Goal: Task Accomplishment & Management: Manage account settings

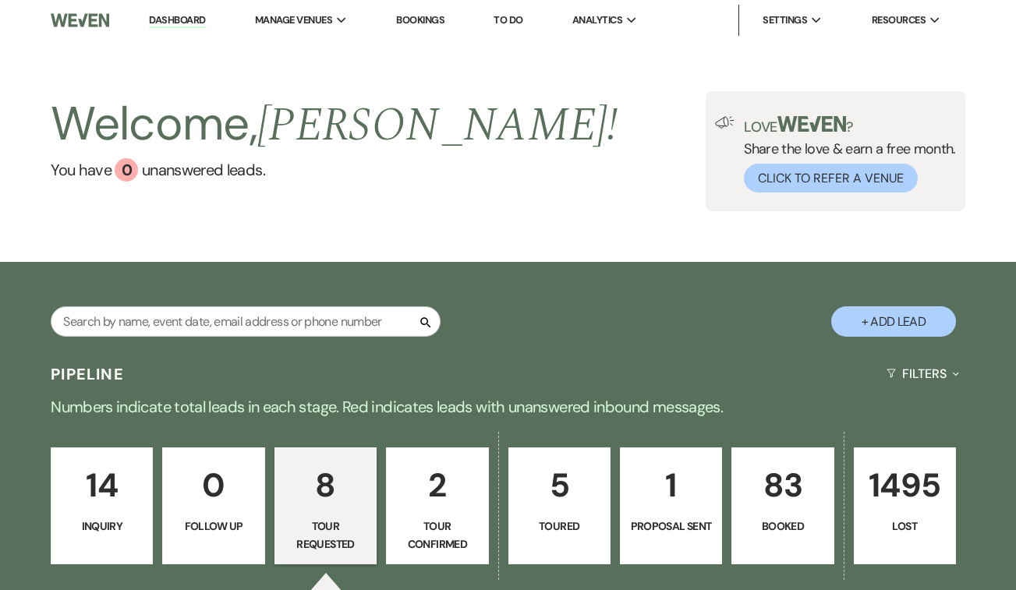
click at [458, 512] on link "2 Tour Confirmed" at bounding box center [437, 506] width 102 height 117
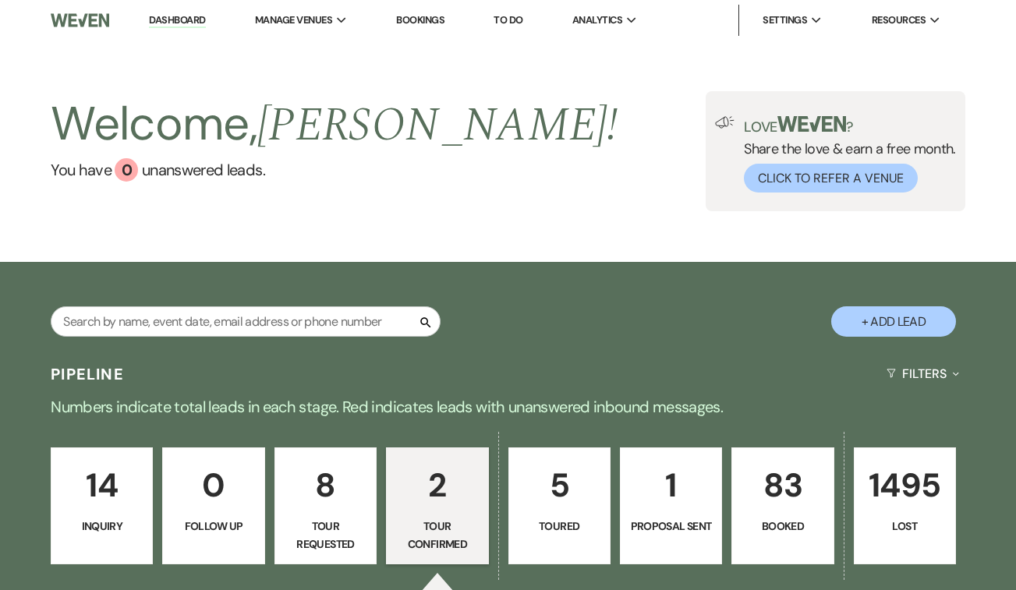
select select "4"
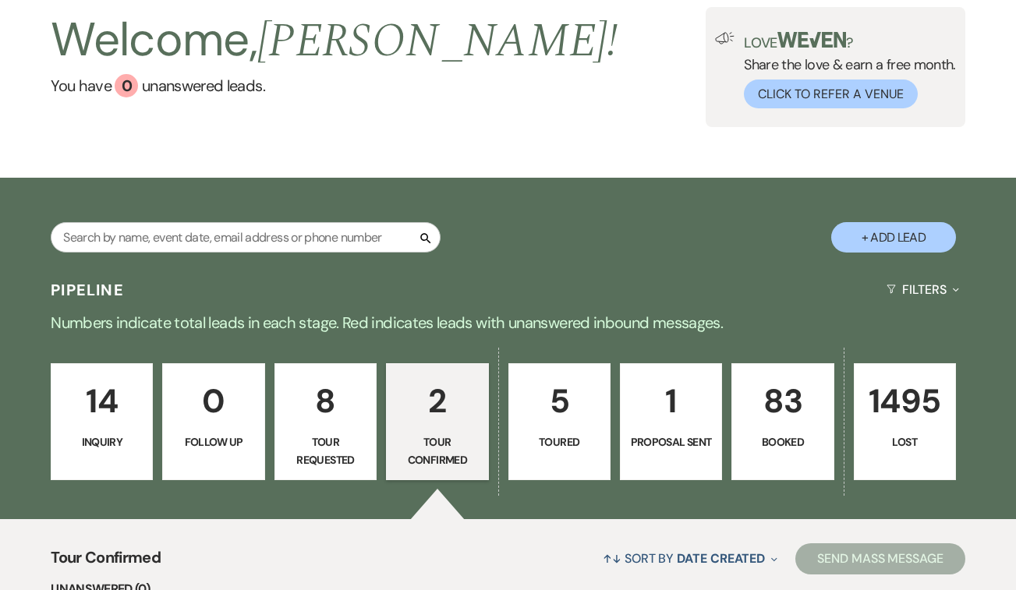
scroll to position [88, 0]
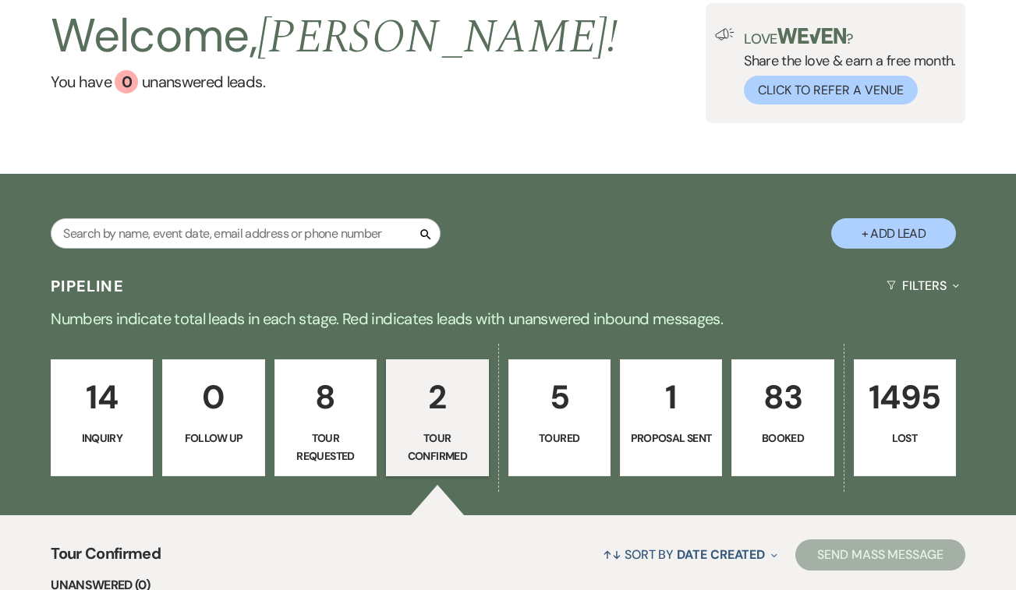
click at [331, 412] on p "8" at bounding box center [326, 397] width 82 height 52
select select "2"
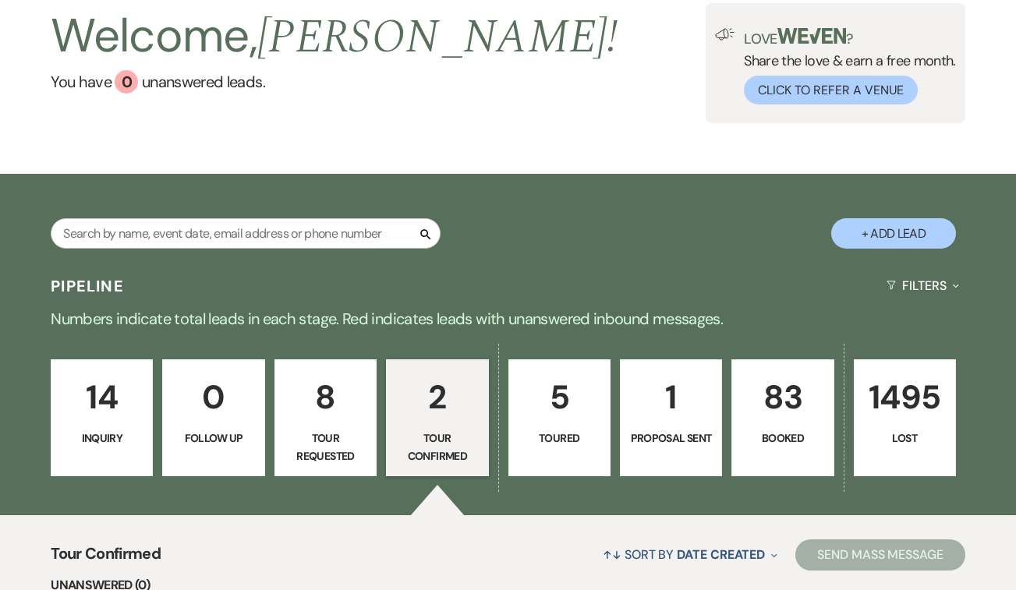
select select "2"
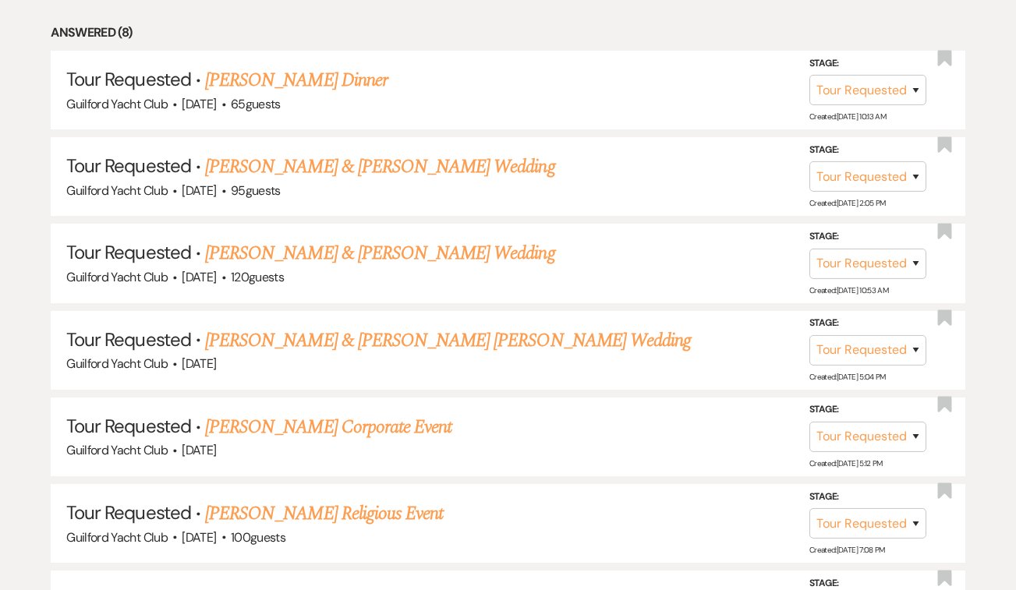
scroll to position [1011, 0]
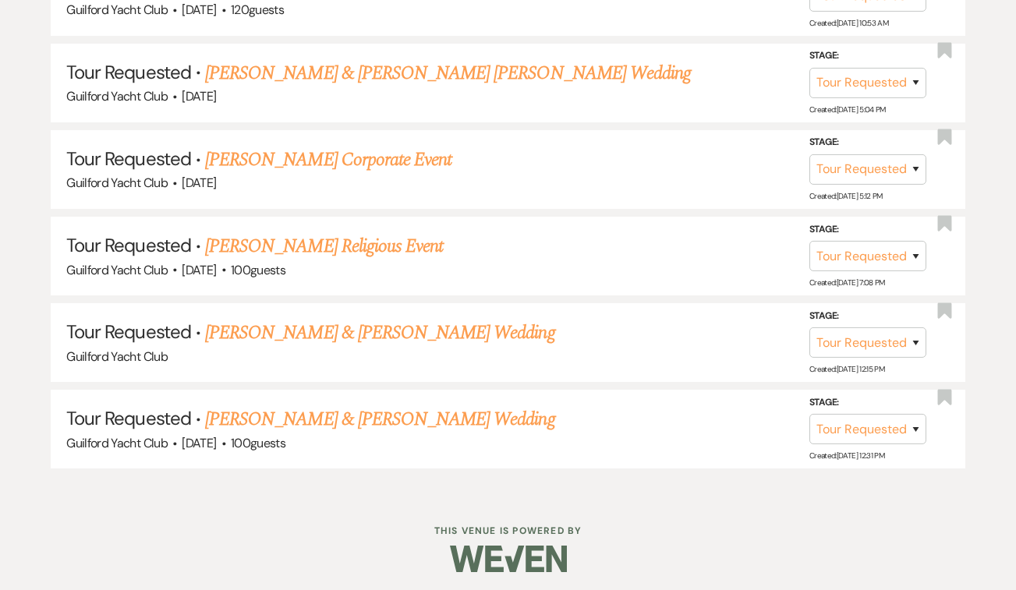
click at [331, 412] on link "[PERSON_NAME] & [PERSON_NAME] Wedding" at bounding box center [379, 419] width 349 height 28
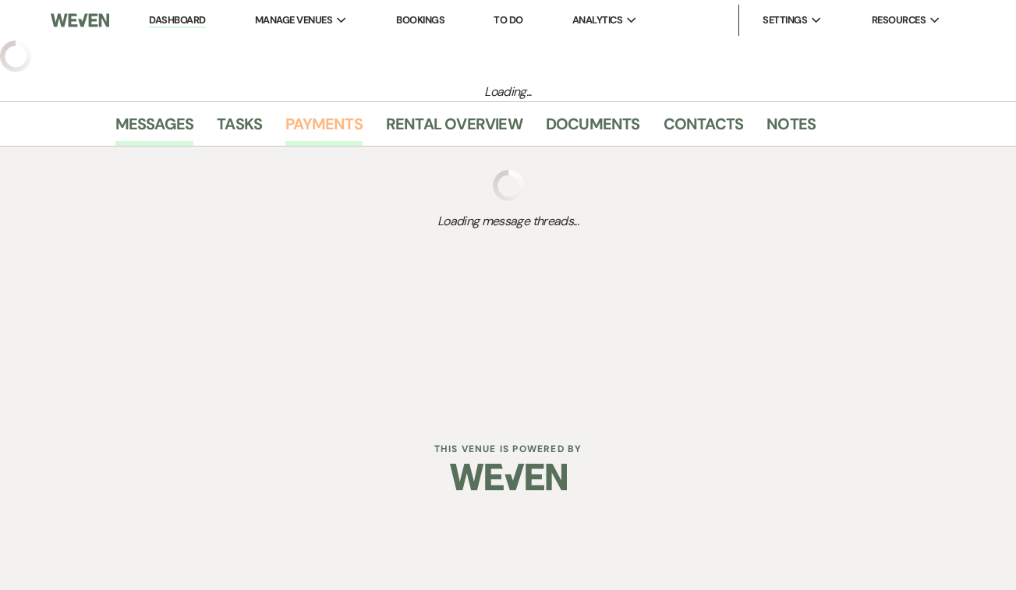
select select "2"
select select "5"
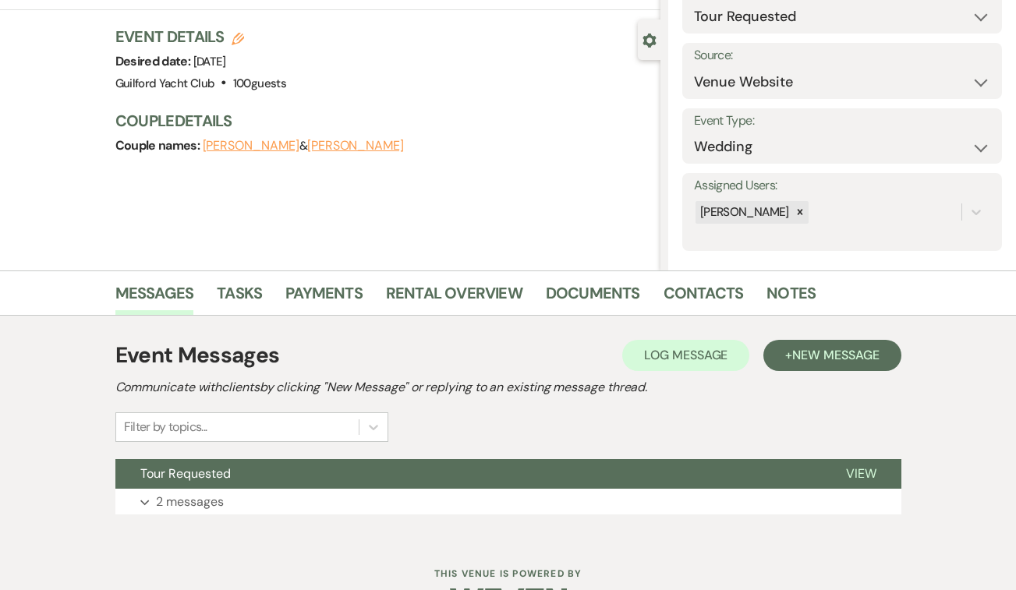
scroll to position [169, 0]
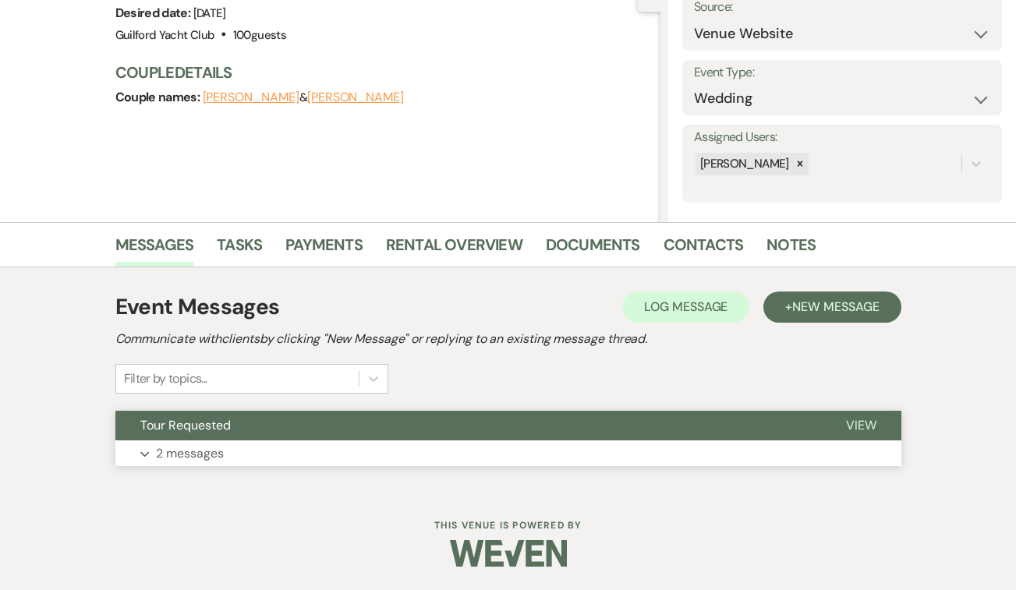
click at [856, 427] on span "View" at bounding box center [861, 425] width 30 height 16
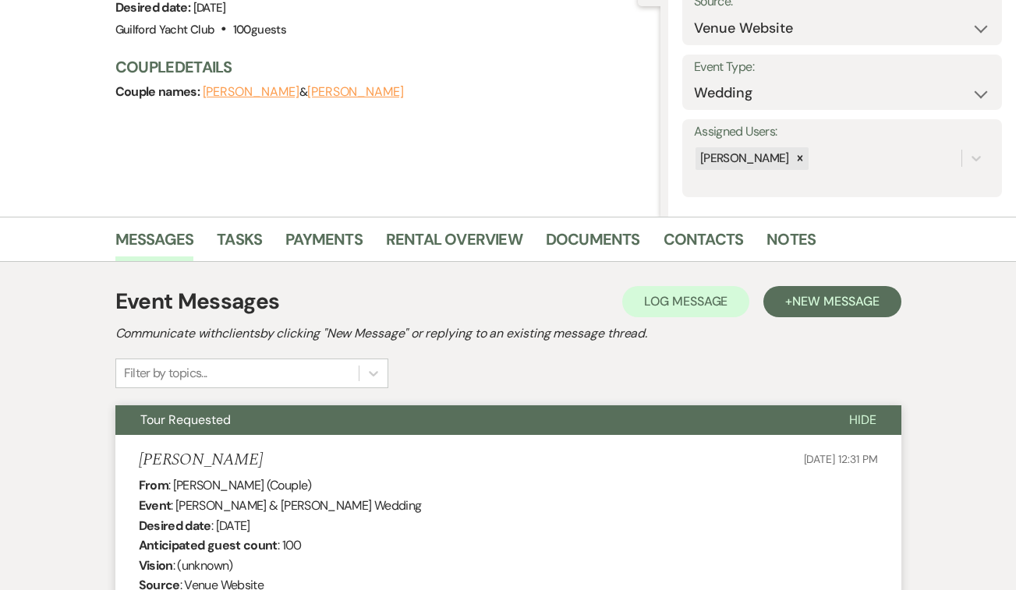
scroll to position [172, 0]
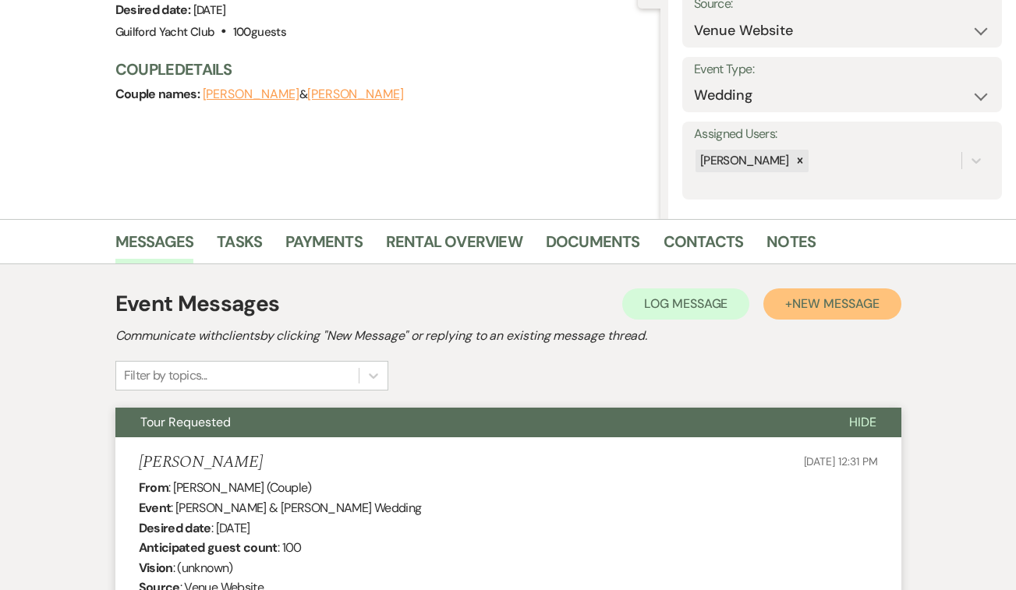
click at [875, 309] on span "New Message" at bounding box center [835, 304] width 87 height 16
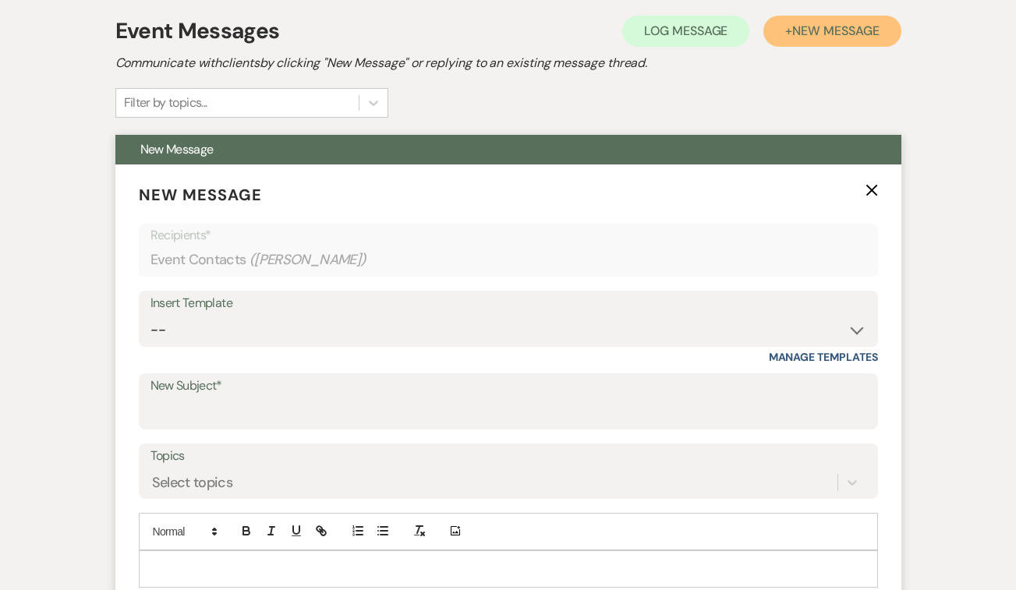
scroll to position [532, 0]
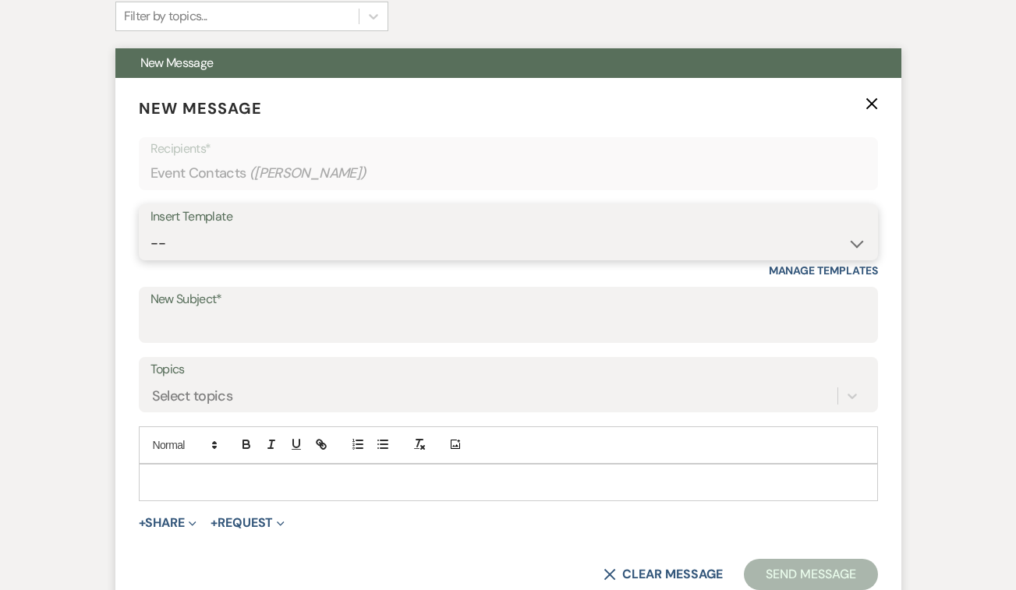
click at [238, 241] on select "-- Weven Planning Portal Introduction (Booked Events) Initial Inquiry Response …" at bounding box center [508, 243] width 716 height 30
select select "2059"
click at [150, 228] on select "-- Weven Planning Portal Introduction (Booked Events) Initial Inquiry Response …" at bounding box center [508, 243] width 716 height 30
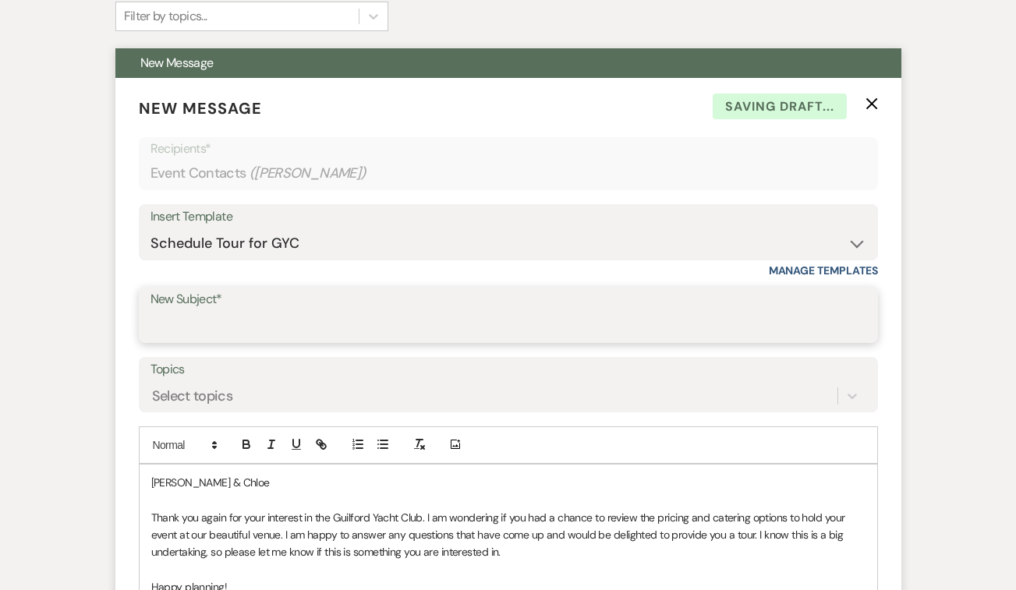
click at [234, 313] on input "New Subject*" at bounding box center [508, 326] width 716 height 30
type input "Schedule a tour at the GYC!"
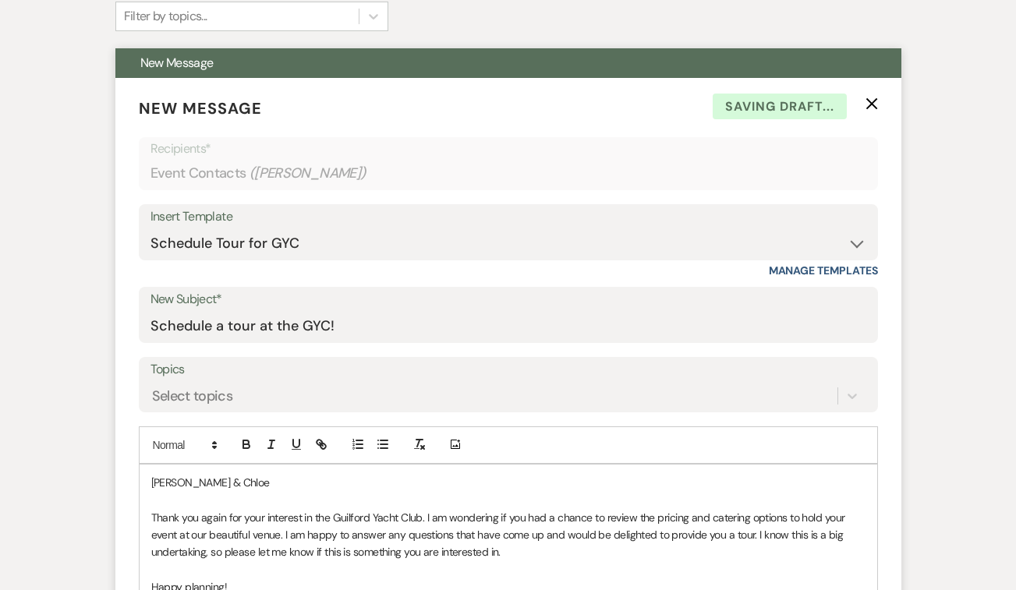
click at [264, 479] on p "[PERSON_NAME] & Chloe" at bounding box center [508, 482] width 714 height 17
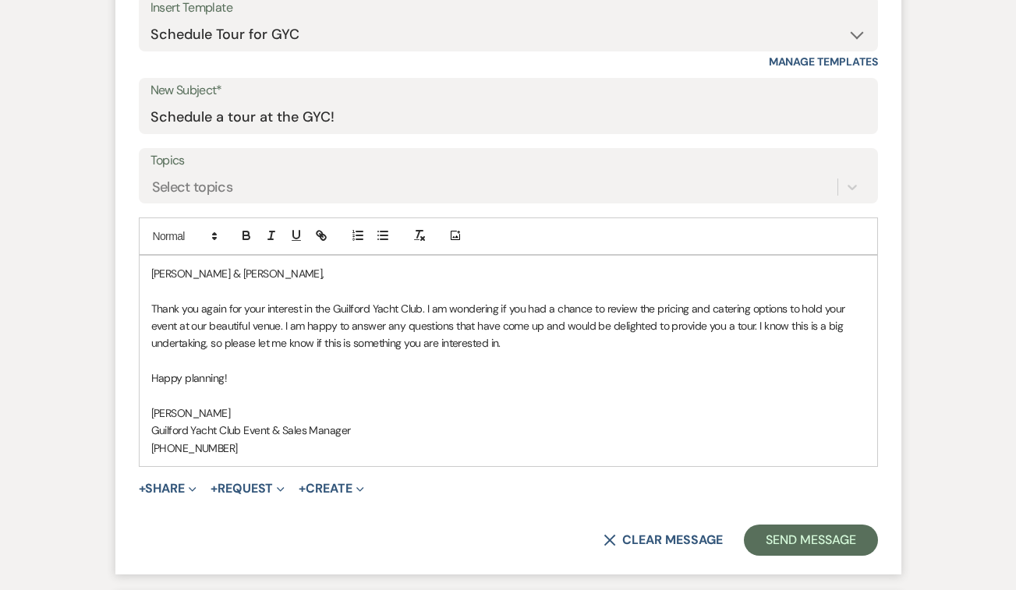
scroll to position [742, 0]
click at [809, 540] on button "Send Message" at bounding box center [810, 538] width 133 height 31
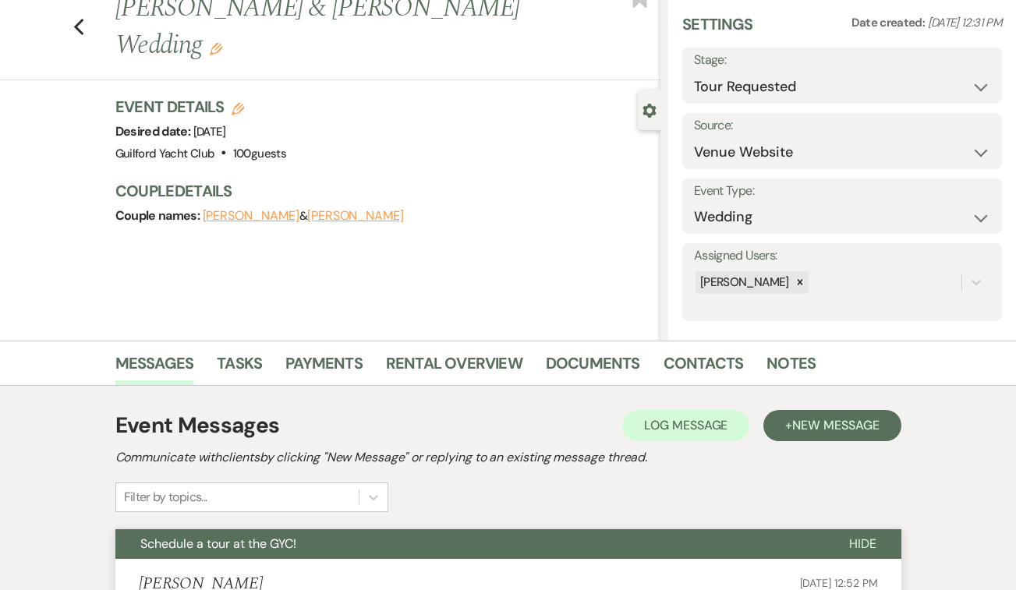
scroll to position [0, 0]
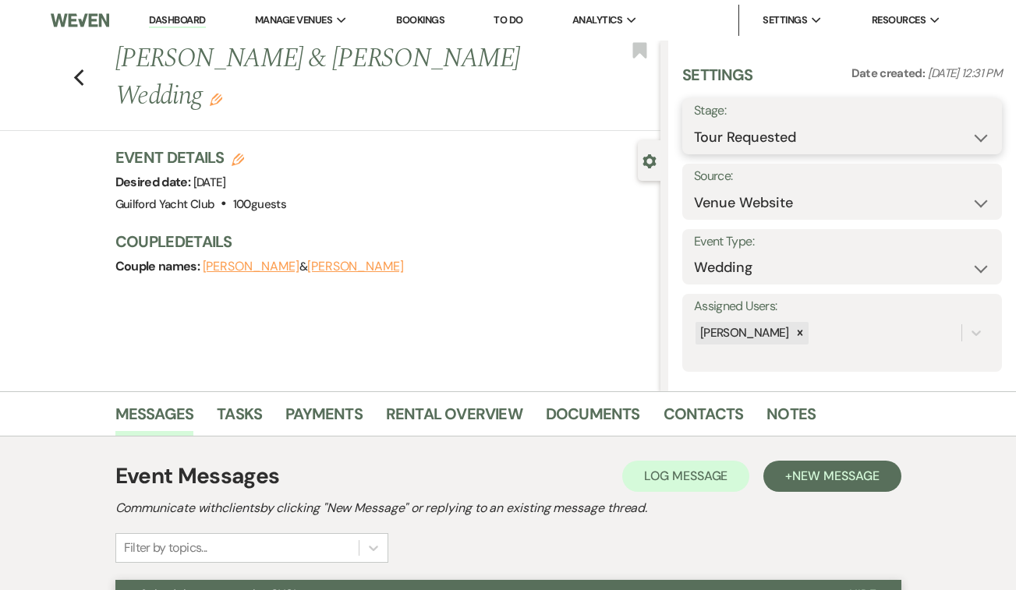
click at [759, 140] on select "Inquiry Follow Up Tour Requested Tour Confirmed Toured Proposal Sent Booked Lost" at bounding box center [842, 137] width 296 height 30
select select "8"
click at [694, 122] on select "Inquiry Follow Up Tour Requested Tour Confirmed Toured Proposal Sent Booked Lost" at bounding box center [842, 137] width 296 height 30
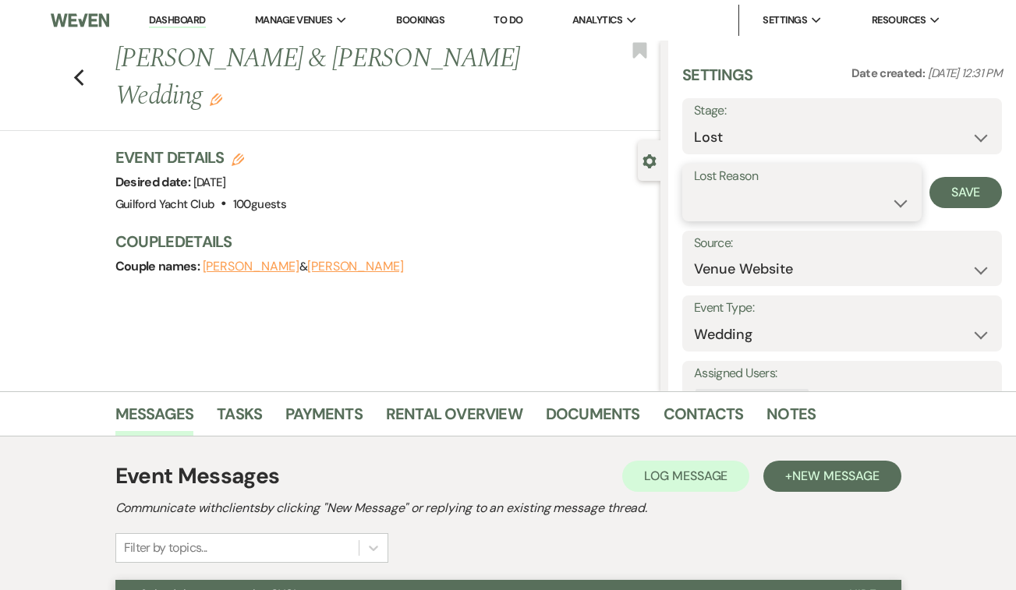
click at [735, 210] on select "Booked Elsewhere Budget Date Unavailable No Response Not a Good Match Capacity …" at bounding box center [802, 203] width 216 height 30
select select "5"
click at [694, 188] on select "Booked Elsewhere Budget Date Unavailable No Response Not a Good Match Capacity …" at bounding box center [802, 203] width 216 height 30
click at [952, 189] on button "Save" at bounding box center [965, 192] width 73 height 31
click at [76, 69] on use "button" at bounding box center [78, 77] width 10 height 17
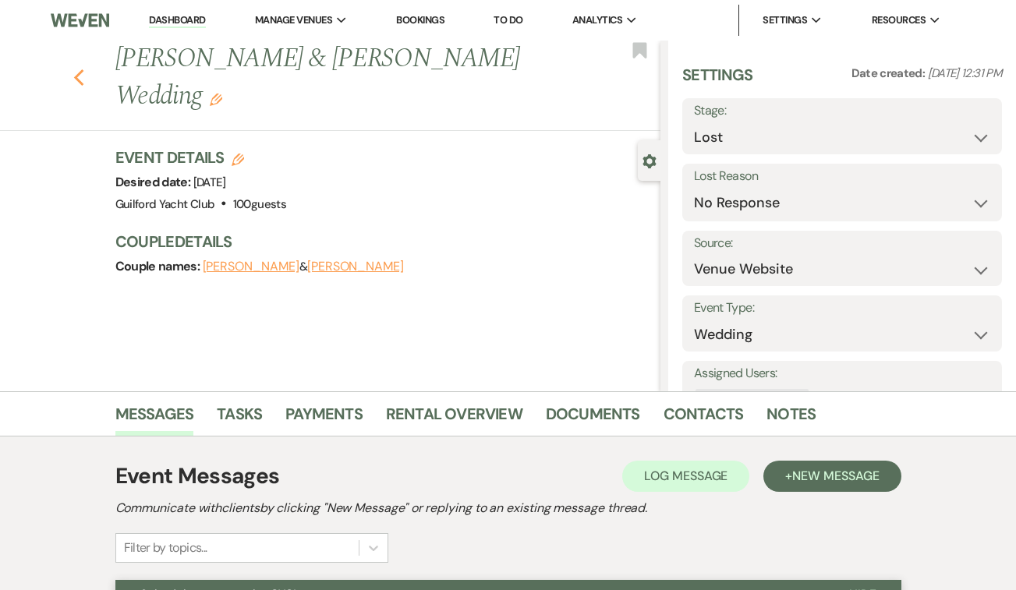
scroll to position [924, 0]
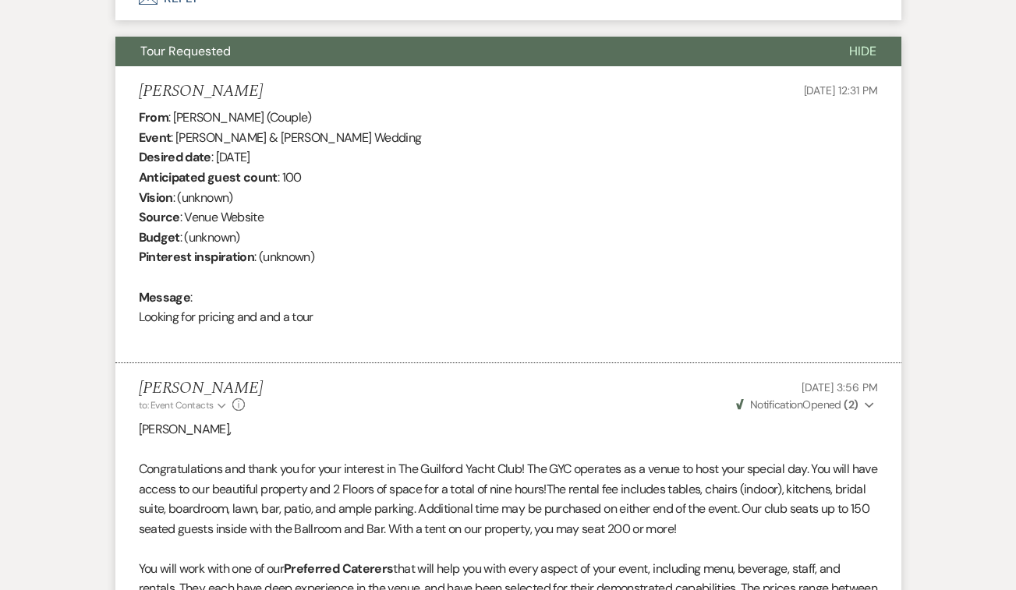
select select "2"
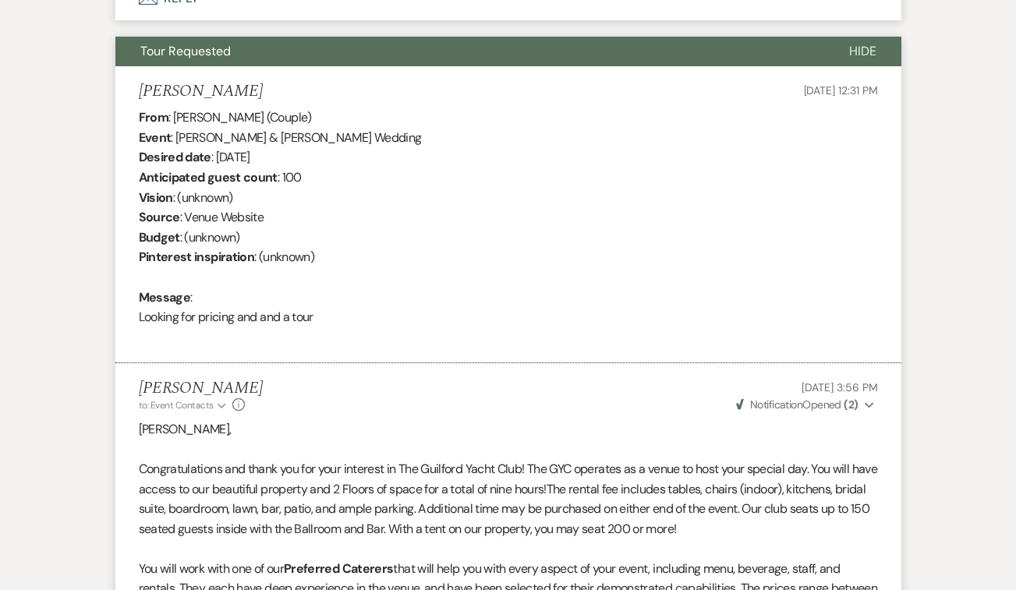
select select "2"
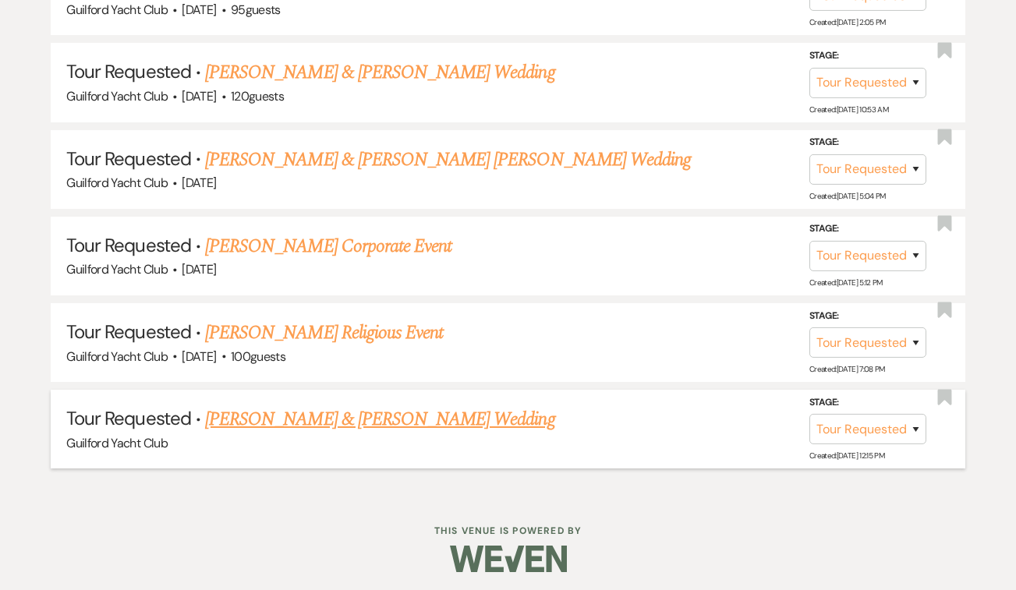
click at [246, 409] on link "[PERSON_NAME] & [PERSON_NAME] Wedding" at bounding box center [379, 419] width 349 height 28
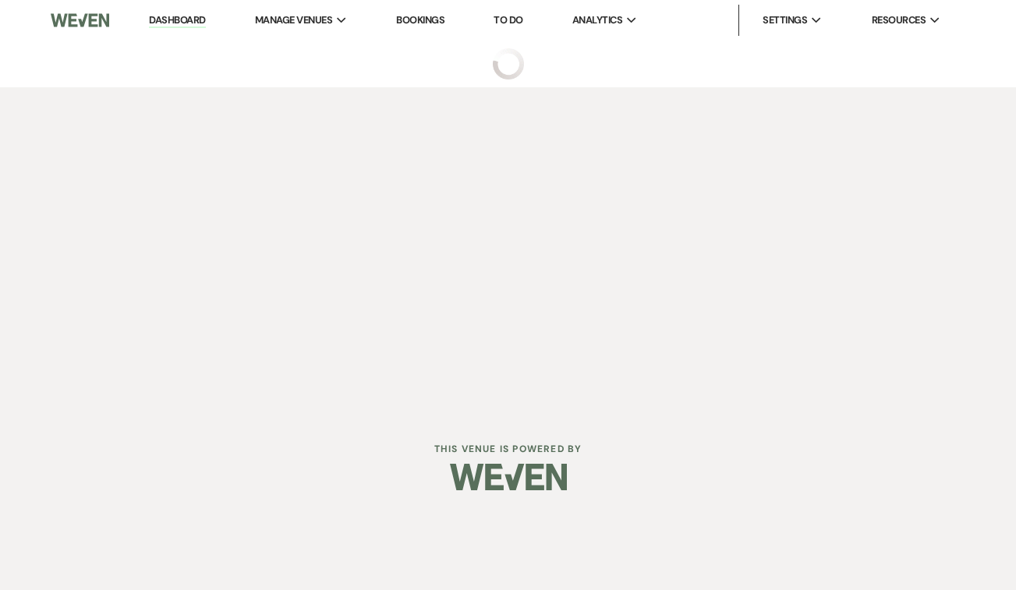
select select "2"
select select "22"
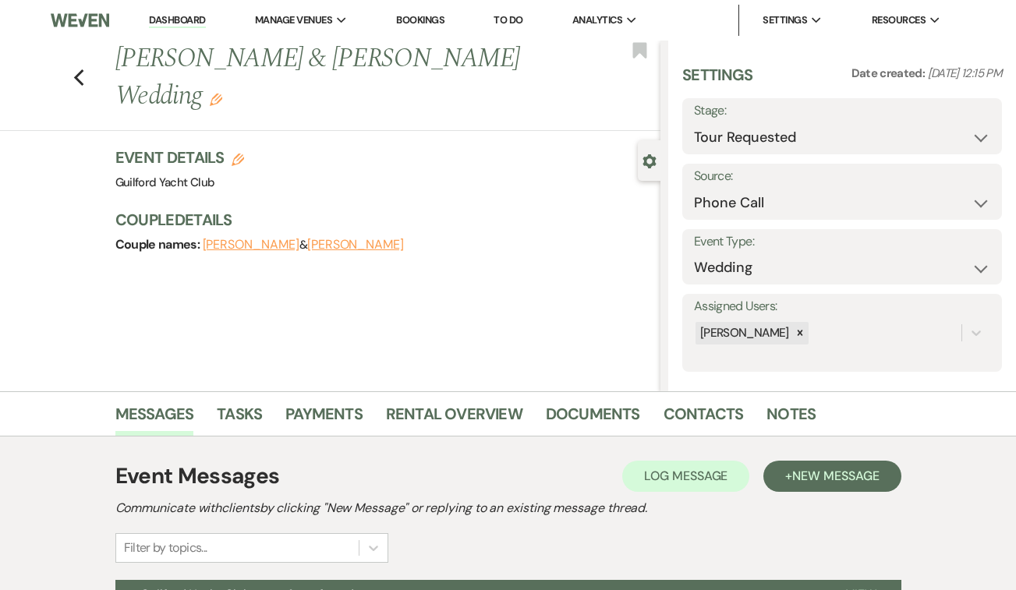
scroll to position [169, 0]
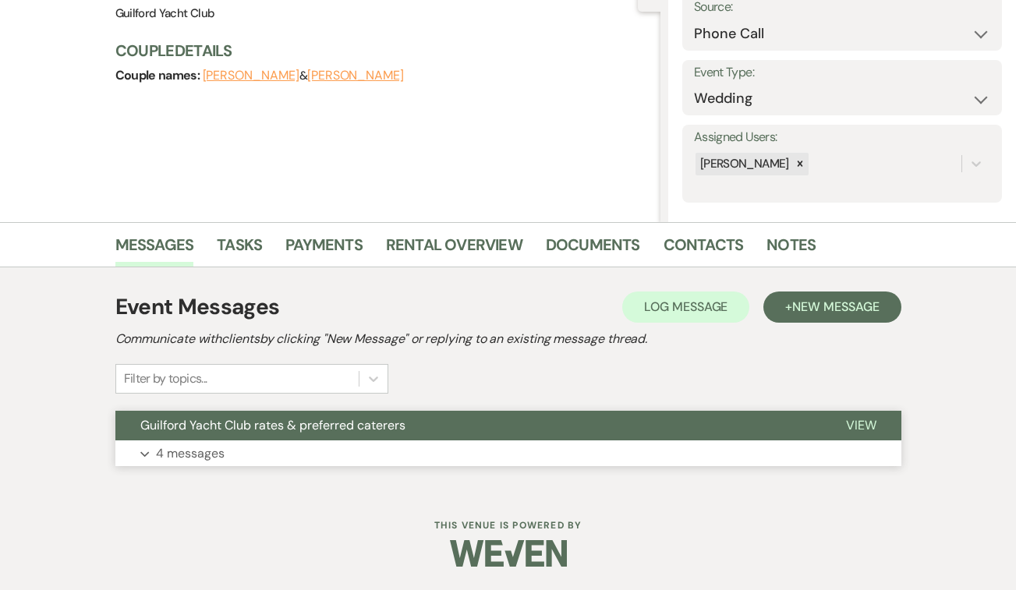
click at [869, 434] on button "View" at bounding box center [861, 426] width 80 height 30
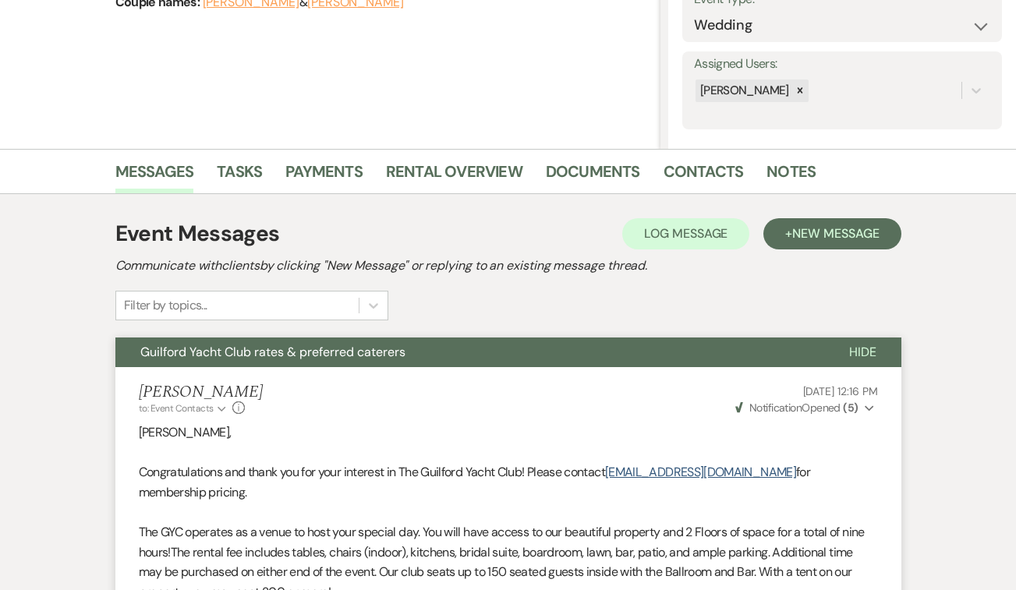
scroll to position [215, 0]
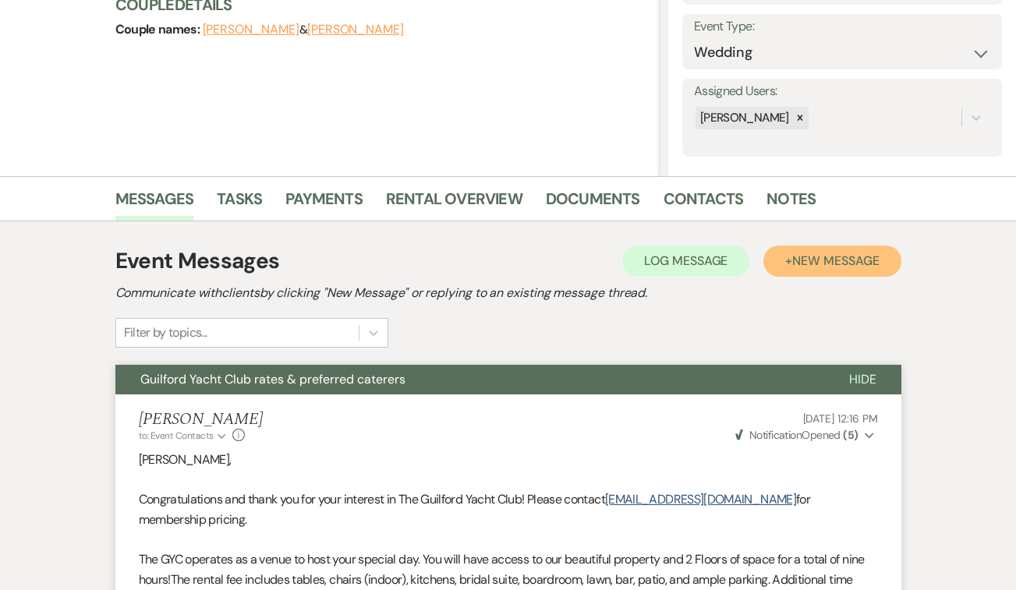
click at [862, 267] on span "New Message" at bounding box center [835, 261] width 87 height 16
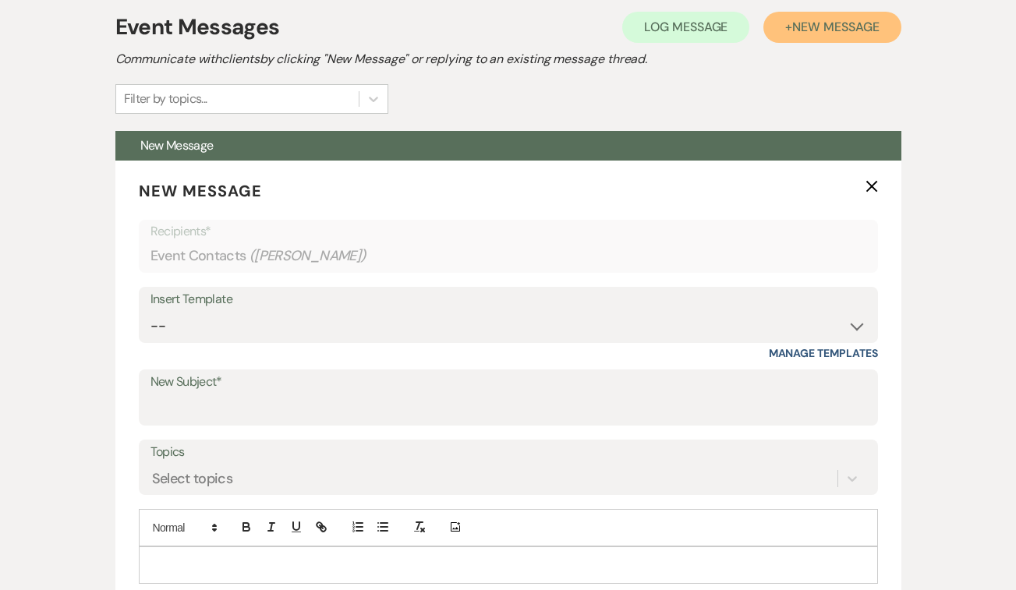
scroll to position [524, 0]
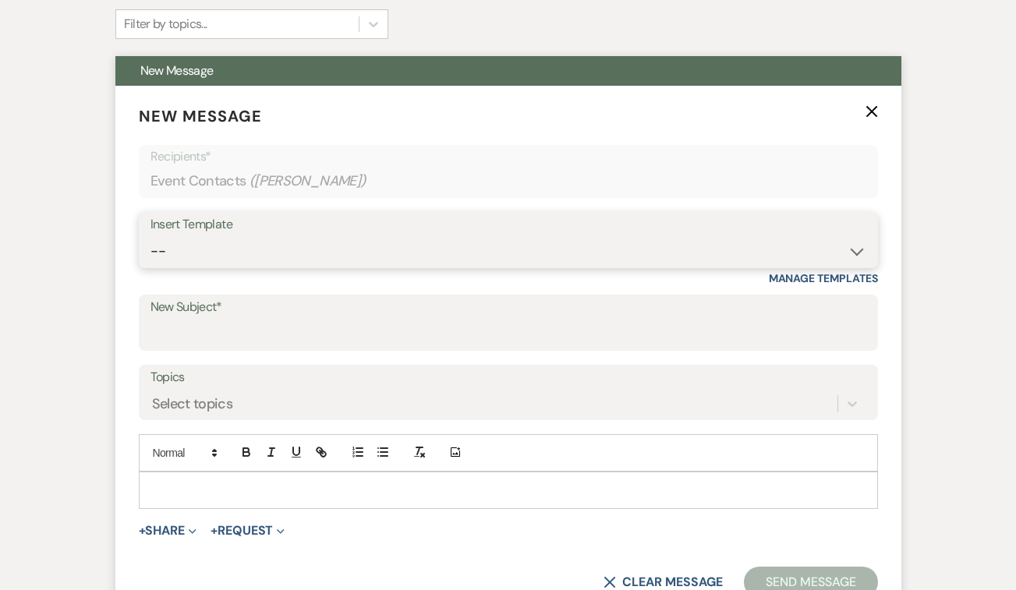
click at [358, 257] on select "-- Weven Planning Portal Introduction (Booked Events) Initial Inquiry Response …" at bounding box center [508, 251] width 716 height 30
select select "2059"
click at [150, 236] on select "-- Weven Planning Portal Introduction (Booked Events) Initial Inquiry Response …" at bounding box center [508, 251] width 716 height 30
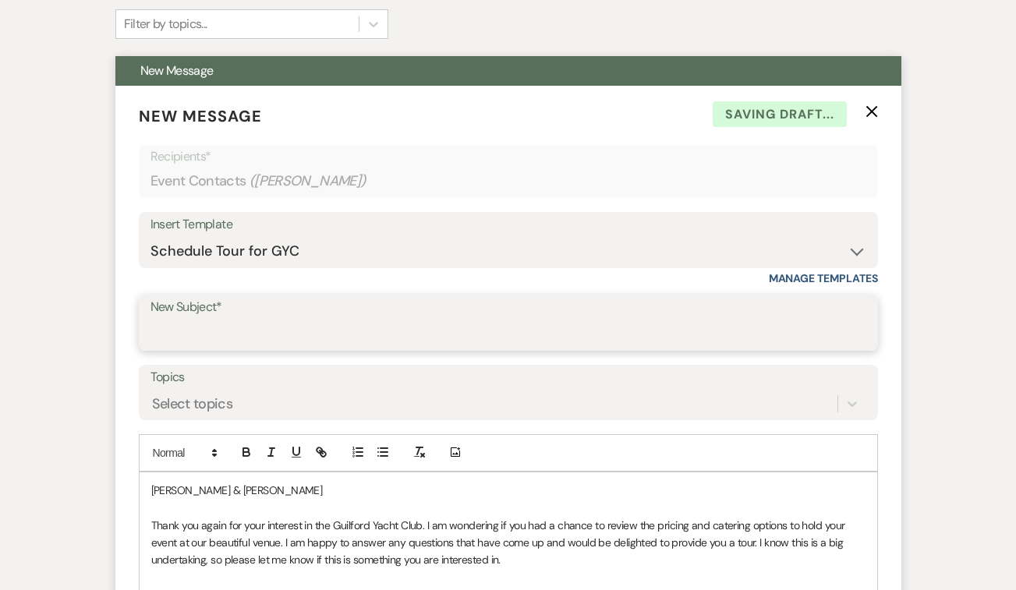
click at [239, 328] on input "New Subject*" at bounding box center [508, 334] width 716 height 30
type input "Schedule a tour at the GYC!"
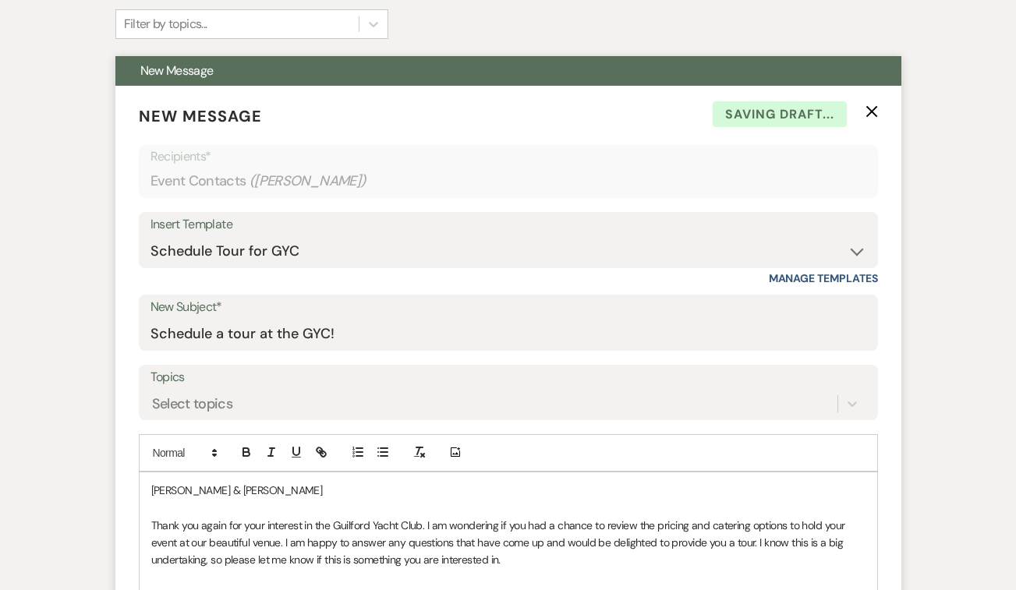
click at [257, 495] on p "[PERSON_NAME] & [PERSON_NAME]" at bounding box center [508, 490] width 714 height 17
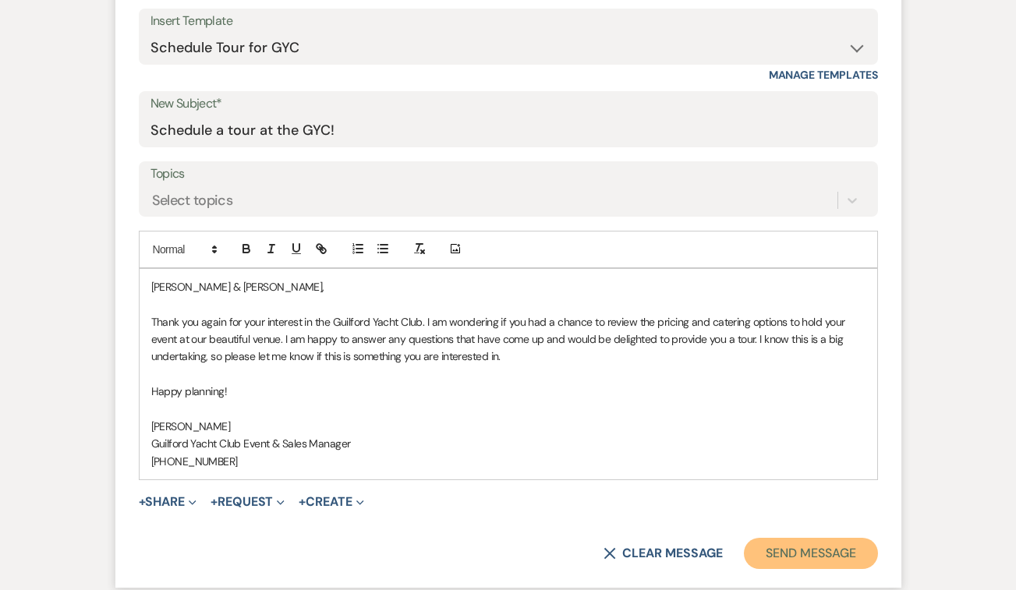
click at [837, 560] on button "Send Message" at bounding box center [810, 553] width 133 height 31
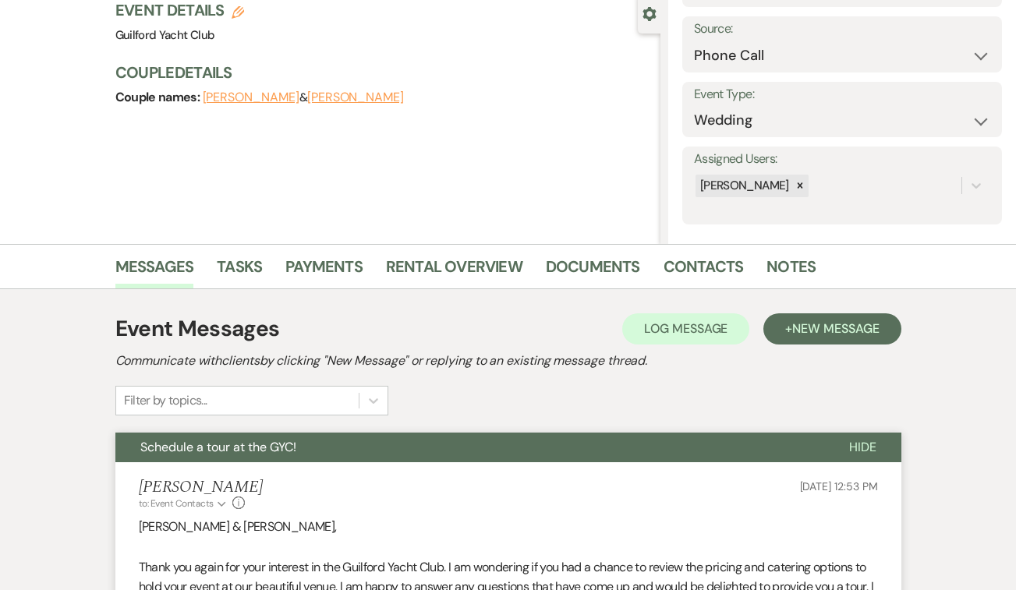
scroll to position [0, 0]
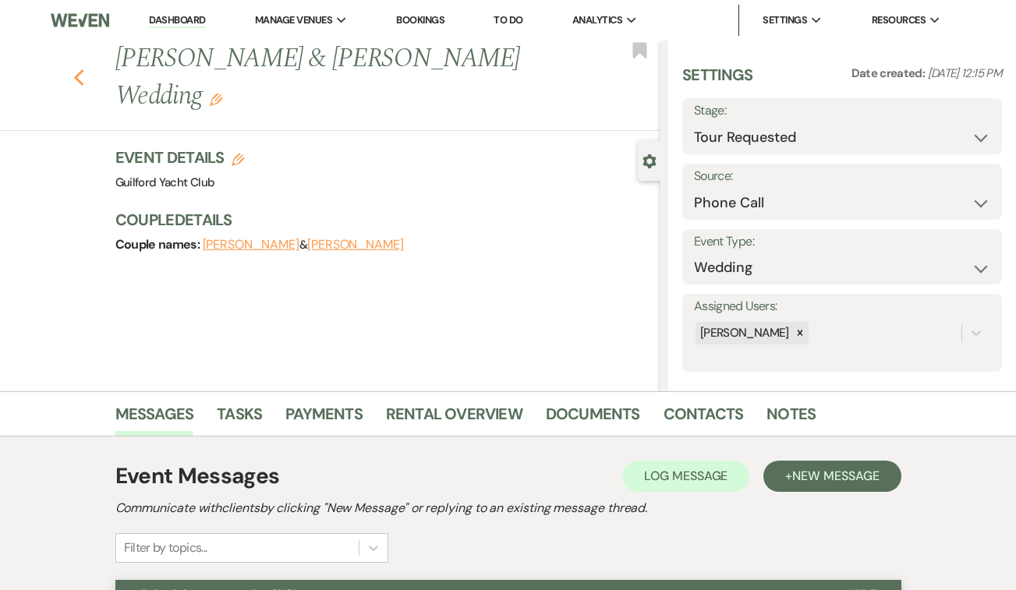
click at [80, 79] on icon "Previous" at bounding box center [79, 78] width 12 height 19
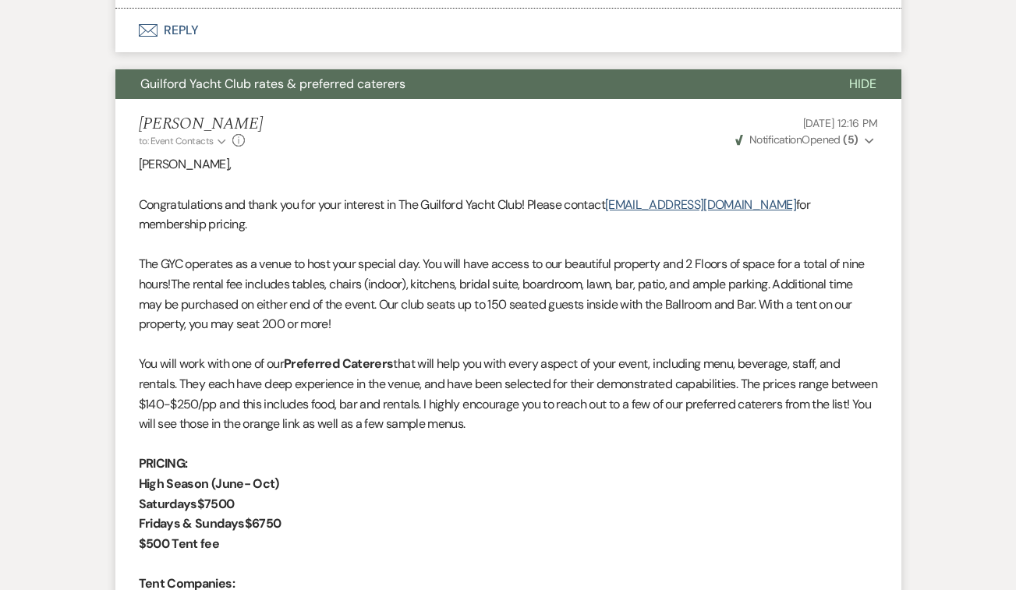
select select "2"
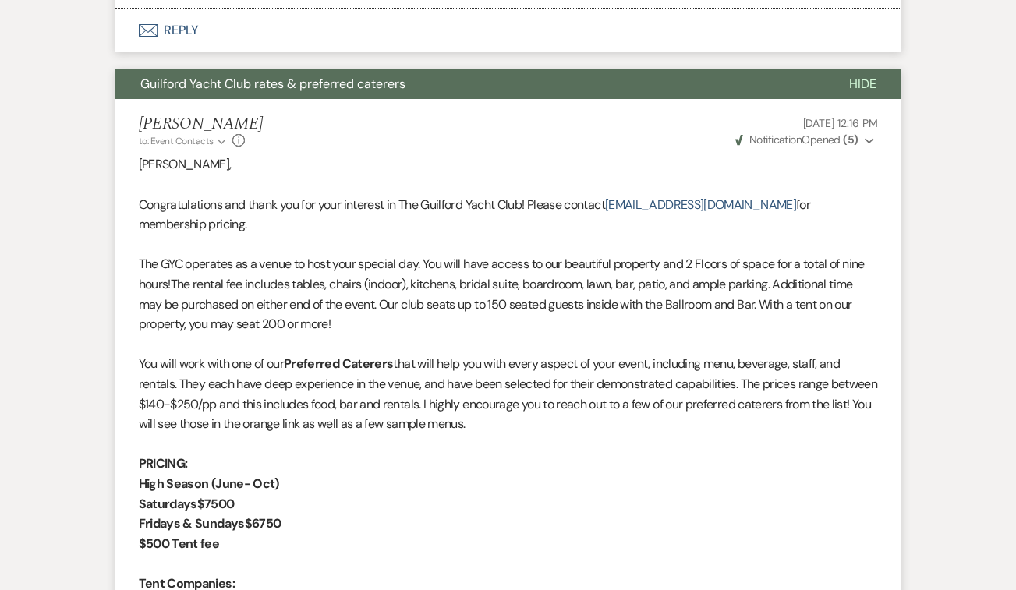
select select "2"
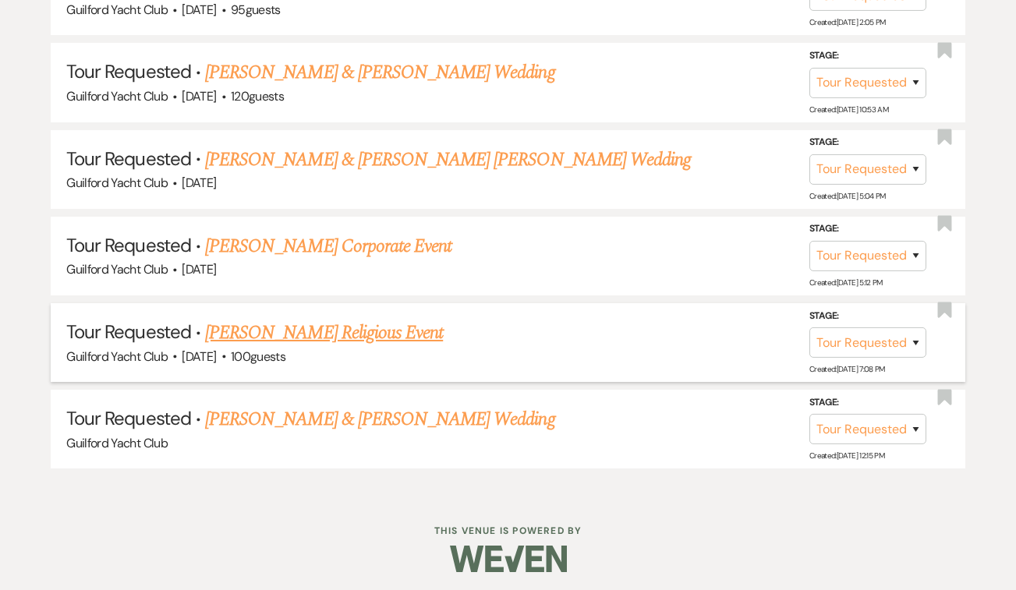
click at [279, 321] on link "[PERSON_NAME] Religious Event" at bounding box center [324, 333] width 238 height 28
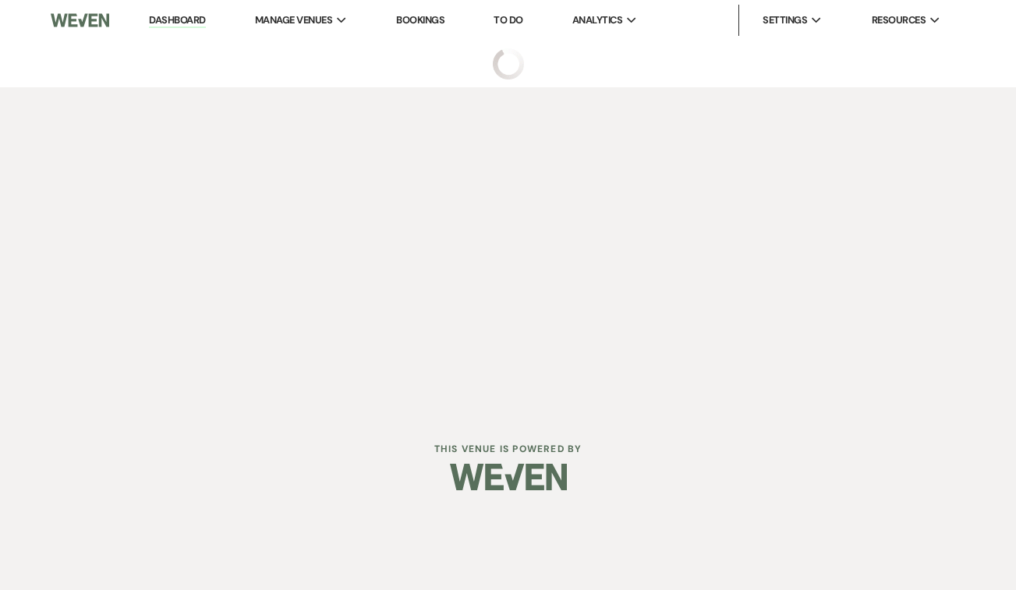
select select "2"
select select "5"
select select "12"
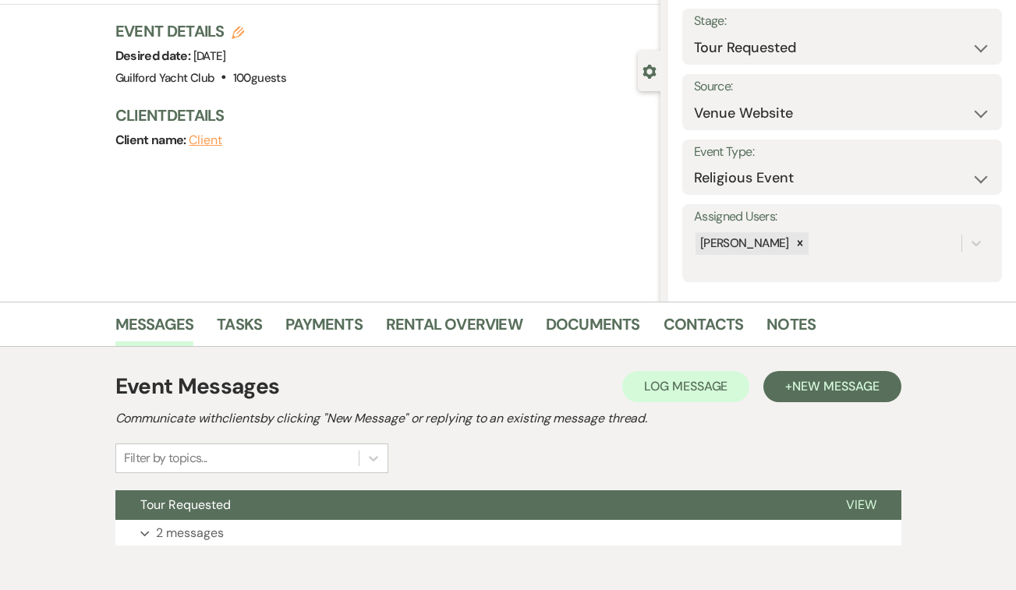
scroll to position [169, 0]
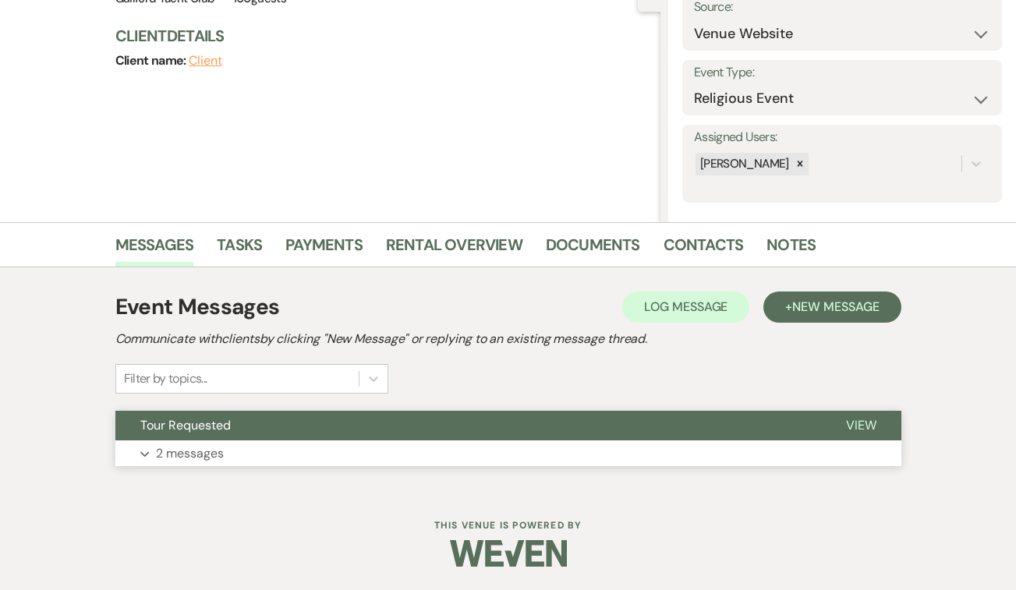
click at [876, 421] on span "View" at bounding box center [861, 425] width 30 height 16
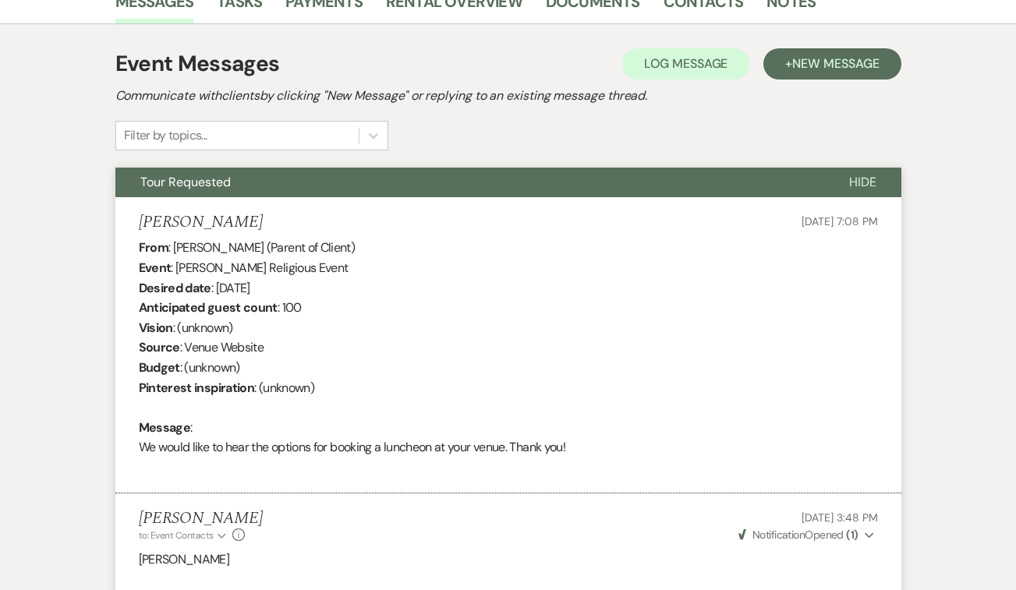
scroll to position [302, 0]
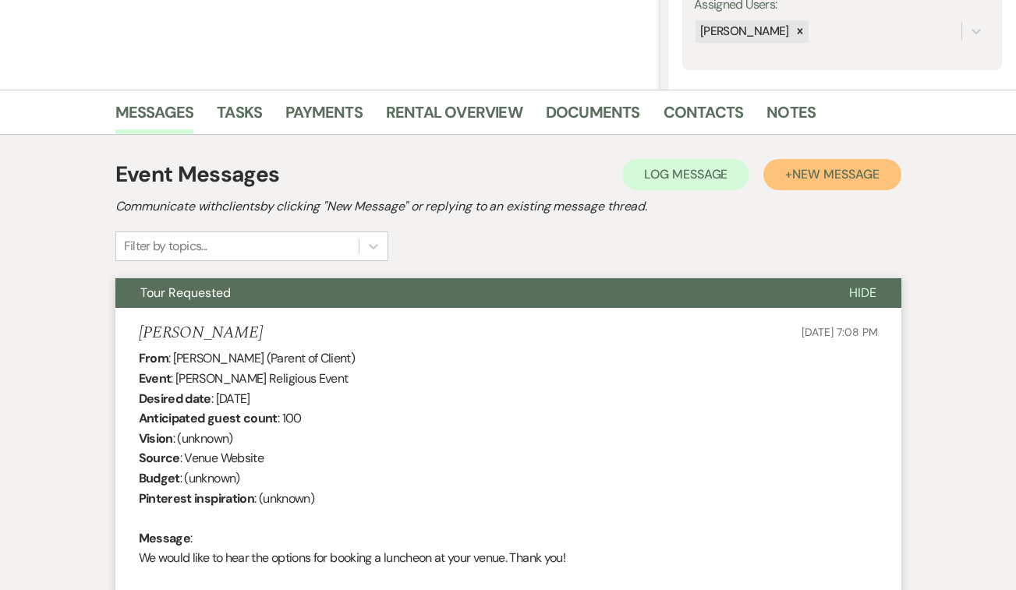
click at [862, 182] on span "New Message" at bounding box center [835, 174] width 87 height 16
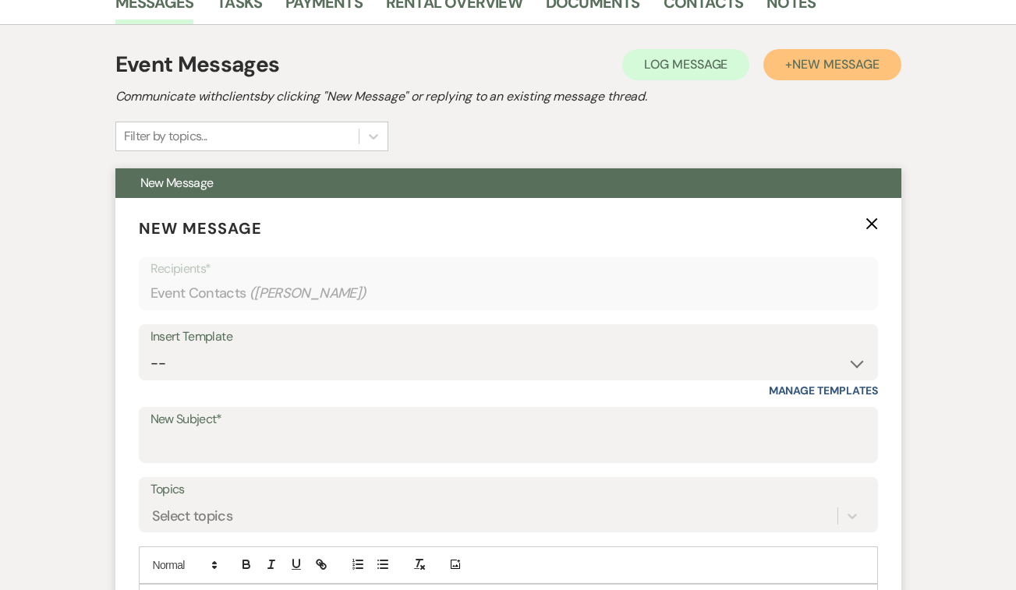
scroll to position [433, 0]
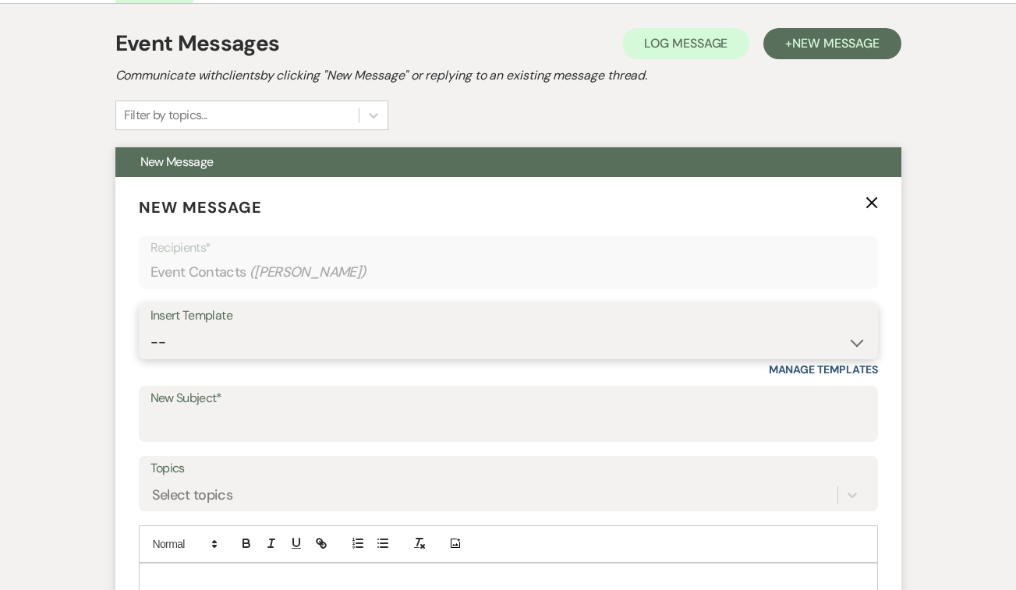
click at [351, 338] on select "-- Weven Planning Portal Introduction (Booked Events) Initial Inquiry Response …" at bounding box center [508, 343] width 716 height 30
select select "2058"
click at [150, 328] on select "-- Weven Planning Portal Introduction (Booked Events) Initial Inquiry Response …" at bounding box center [508, 343] width 716 height 30
type input "Thank you for touring the Guilford Yacht Club"
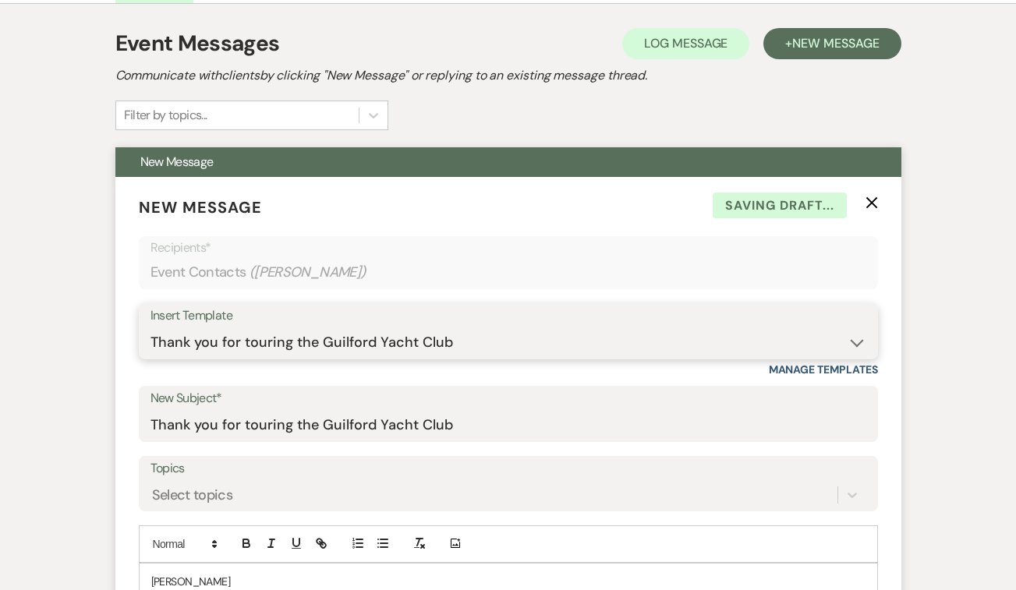
click at [342, 341] on select "-- Weven Planning Portal Introduction (Booked Events) Initial Inquiry Response …" at bounding box center [508, 343] width 716 height 30
select select "2140"
click at [150, 328] on select "-- Weven Planning Portal Introduction (Booked Events) Initial Inquiry Response …" at bounding box center [508, 343] width 716 height 30
click at [306, 342] on select "-- Weven Planning Portal Introduction (Booked Events) Initial Inquiry Response …" at bounding box center [508, 343] width 716 height 30
type input "Host your Bridal Shower at the Guilford Yacht Club!"
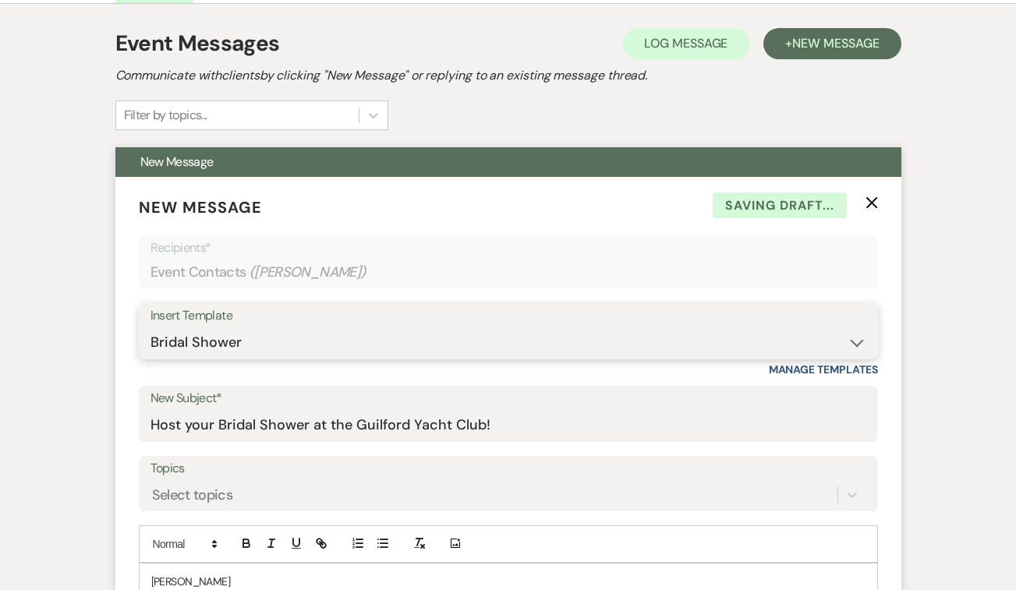
select select "2059"
click at [150, 328] on select "-- Weven Planning Portal Introduction (Booked Events) Initial Inquiry Response …" at bounding box center [508, 343] width 716 height 30
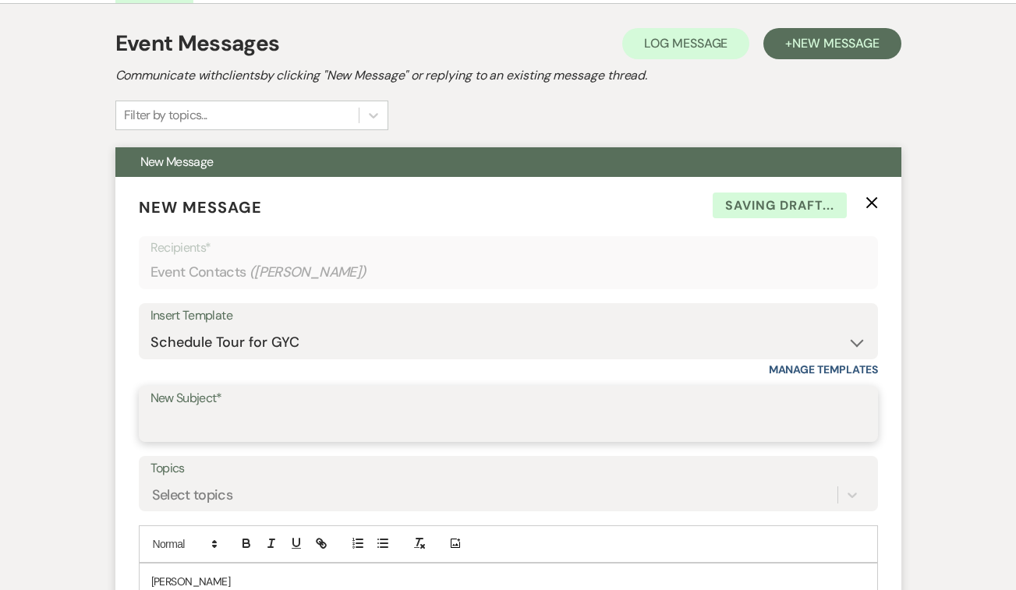
click at [265, 426] on input "New Subject*" at bounding box center [508, 425] width 716 height 30
type input "Schedule a tour at the GYC!"
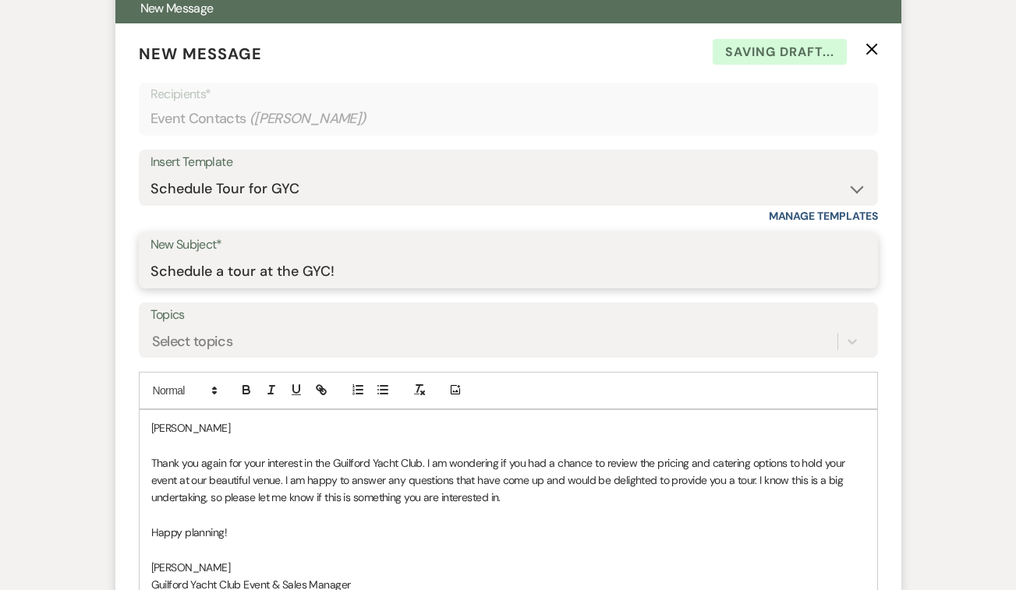
scroll to position [598, 0]
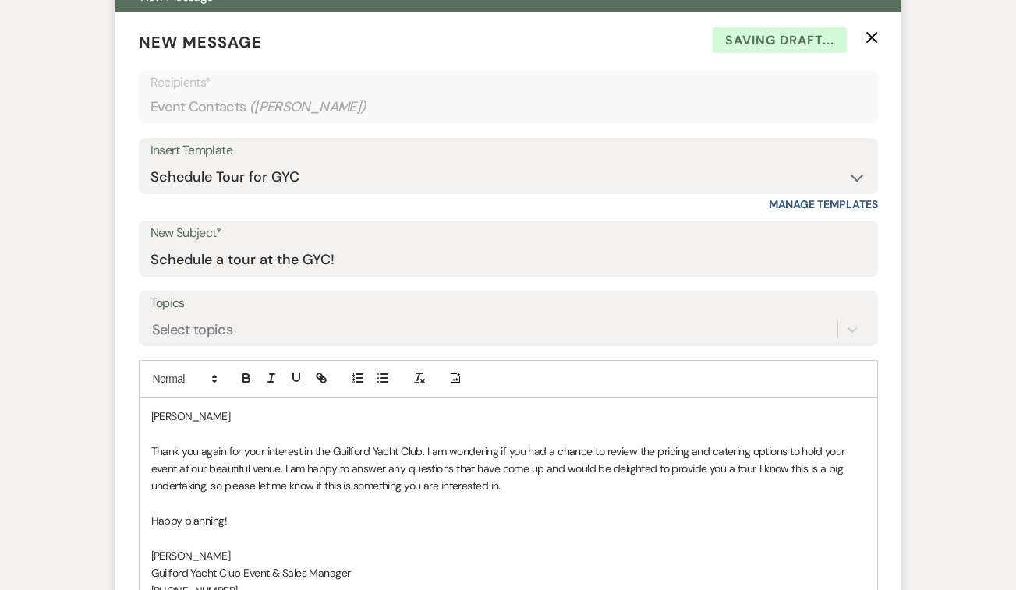
click at [236, 418] on p "[PERSON_NAME]" at bounding box center [508, 416] width 714 height 17
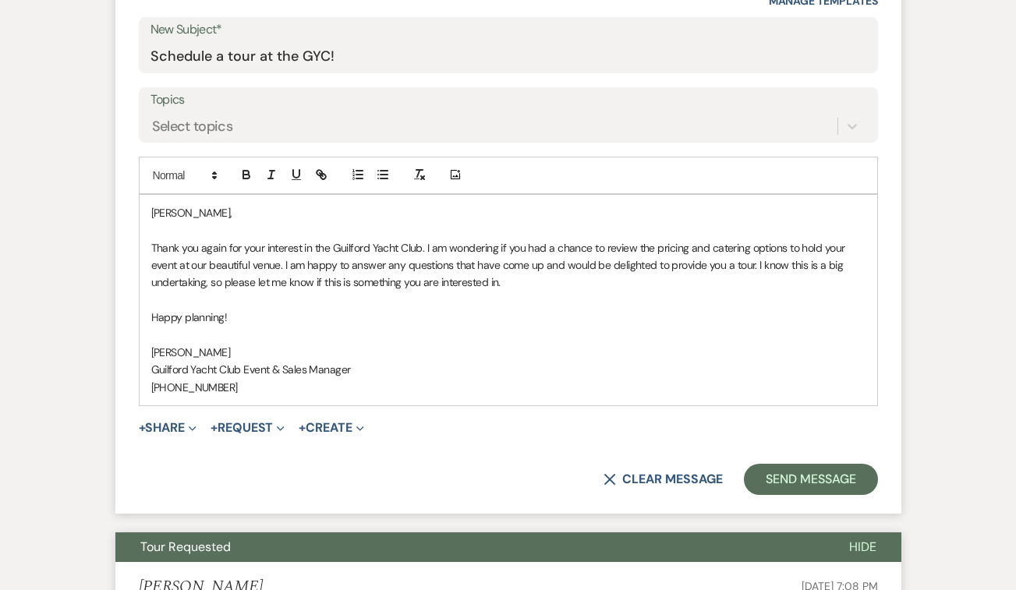
scroll to position [805, 0]
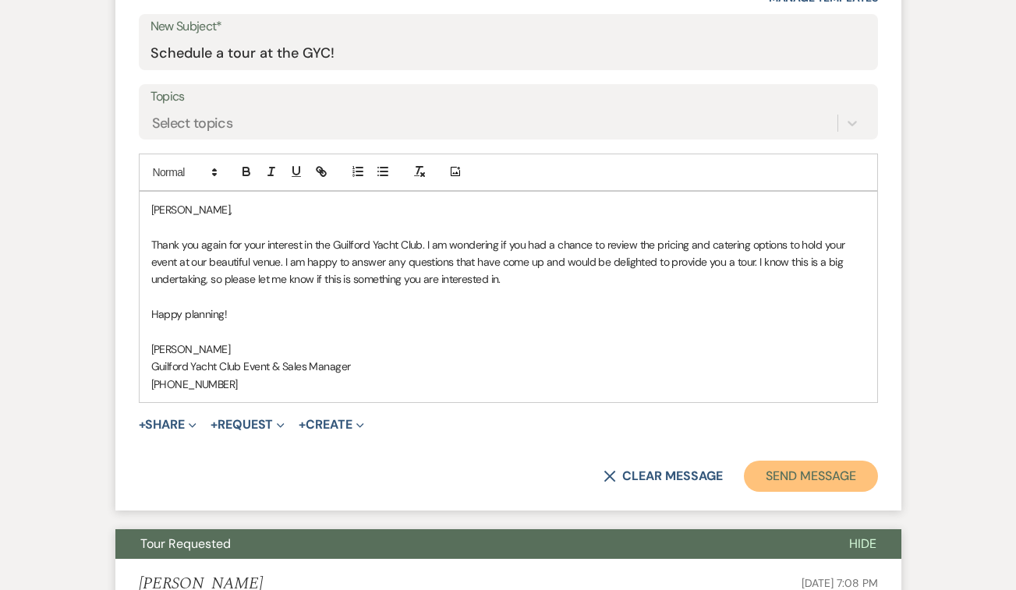
click at [775, 472] on button "Send Message" at bounding box center [810, 476] width 133 height 31
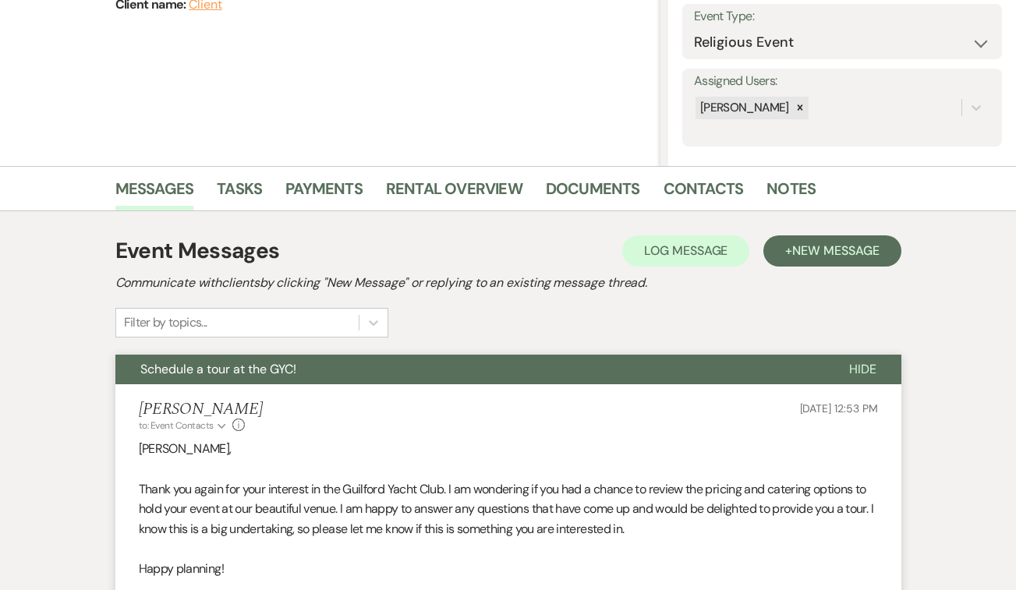
scroll to position [0, 0]
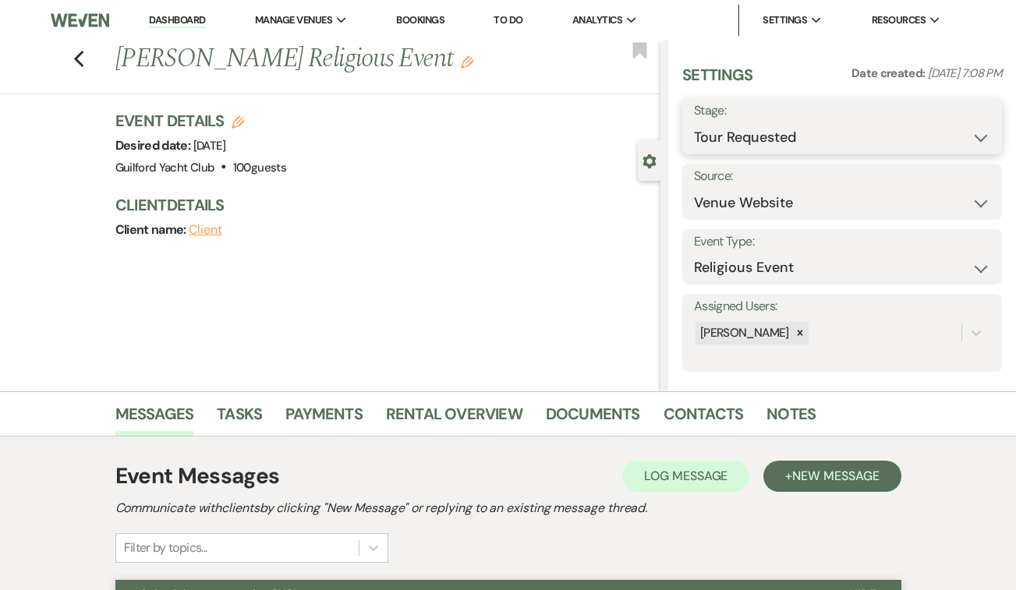
click at [768, 139] on select "Inquiry Follow Up Tour Requested Tour Confirmed Toured Proposal Sent Booked Lost" at bounding box center [842, 137] width 296 height 30
select select "8"
click at [694, 122] on select "Inquiry Follow Up Tour Requested Tour Confirmed Toured Proposal Sent Booked Lost" at bounding box center [842, 137] width 296 height 30
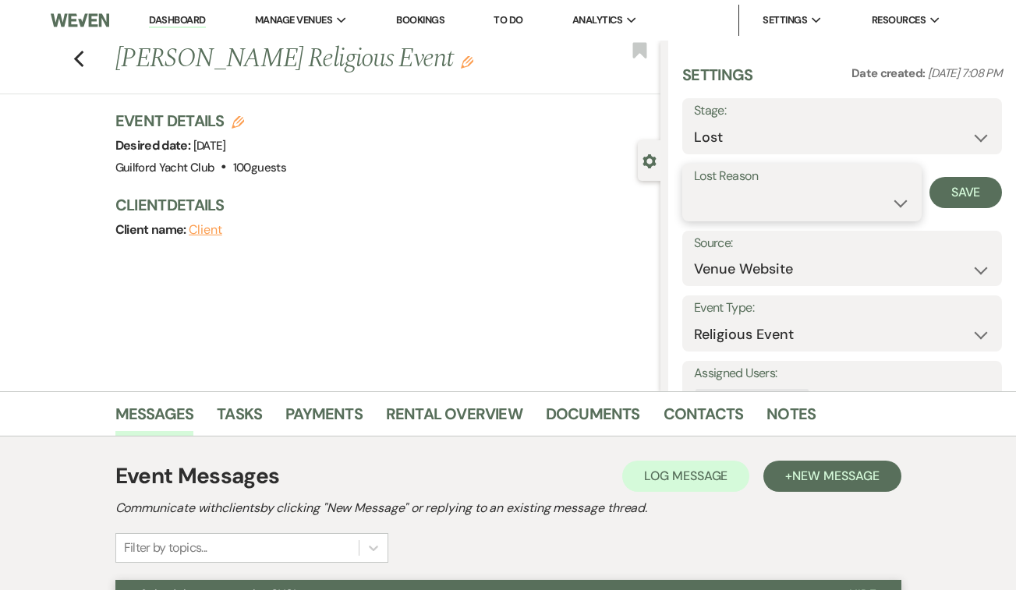
click at [729, 197] on select "Booked Elsewhere Budget Date Unavailable No Response Not a Good Match Capacity …" at bounding box center [802, 203] width 216 height 30
select select "5"
click at [694, 188] on select "Booked Elsewhere Budget Date Unavailable No Response Not a Good Match Capacity …" at bounding box center [802, 203] width 216 height 30
click at [958, 192] on button "Save" at bounding box center [965, 192] width 73 height 31
click at [78, 59] on icon "Previous" at bounding box center [79, 59] width 12 height 19
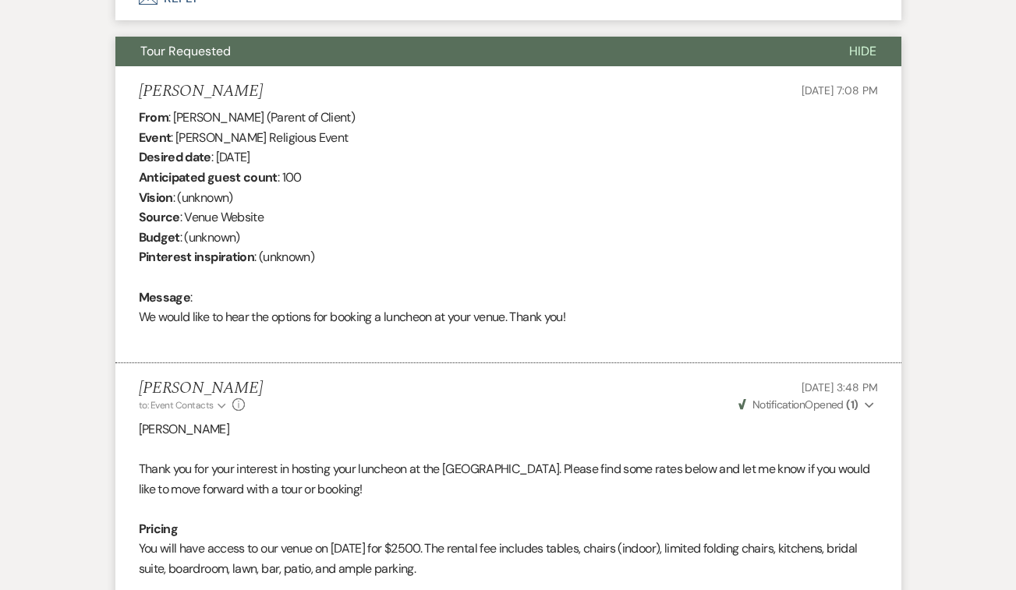
select select "2"
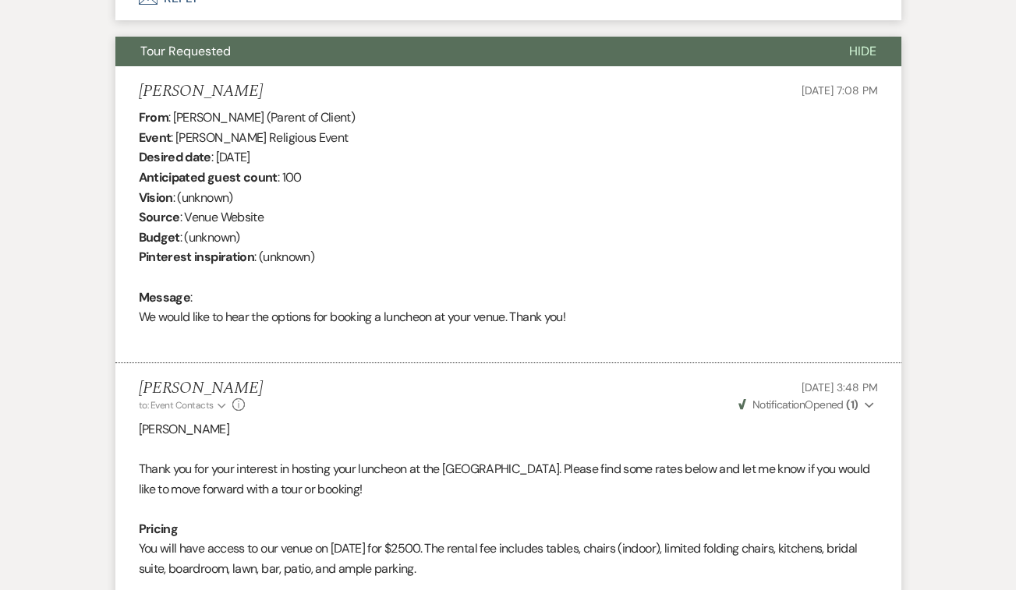
select select "2"
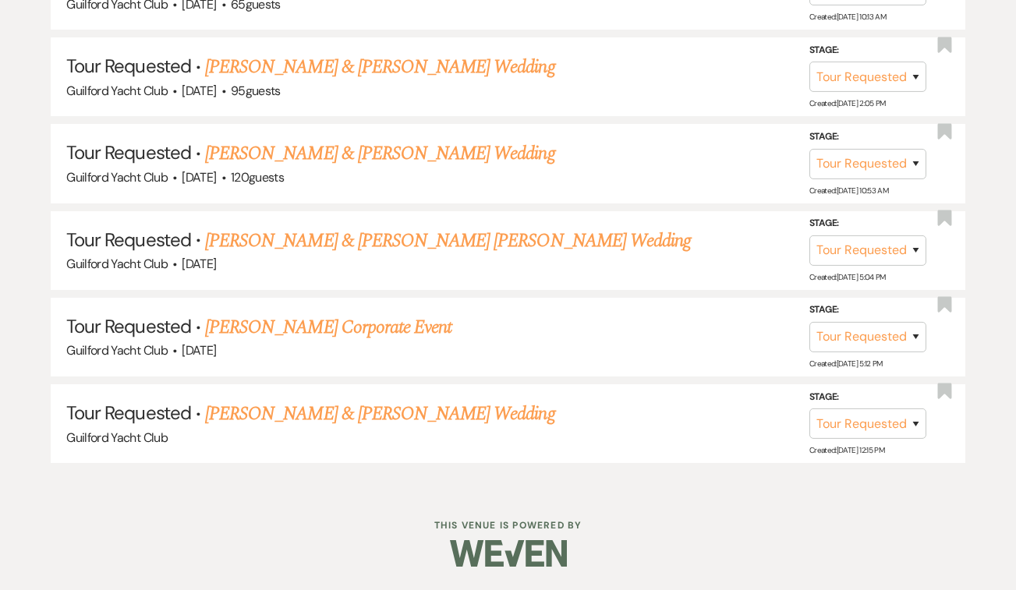
scroll to position [838, 0]
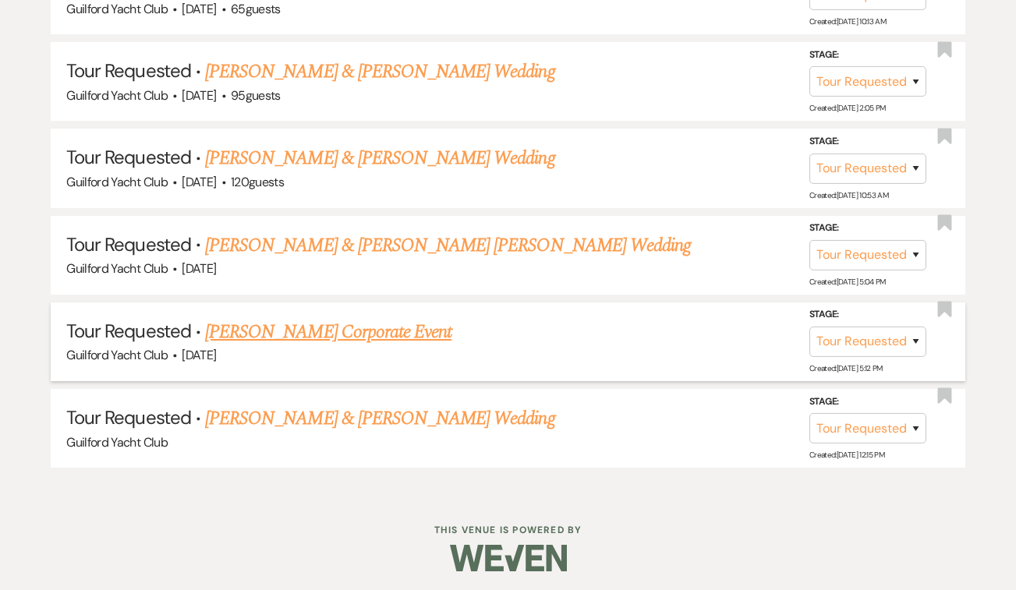
click at [239, 324] on link "[PERSON_NAME] Corporate Event" at bounding box center [328, 332] width 246 height 28
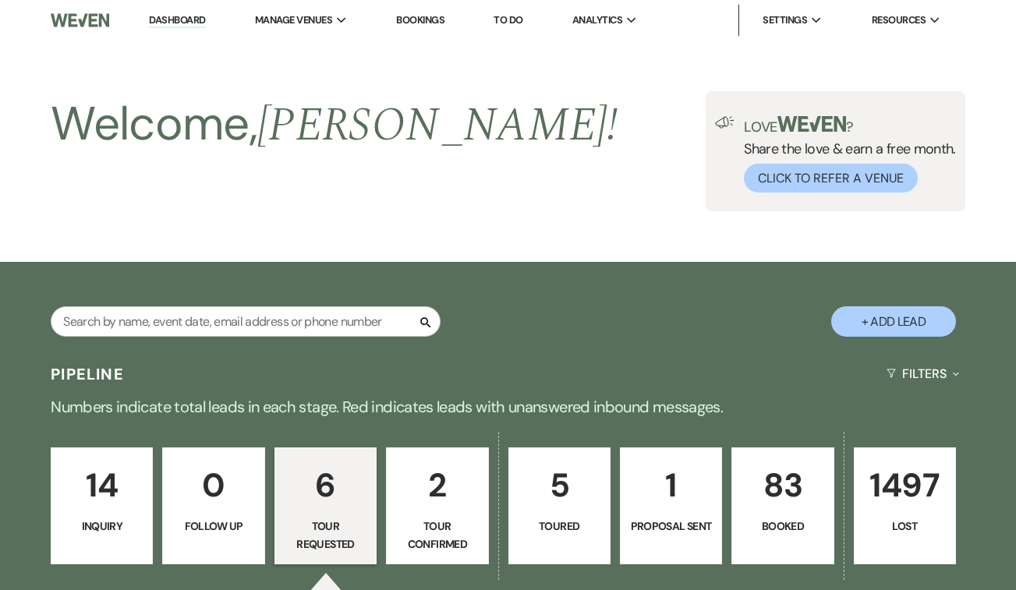
select select "2"
select select "5"
select select "9"
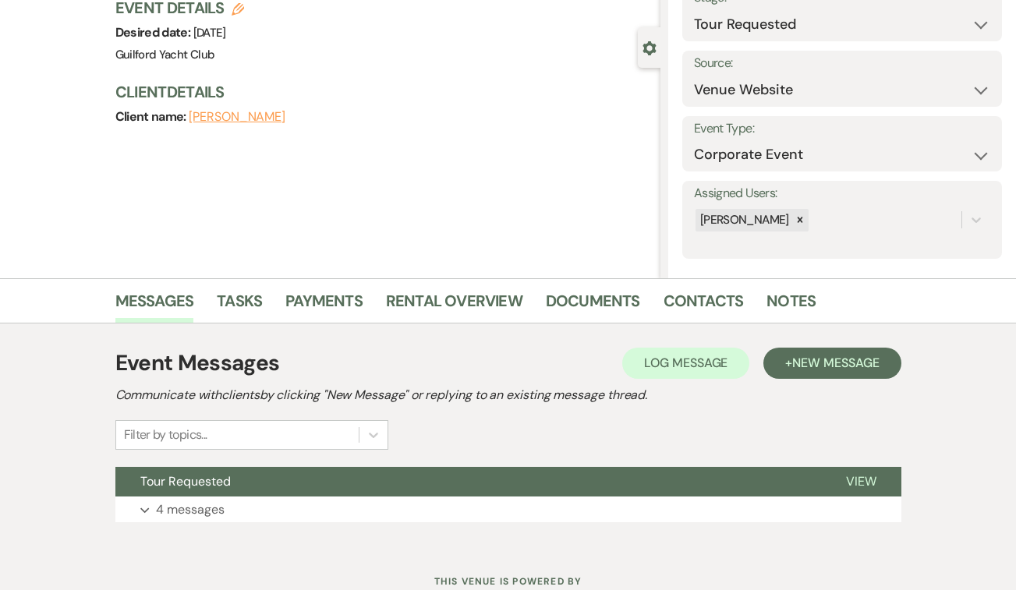
scroll to position [169, 0]
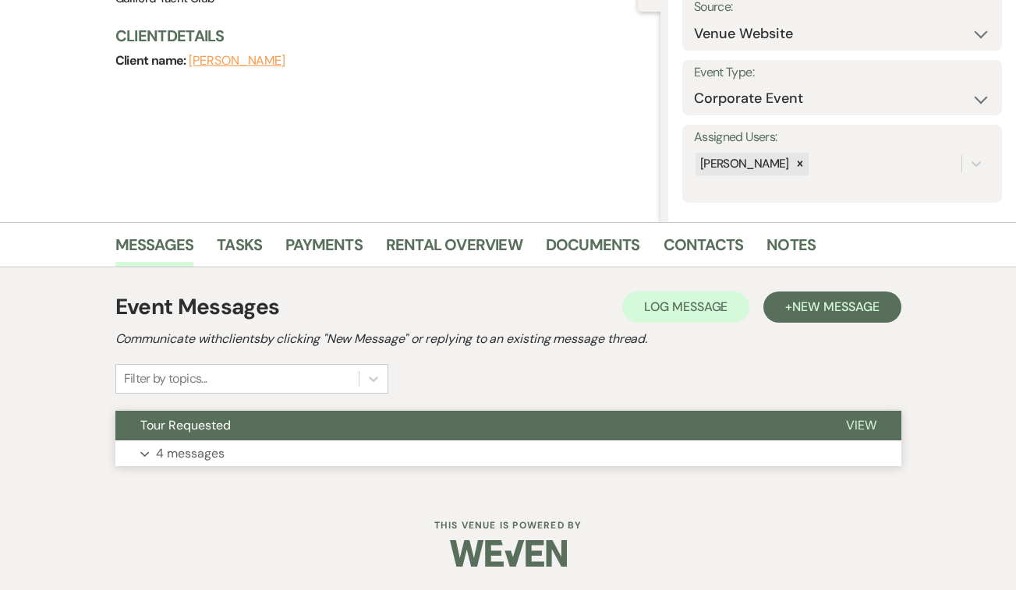
click at [871, 420] on span "View" at bounding box center [861, 425] width 30 height 16
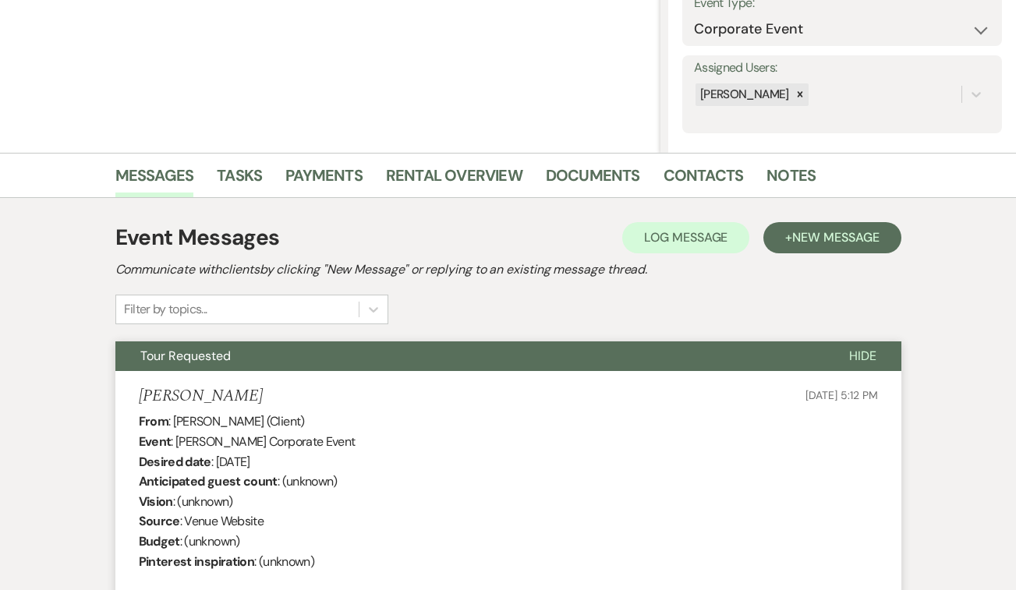
scroll to position [0, 0]
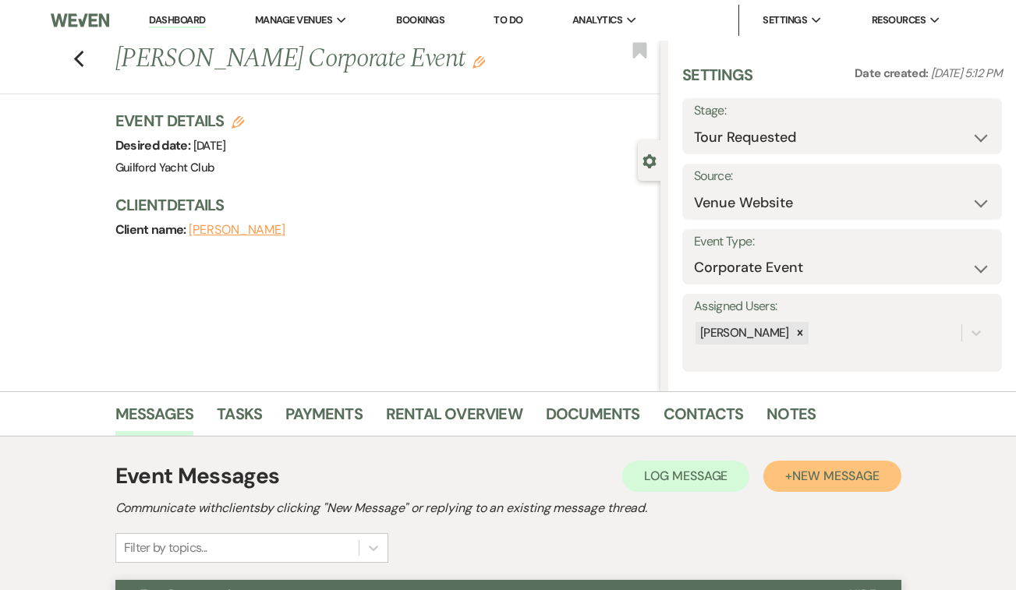
click at [853, 469] on span "New Message" at bounding box center [835, 476] width 87 height 16
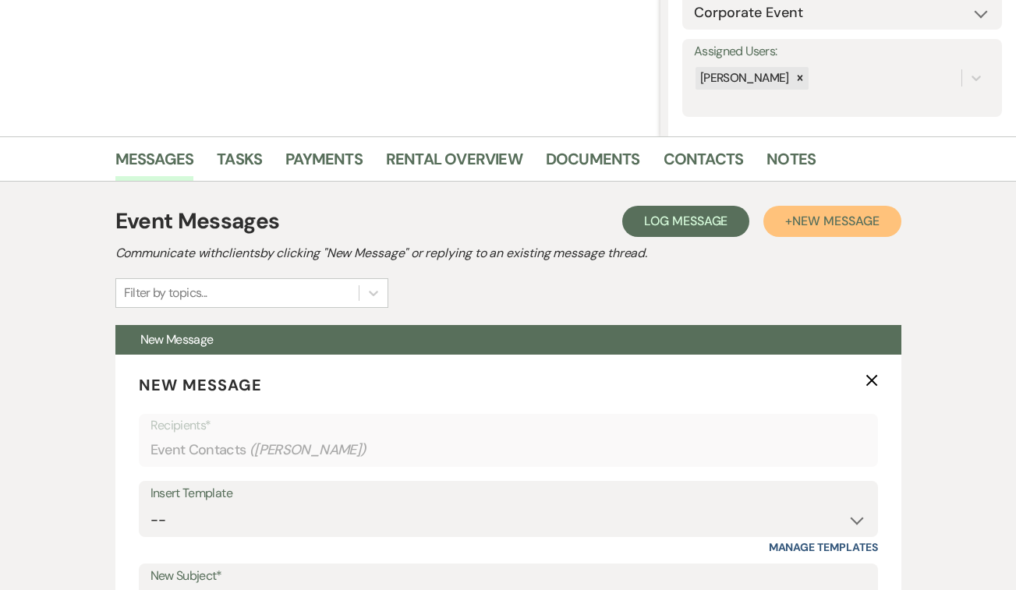
scroll to position [398, 0]
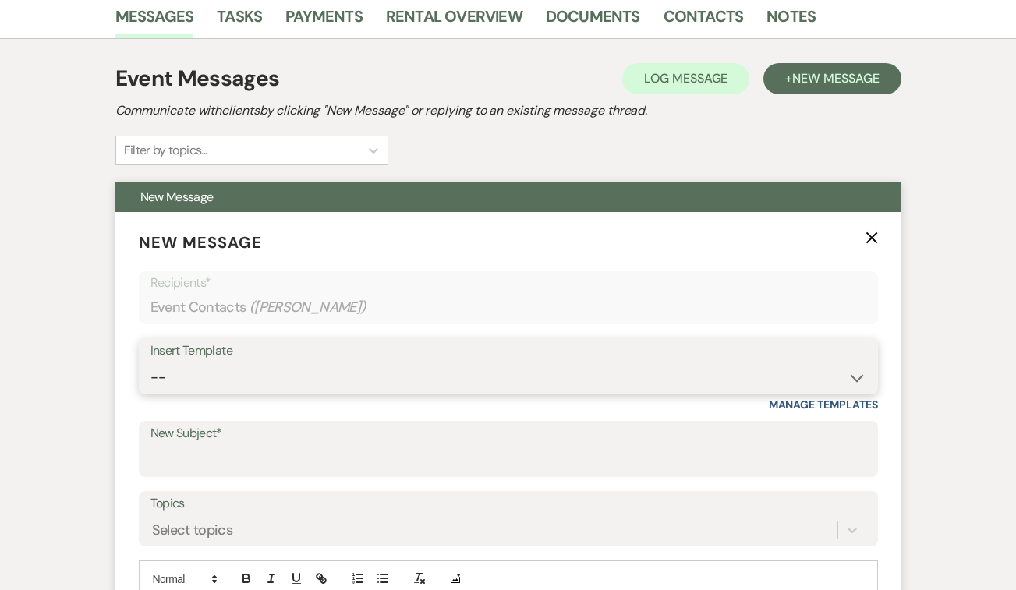
click at [370, 368] on select "-- Weven Planning Portal Introduction (Booked Events) Initial Inquiry Response …" at bounding box center [508, 378] width 716 height 30
select select "2059"
click at [150, 363] on select "-- Weven Planning Portal Introduction (Booked Events) Initial Inquiry Response …" at bounding box center [508, 378] width 716 height 30
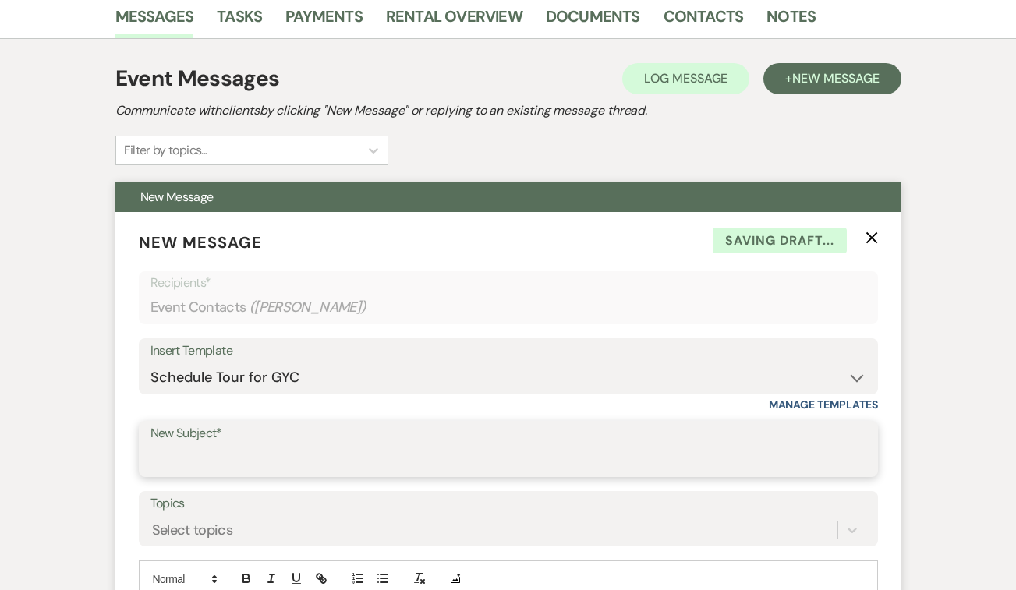
click at [206, 451] on input "New Subject*" at bounding box center [508, 460] width 716 height 30
type input "Schedule a tour at the GYC!"
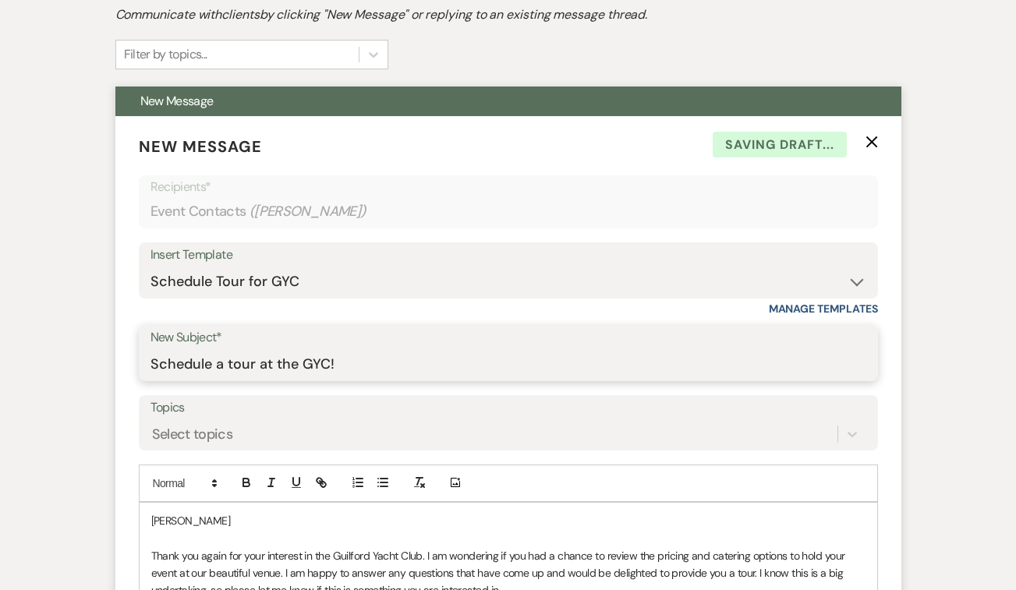
scroll to position [745, 0]
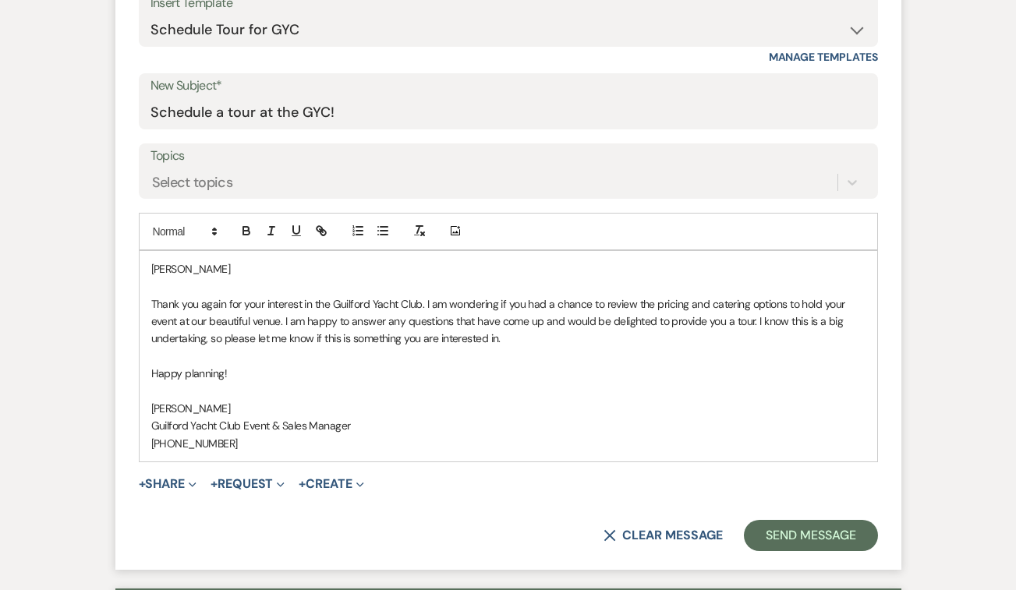
click at [220, 284] on p at bounding box center [508, 286] width 714 height 17
click at [218, 278] on p at bounding box center [508, 286] width 714 height 17
click at [211, 273] on p "[PERSON_NAME]" at bounding box center [508, 268] width 714 height 17
click at [843, 533] on button "Send Message" at bounding box center [810, 535] width 133 height 31
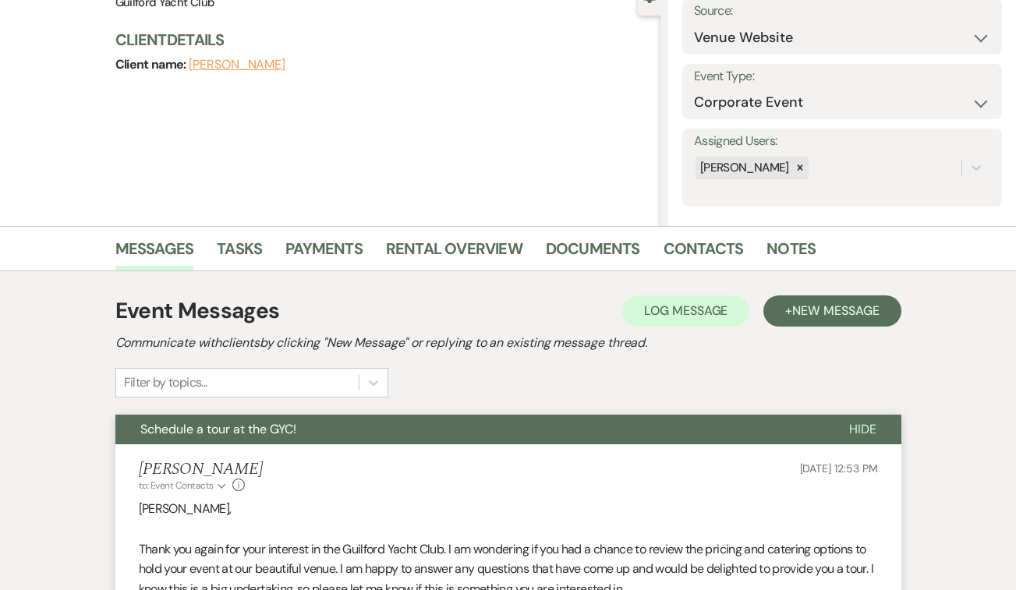
scroll to position [0, 0]
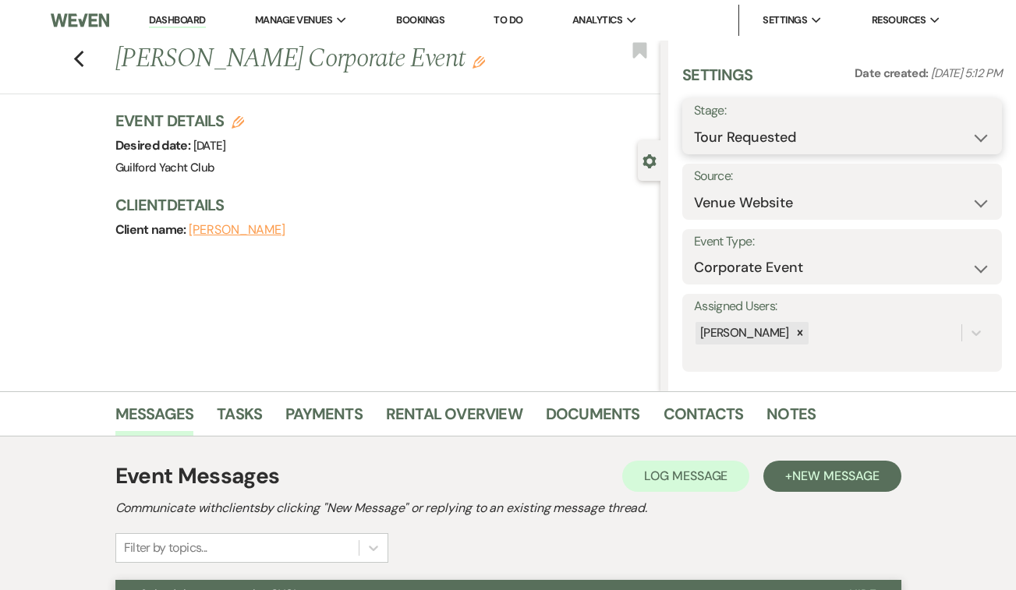
click at [726, 137] on select "Inquiry Follow Up Tour Requested Tour Confirmed Toured Proposal Sent Booked Lost" at bounding box center [842, 137] width 296 height 30
select select "8"
click at [694, 122] on select "Inquiry Follow Up Tour Requested Tour Confirmed Toured Proposal Sent Booked Lost" at bounding box center [842, 137] width 296 height 30
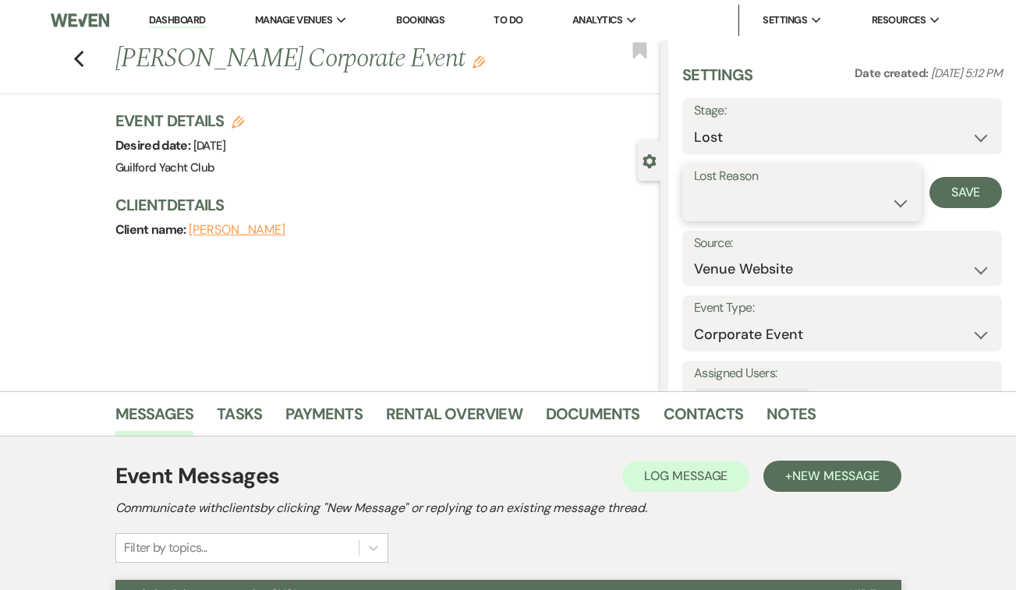
click at [723, 200] on select "Booked Elsewhere Budget Date Unavailable No Response Not a Good Match Capacity …" at bounding box center [802, 203] width 216 height 30
select select "5"
click at [694, 188] on select "Booked Elsewhere Budget Date Unavailable No Response Not a Good Match Capacity …" at bounding box center [802, 203] width 216 height 30
click at [966, 179] on button "Save" at bounding box center [965, 192] width 73 height 31
click at [76, 56] on use "button" at bounding box center [78, 59] width 10 height 17
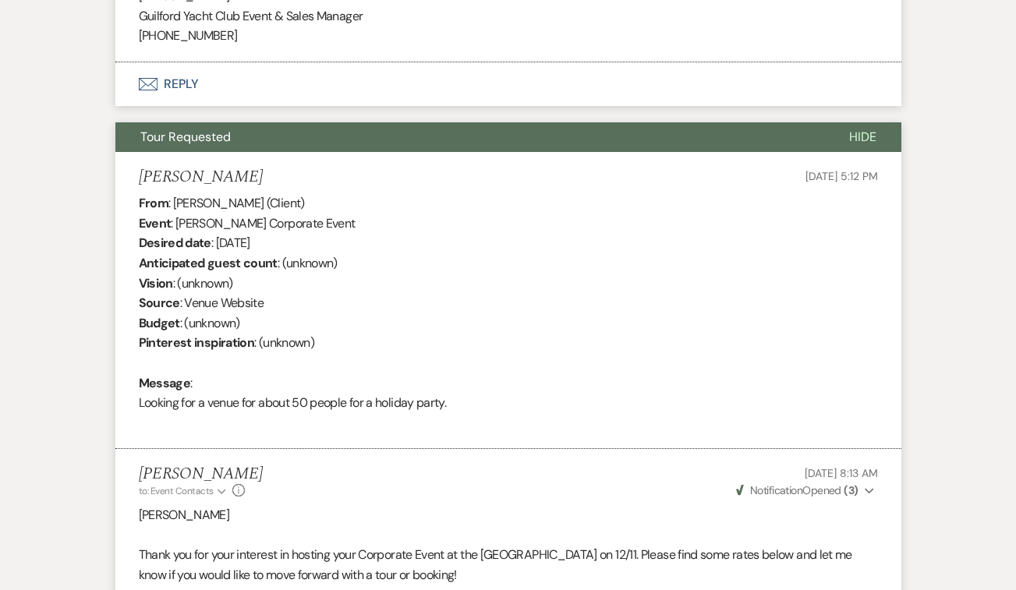
select select "2"
select select "8"
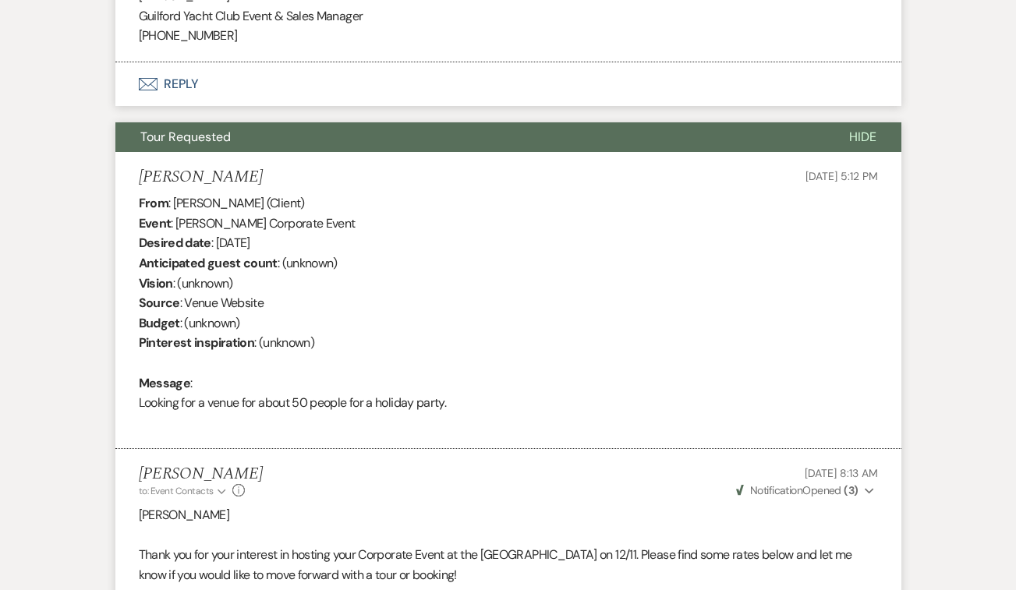
select select "5"
select select "2"
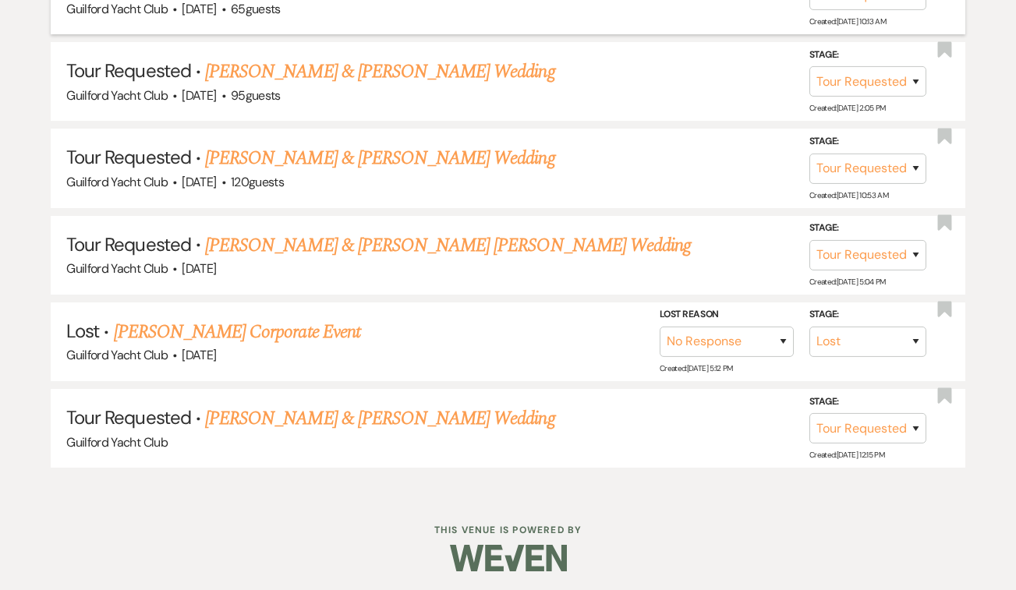
scroll to position [752, 0]
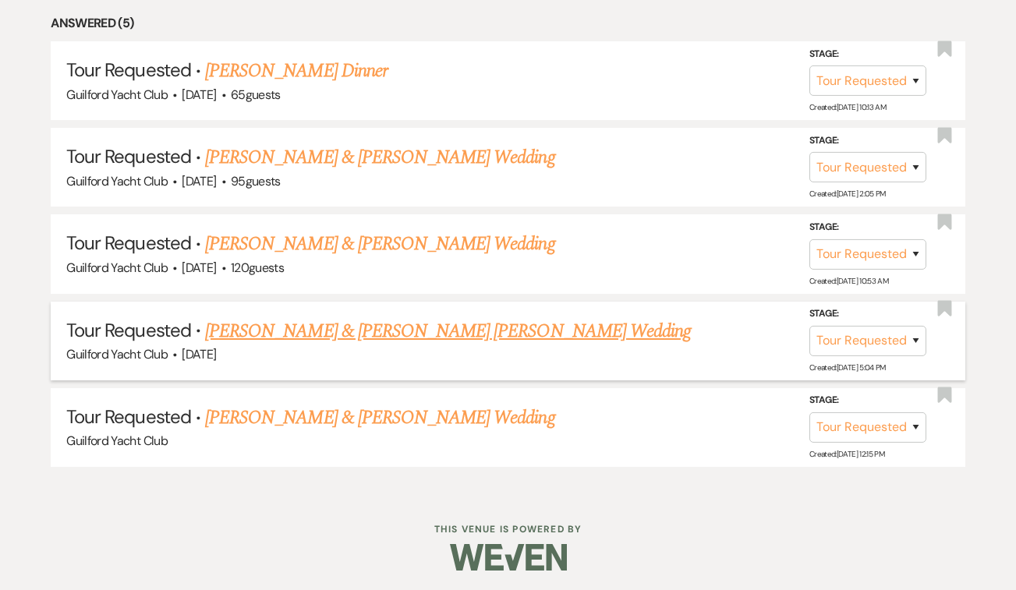
click at [269, 335] on link "[PERSON_NAME] & [PERSON_NAME] [PERSON_NAME] Wedding" at bounding box center [448, 331] width 486 height 28
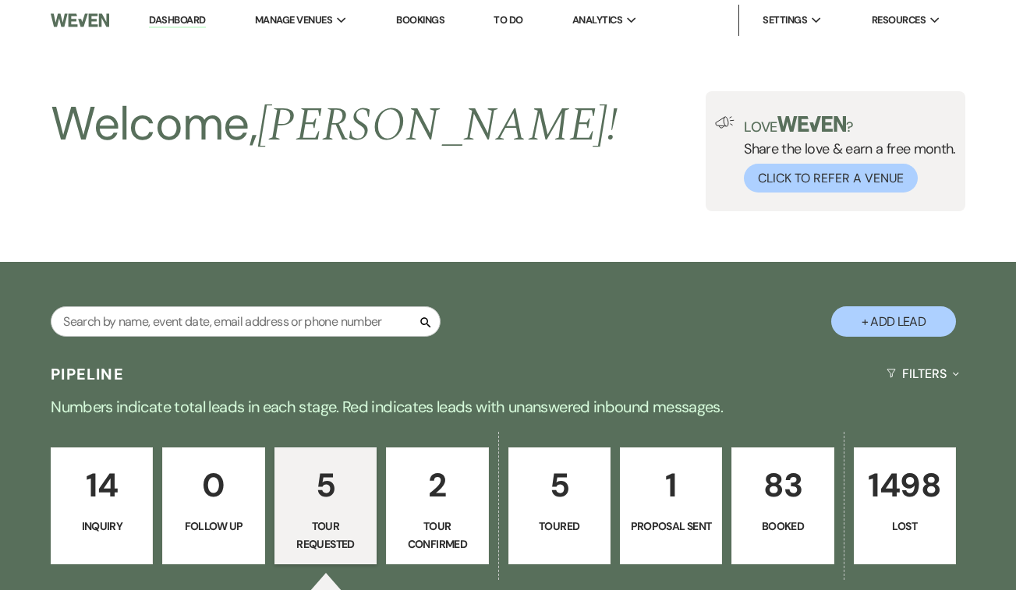
select select "2"
select select "5"
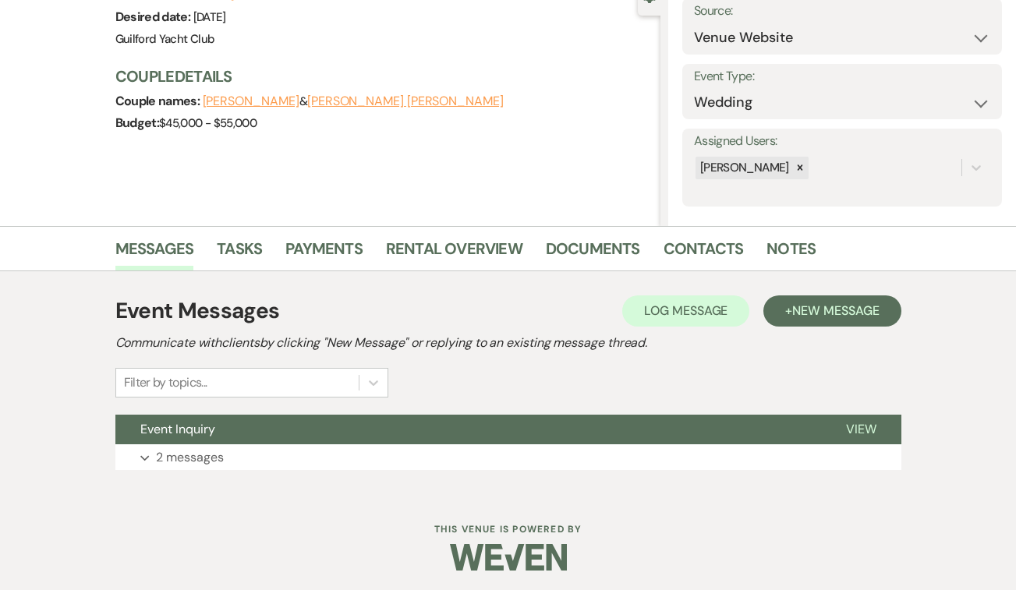
scroll to position [169, 0]
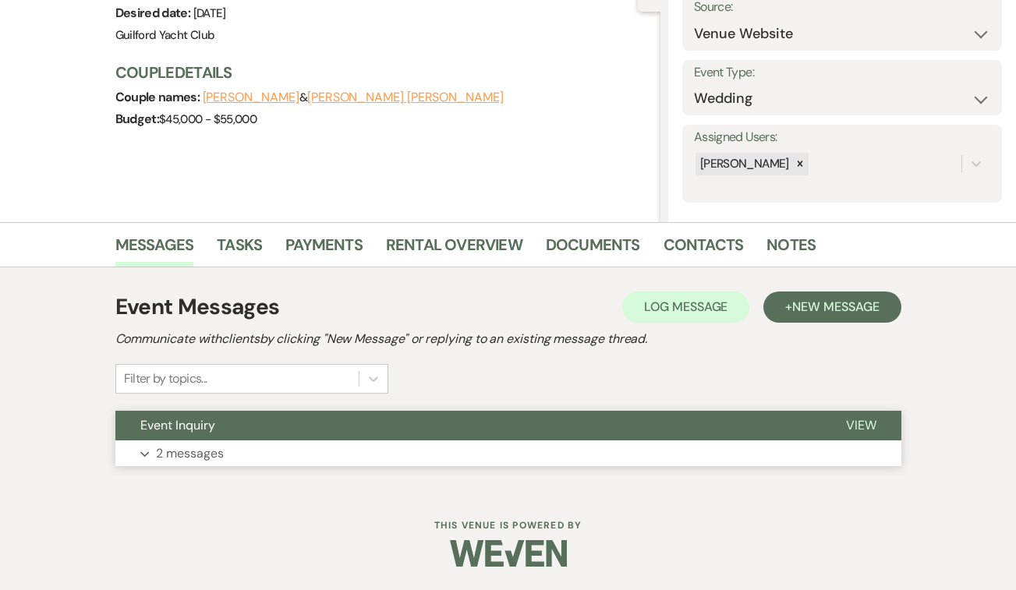
click at [861, 420] on span "View" at bounding box center [861, 425] width 30 height 16
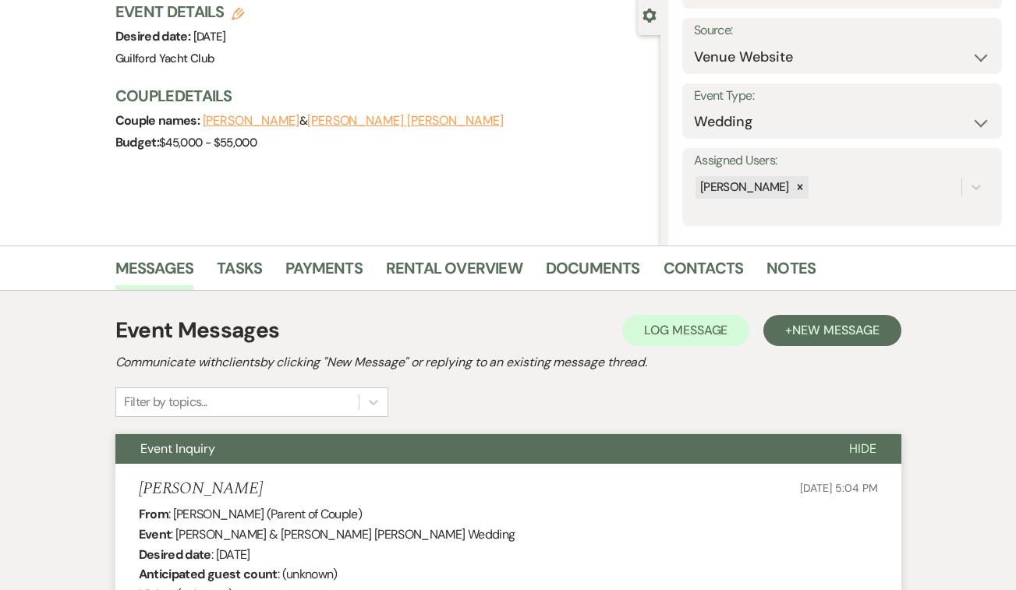
scroll to position [101, 0]
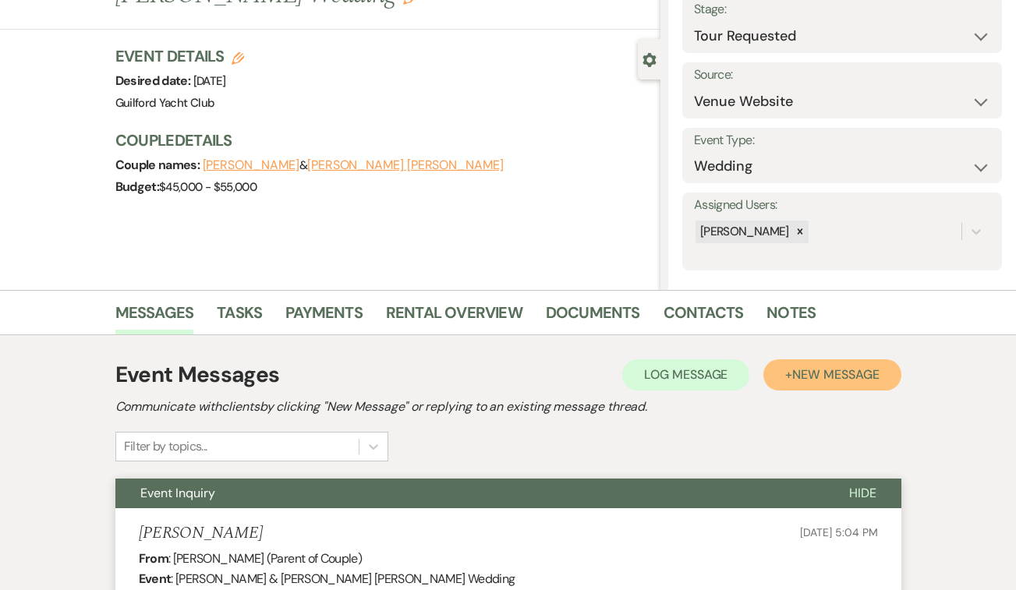
click at [820, 385] on button "+ New Message" at bounding box center [831, 374] width 137 height 31
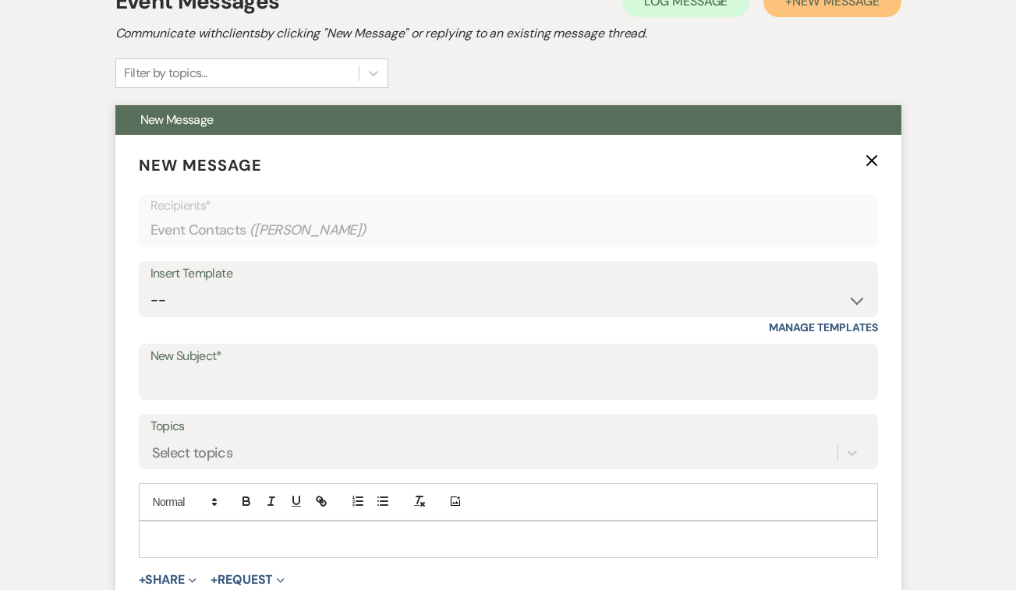
scroll to position [551, 0]
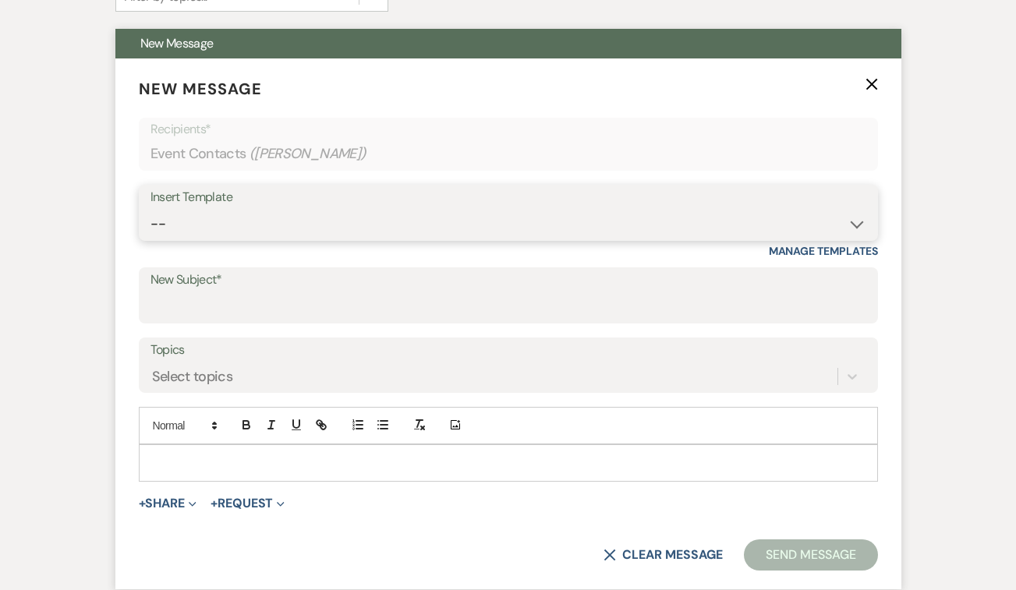
click at [243, 228] on select "-- Weven Planning Portal Introduction (Booked Events) Initial Inquiry Response …" at bounding box center [508, 224] width 716 height 30
select select "2059"
click at [150, 209] on select "-- Weven Planning Portal Introduction (Booked Events) Initial Inquiry Response …" at bounding box center [508, 224] width 716 height 30
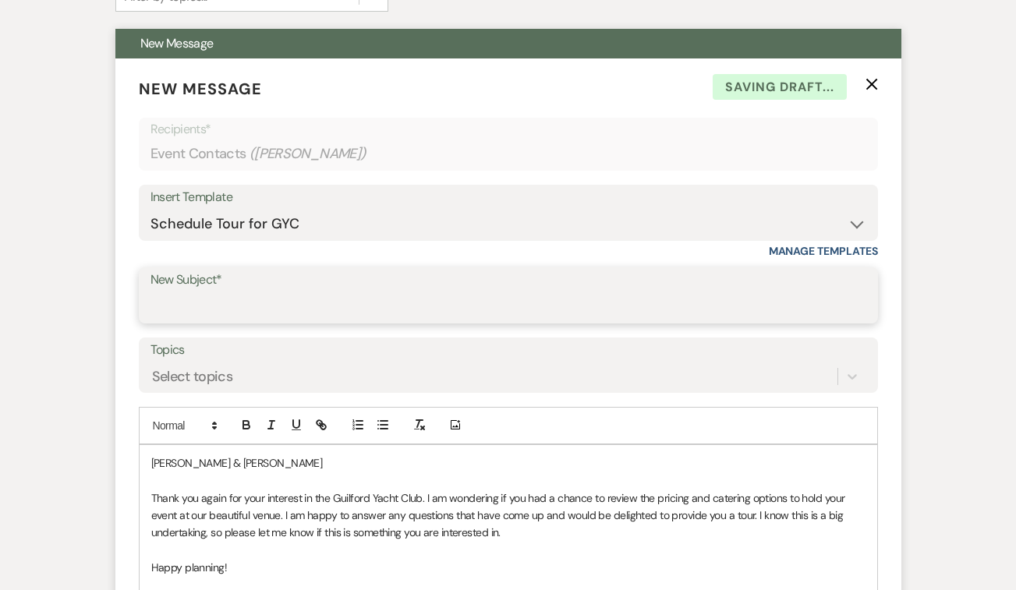
click at [260, 309] on input "New Subject*" at bounding box center [508, 307] width 716 height 30
type input "Schedule a tour at the GYC!"
click at [264, 455] on p "[PERSON_NAME] & [PERSON_NAME]" at bounding box center [508, 463] width 714 height 17
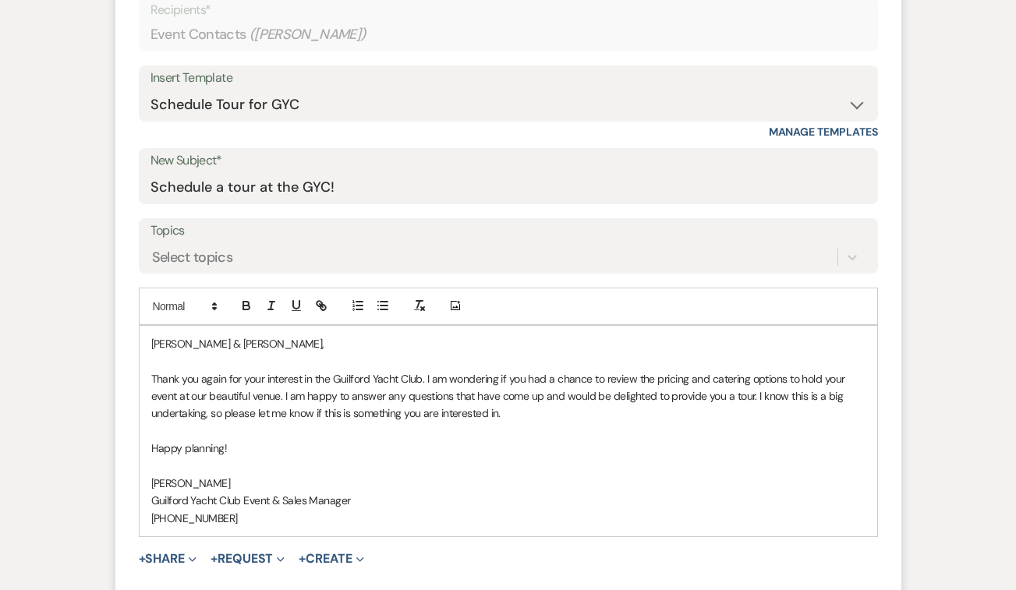
scroll to position [721, 0]
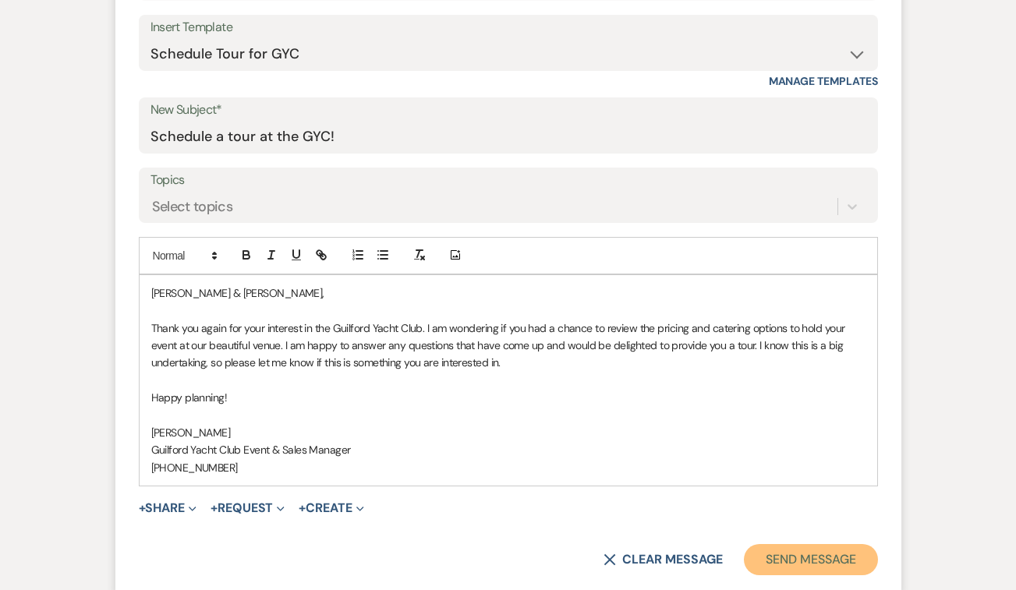
click at [834, 568] on button "Send Message" at bounding box center [810, 559] width 133 height 31
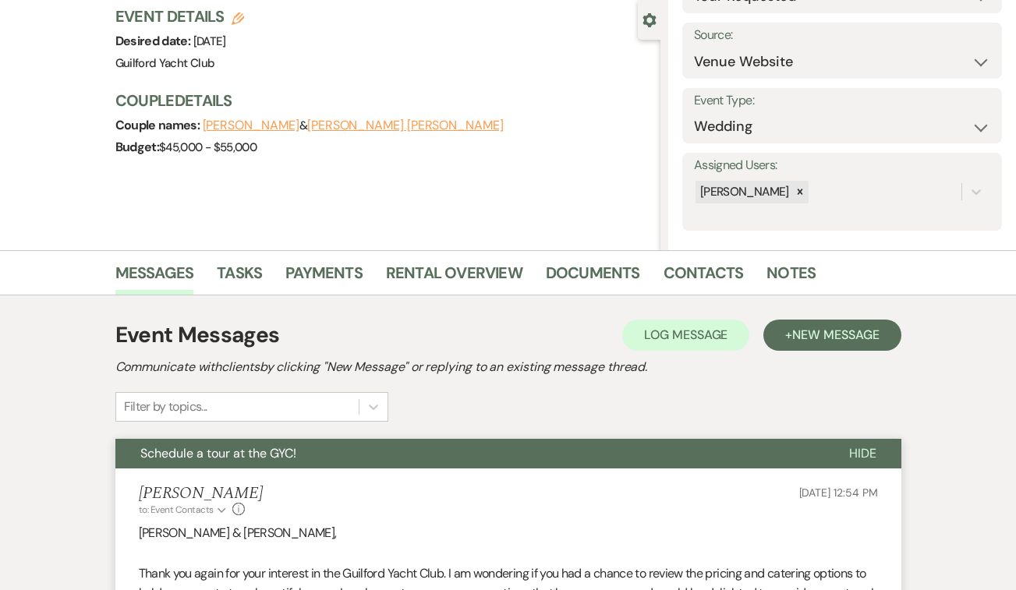
scroll to position [0, 0]
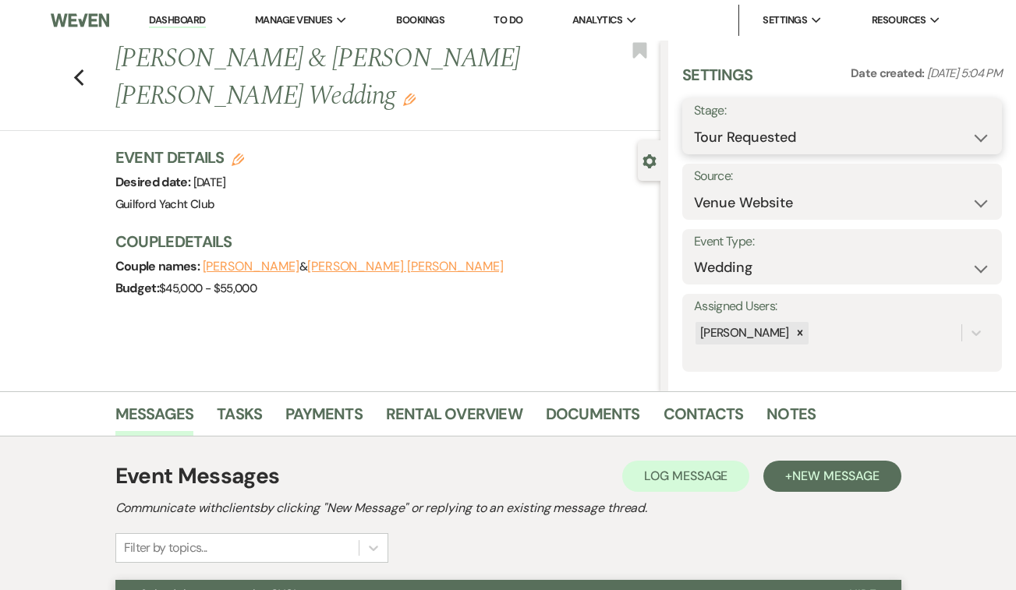
click at [725, 122] on select "Inquiry Follow Up Tour Requested Tour Confirmed Toured Proposal Sent Booked Lost" at bounding box center [842, 137] width 296 height 30
select select "8"
click at [694, 122] on select "Inquiry Follow Up Tour Requested Tour Confirmed Toured Proposal Sent Booked Lost" at bounding box center [842, 137] width 296 height 30
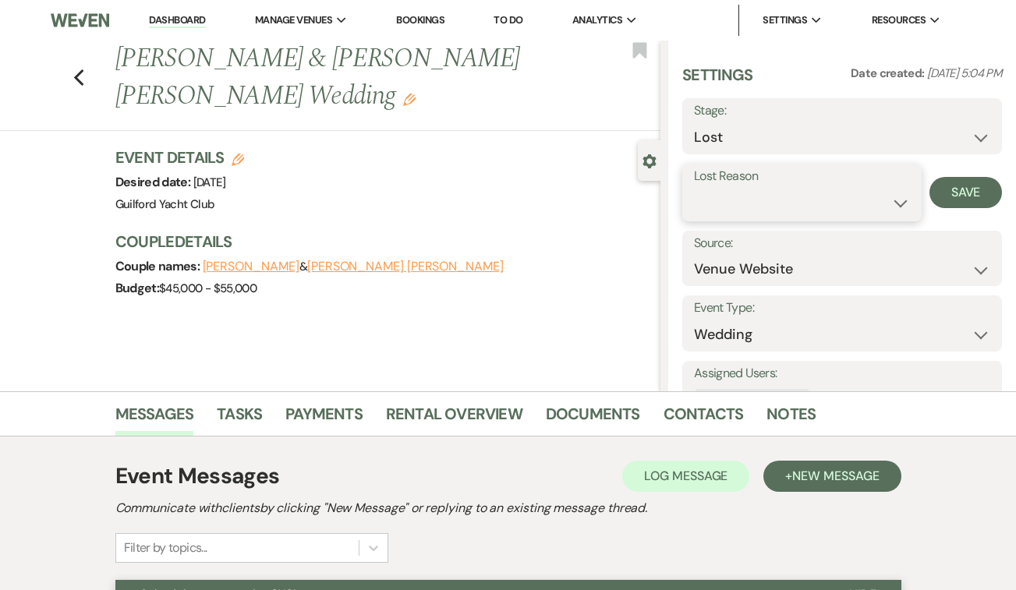
click at [716, 198] on select "Booked Elsewhere Budget Date Unavailable No Response Not a Good Match Capacity …" at bounding box center [802, 203] width 216 height 30
select select "5"
click at [694, 188] on select "Booked Elsewhere Budget Date Unavailable No Response Not a Good Match Capacity …" at bounding box center [802, 203] width 216 height 30
click at [947, 184] on button "Save" at bounding box center [965, 192] width 73 height 31
click at [81, 82] on icon "Previous" at bounding box center [79, 78] width 12 height 19
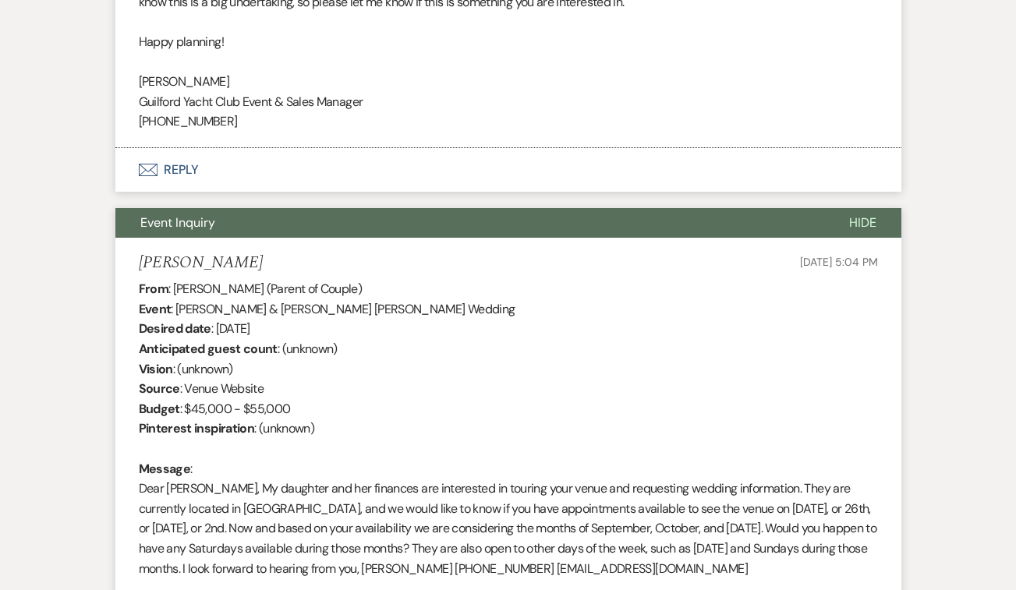
select select "2"
select select "8"
select select "5"
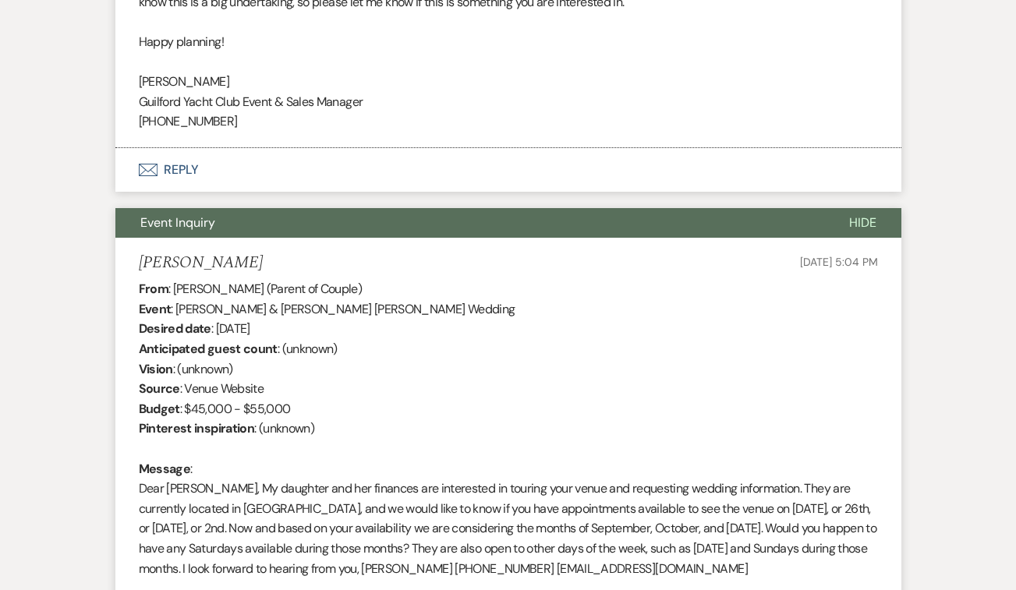
select select "2"
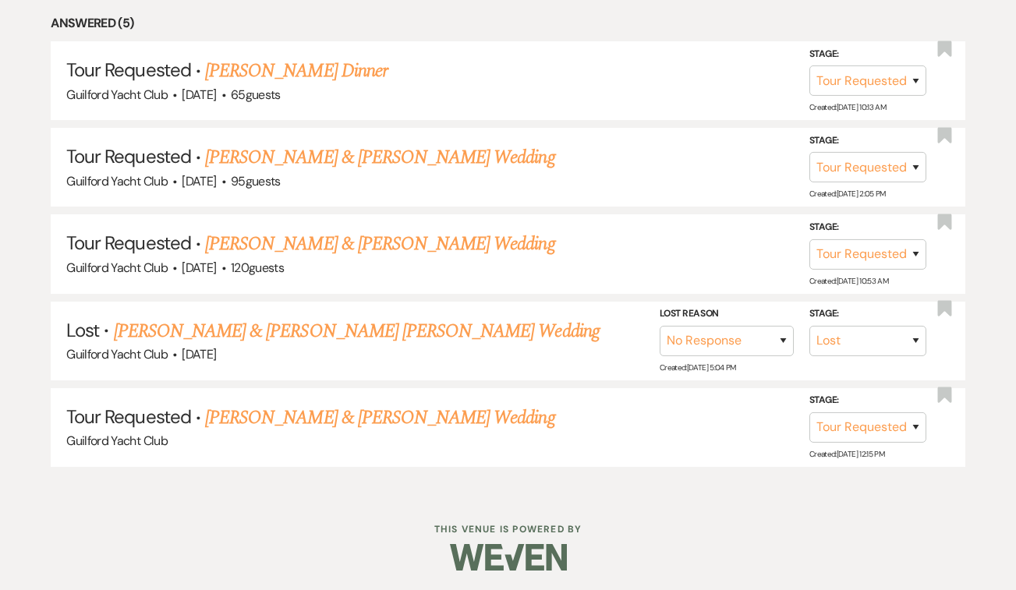
scroll to position [667, 0]
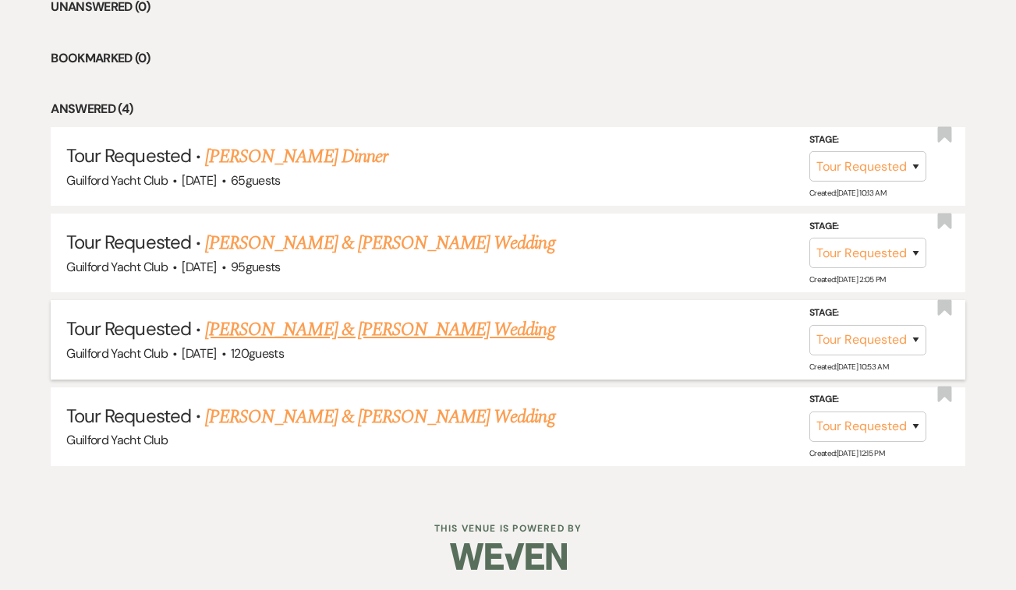
click at [279, 331] on link "[PERSON_NAME] & [PERSON_NAME] Wedding" at bounding box center [379, 330] width 349 height 28
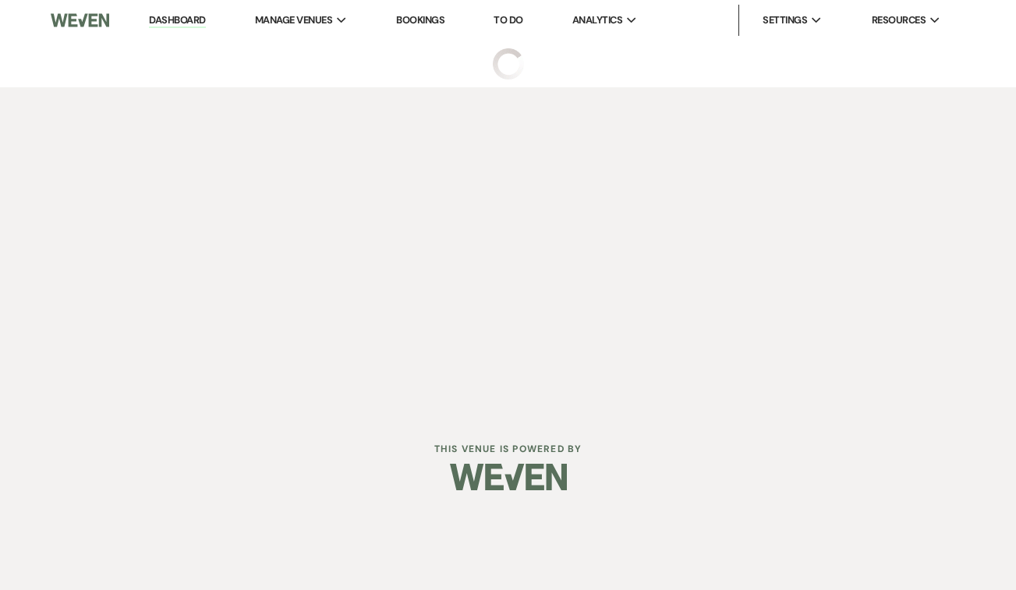
select select "2"
select select "5"
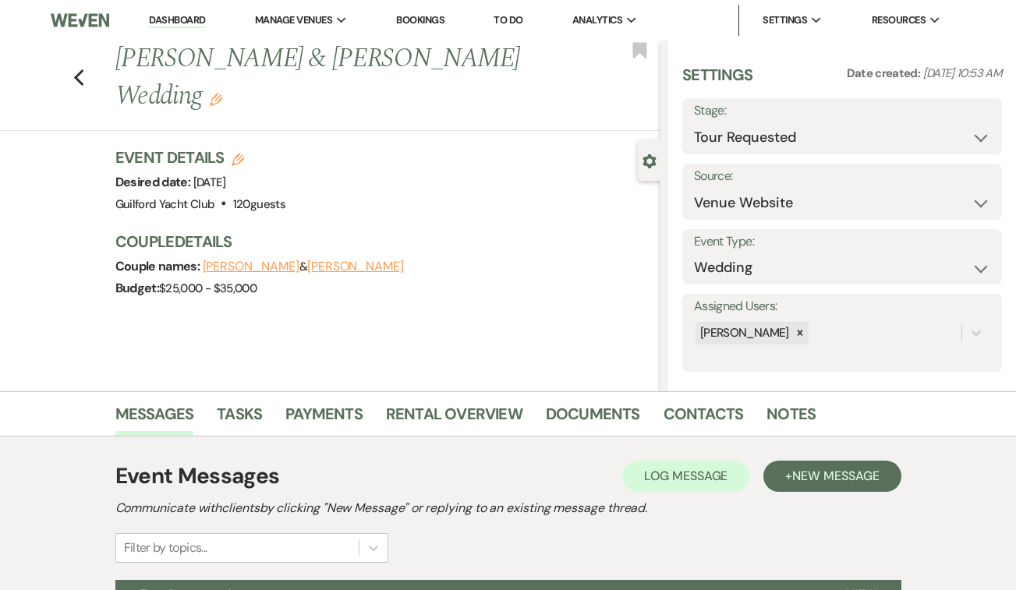
scroll to position [169, 0]
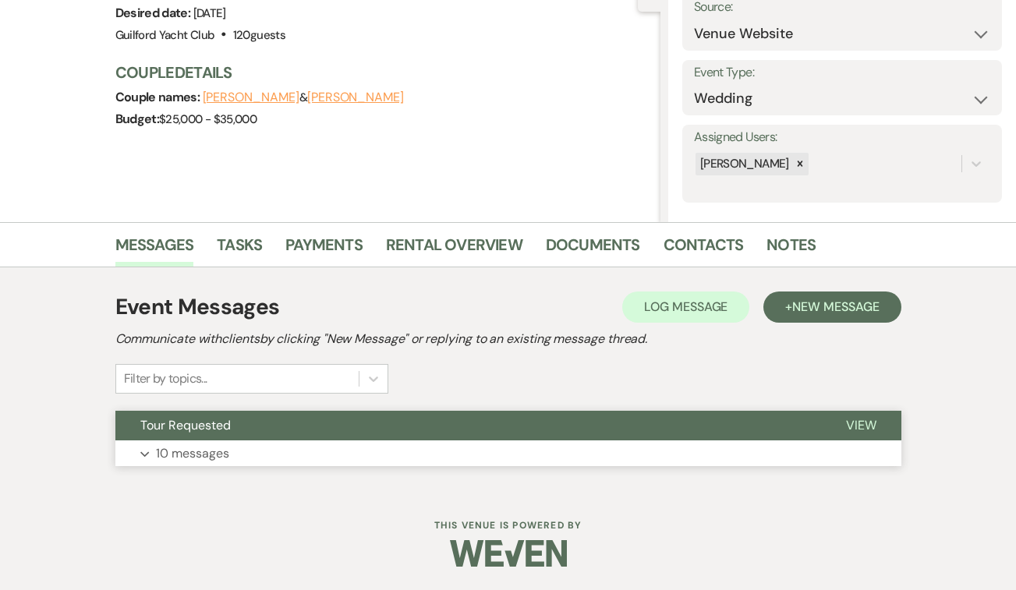
click at [849, 420] on span "View" at bounding box center [861, 425] width 30 height 16
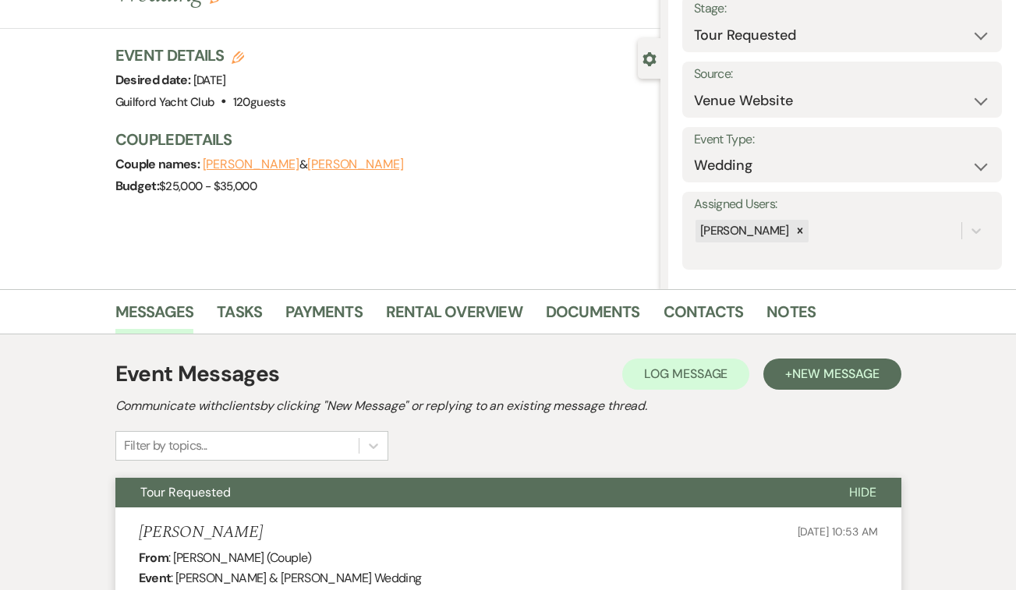
scroll to position [89, 0]
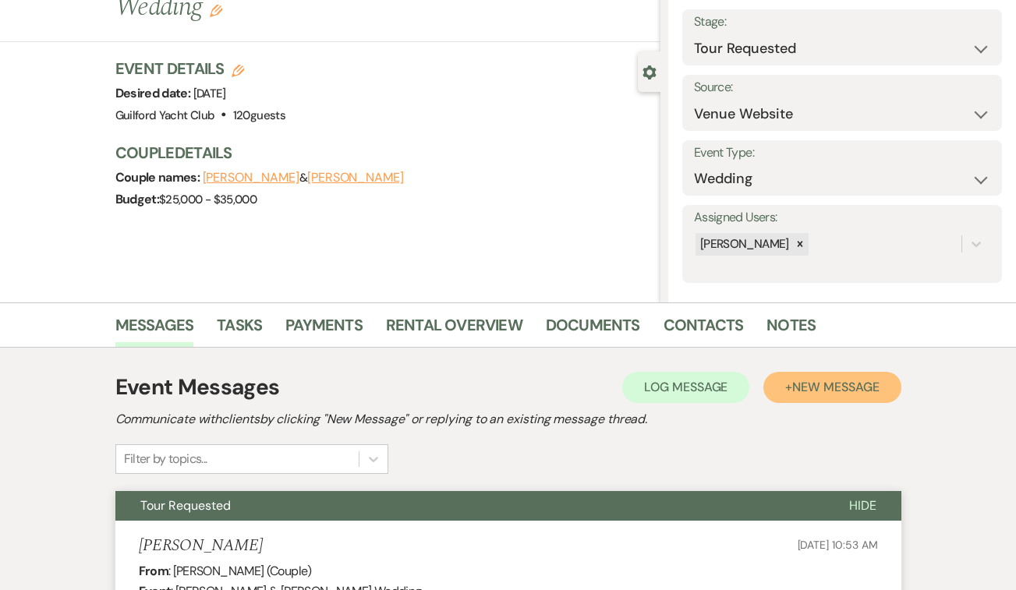
click at [811, 381] on span "New Message" at bounding box center [835, 387] width 87 height 16
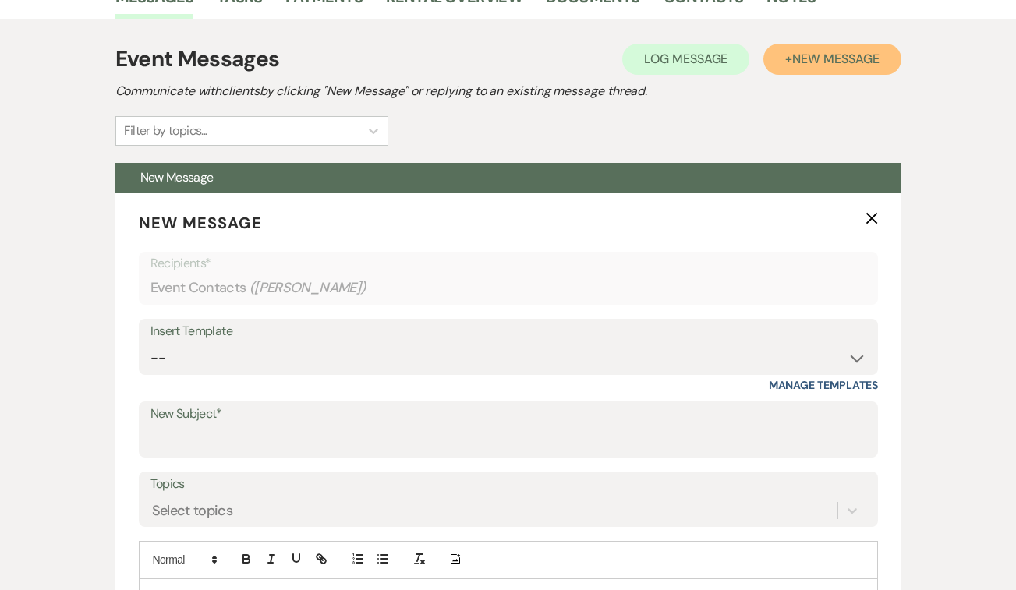
scroll to position [476, 0]
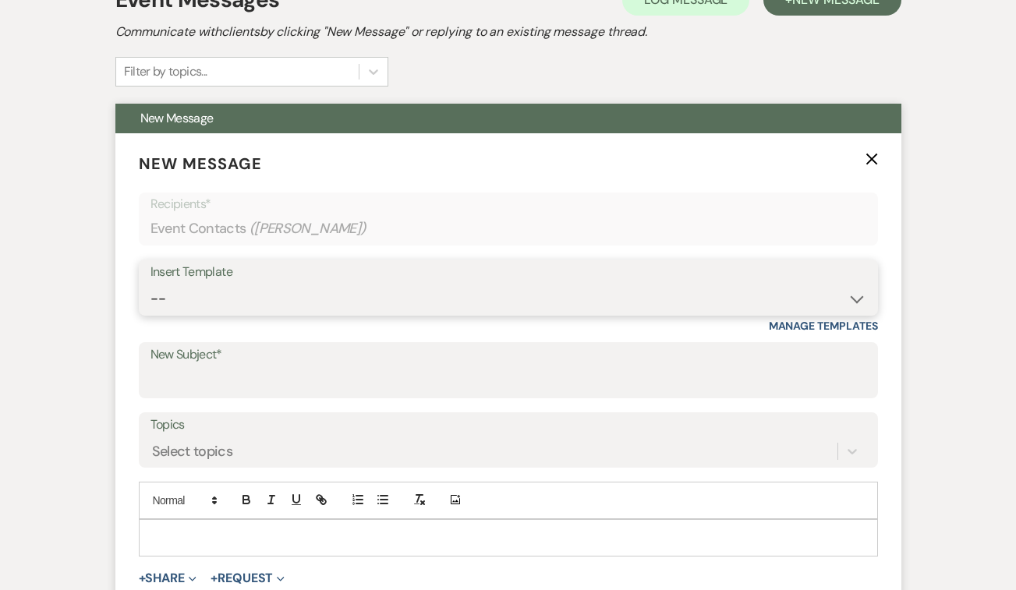
click at [297, 301] on select "-- Weven Planning Portal Introduction (Booked Events) Initial Inquiry Response …" at bounding box center [508, 299] width 716 height 30
select select "2059"
click at [150, 284] on select "-- Weven Planning Portal Introduction (Booked Events) Initial Inquiry Response …" at bounding box center [508, 299] width 716 height 30
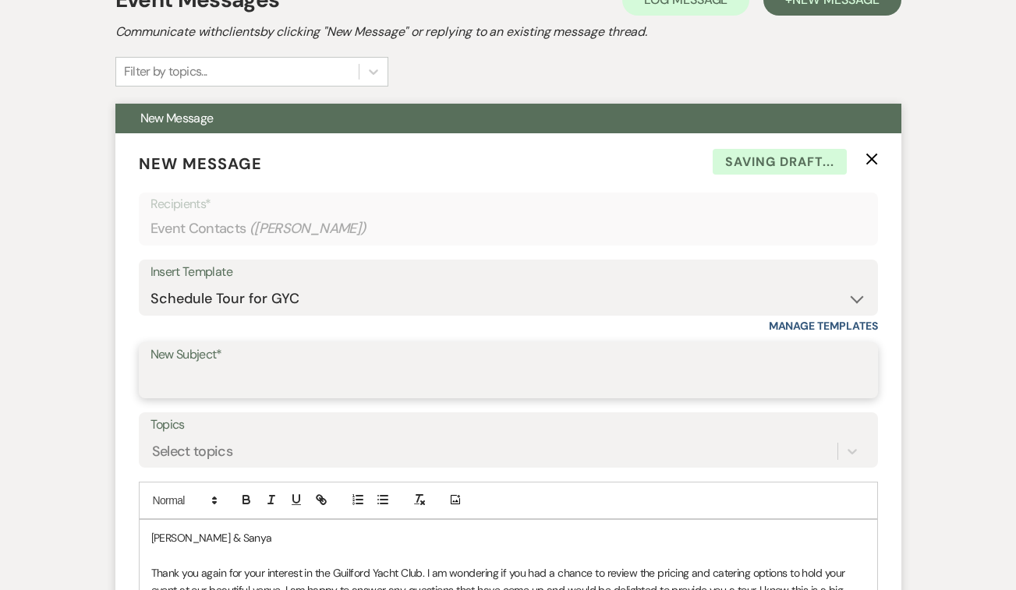
click at [204, 376] on input "New Subject*" at bounding box center [508, 381] width 716 height 30
type input "Schedule a tour at the GYC!"
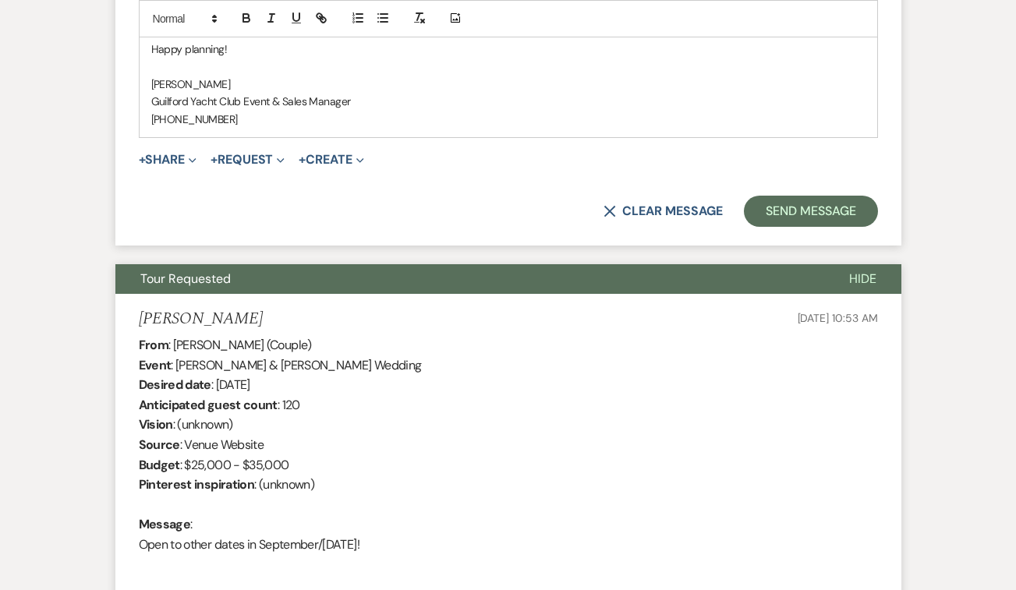
scroll to position [1115, 0]
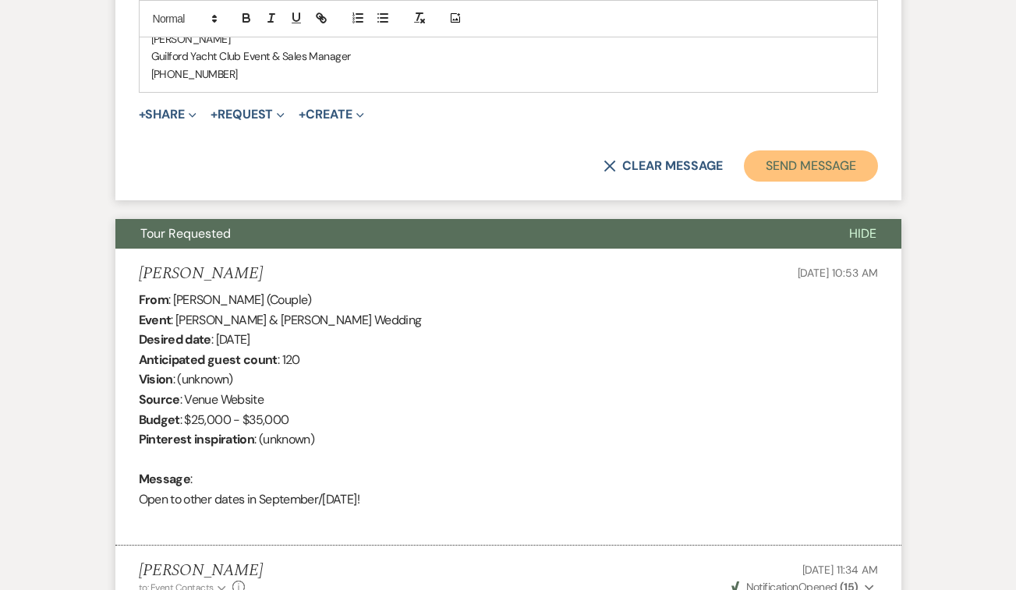
click at [785, 157] on button "Send Message" at bounding box center [810, 165] width 133 height 31
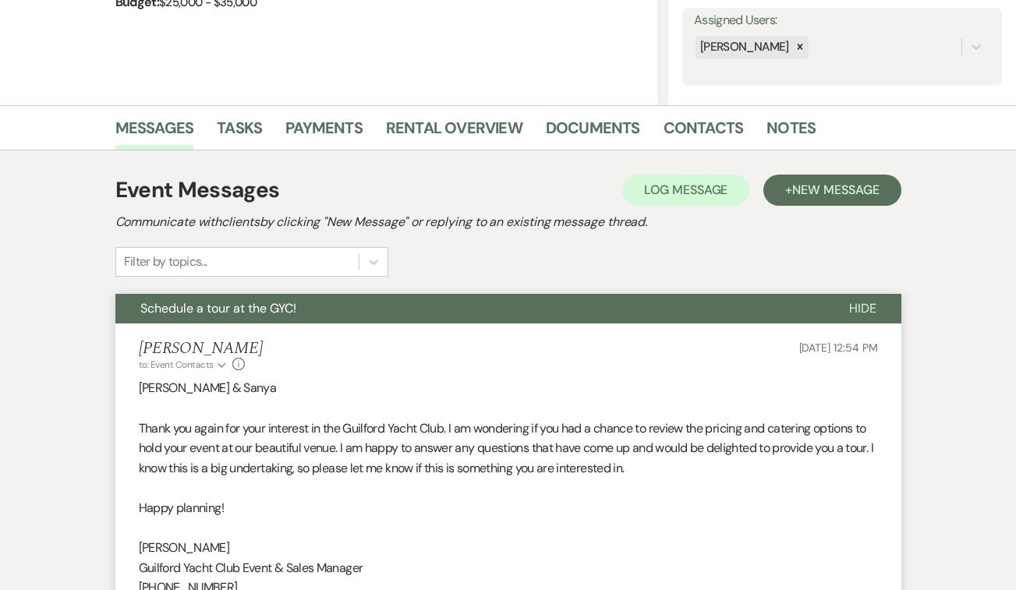
scroll to position [0, 0]
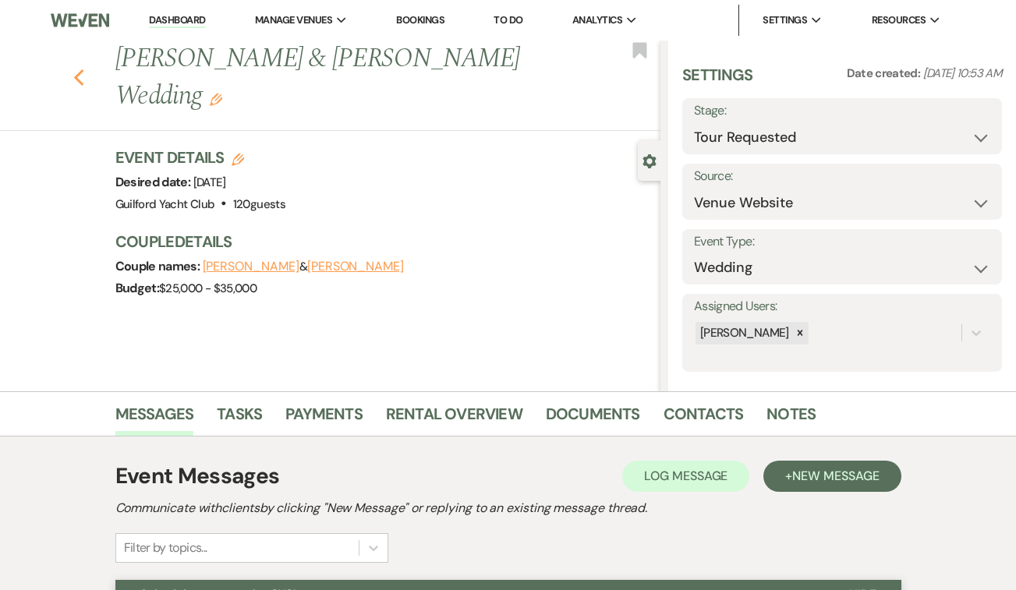
click at [75, 69] on icon "Previous" at bounding box center [79, 78] width 12 height 19
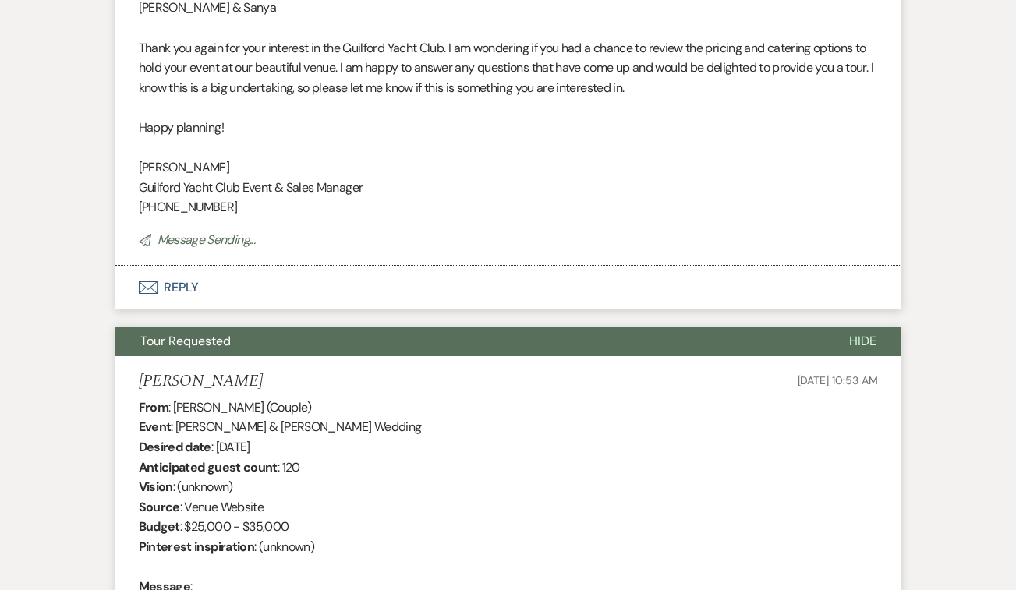
select select "2"
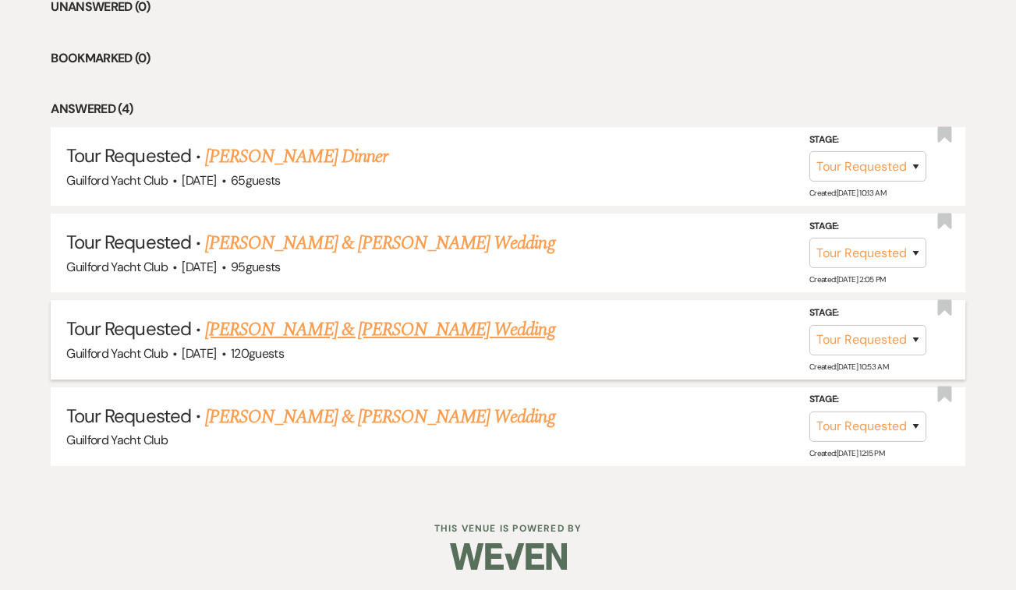
click at [317, 327] on link "[PERSON_NAME] & [PERSON_NAME] Wedding" at bounding box center [379, 330] width 349 height 28
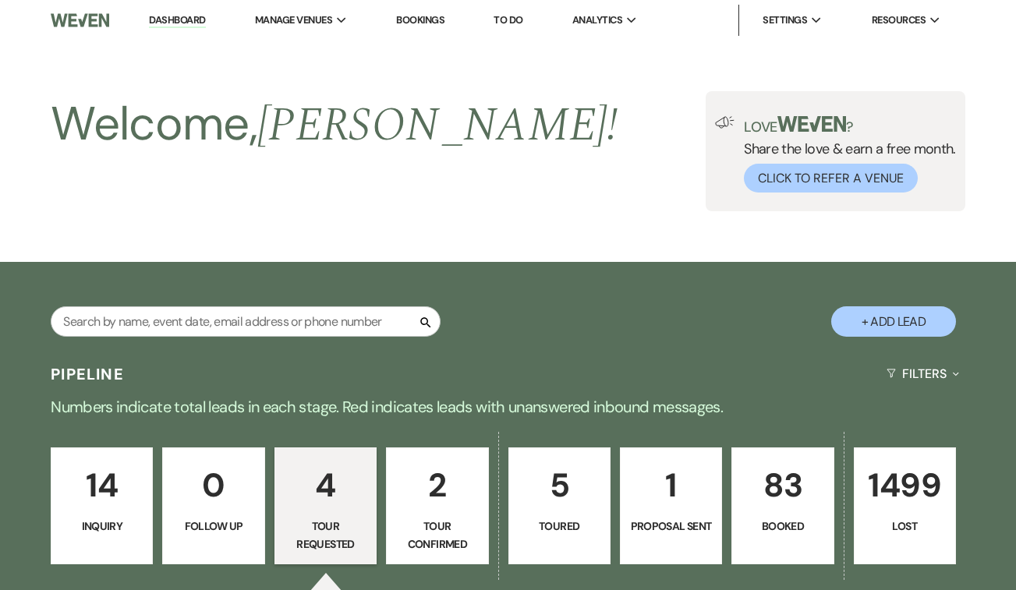
select select "2"
select select "5"
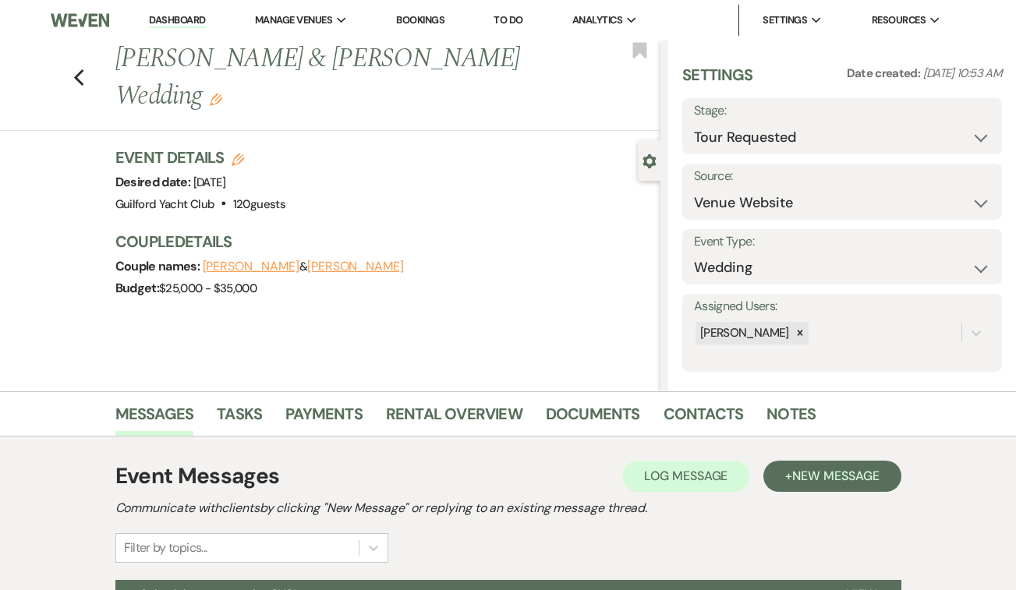
scroll to position [242, 0]
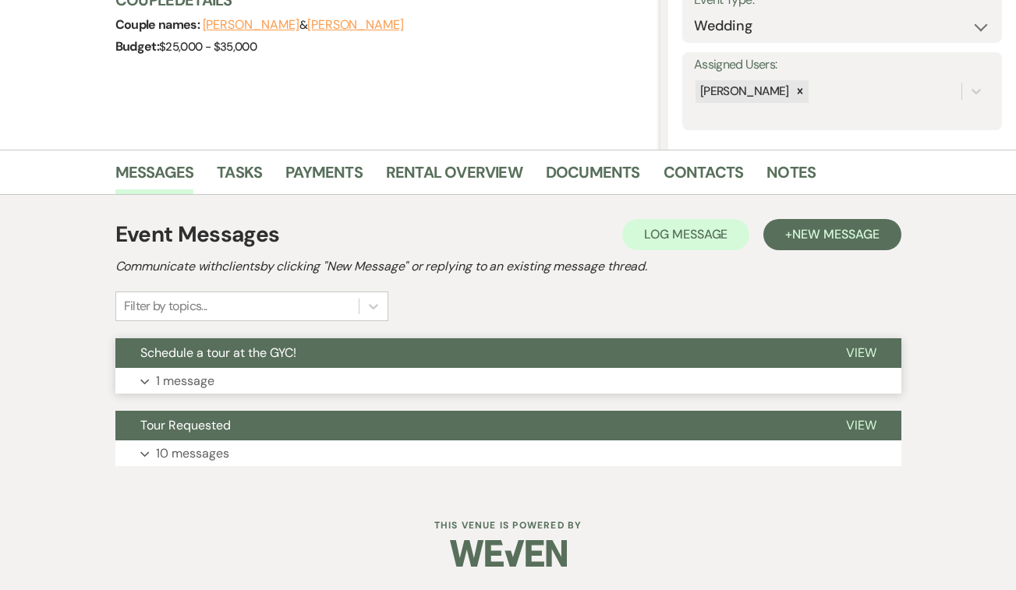
click at [870, 350] on span "View" at bounding box center [861, 353] width 30 height 16
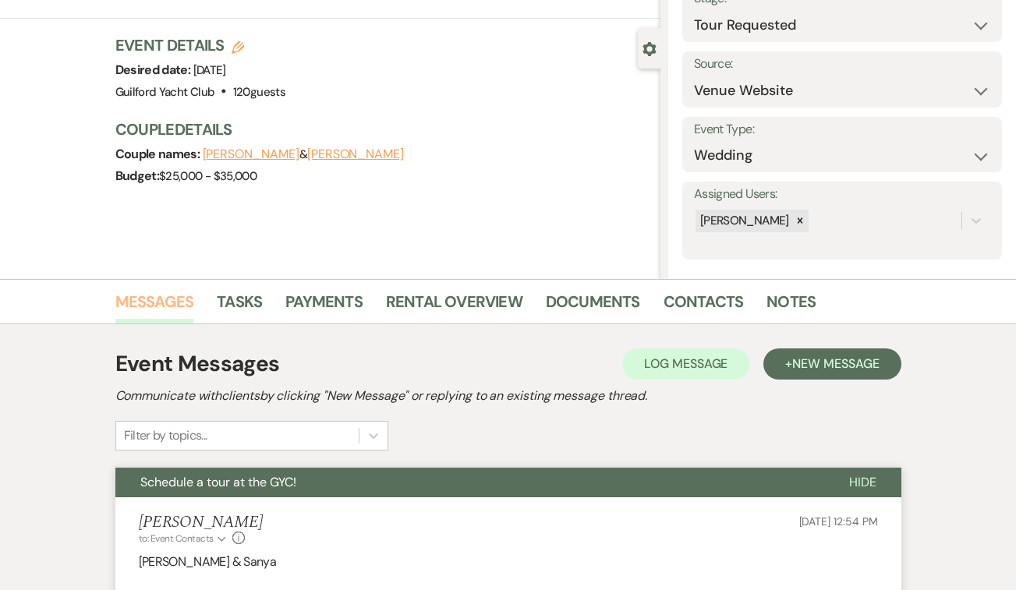
scroll to position [0, 0]
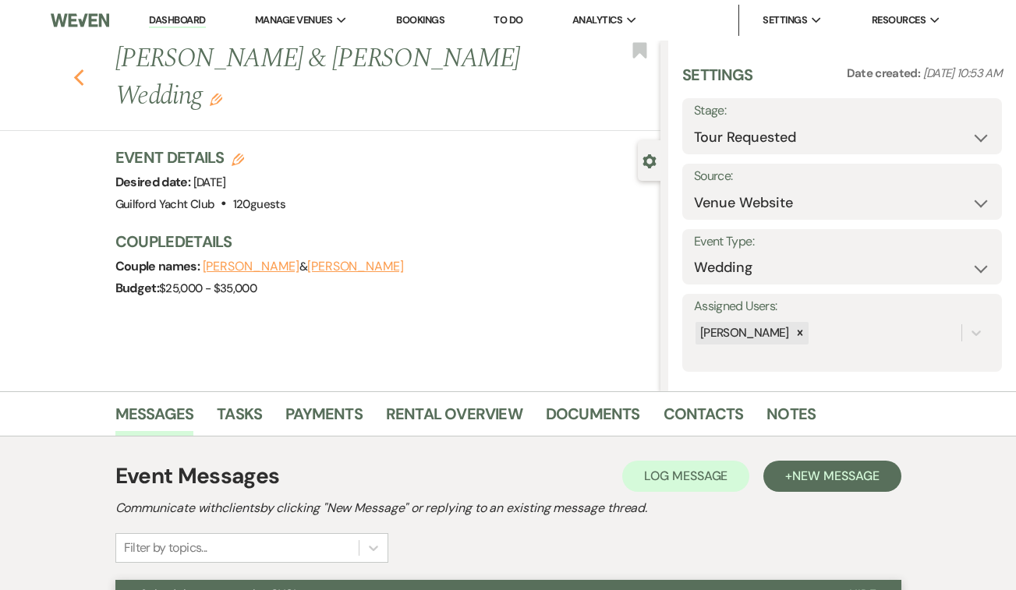
click at [78, 69] on icon "Previous" at bounding box center [79, 78] width 12 height 19
select select "2"
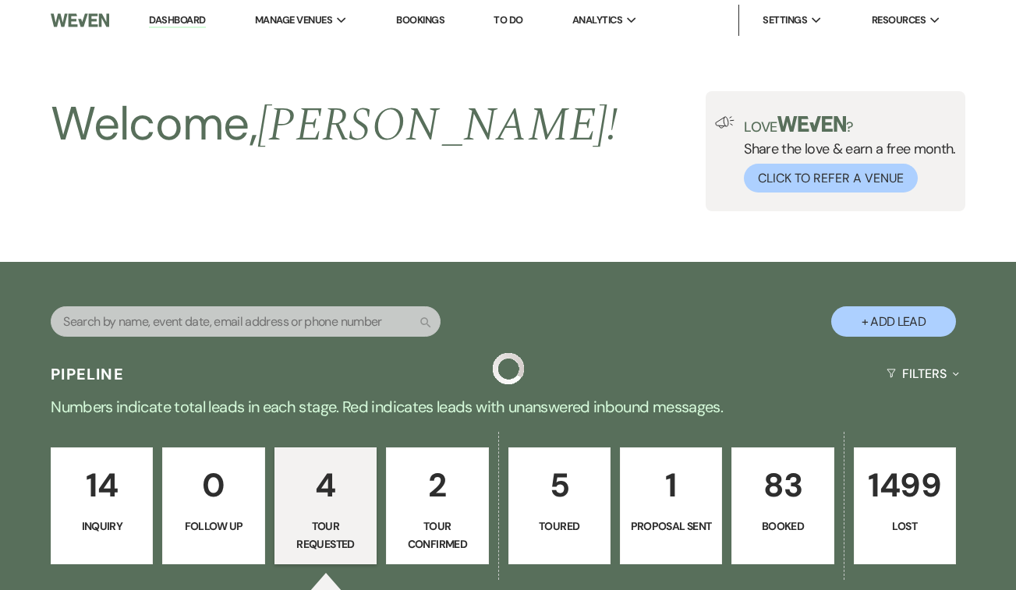
scroll to position [667, 0]
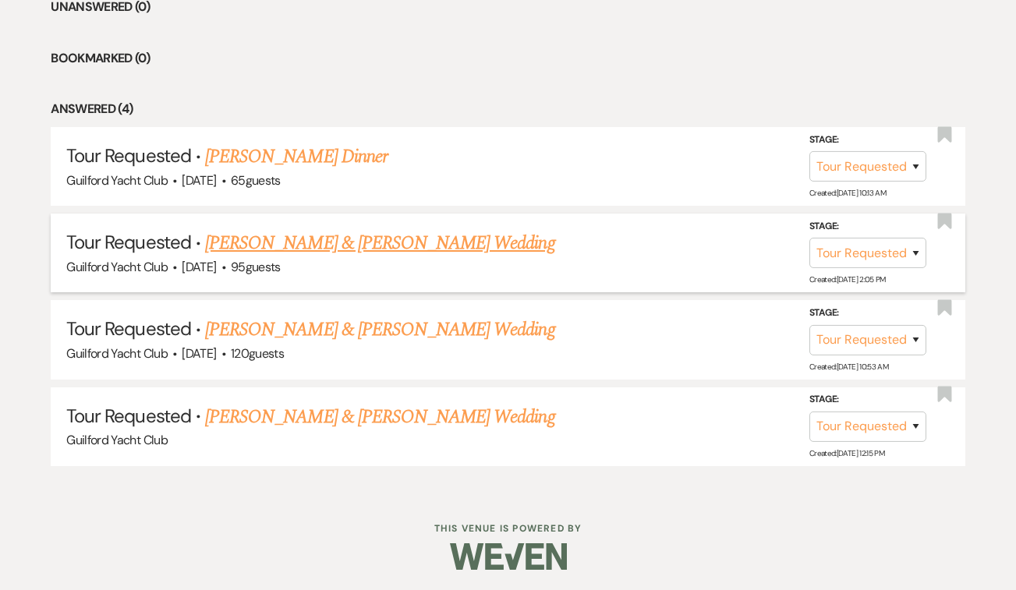
click at [253, 245] on link "[PERSON_NAME] & [PERSON_NAME] Wedding" at bounding box center [379, 243] width 349 height 28
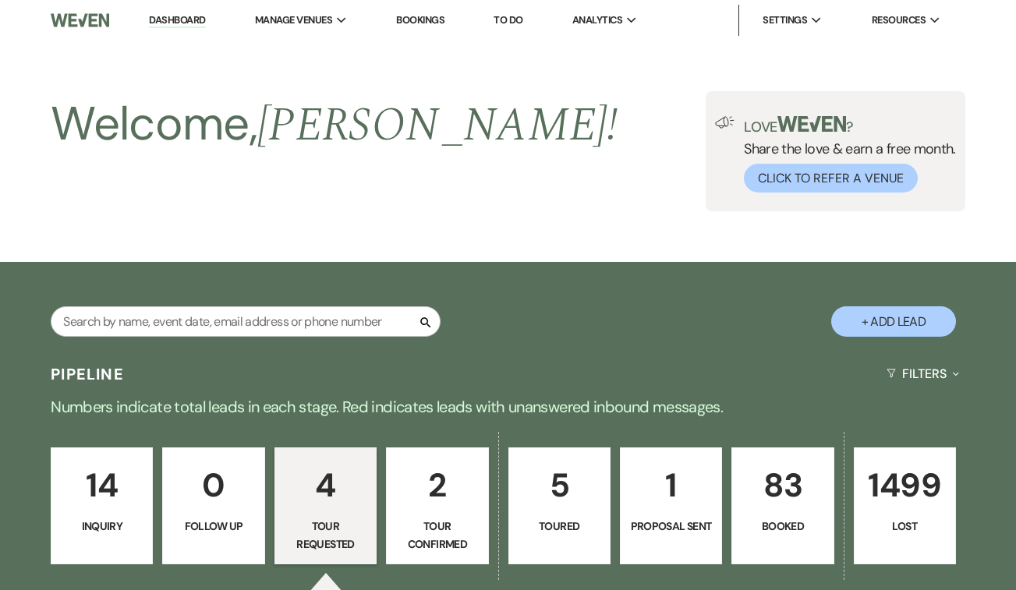
select select "2"
select select "5"
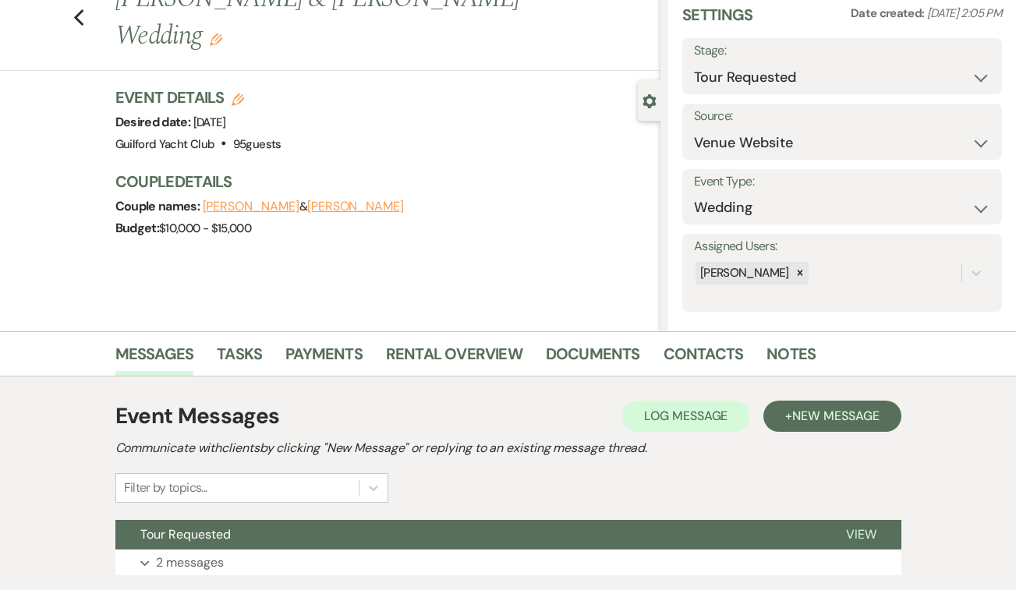
scroll to position [169, 0]
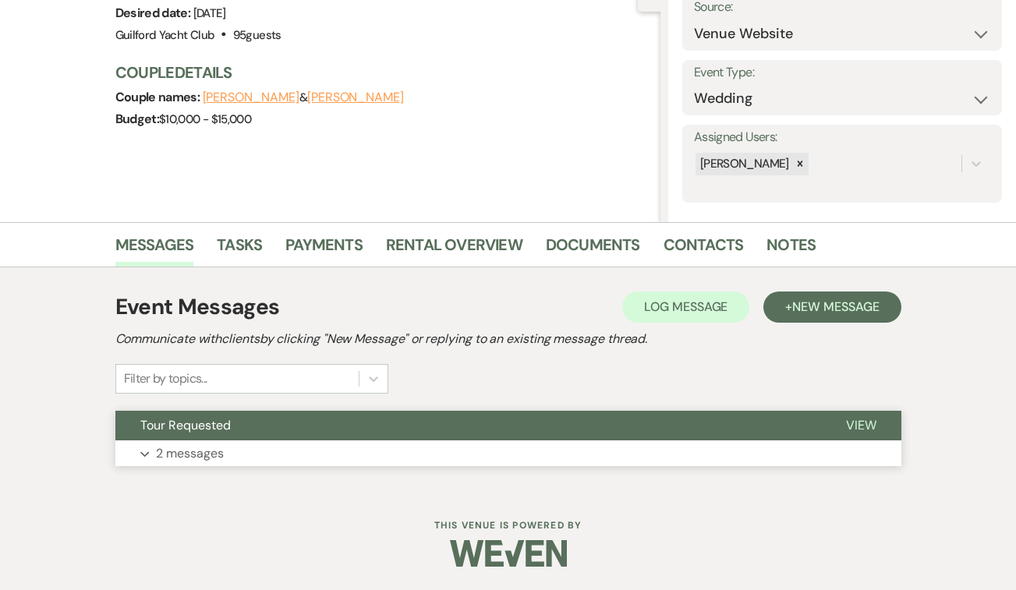
click at [851, 425] on span "View" at bounding box center [861, 425] width 30 height 16
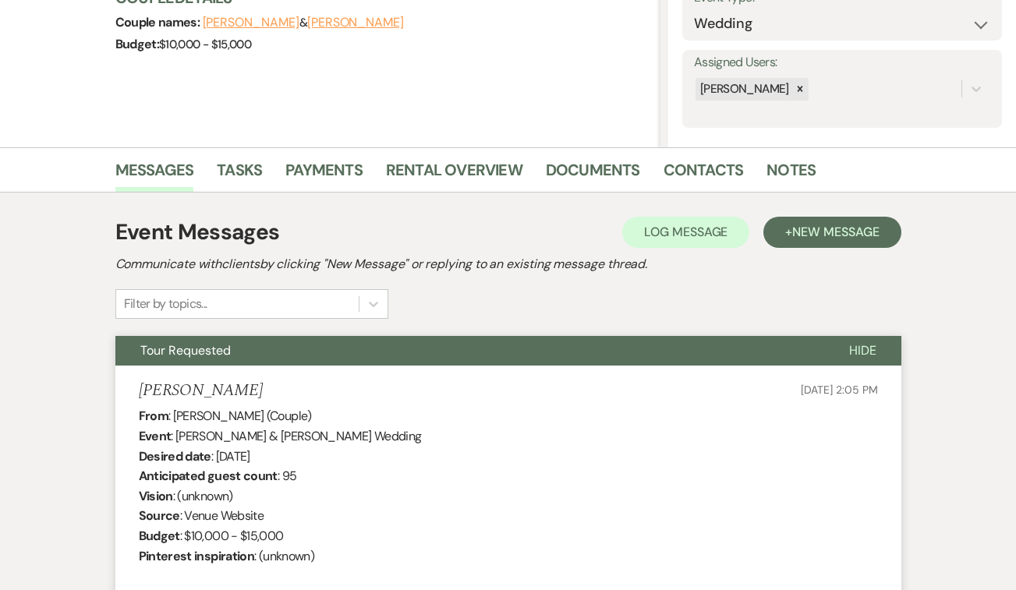
scroll to position [224, 0]
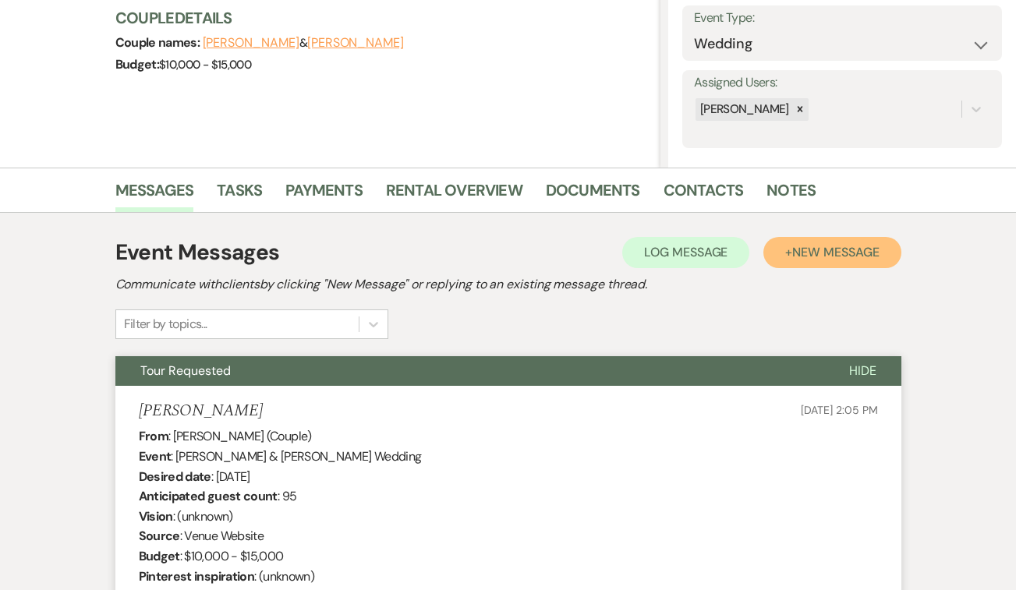
click at [827, 248] on span "New Message" at bounding box center [835, 252] width 87 height 16
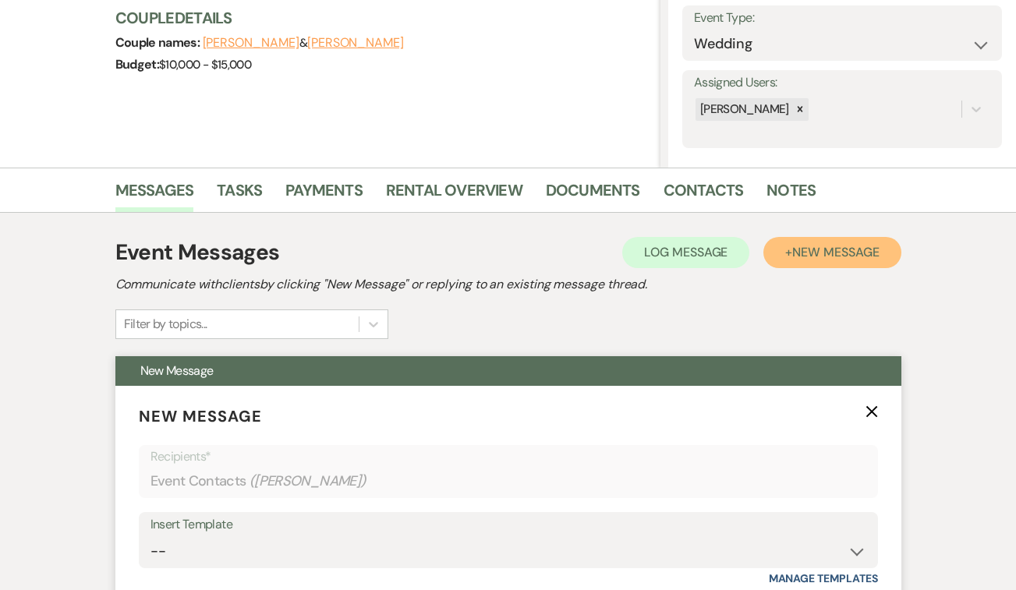
scroll to position [590, 0]
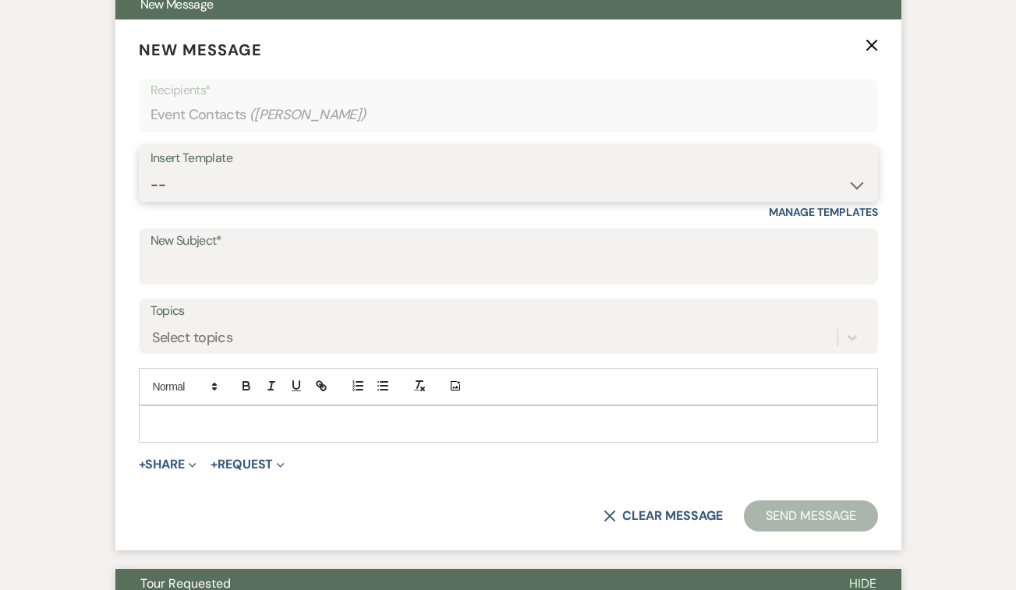
click at [281, 193] on select "-- Weven Planning Portal Introduction (Booked Events) Initial Inquiry Response …" at bounding box center [508, 185] width 716 height 30
select select "2059"
click at [150, 170] on select "-- Weven Planning Portal Introduction (Booked Events) Initial Inquiry Response …" at bounding box center [508, 185] width 716 height 30
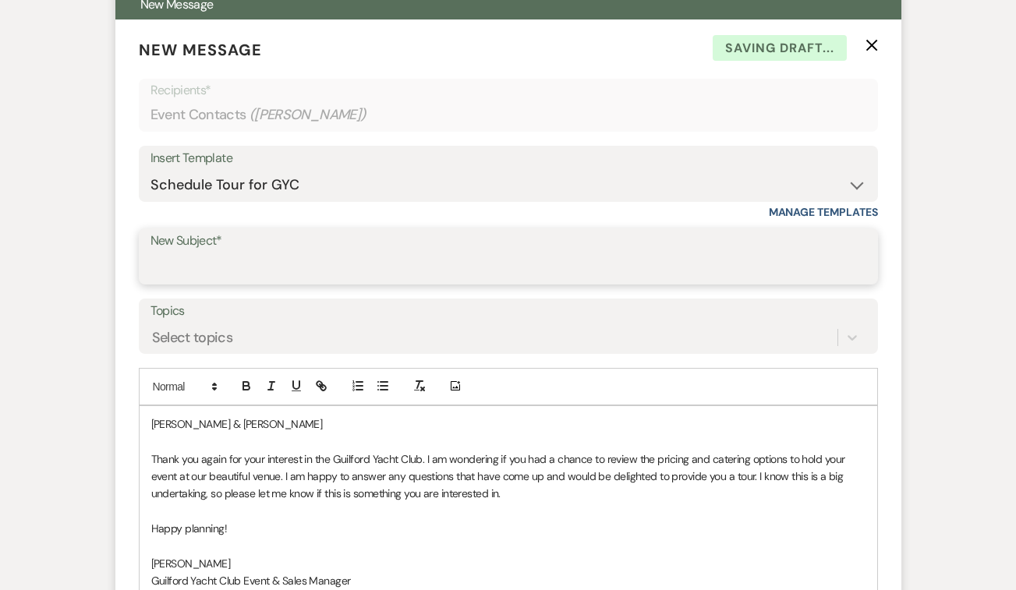
click at [197, 265] on input "New Subject*" at bounding box center [508, 268] width 716 height 30
type input "Schedule a tour at the GYC!"
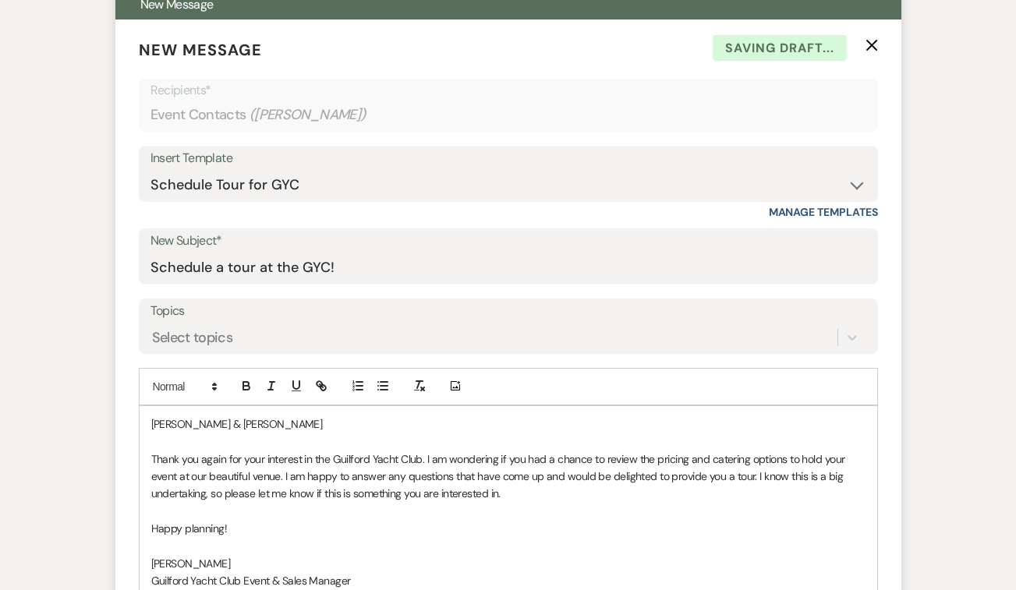
click at [243, 422] on p "[PERSON_NAME] & [PERSON_NAME]" at bounding box center [508, 424] width 714 height 17
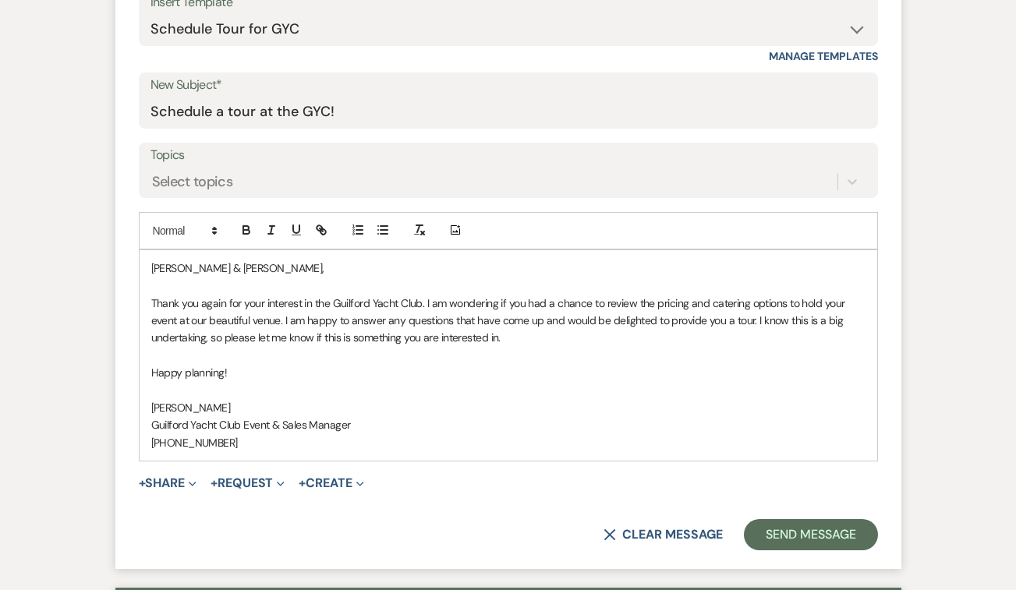
scroll to position [845, 0]
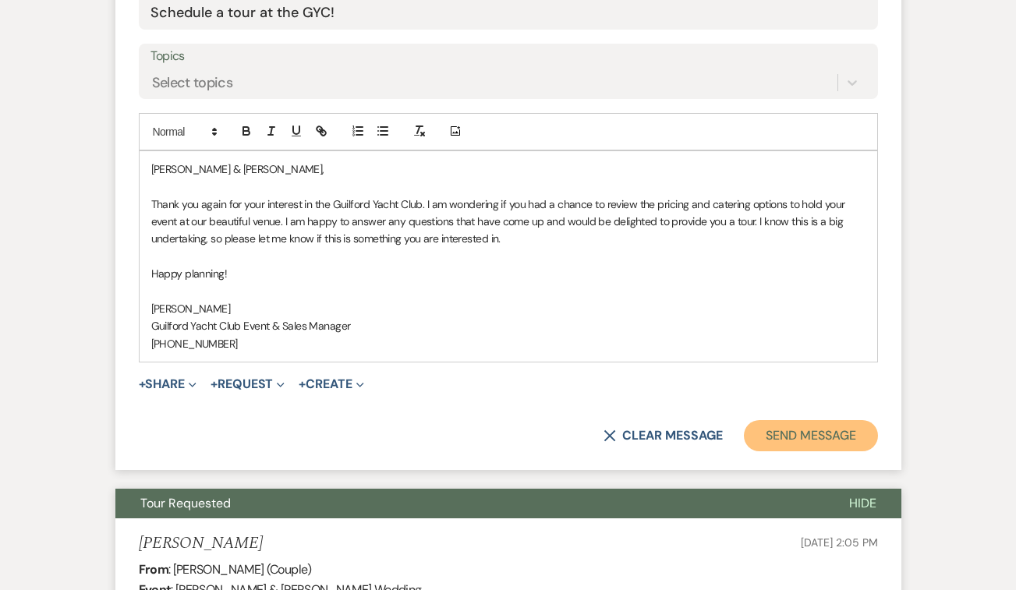
click at [779, 446] on button "Send Message" at bounding box center [810, 435] width 133 height 31
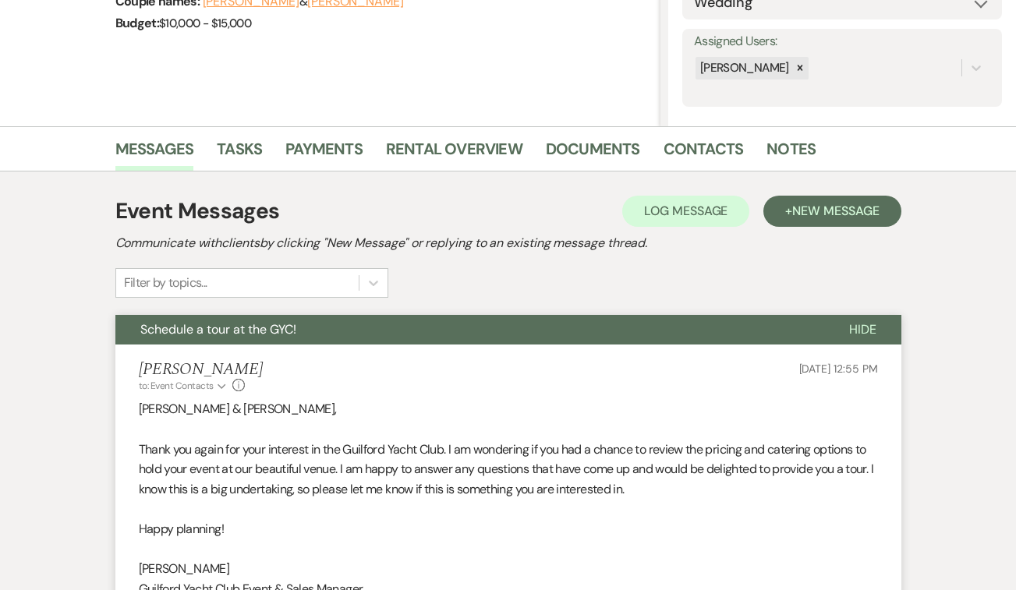
scroll to position [0, 0]
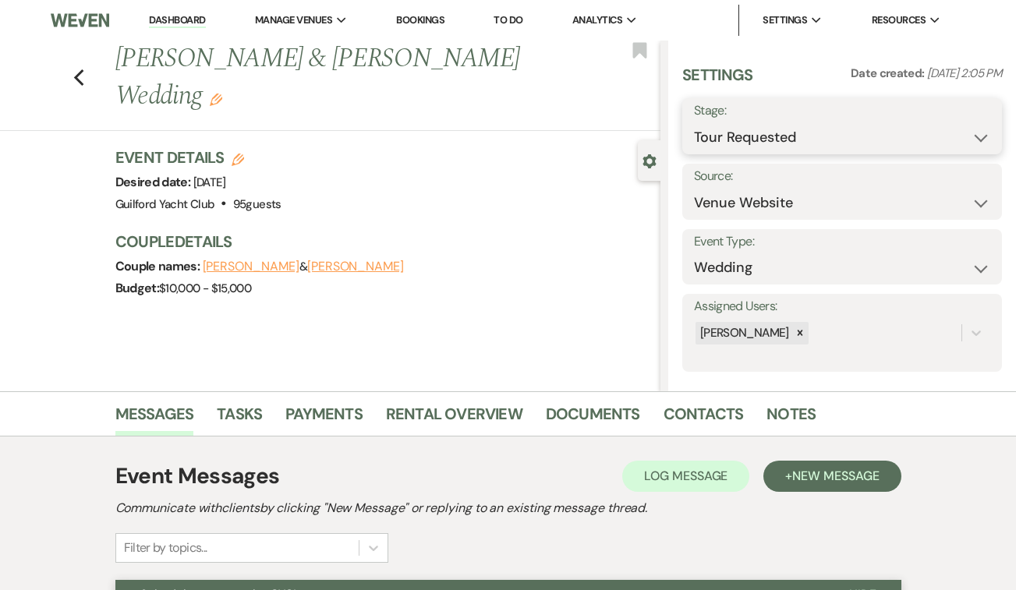
click at [738, 139] on select "Inquiry Follow Up Tour Requested Tour Confirmed Toured Proposal Sent Booked Lost" at bounding box center [842, 137] width 296 height 30
select select "8"
click at [694, 122] on select "Inquiry Follow Up Tour Requested Tour Confirmed Toured Proposal Sent Booked Lost" at bounding box center [842, 137] width 296 height 30
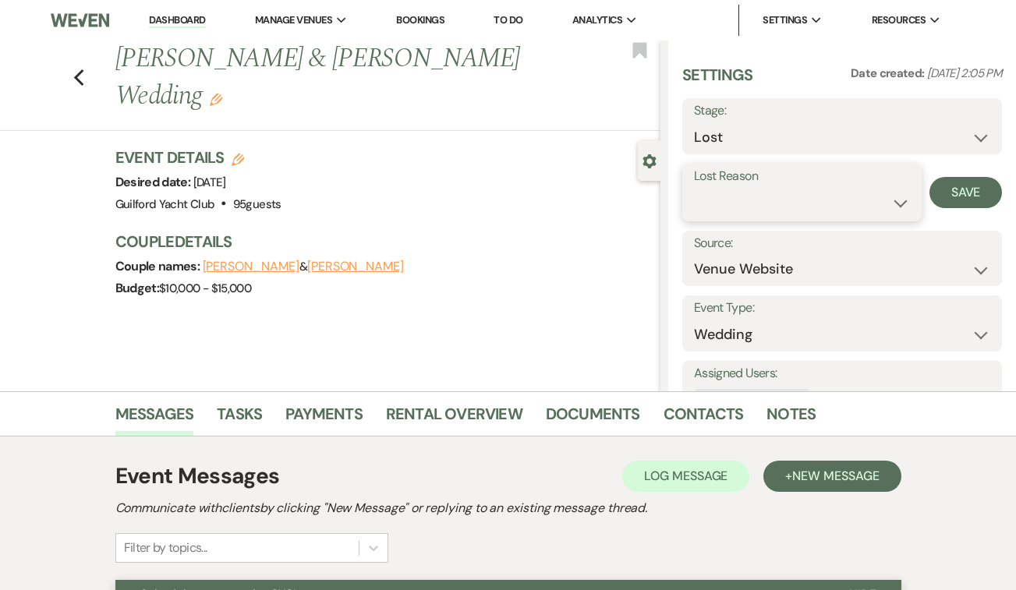
click at [711, 199] on select "Booked Elsewhere Budget Date Unavailable No Response Not a Good Match Capacity …" at bounding box center [802, 203] width 216 height 30
select select "5"
click at [694, 188] on select "Booked Elsewhere Budget Date Unavailable No Response Not a Good Match Capacity …" at bounding box center [802, 203] width 216 height 30
click at [922, 192] on div "Lost Reason Booked Elsewhere Budget Date Unavailable No Response Not a Good Mat…" at bounding box center [842, 193] width 320 height 58
click at [969, 195] on button "Save" at bounding box center [965, 192] width 73 height 31
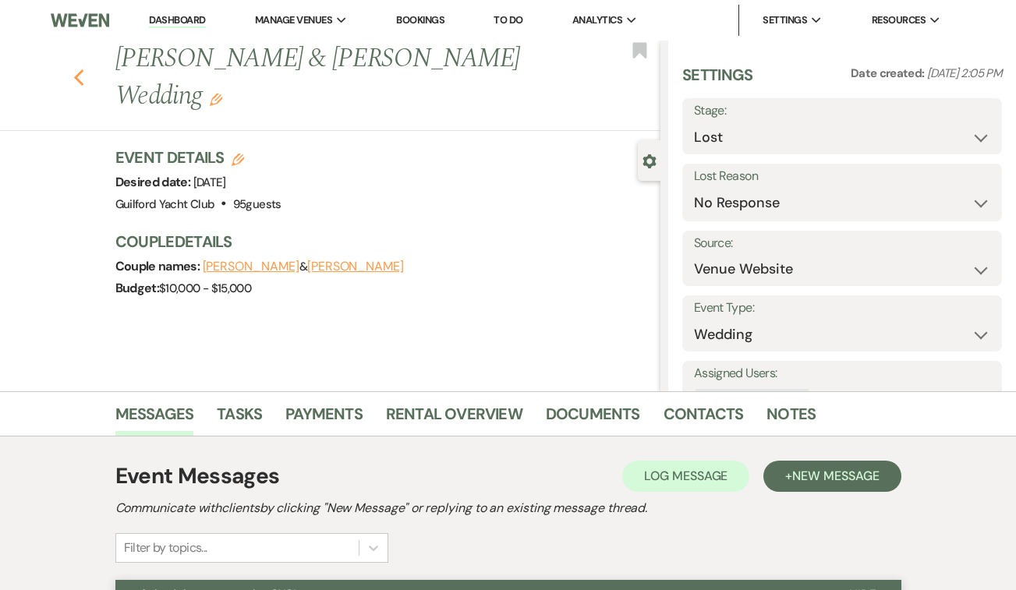
click at [80, 69] on icon "Previous" at bounding box center [79, 78] width 12 height 19
select select "2"
select select "8"
select select "5"
select select "2"
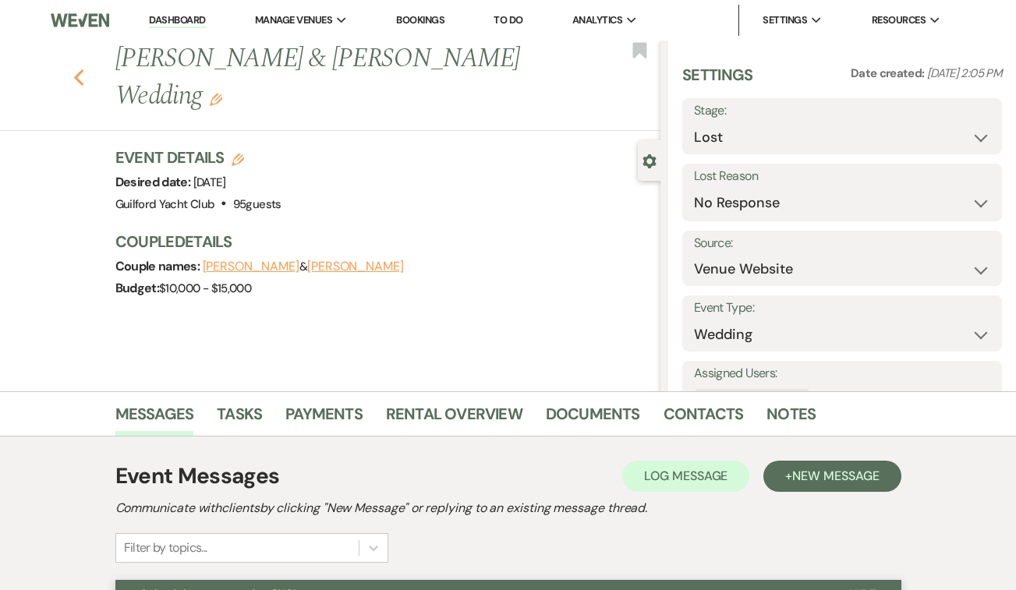
select select "2"
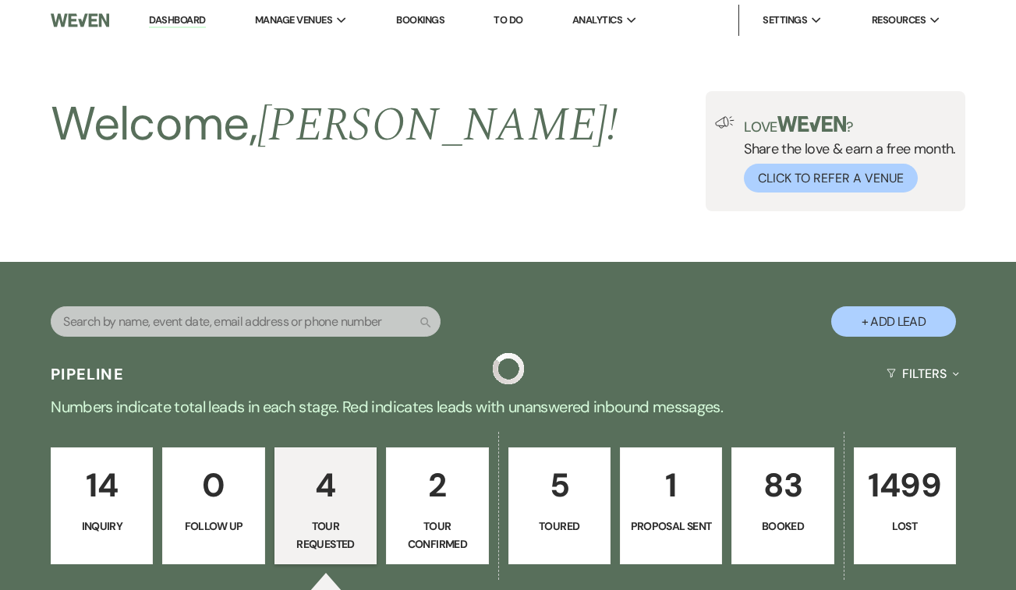
scroll to position [581, 0]
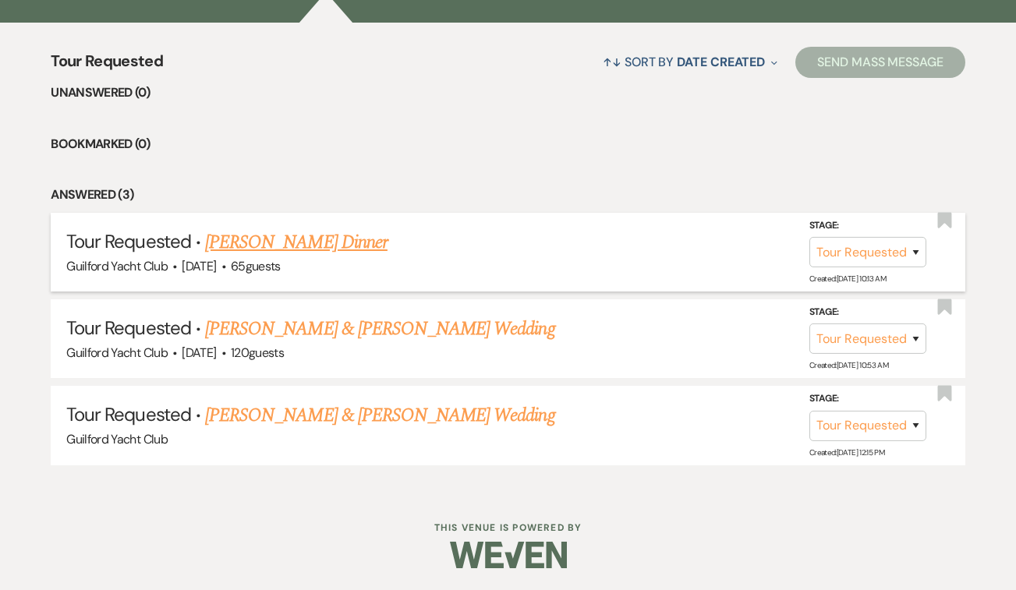
click at [251, 242] on link "[PERSON_NAME] Dinner" at bounding box center [296, 242] width 182 height 28
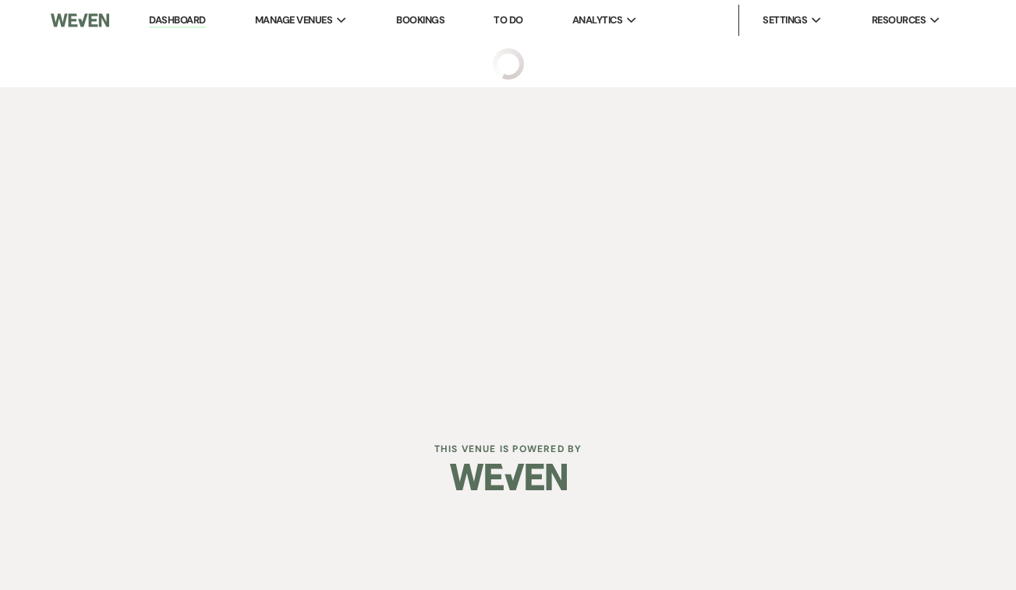
select select "2"
select select "5"
select select "13"
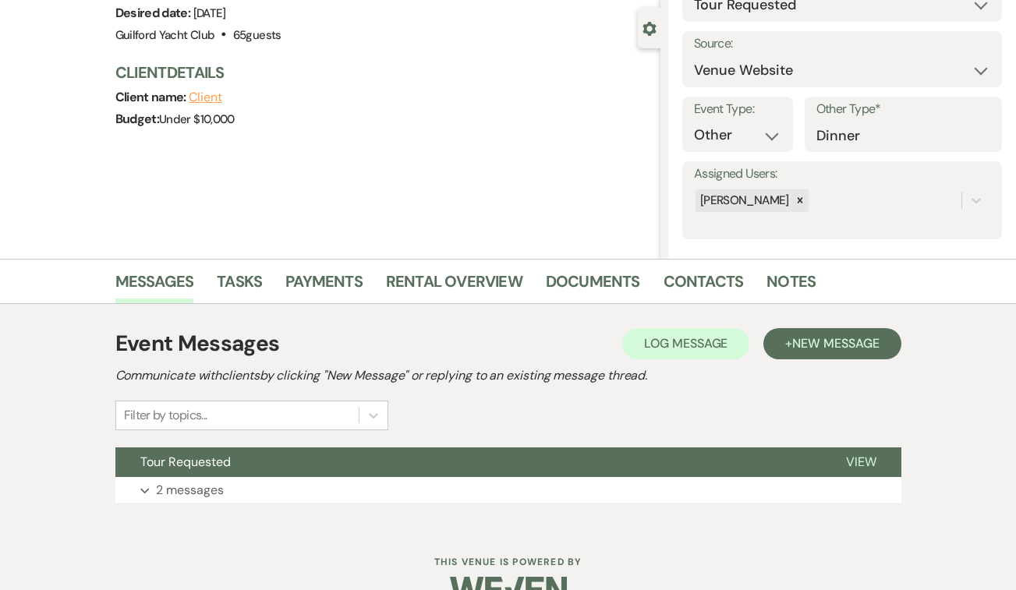
scroll to position [169, 0]
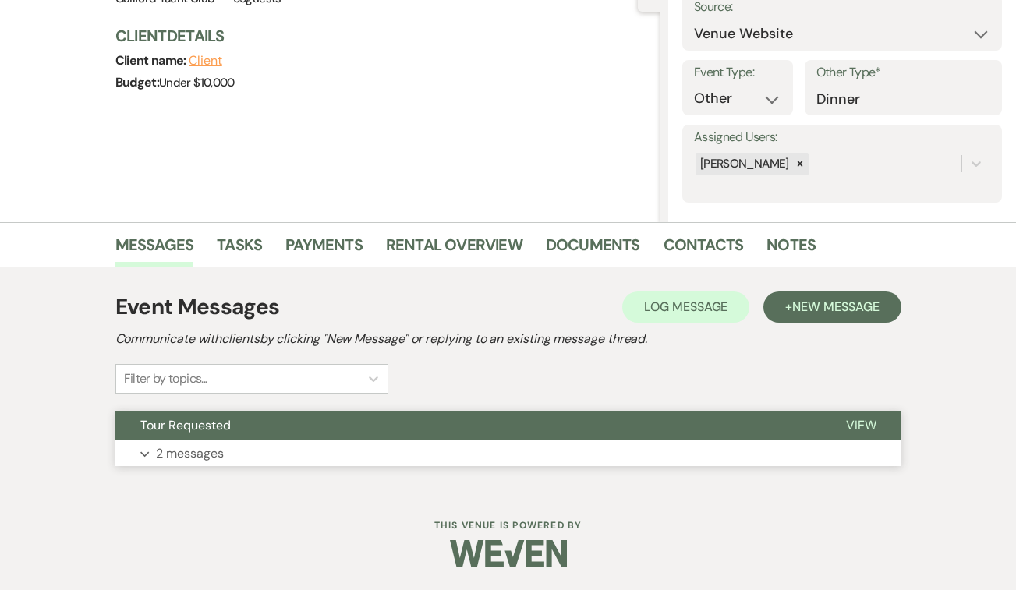
click at [861, 427] on span "View" at bounding box center [861, 425] width 30 height 16
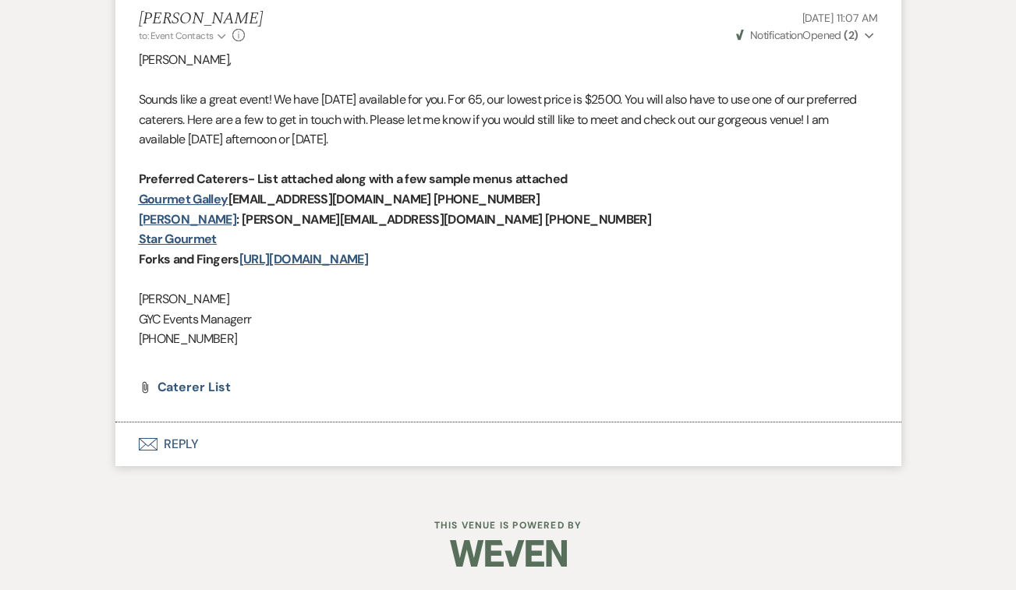
scroll to position [0, 0]
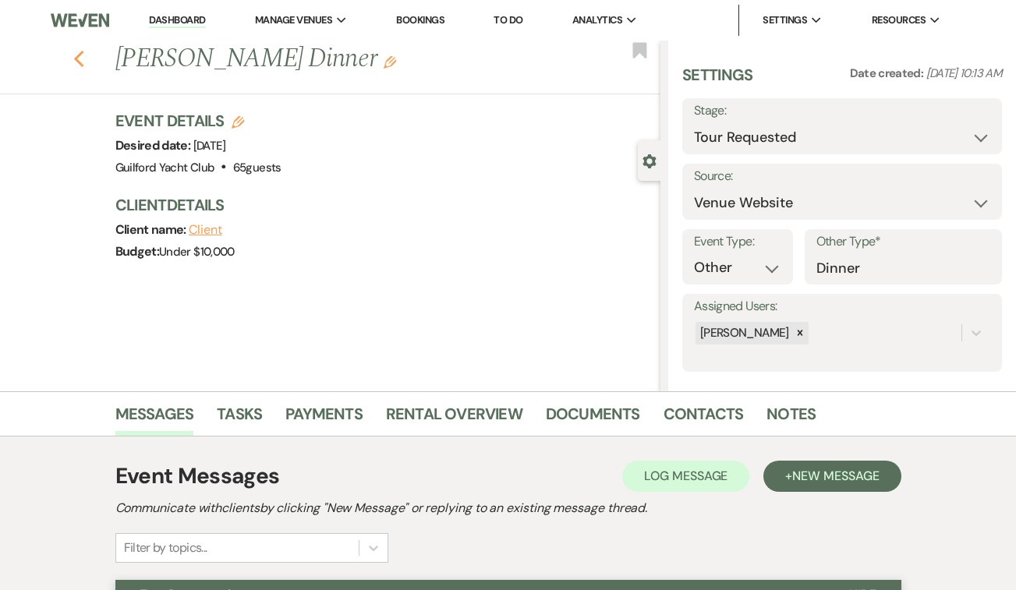
click at [79, 60] on icon "Previous" at bounding box center [79, 59] width 12 height 19
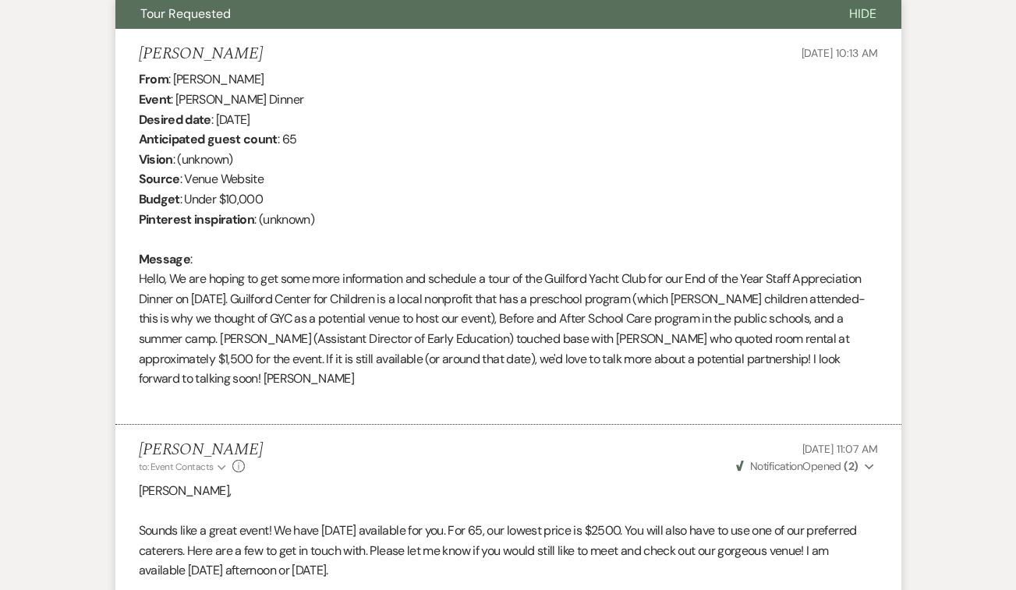
select select "2"
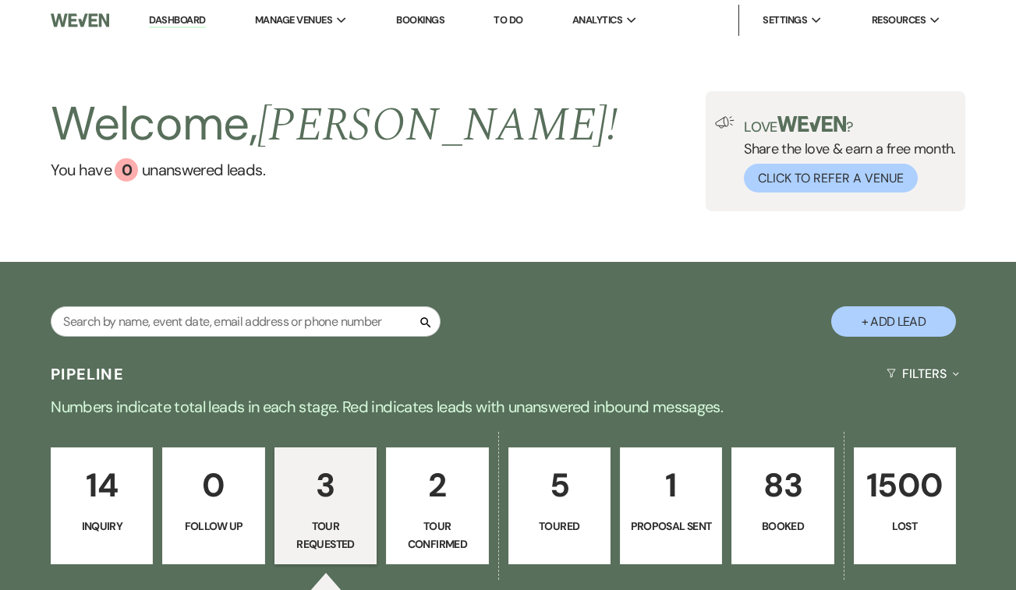
click at [767, 502] on p "83" at bounding box center [783, 485] width 82 height 52
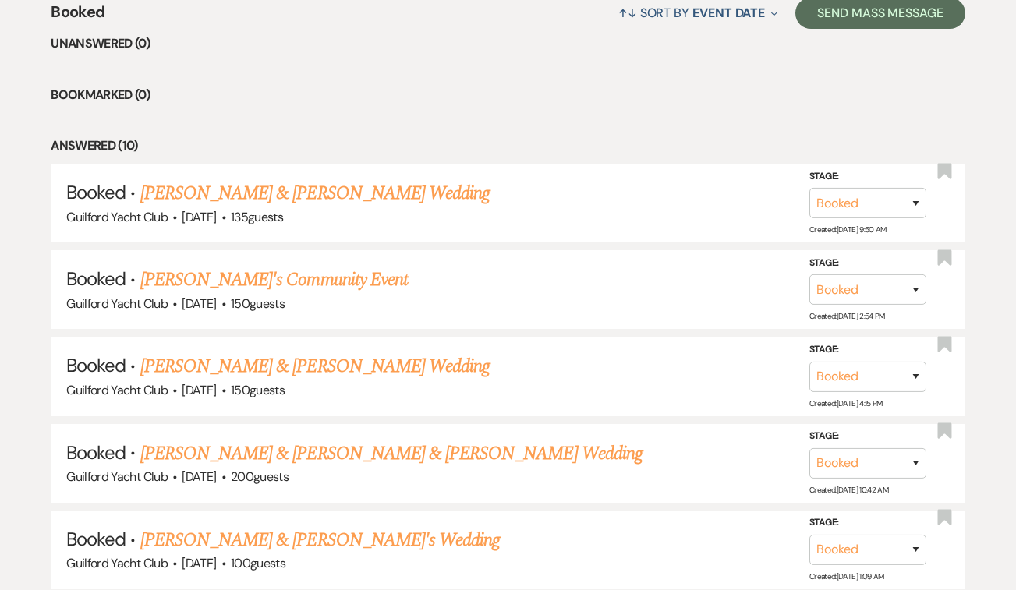
scroll to position [632, 0]
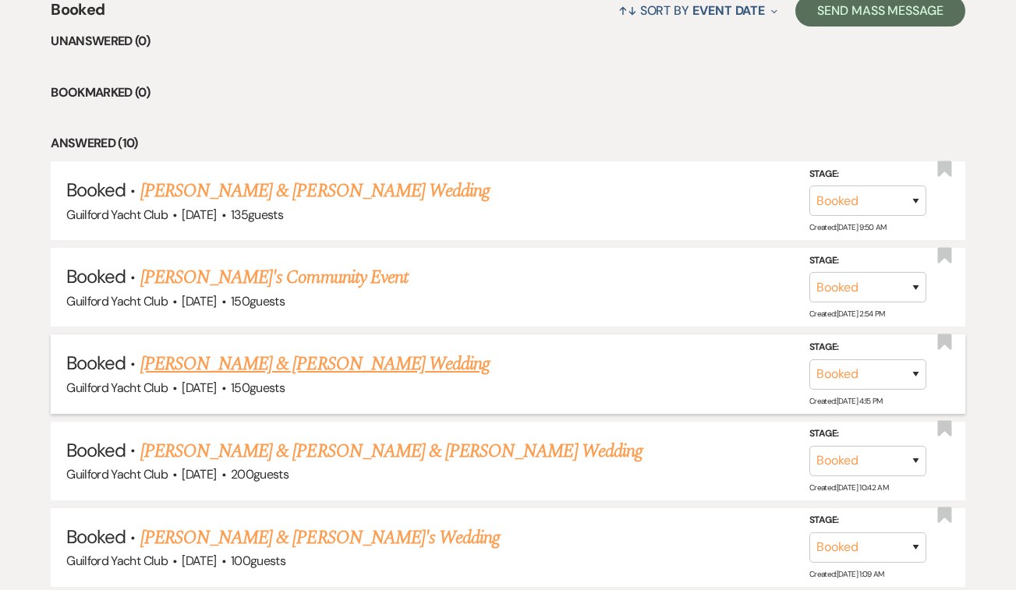
click at [307, 362] on link "[PERSON_NAME] & [PERSON_NAME] Wedding" at bounding box center [314, 364] width 349 height 28
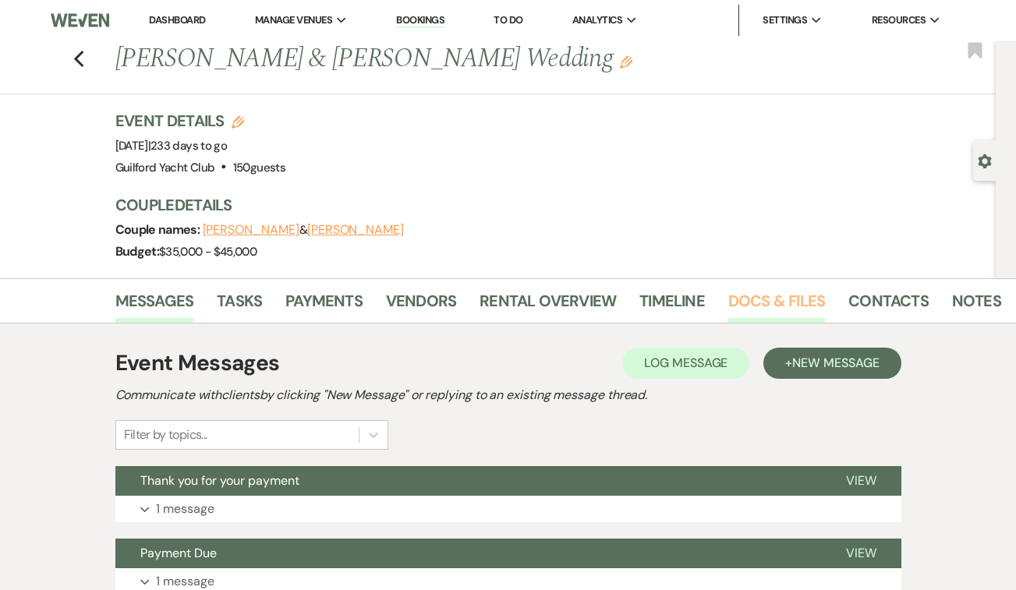
click at [747, 303] on link "Docs & Files" at bounding box center [776, 306] width 97 height 34
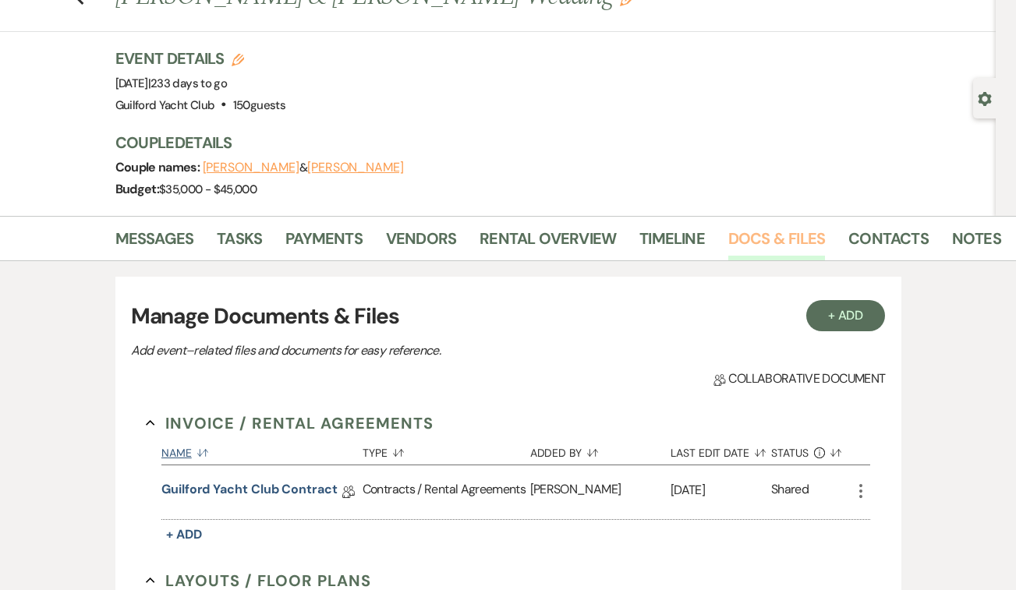
scroll to position [78, 0]
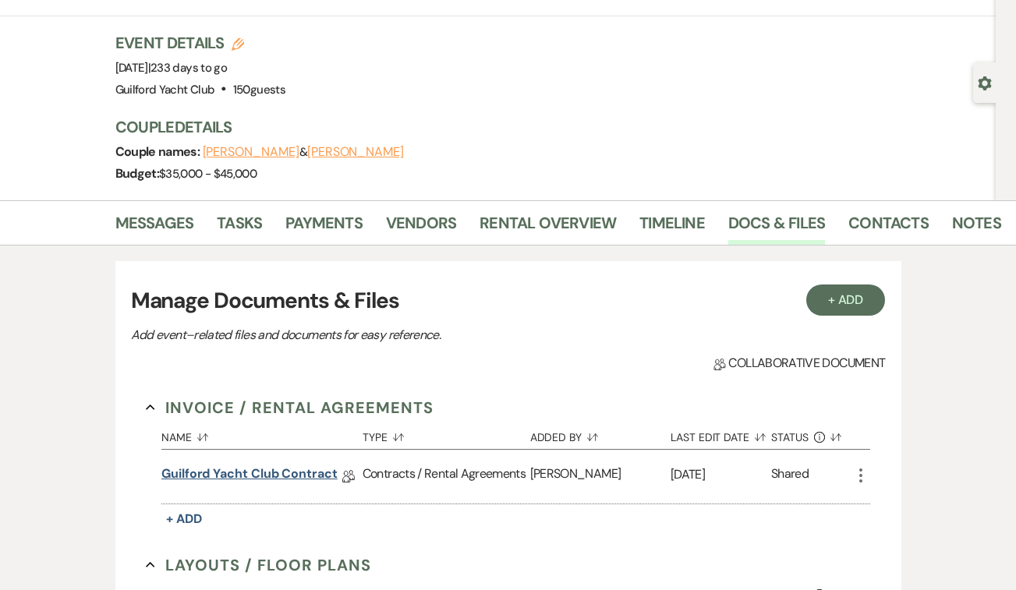
click at [279, 475] on link "Guilford Yacht Club Contract" at bounding box center [249, 477] width 176 height 24
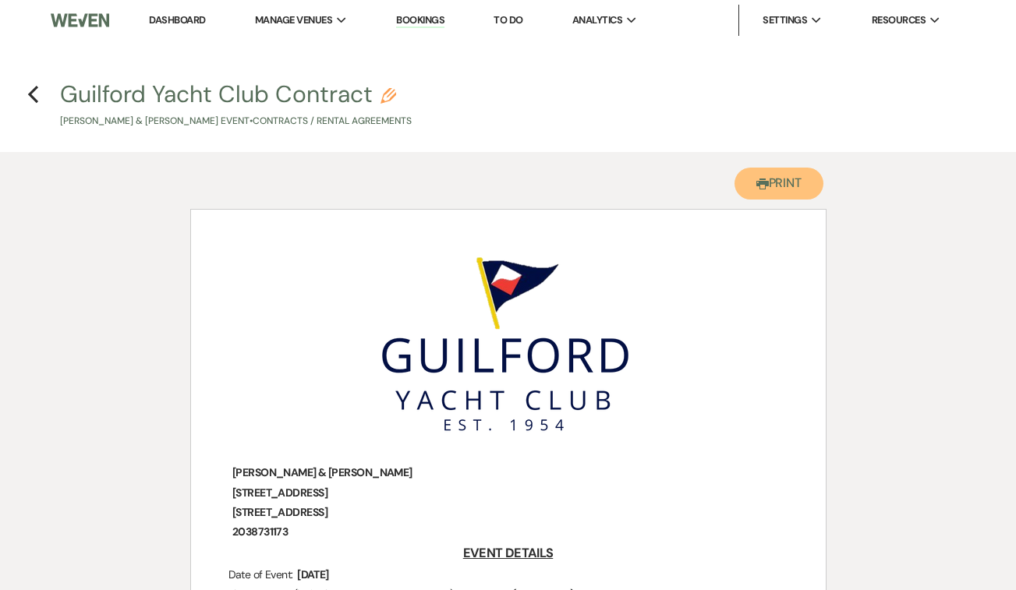
click at [777, 187] on button "Printer Print" at bounding box center [780, 184] width 90 height 32
drag, startPoint x: 292, startPoint y: 533, endPoint x: 239, endPoint y: 533, distance: 53.0
click at [239, 533] on p "﻿ 2038731173 ﻿" at bounding box center [508, 531] width 560 height 19
click at [316, 538] on p "﻿ 2038731173 ﻿" at bounding box center [508, 531] width 560 height 19
drag, startPoint x: 296, startPoint y: 535, endPoint x: 243, endPoint y: 535, distance: 52.2
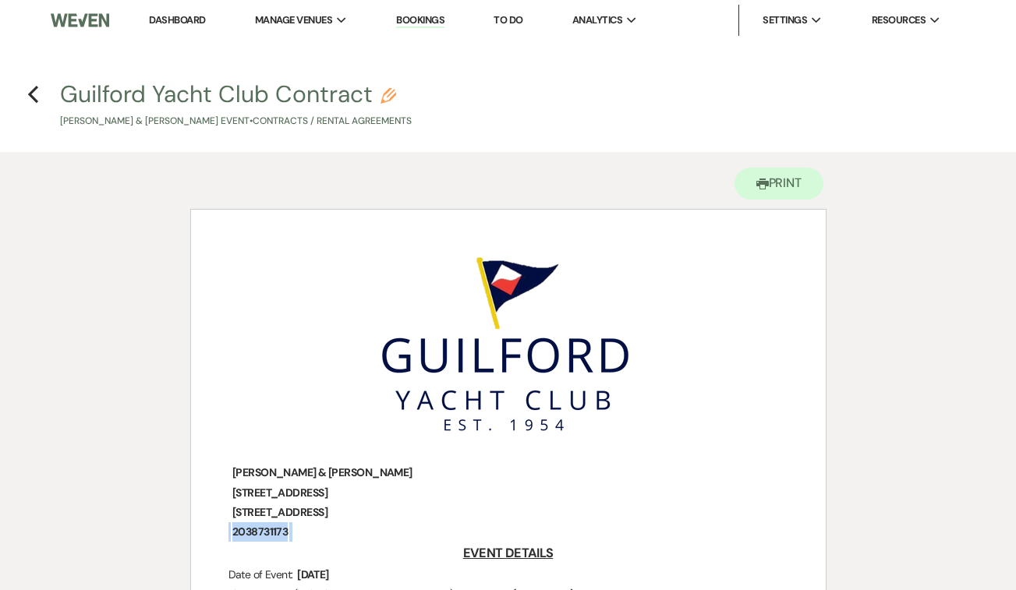
click at [243, 535] on p "﻿ 2038731173 ﻿" at bounding box center [508, 531] width 560 height 19
click at [302, 537] on p "﻿ 2038731173 ﻿" at bounding box center [508, 531] width 560 height 19
drag, startPoint x: 302, startPoint y: 537, endPoint x: 254, endPoint y: 534, distance: 47.7
click at [254, 534] on p "﻿ 2038731173 ﻿" at bounding box center [508, 531] width 560 height 19
drag, startPoint x: 304, startPoint y: 536, endPoint x: 246, endPoint y: 534, distance: 58.5
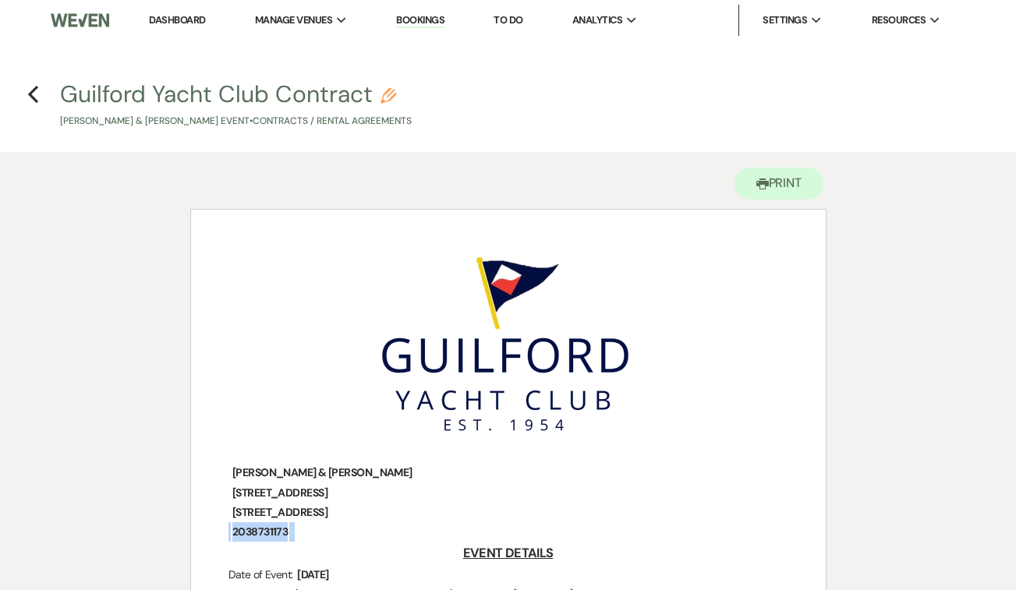
click at [246, 534] on p "﻿ 2038731173 ﻿" at bounding box center [508, 531] width 560 height 19
copy p "﻿ 2038731173 ﻿"
click at [34, 86] on icon "Previous" at bounding box center [33, 94] width 12 height 19
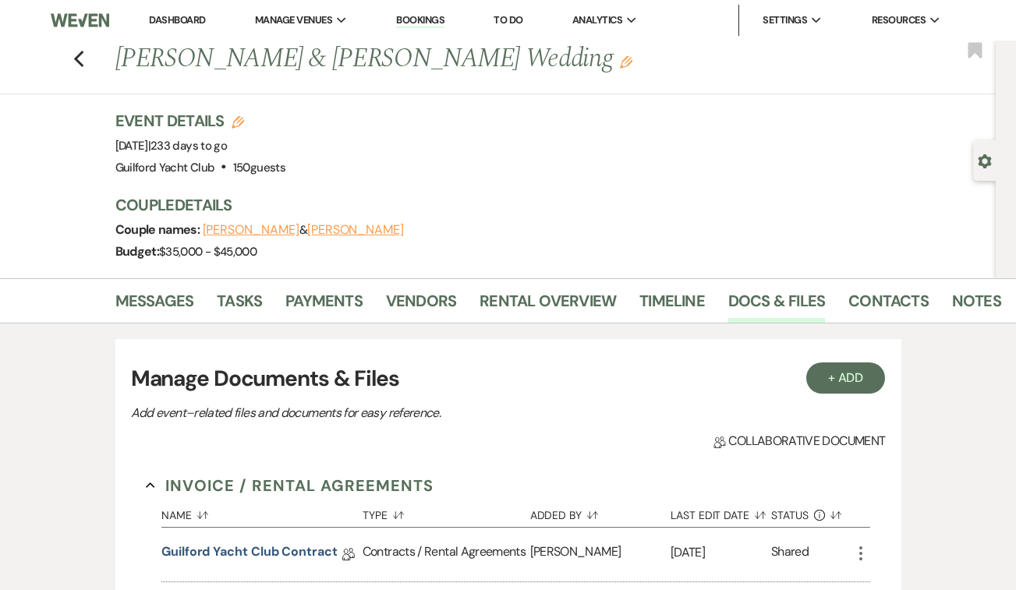
scroll to position [78, 0]
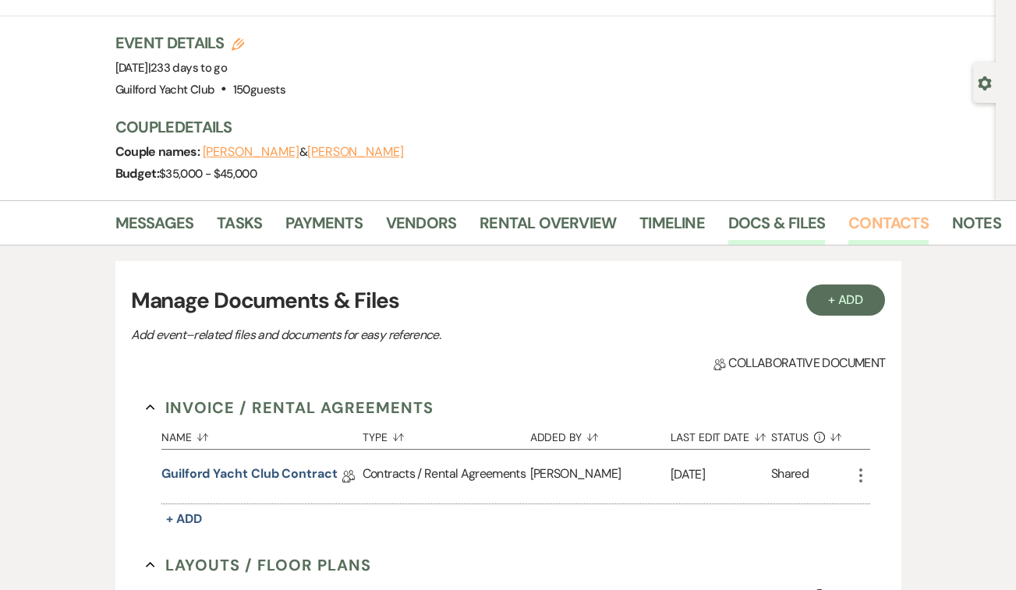
click at [866, 221] on link "Contacts" at bounding box center [888, 228] width 80 height 34
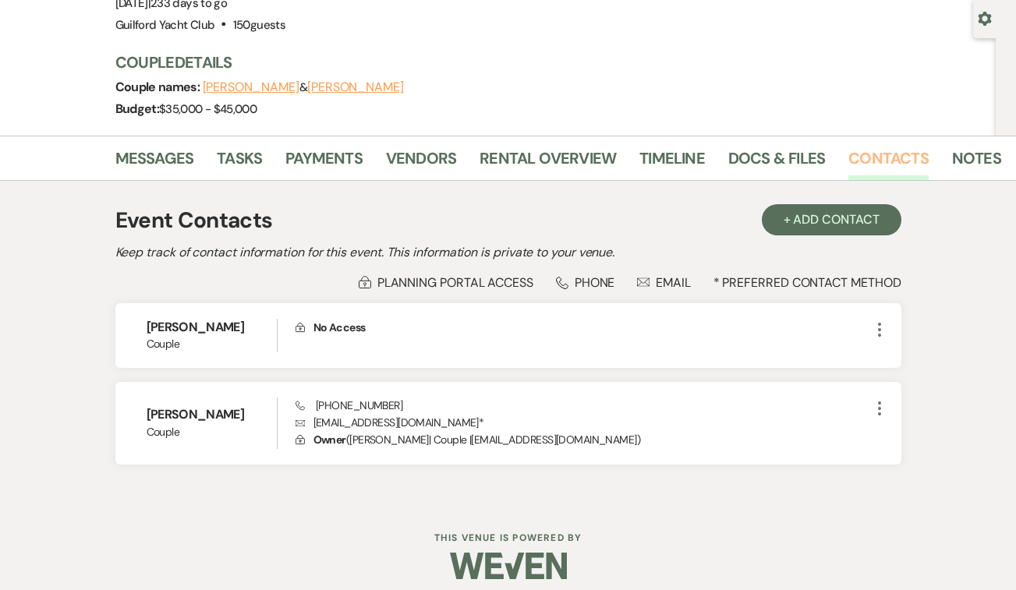
scroll to position [153, 0]
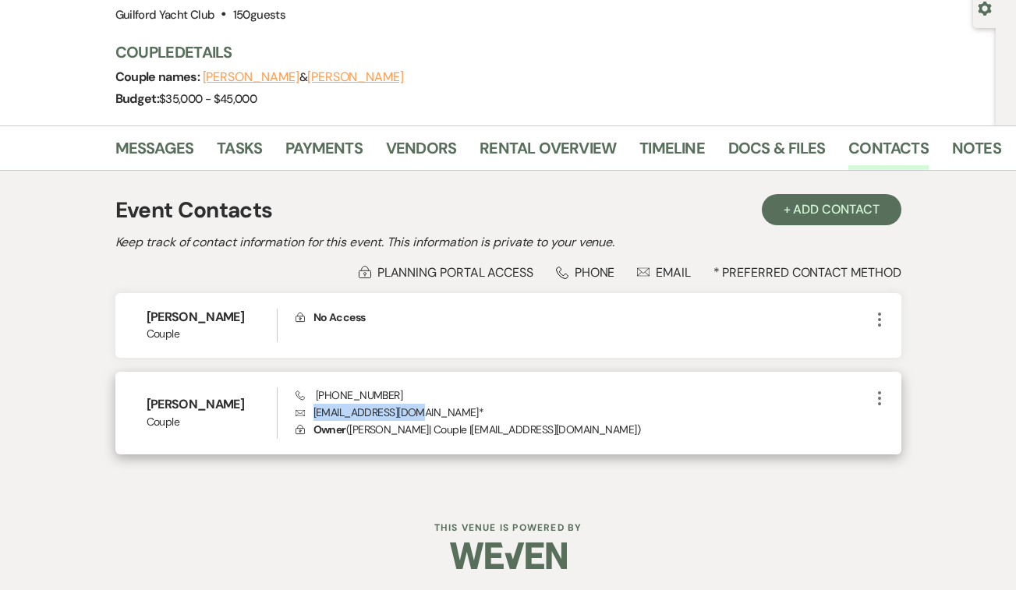
drag, startPoint x: 414, startPoint y: 416, endPoint x: 309, endPoint y: 416, distance: 105.3
click at [309, 416] on p "Envelope [EMAIL_ADDRESS][DOMAIN_NAME] *" at bounding box center [583, 412] width 575 height 17
copy p "[EMAIL_ADDRESS][DOMAIN_NAME]"
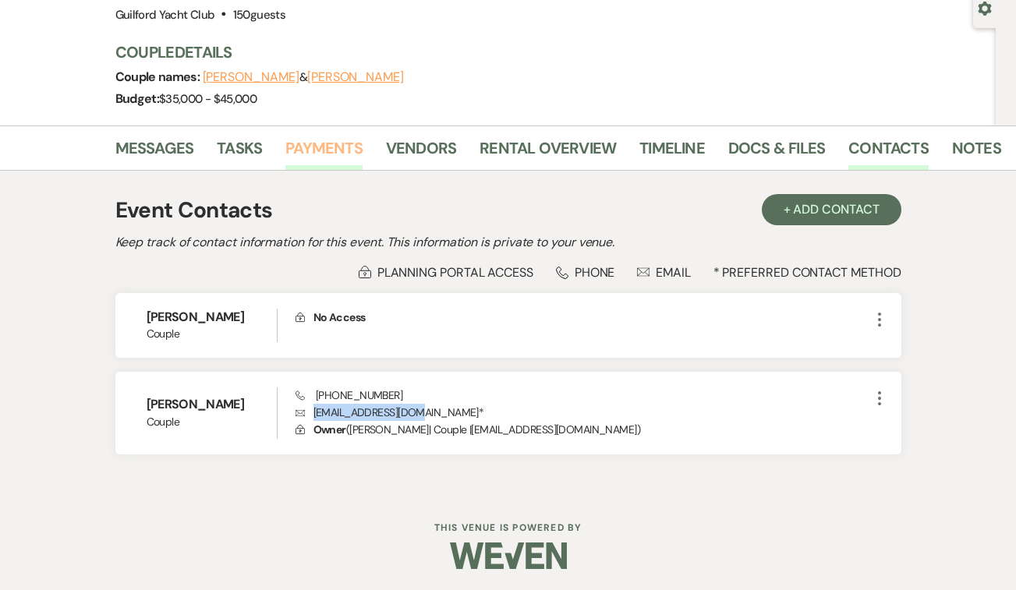
click at [332, 159] on link "Payments" at bounding box center [323, 153] width 77 height 34
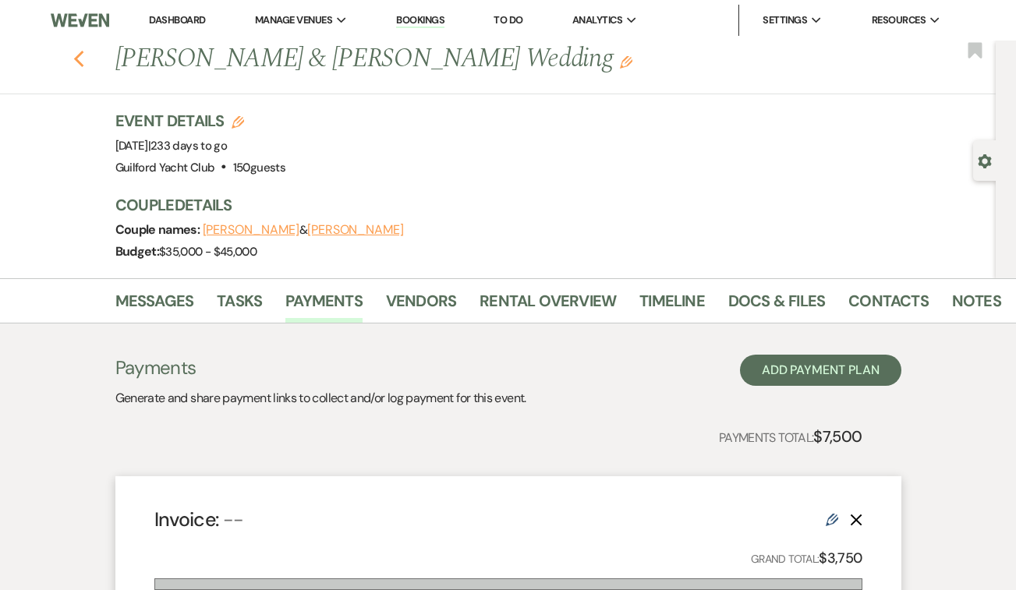
click at [76, 58] on use "button" at bounding box center [78, 59] width 10 height 17
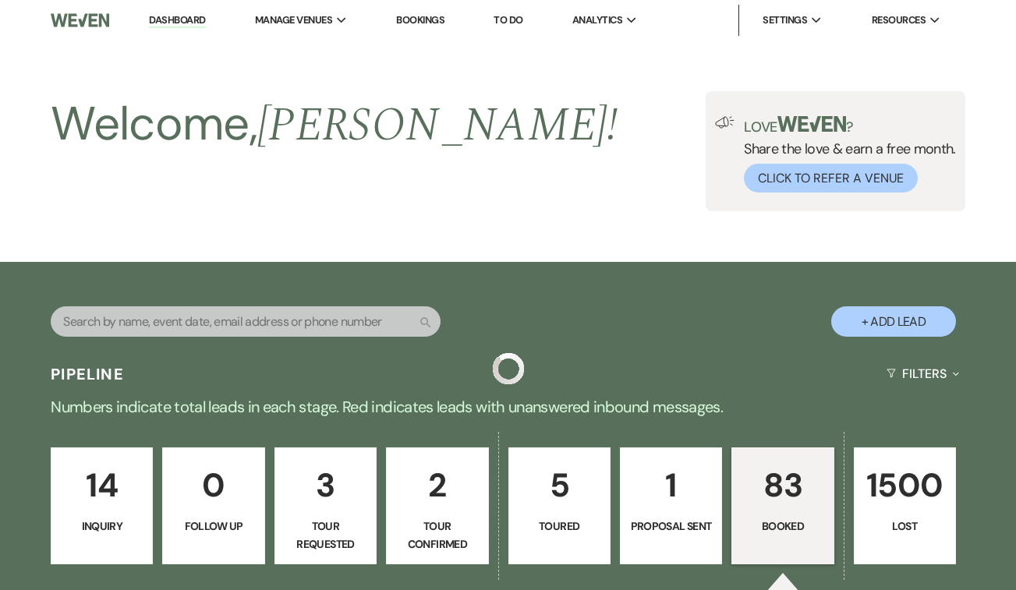
scroll to position [632, 0]
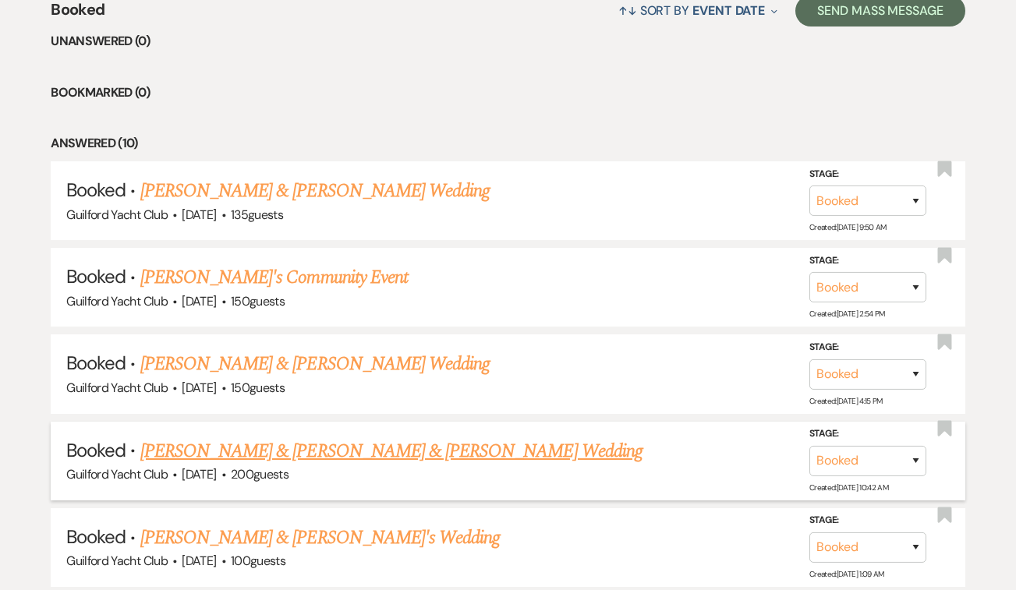
click at [290, 446] on link "[PERSON_NAME] & [PERSON_NAME] & [PERSON_NAME] Wedding" at bounding box center [391, 451] width 502 height 28
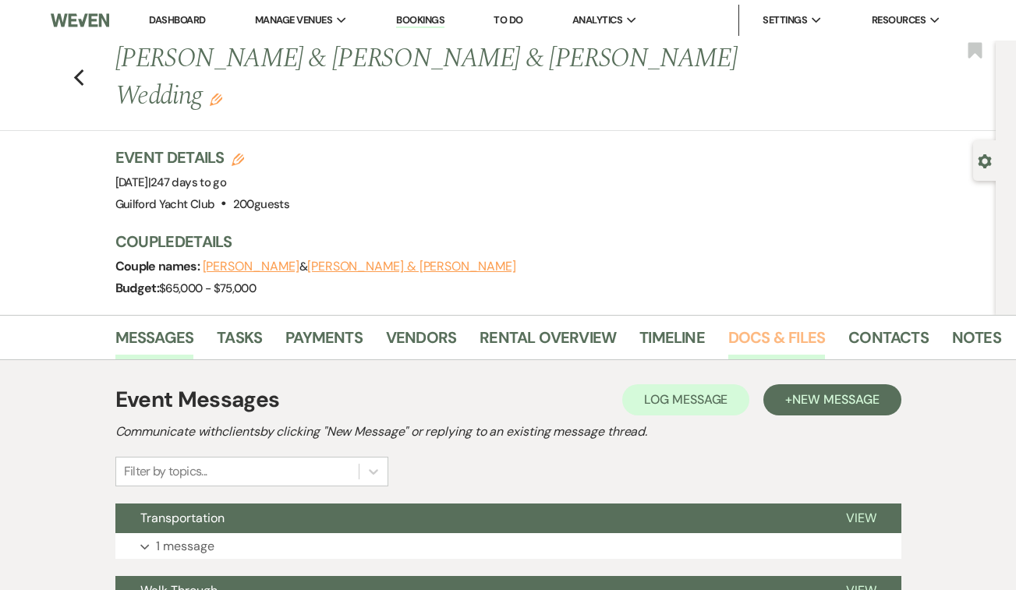
click at [768, 325] on link "Docs & Files" at bounding box center [776, 342] width 97 height 34
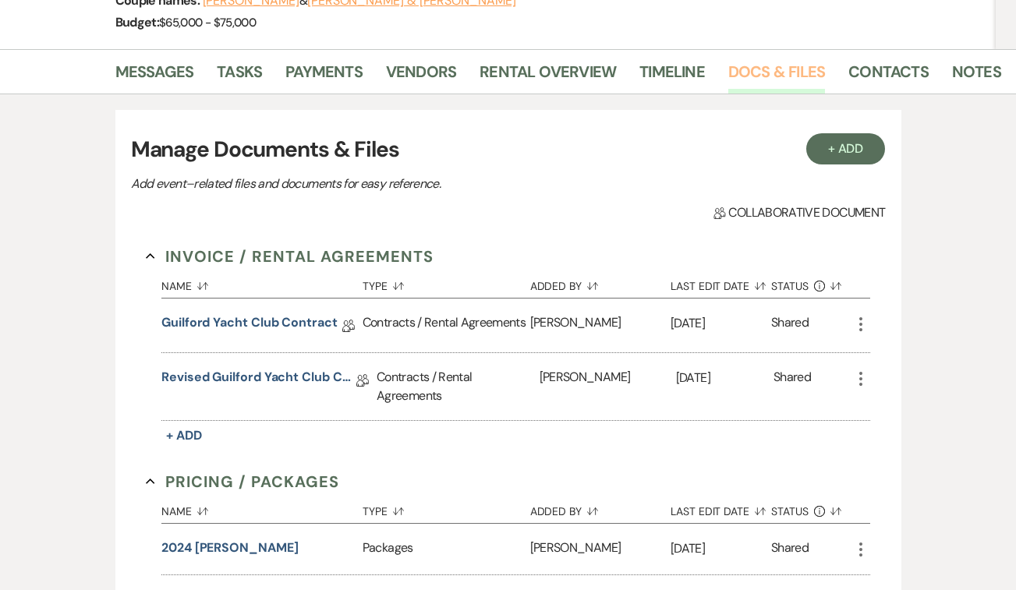
scroll to position [306, 0]
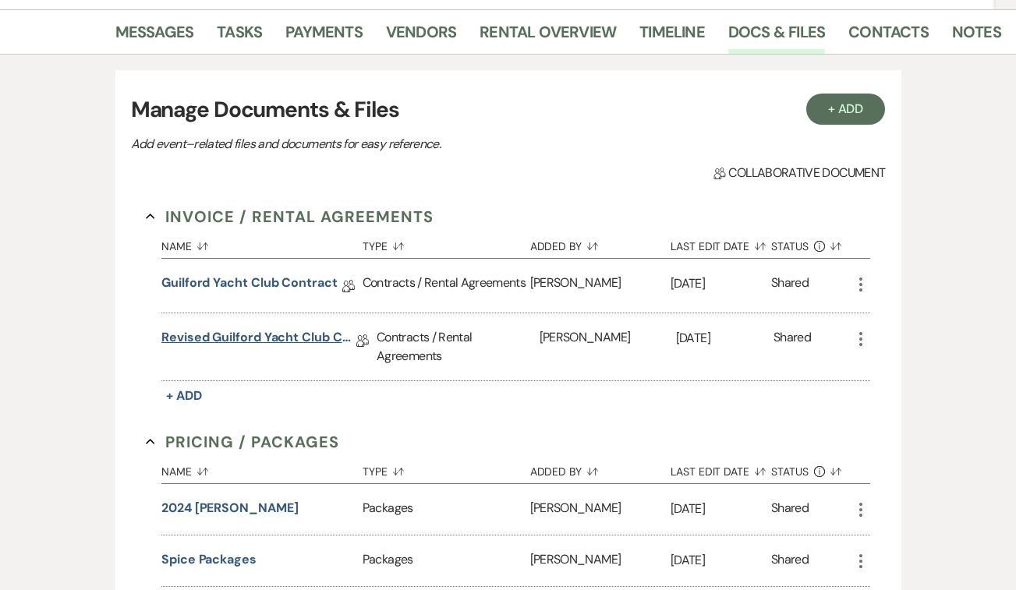
click at [281, 328] on link "Revised Guilford Yacht Club Contract with [DATE] Tent Set-Up" at bounding box center [258, 340] width 195 height 24
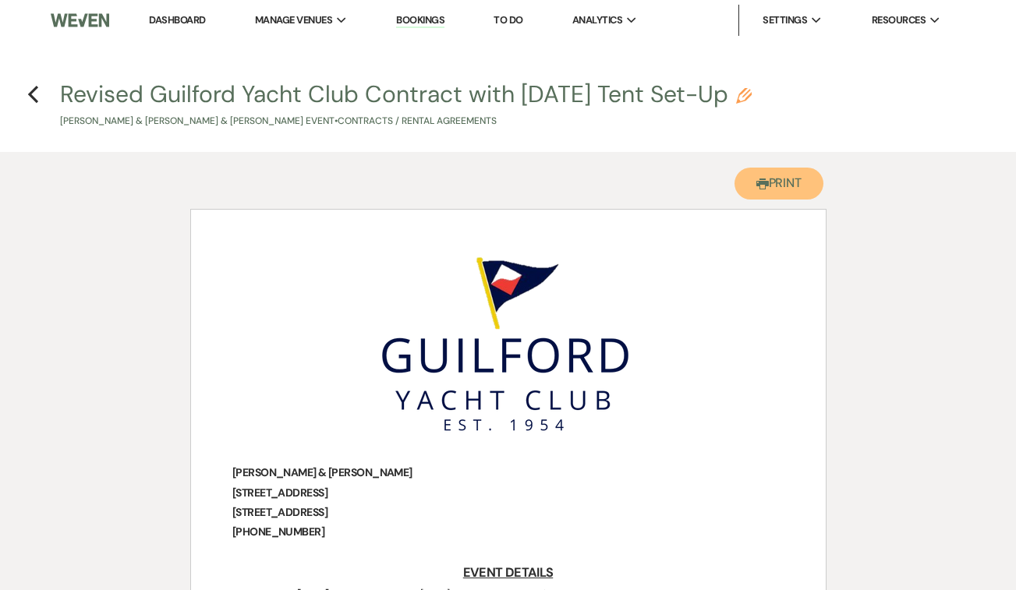
click at [799, 175] on button "Printer Print" at bounding box center [780, 184] width 90 height 32
click at [34, 88] on icon "Previous" at bounding box center [33, 94] width 12 height 19
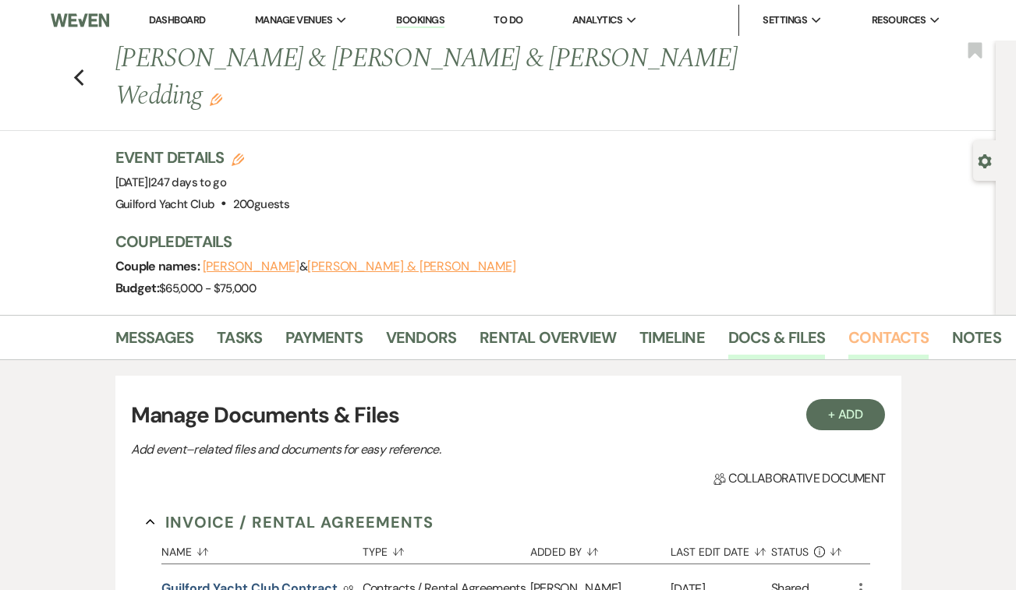
click at [862, 325] on link "Contacts" at bounding box center [888, 342] width 80 height 34
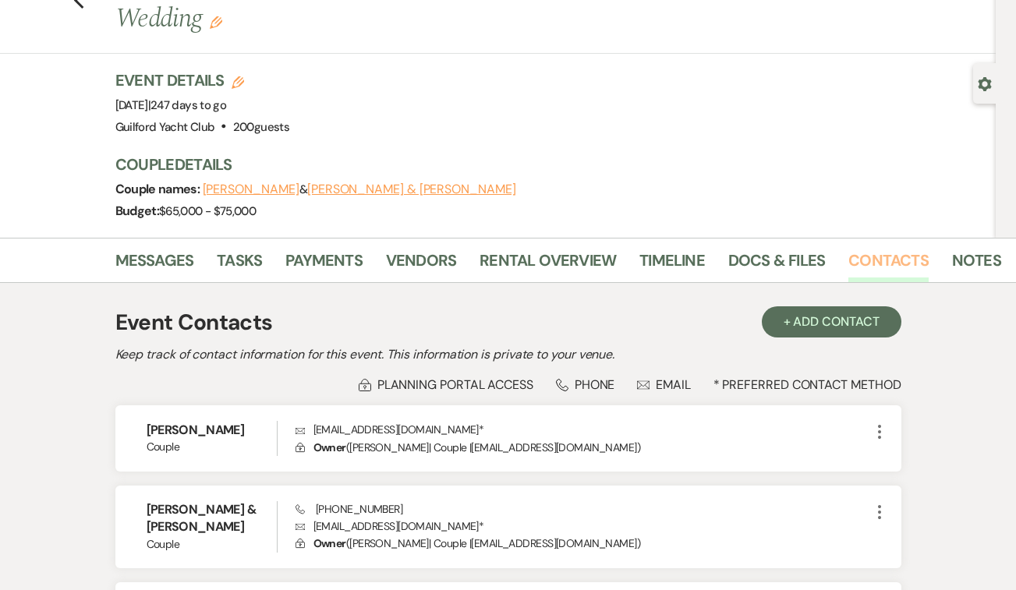
scroll to position [196, 0]
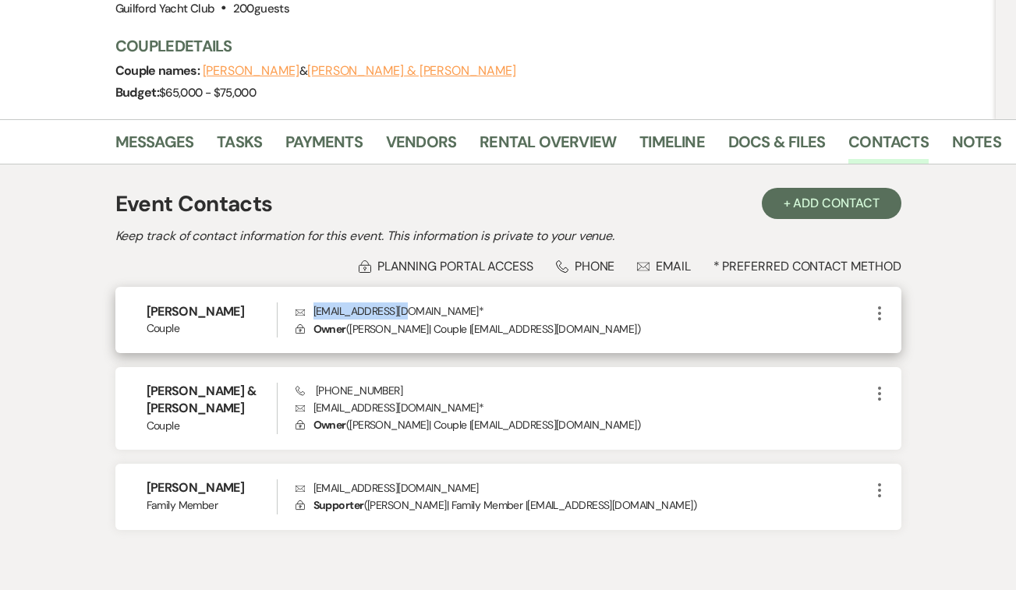
drag, startPoint x: 399, startPoint y: 276, endPoint x: 309, endPoint y: 279, distance: 90.5
click at [309, 303] on p "Envelope [EMAIL_ADDRESS][DOMAIN_NAME] *" at bounding box center [583, 311] width 575 height 17
copy p "[EMAIL_ADDRESS][DOMAIN_NAME]"
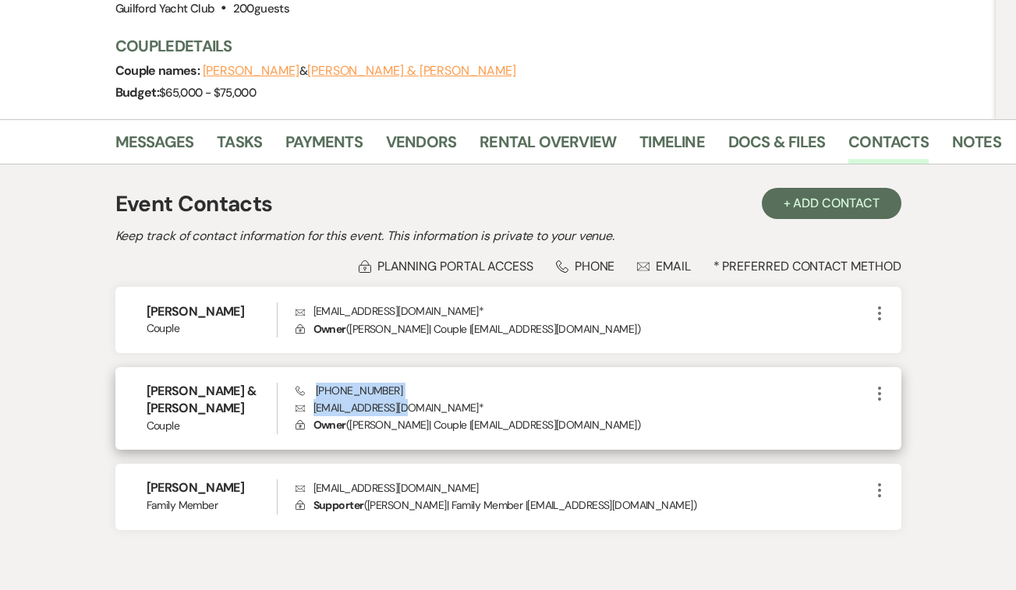
drag, startPoint x: 401, startPoint y: 370, endPoint x: 315, endPoint y: 356, distance: 86.8
click at [315, 383] on div "Phone [PHONE_NUMBER] Envelope [EMAIL_ADDRESS][DOMAIN_NAME] * Lock Owner ( [PERS…" at bounding box center [583, 408] width 575 height 51
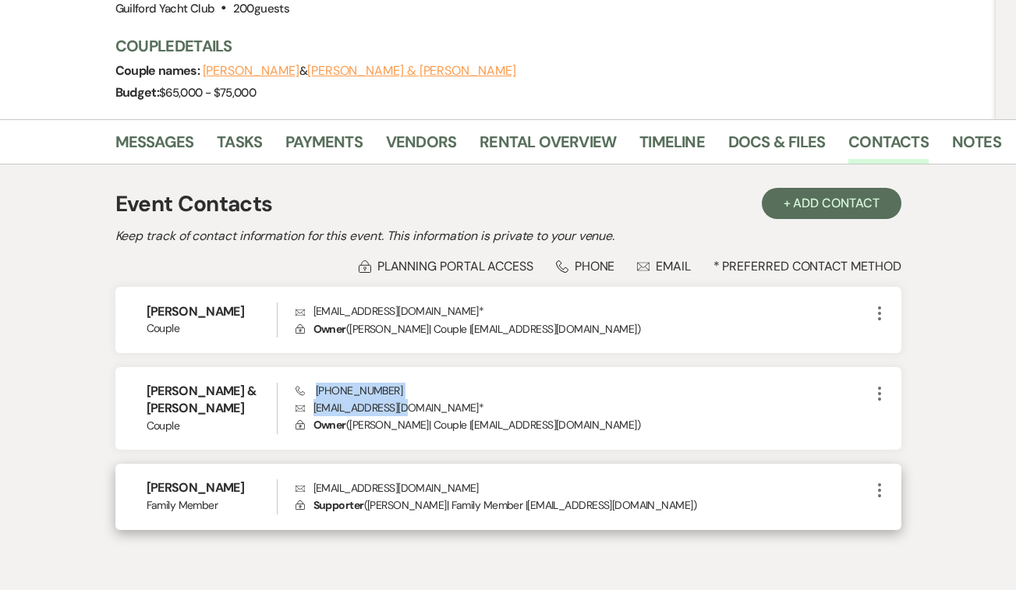
copy div "[PHONE_NUMBER] Envelope [EMAIL_ADDRESS][DOMAIN_NAME]"
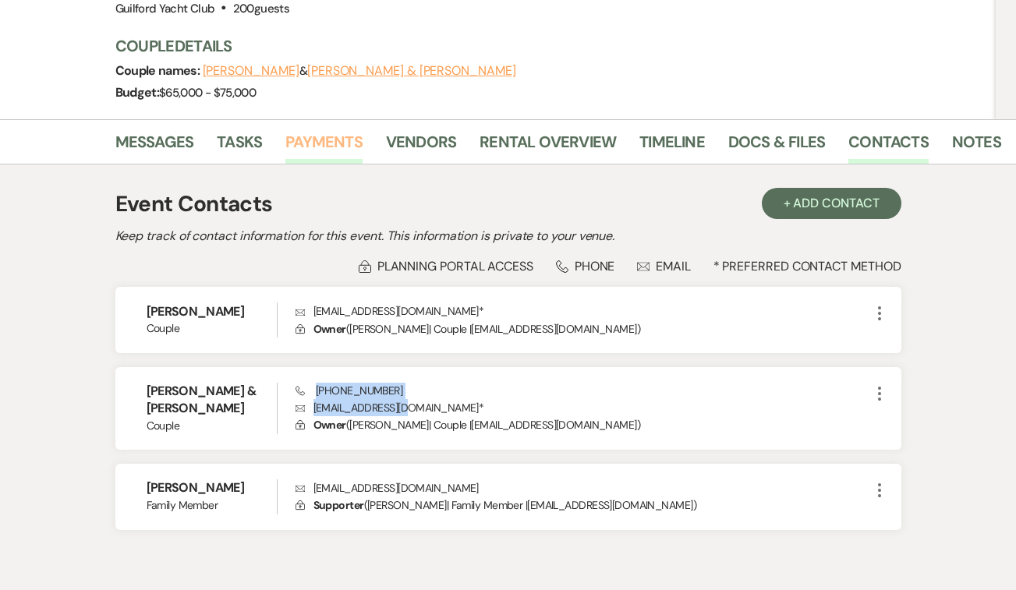
click at [335, 129] on link "Payments" at bounding box center [323, 146] width 77 height 34
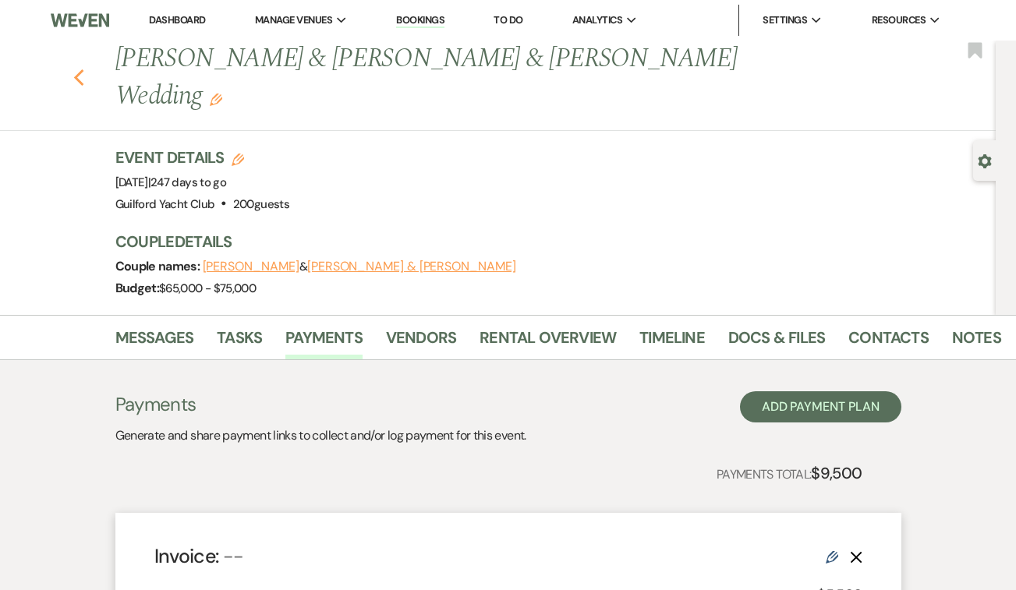
click at [79, 69] on icon "Previous" at bounding box center [79, 78] width 12 height 19
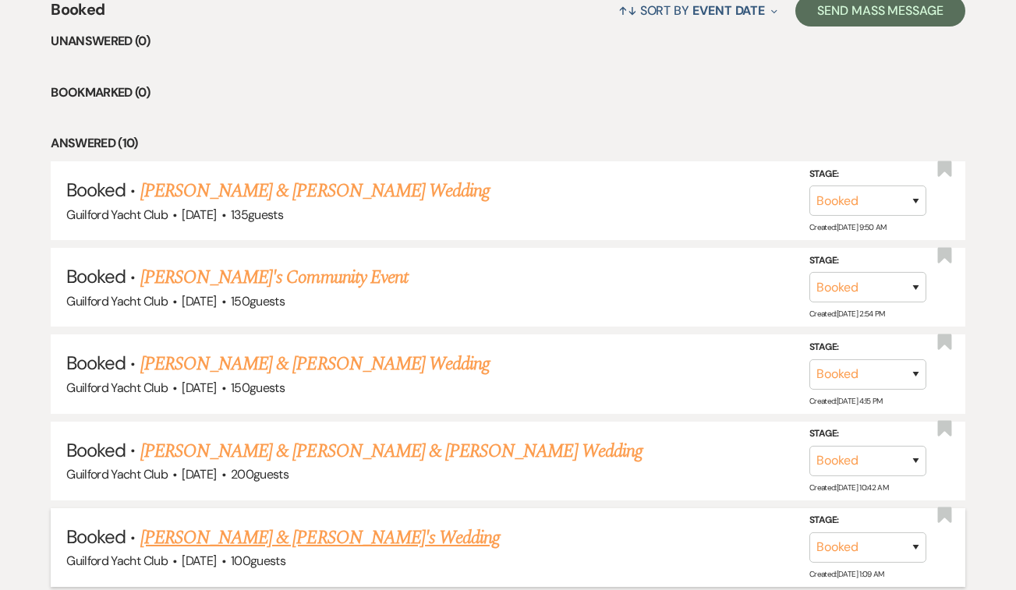
click at [299, 538] on link "[PERSON_NAME] & [PERSON_NAME]'s Wedding" at bounding box center [320, 538] width 360 height 28
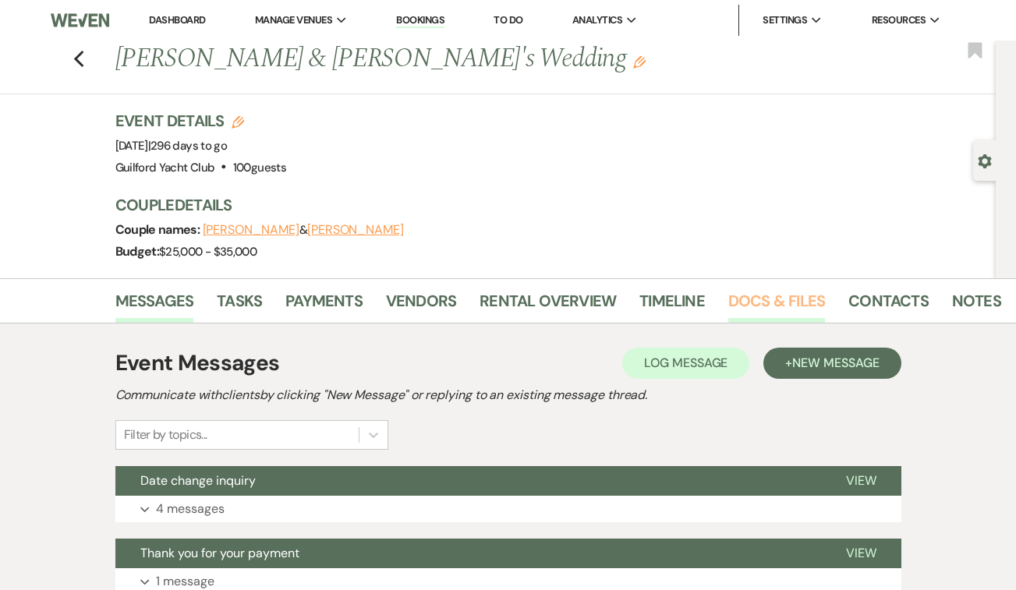
click at [747, 300] on link "Docs & Files" at bounding box center [776, 306] width 97 height 34
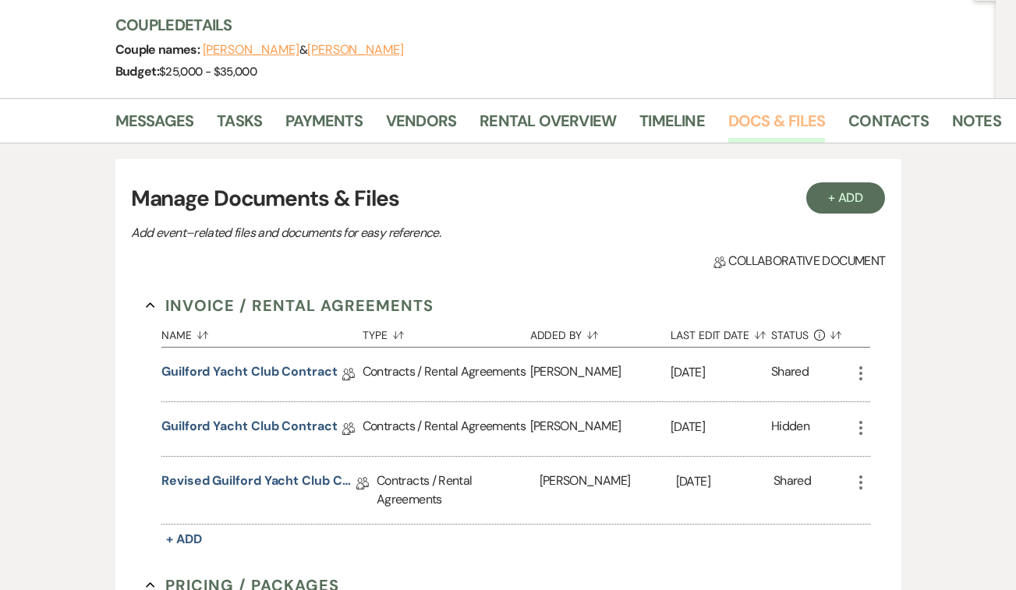
scroll to position [202, 0]
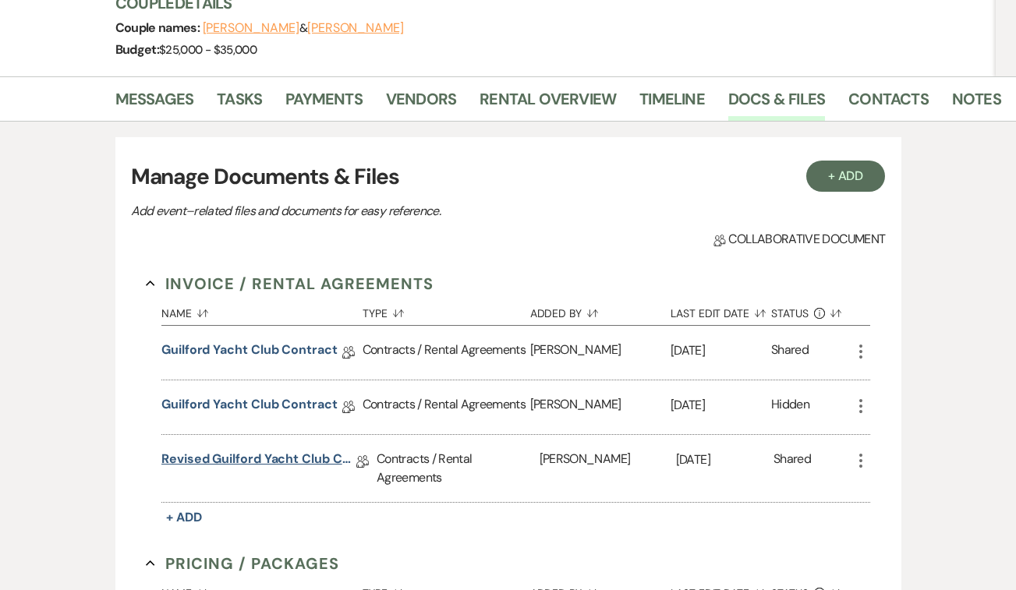
click at [279, 457] on link "Revised Guilford Yacht Club Contract for [DATE]" at bounding box center [258, 462] width 195 height 24
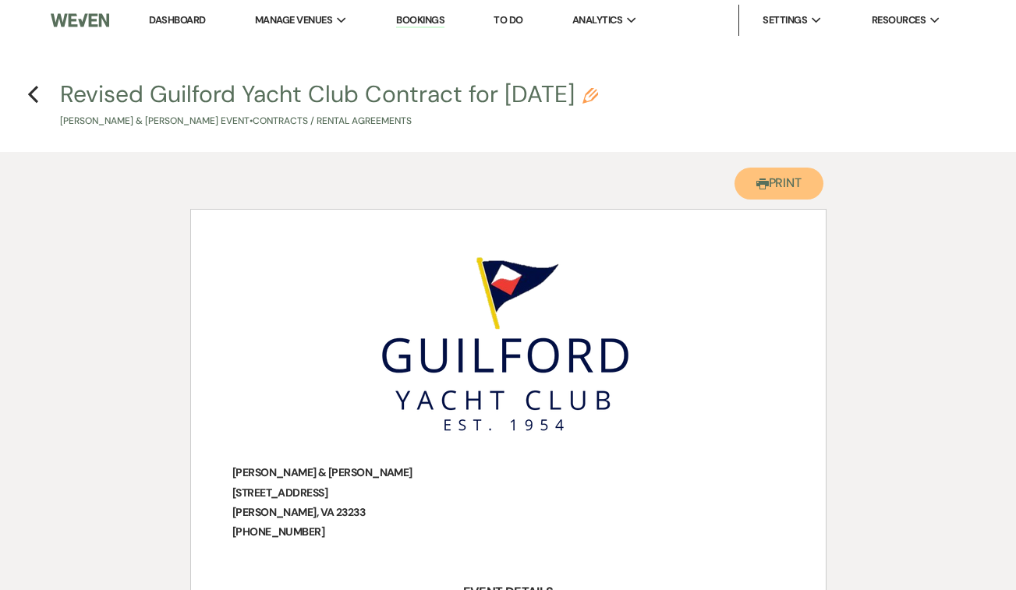
click at [791, 186] on button "Printer Print" at bounding box center [780, 184] width 90 height 32
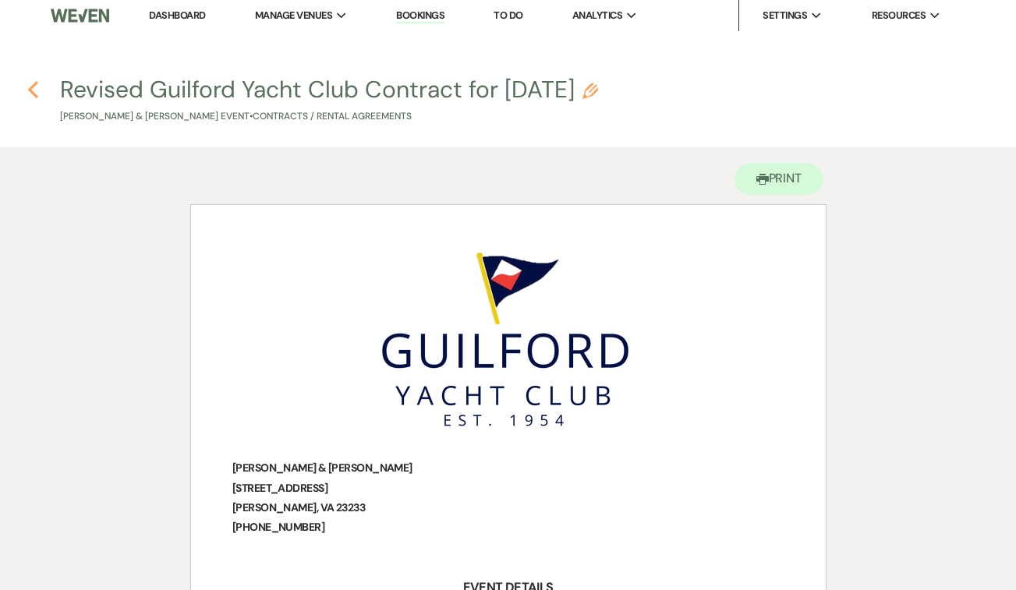
click at [33, 83] on icon "Previous" at bounding box center [33, 89] width 12 height 19
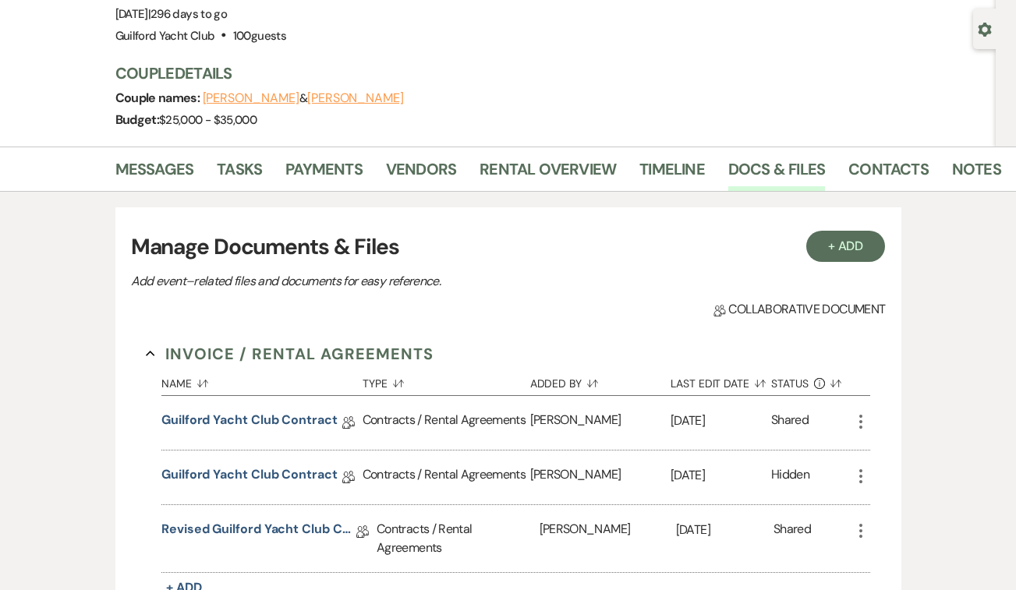
scroll to position [109, 0]
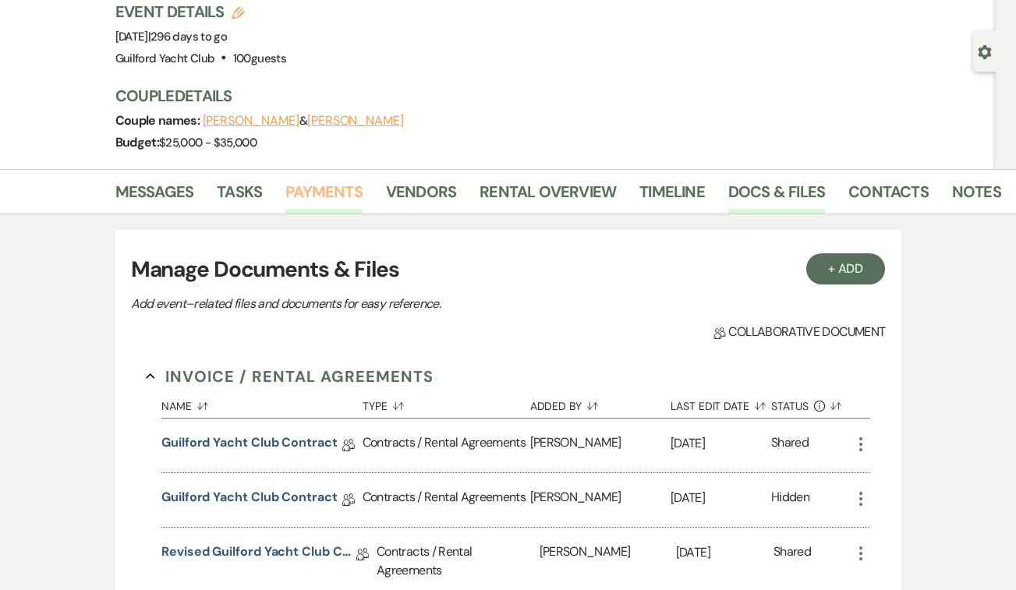
click at [313, 182] on link "Payments" at bounding box center [323, 196] width 77 height 34
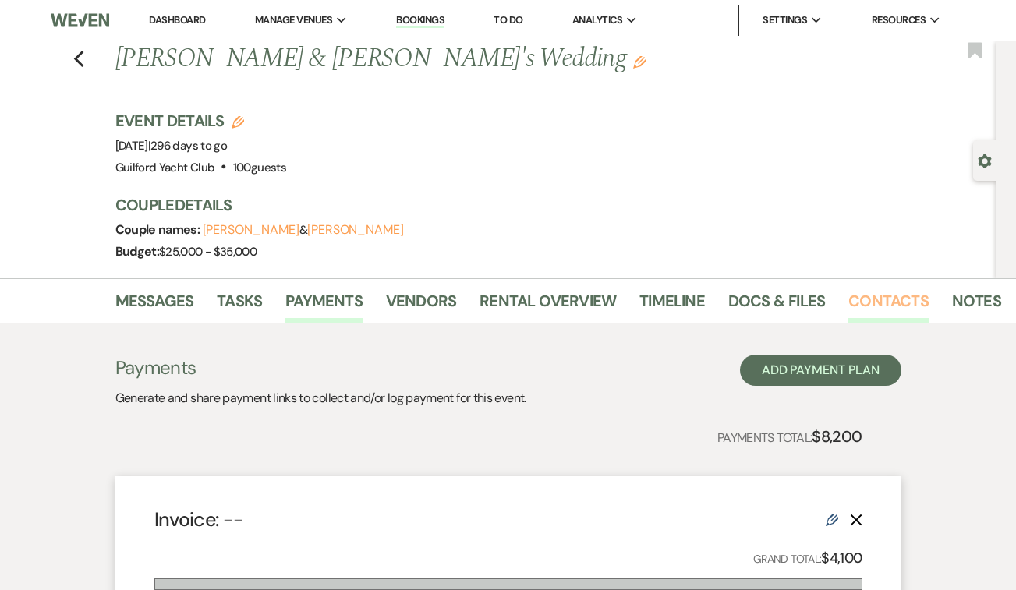
click at [870, 297] on link "Contacts" at bounding box center [888, 306] width 80 height 34
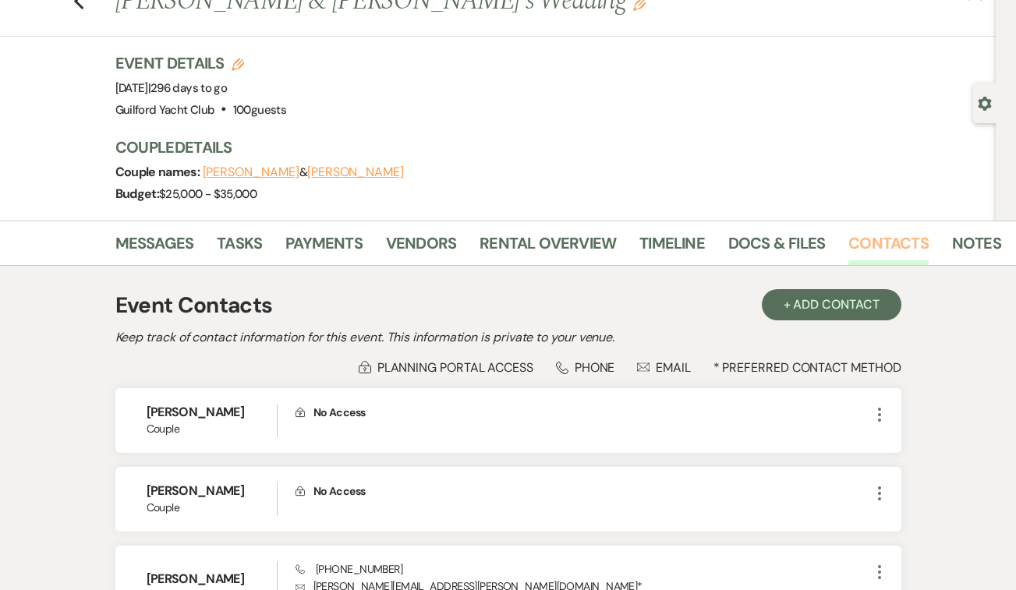
scroll to position [218, 0]
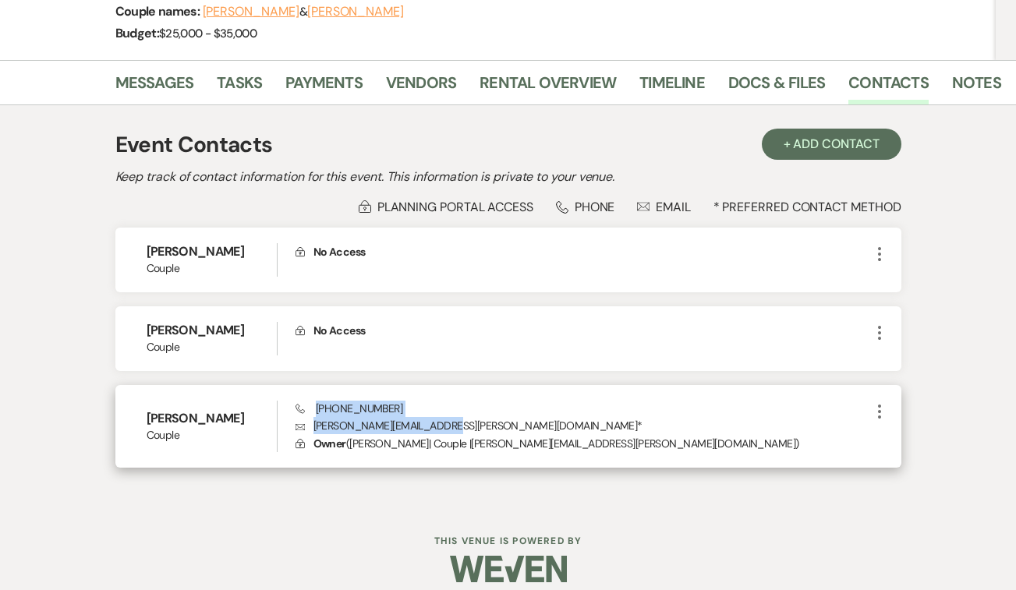
drag, startPoint x: 440, startPoint y: 426, endPoint x: 316, endPoint y: 412, distance: 124.8
click at [316, 412] on div "Phone [PHONE_NUMBER] Envelope [PERSON_NAME][EMAIL_ADDRESS][PERSON_NAME][DOMAIN_…" at bounding box center [583, 426] width 575 height 51
copy div "[PHONE_NUMBER] Envelope [PERSON_NAME][EMAIL_ADDRESS][PERSON_NAME][DOMAIN_NAME]"
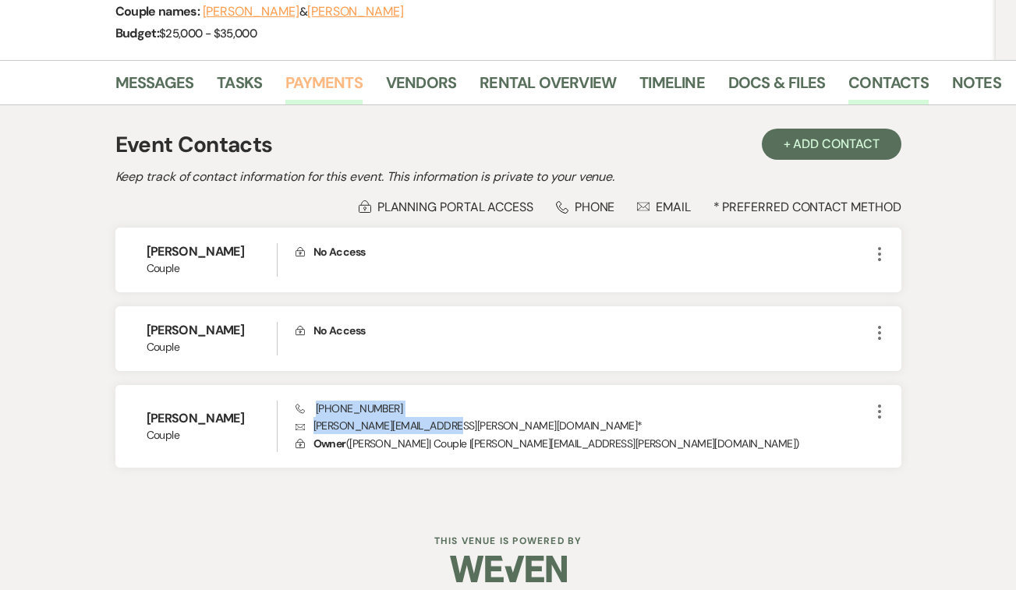
click at [325, 84] on link "Payments" at bounding box center [323, 87] width 77 height 34
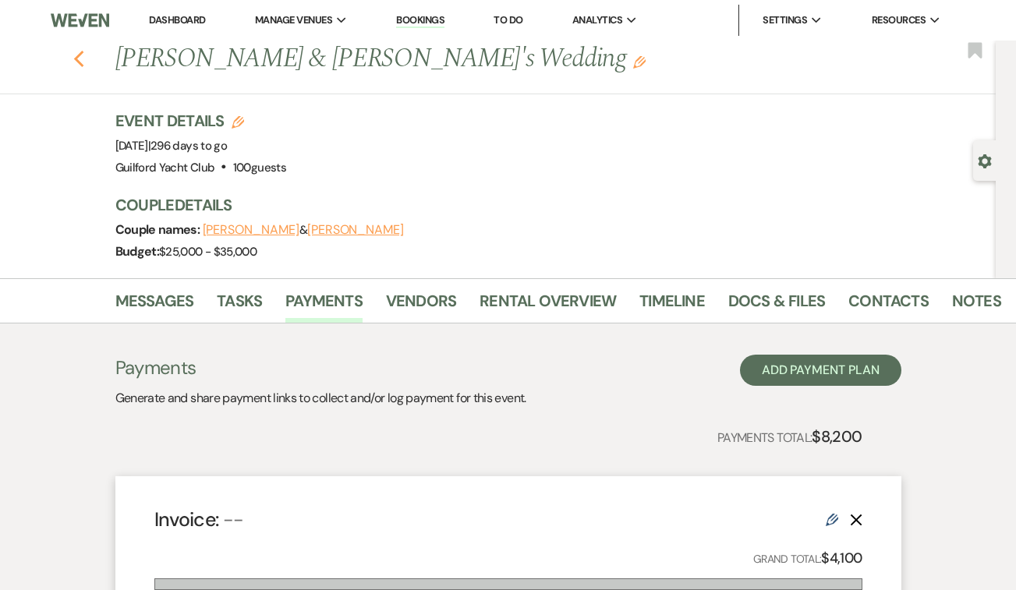
click at [83, 58] on icon "Previous" at bounding box center [79, 59] width 12 height 19
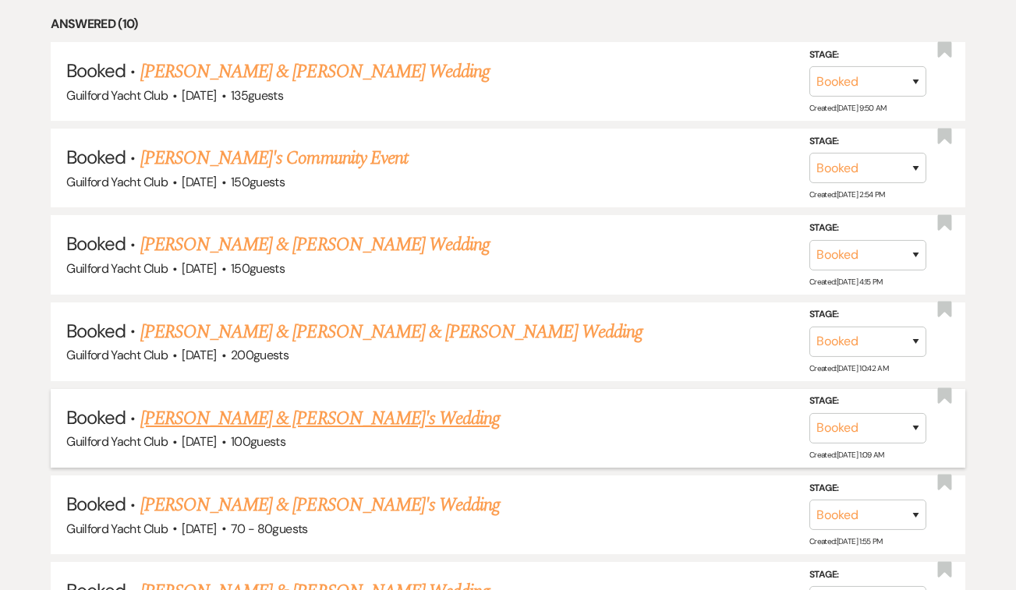
scroll to position [767, 0]
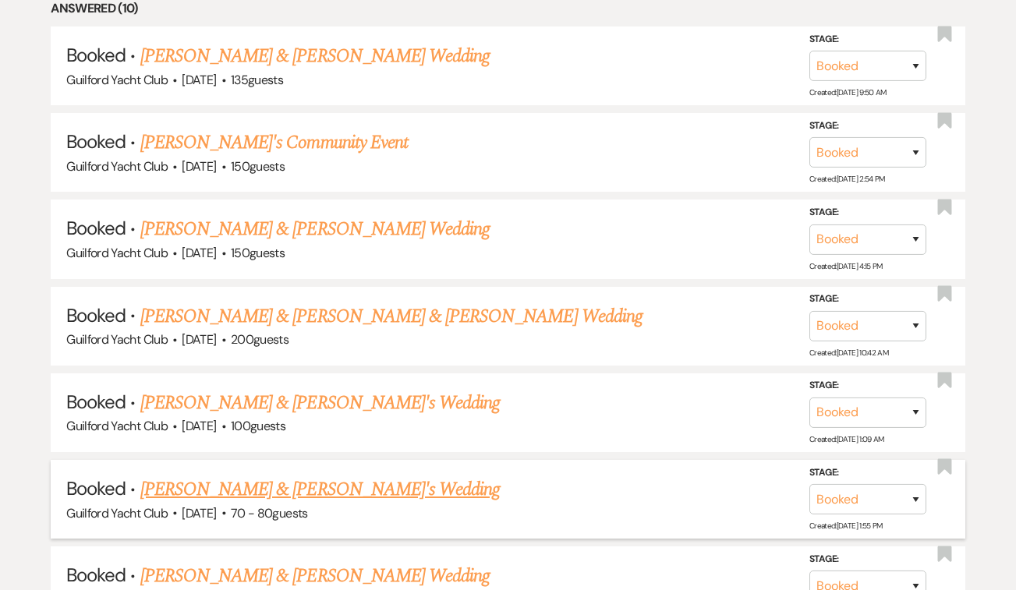
click at [296, 484] on link "[PERSON_NAME] & [PERSON_NAME]'s Wedding" at bounding box center [320, 490] width 360 height 28
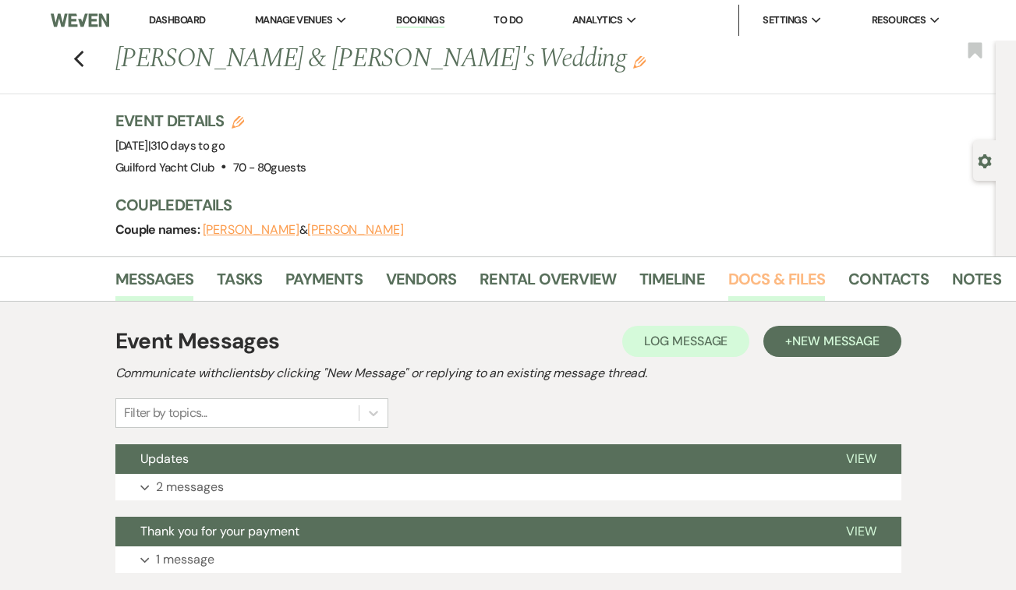
click at [752, 285] on link "Docs & Files" at bounding box center [776, 284] width 97 height 34
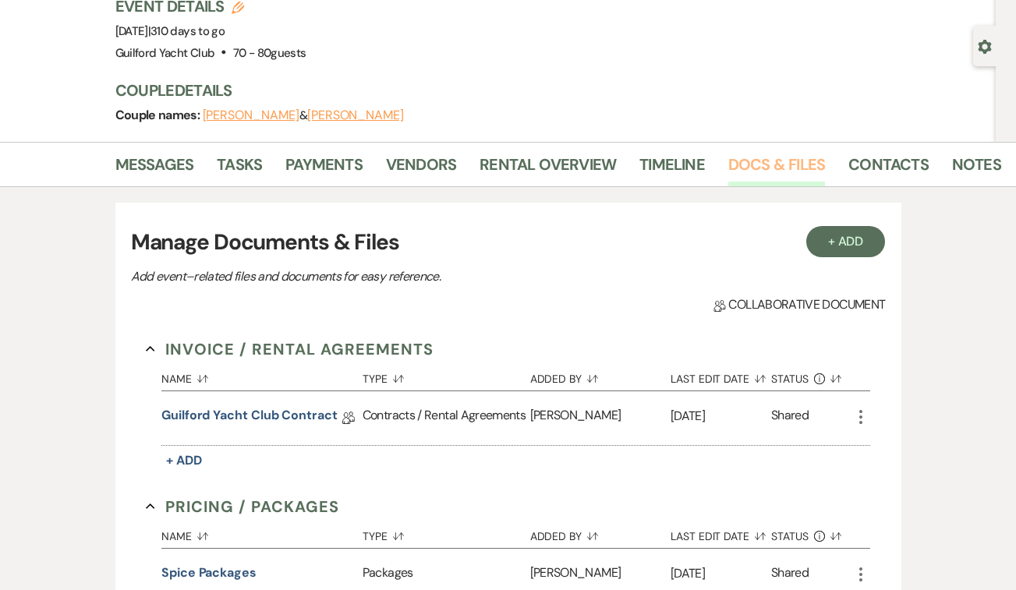
scroll to position [141, 0]
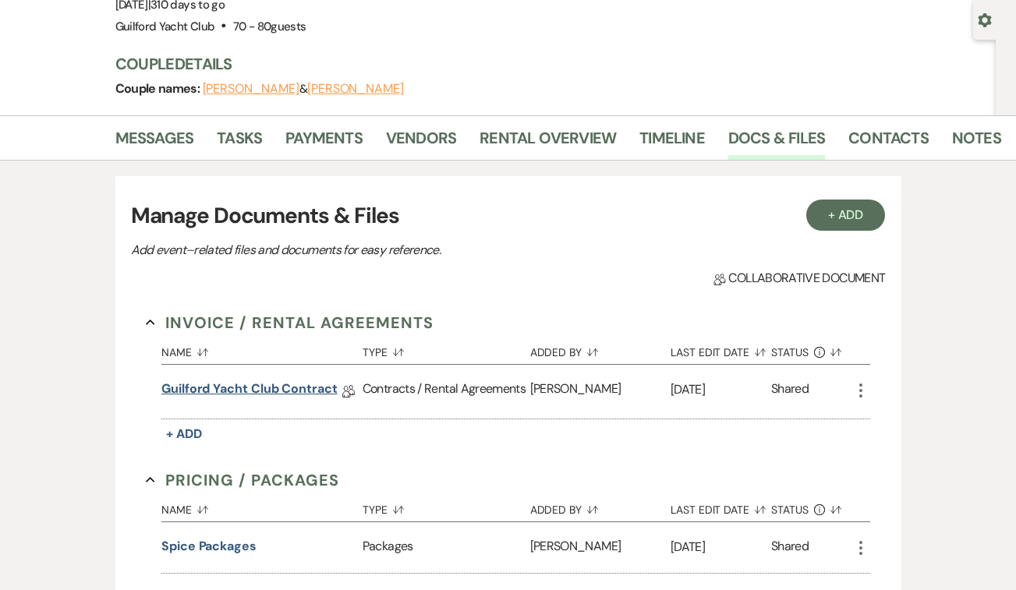
click at [206, 392] on link "Guilford Yacht Club Contract" at bounding box center [249, 392] width 176 height 24
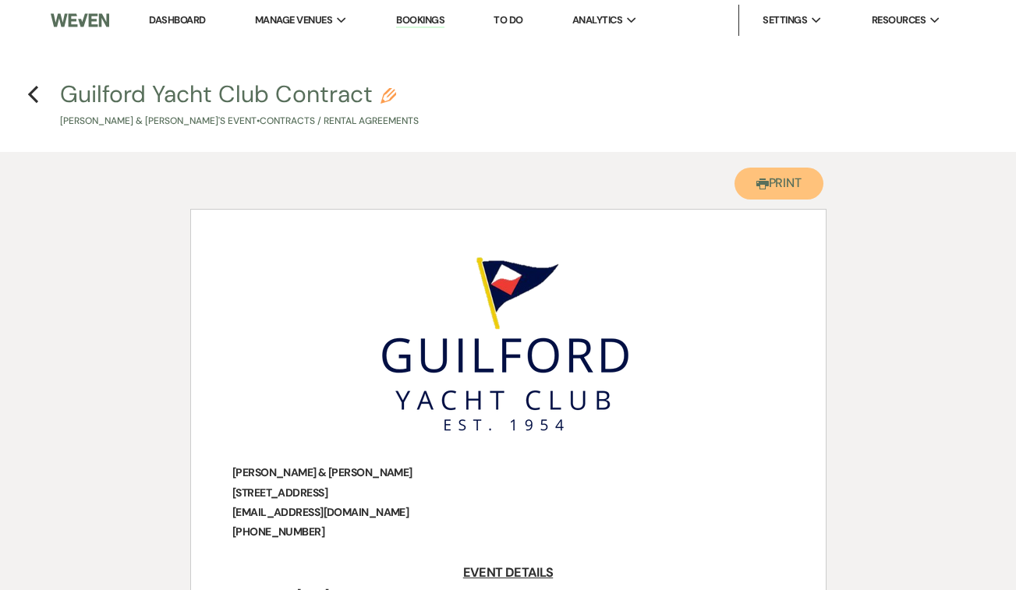
click at [788, 184] on button "Printer Print" at bounding box center [780, 184] width 90 height 32
click at [32, 94] on icon "Previous" at bounding box center [33, 94] width 12 height 19
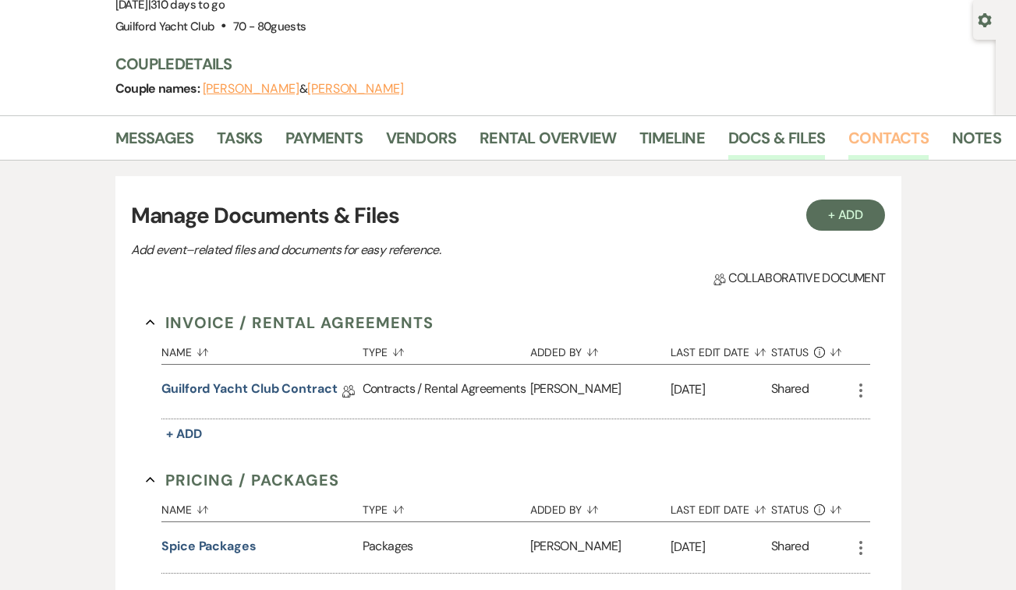
click at [869, 132] on link "Contacts" at bounding box center [888, 143] width 80 height 34
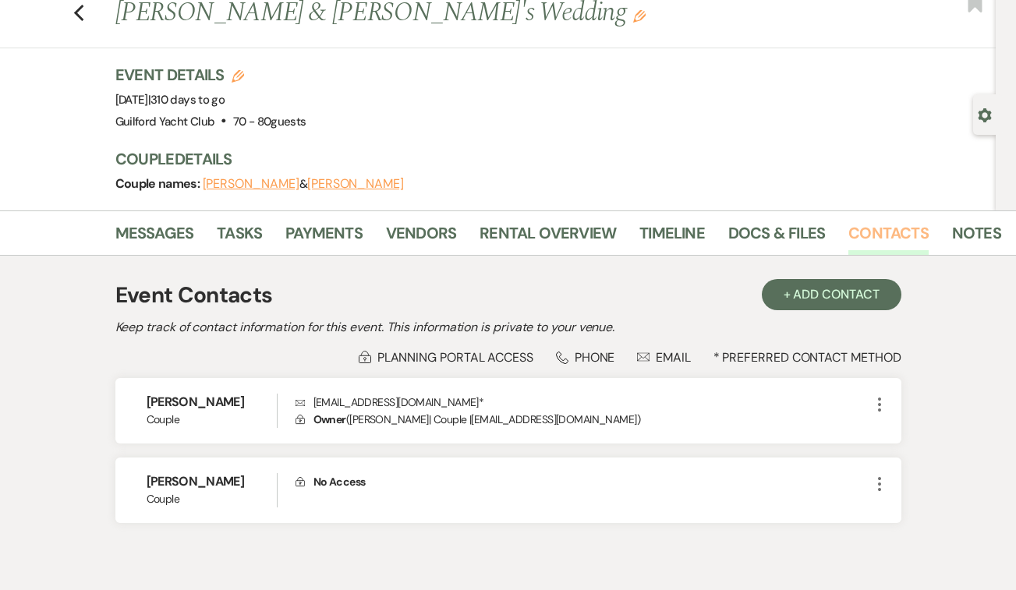
scroll to position [74, 0]
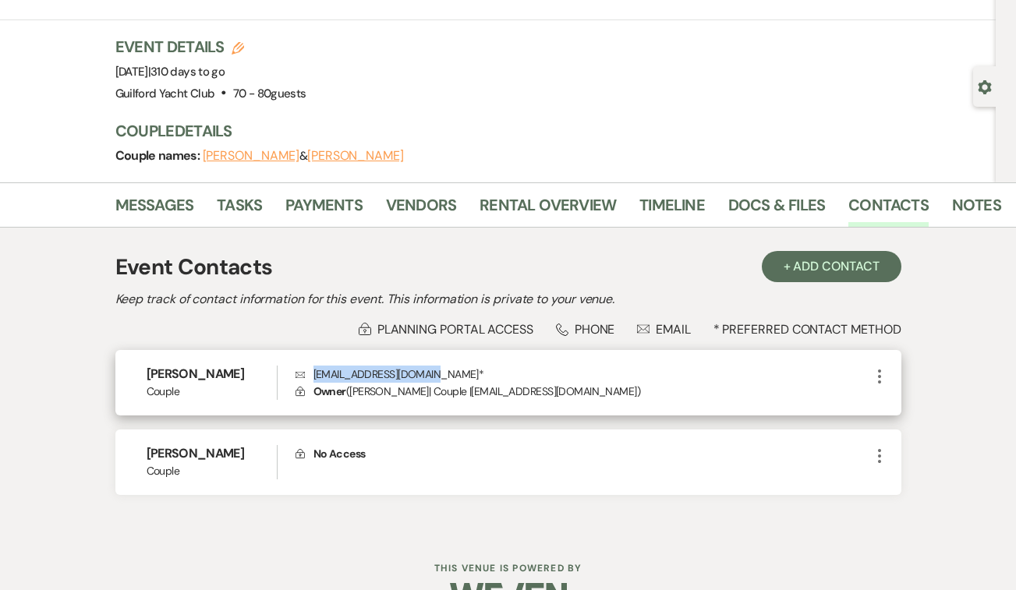
drag, startPoint x: 432, startPoint y: 374, endPoint x: 307, endPoint y: 374, distance: 124.8
click at [307, 374] on p "Envelope [EMAIL_ADDRESS][DOMAIN_NAME] *" at bounding box center [583, 374] width 575 height 17
copy p "[EMAIL_ADDRESS][DOMAIN_NAME]"
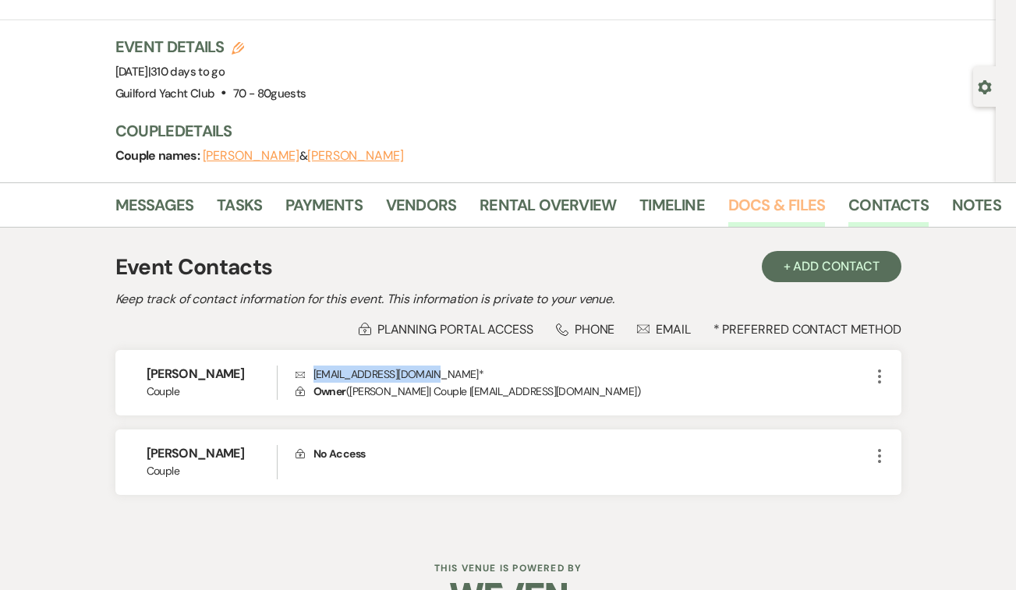
click at [780, 207] on link "Docs & Files" at bounding box center [776, 210] width 97 height 34
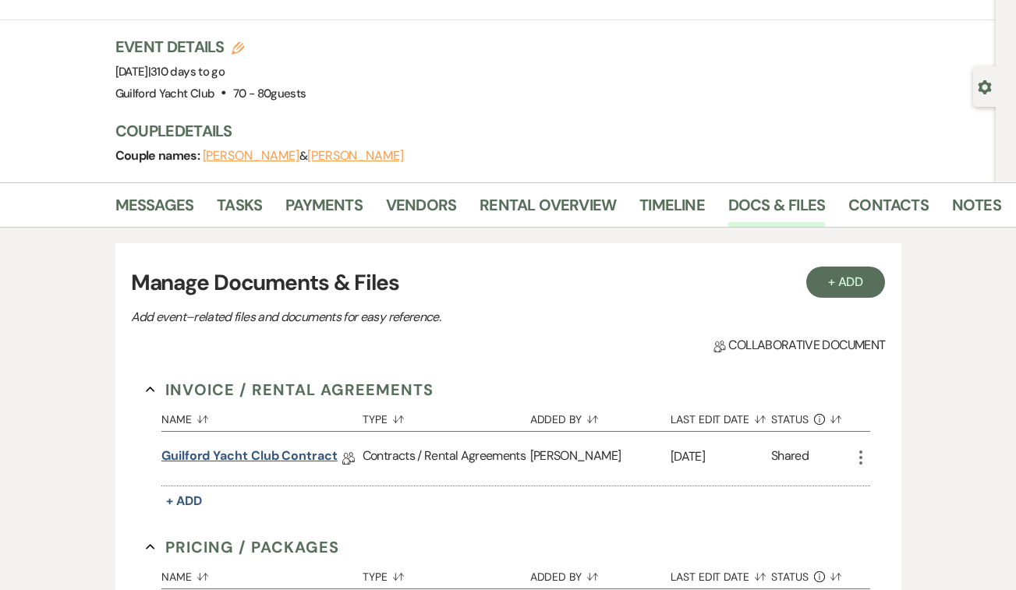
click at [256, 457] on link "Guilford Yacht Club Contract" at bounding box center [249, 459] width 176 height 24
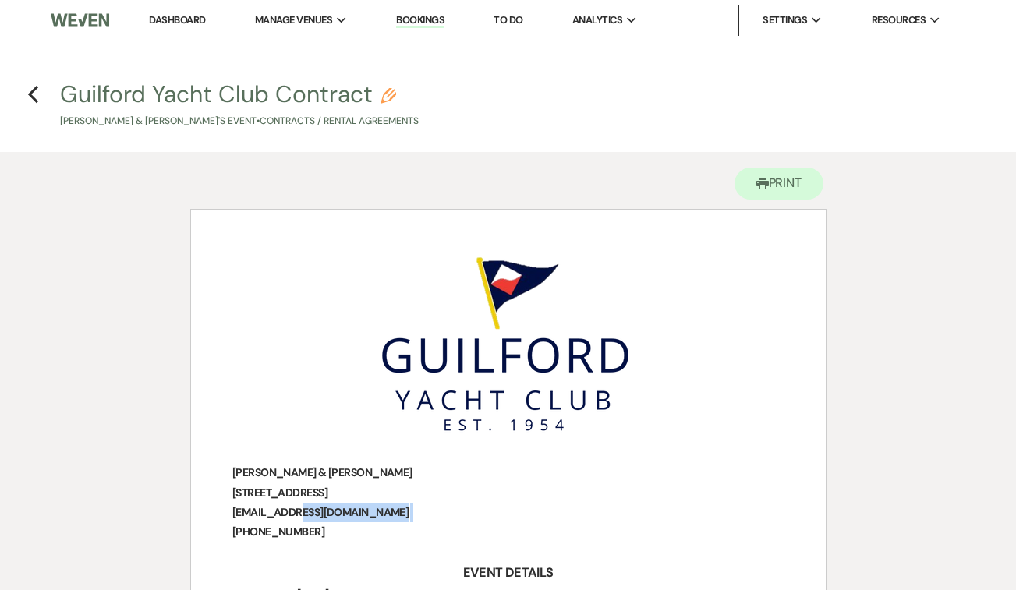
drag, startPoint x: 374, startPoint y: 515, endPoint x: 234, endPoint y: 512, distance: 139.6
click at [234, 512] on p "﻿ [EMAIL_ADDRESS][DOMAIN_NAME] ﻿" at bounding box center [508, 512] width 560 height 19
drag, startPoint x: 361, startPoint y: 513, endPoint x: 374, endPoint y: 512, distance: 12.6
click at [374, 512] on p "﻿ [EMAIL_ADDRESS][DOMAIN_NAME] ﻿" at bounding box center [508, 512] width 560 height 19
copy p "﻿ [EMAIL_ADDRESS][DOMAIN_NAME] ﻿"
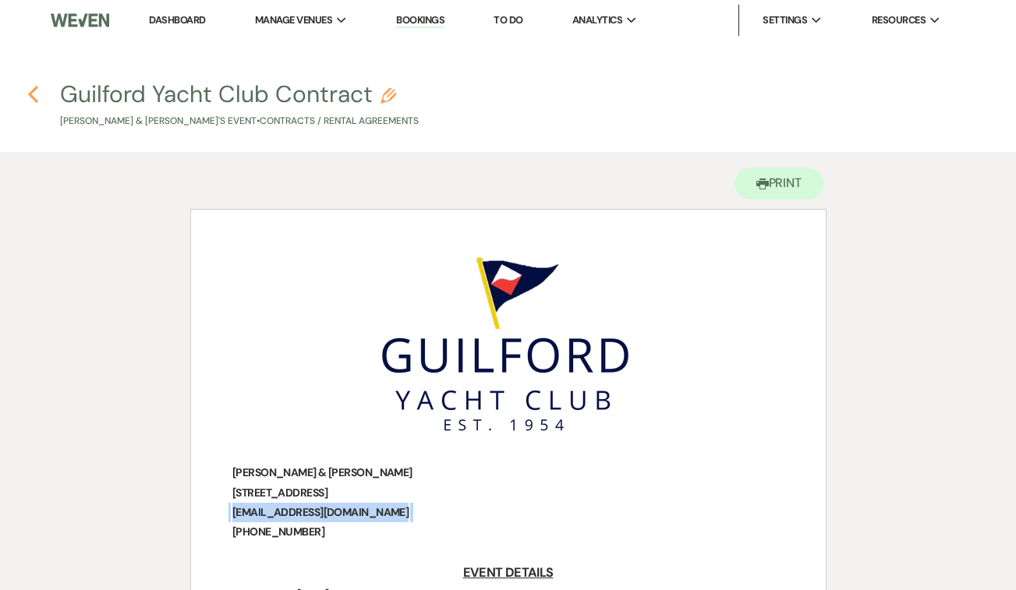
click at [30, 90] on icon "Previous" at bounding box center [33, 94] width 12 height 19
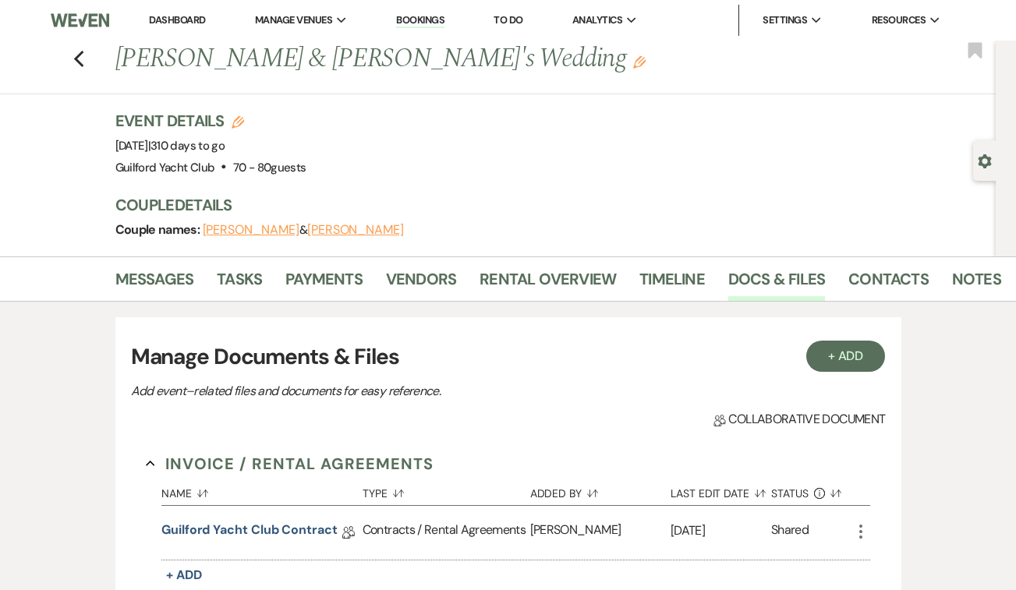
scroll to position [74, 0]
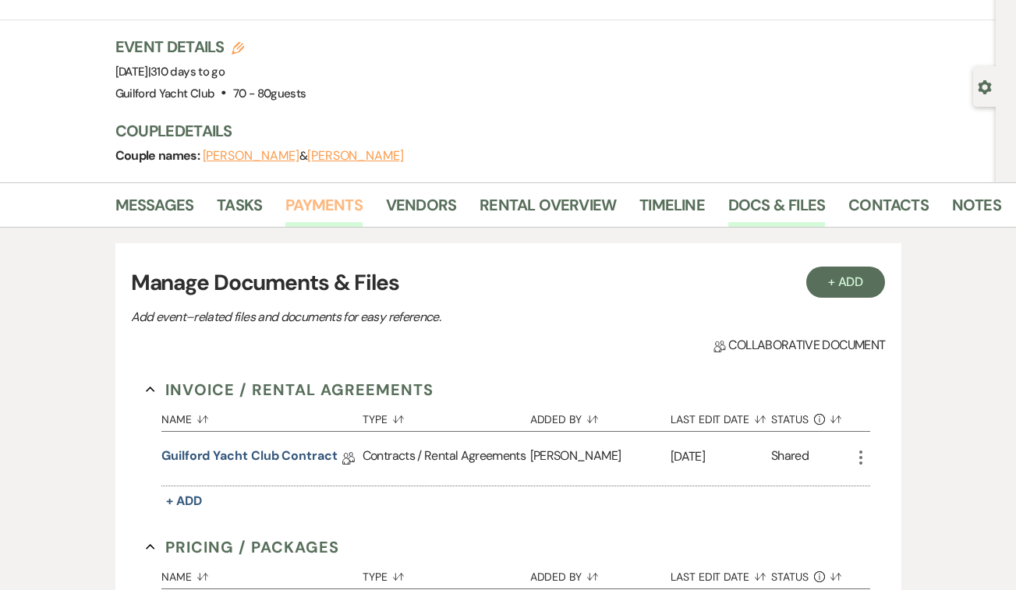
click at [330, 208] on link "Payments" at bounding box center [323, 210] width 77 height 34
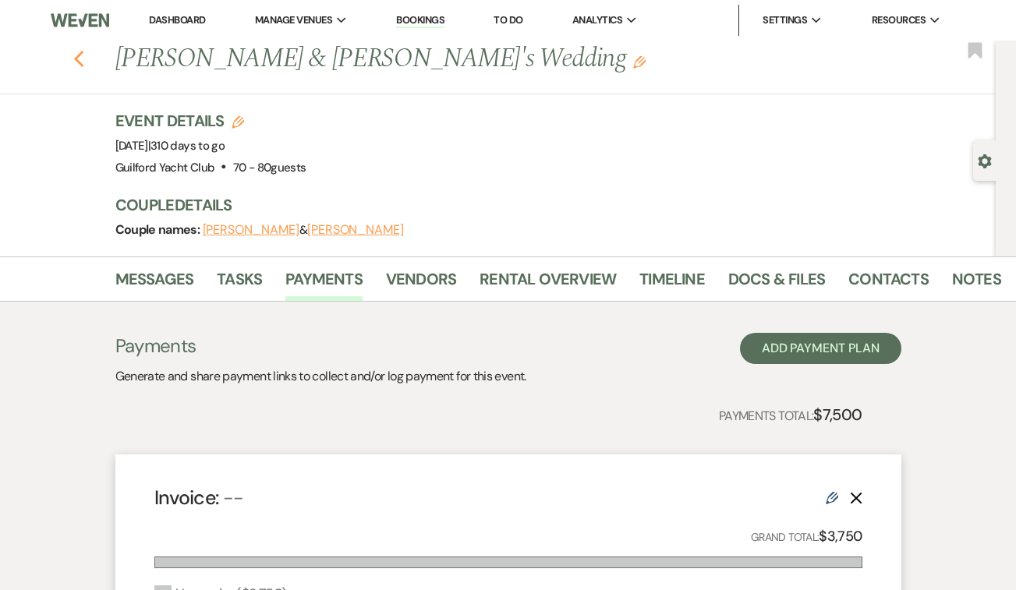
click at [77, 55] on icon "Previous" at bounding box center [79, 59] width 12 height 19
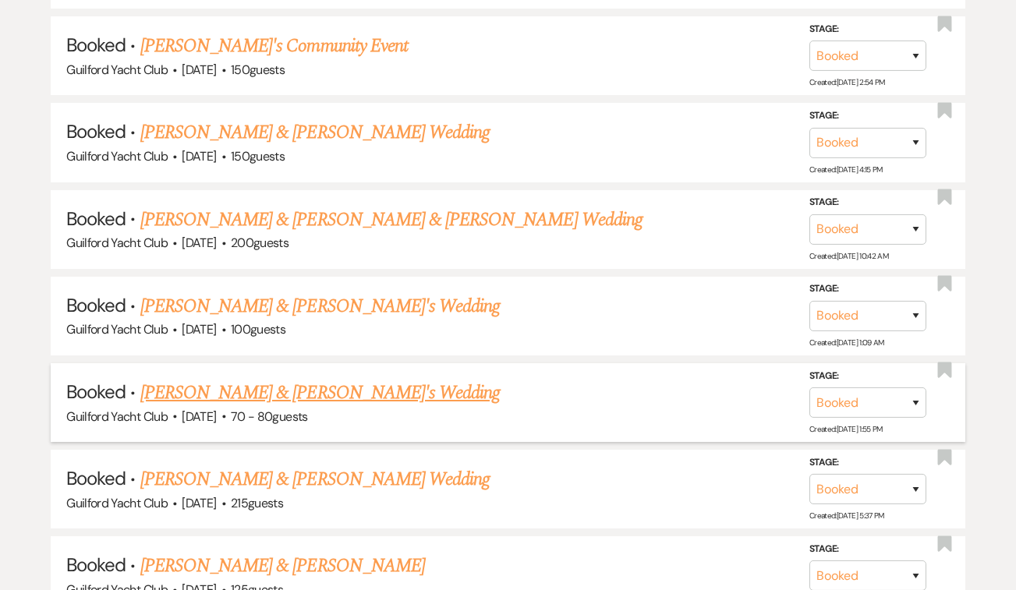
scroll to position [907, 0]
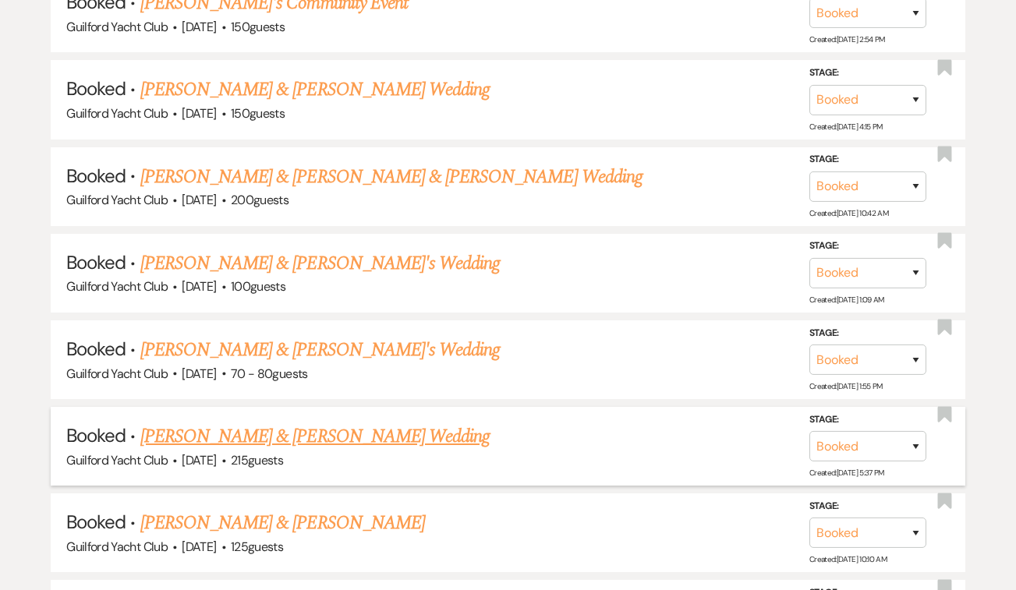
click at [328, 424] on link "[PERSON_NAME] & [PERSON_NAME] Wedding" at bounding box center [314, 437] width 349 height 28
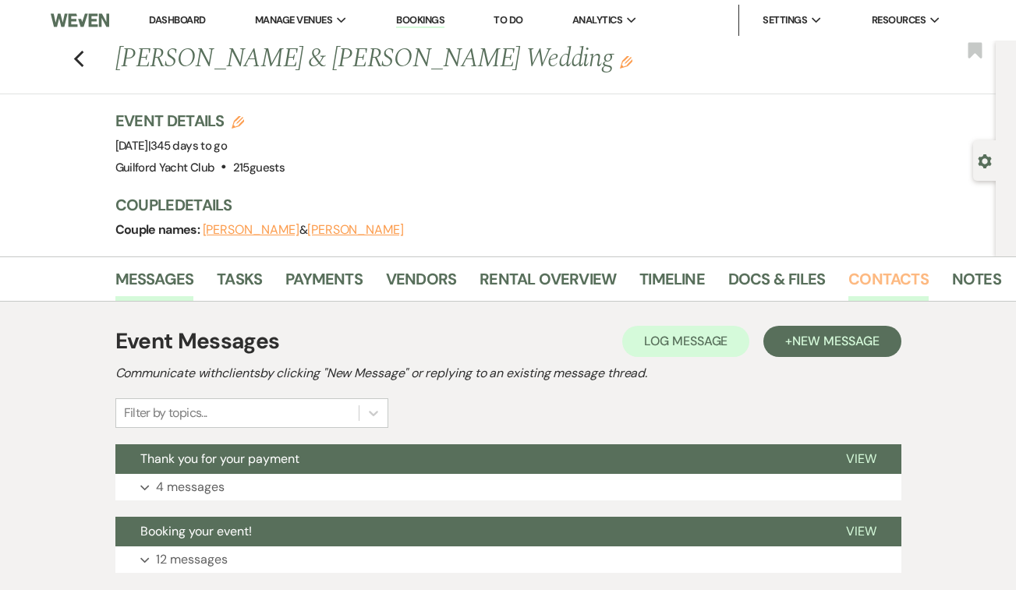
click at [881, 275] on link "Contacts" at bounding box center [888, 284] width 80 height 34
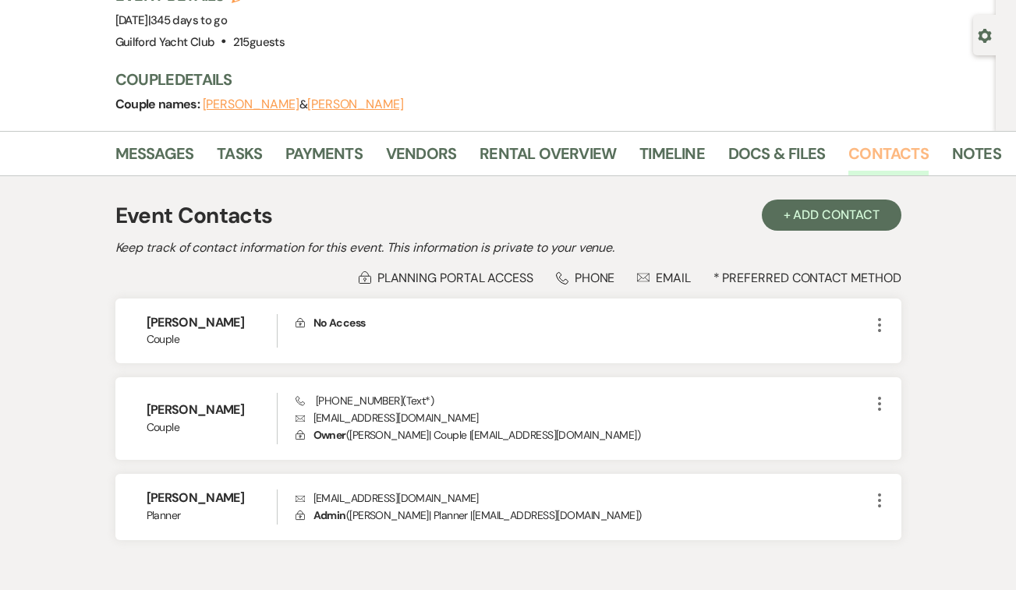
scroll to position [128, 0]
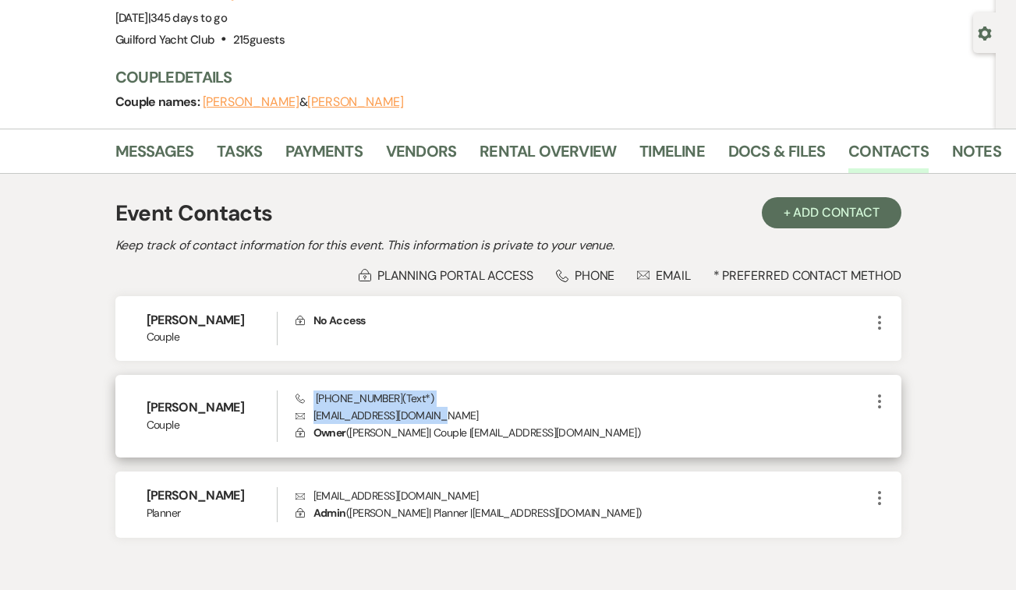
drag, startPoint x: 451, startPoint y: 417, endPoint x: 313, endPoint y: 402, distance: 138.0
click at [313, 402] on div "Phone [PHONE_NUMBER] (Text*) Envelope [EMAIL_ADDRESS][DOMAIN_NAME] Lock Owner (…" at bounding box center [583, 416] width 575 height 51
copy div "[PHONE_NUMBER] (Text*) Envelope [EMAIL_ADDRESS][DOMAIN_NAME]"
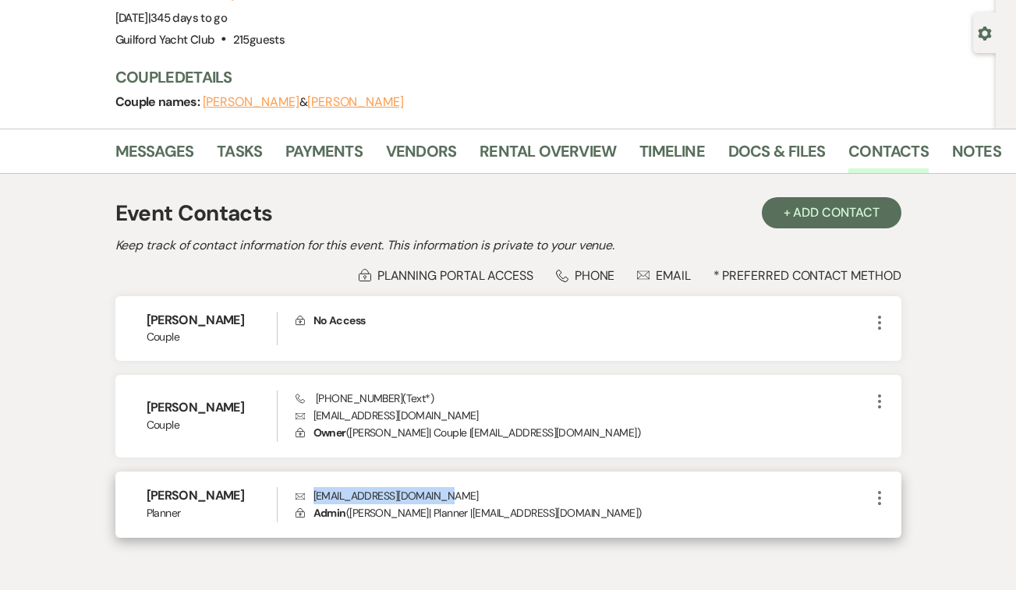
drag, startPoint x: 455, startPoint y: 493, endPoint x: 312, endPoint y: 503, distance: 143.1
click at [312, 503] on p "Envelope [EMAIL_ADDRESS][DOMAIN_NAME]" at bounding box center [583, 495] width 575 height 17
copy p "[EMAIL_ADDRESS][DOMAIN_NAME]"
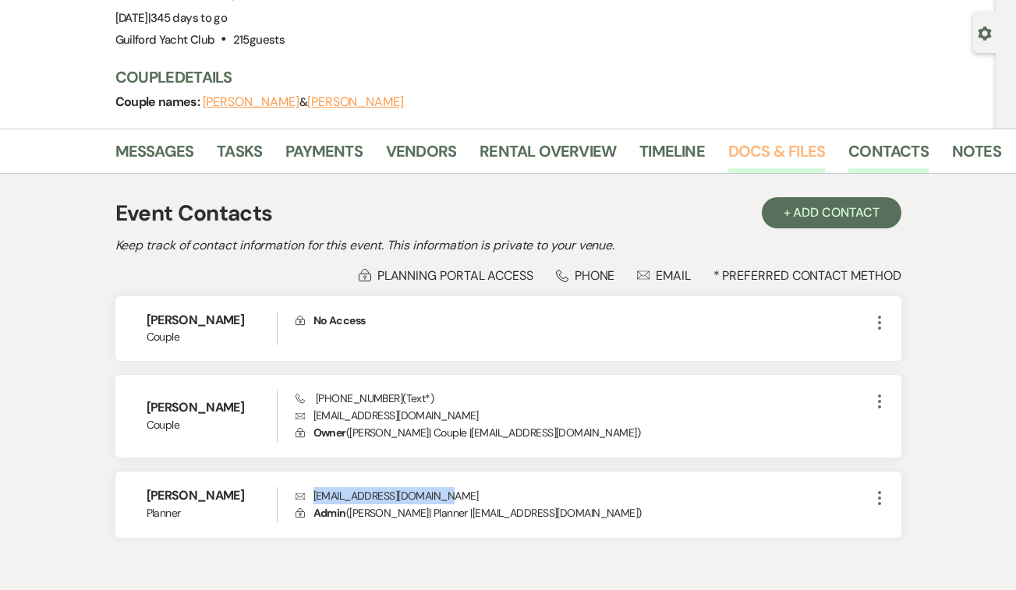
click at [733, 150] on link "Docs & Files" at bounding box center [776, 156] width 97 height 34
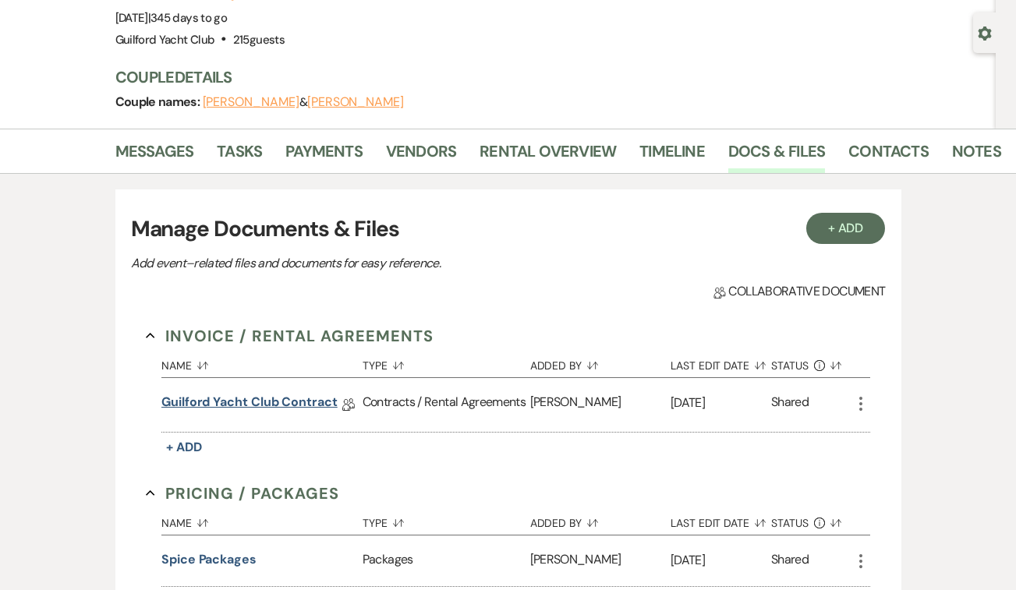
click at [238, 403] on link "Guilford Yacht Club Contract" at bounding box center [249, 405] width 176 height 24
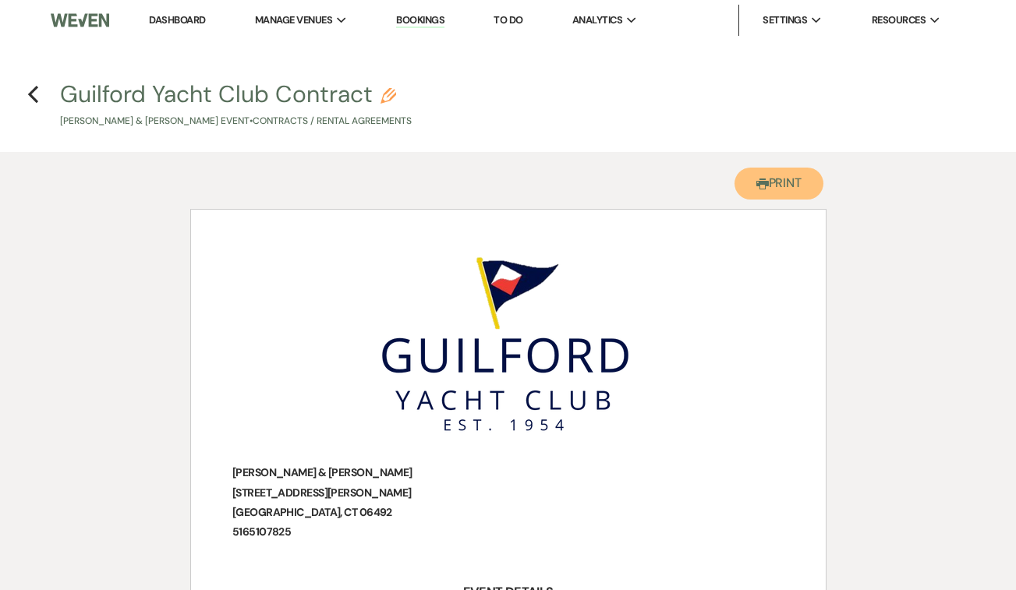
click at [790, 189] on button "Printer Print" at bounding box center [780, 184] width 90 height 32
click at [34, 90] on icon "Previous" at bounding box center [33, 94] width 12 height 19
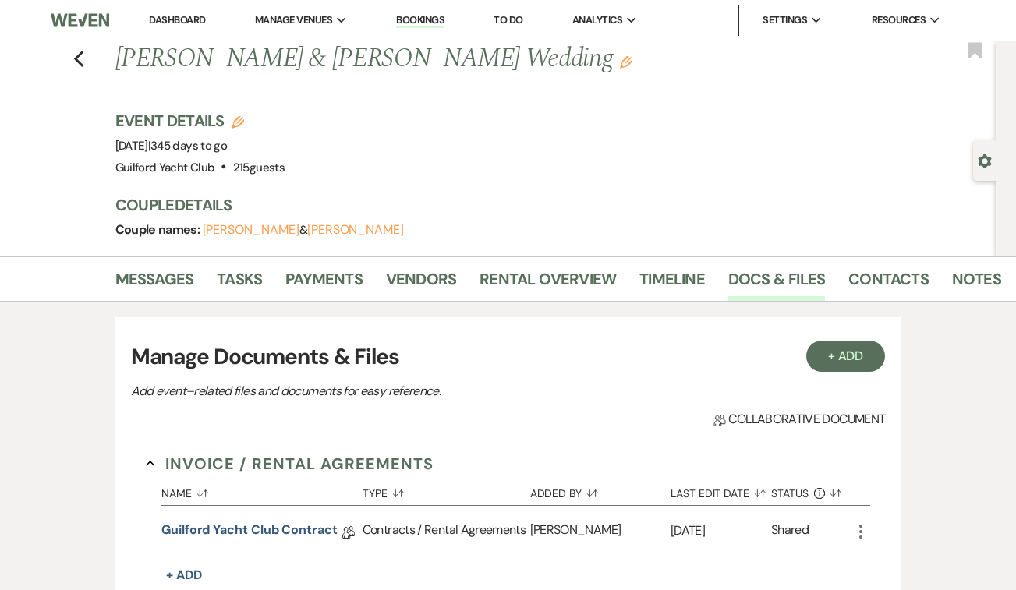
scroll to position [128, 0]
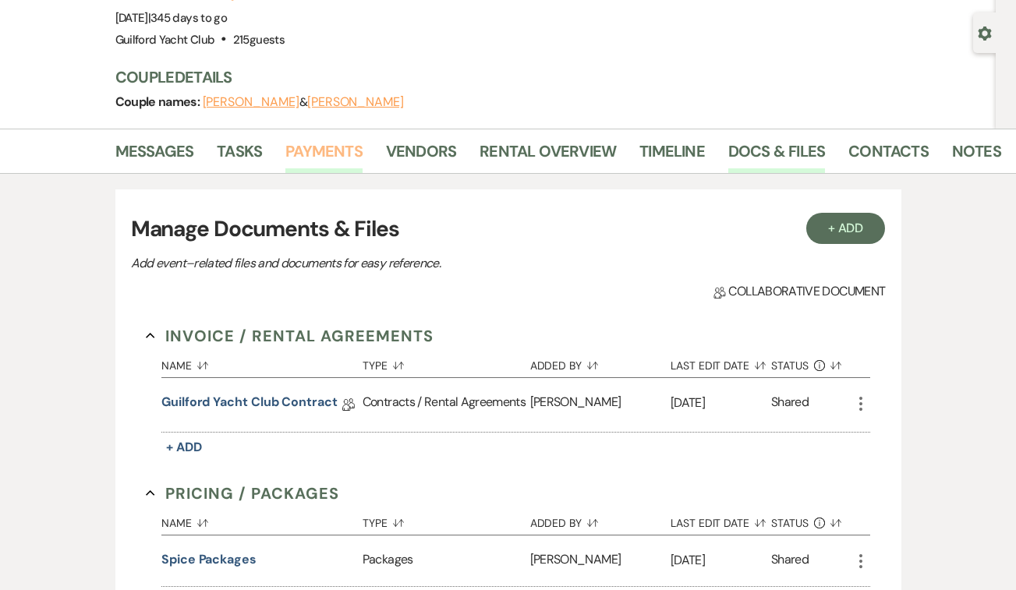
click at [331, 150] on link "Payments" at bounding box center [323, 156] width 77 height 34
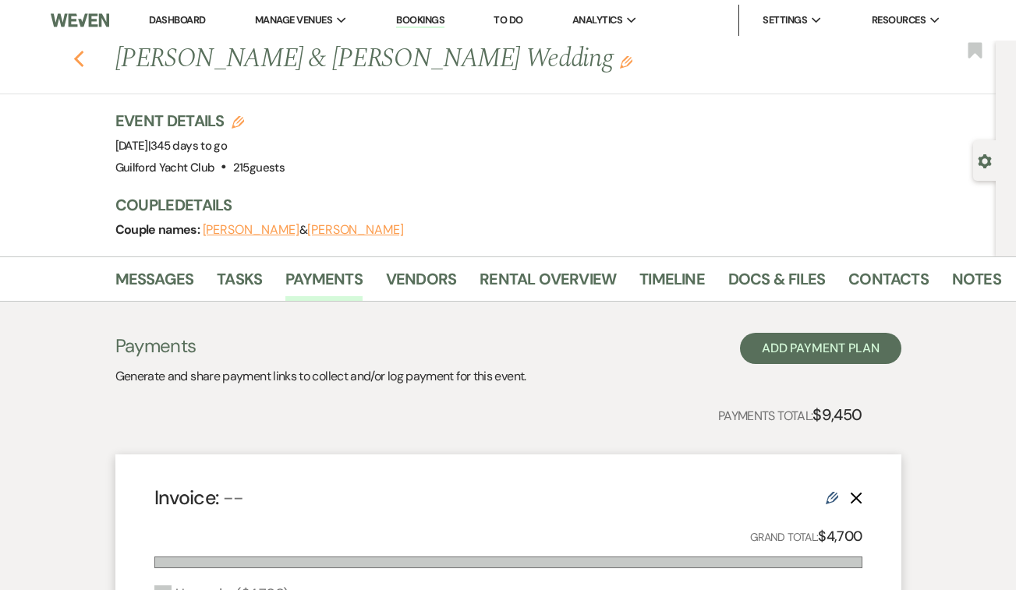
click at [76, 59] on use "button" at bounding box center [78, 59] width 10 height 17
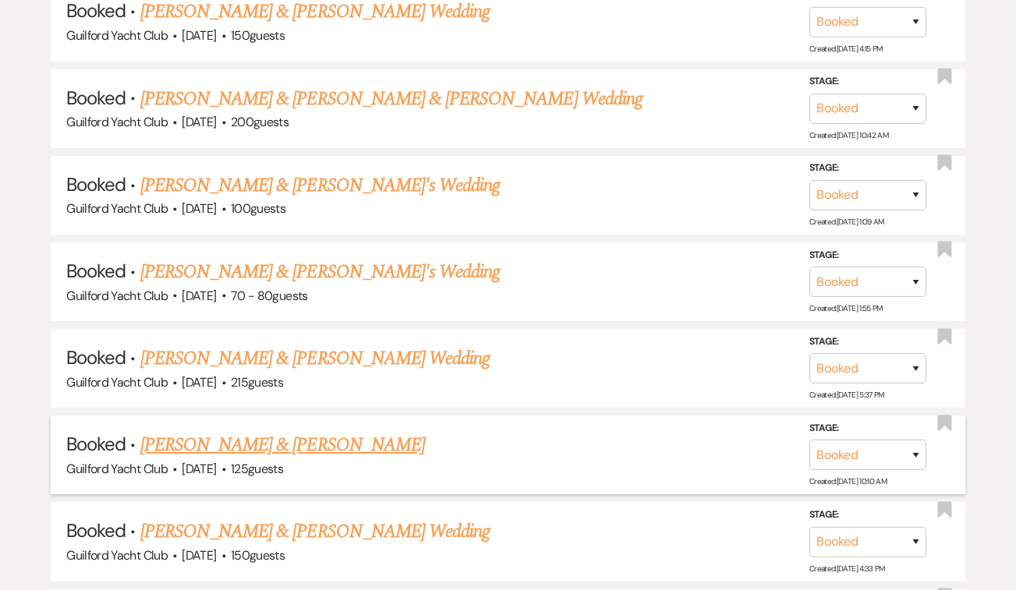
scroll to position [986, 0]
click at [232, 449] on link "[PERSON_NAME] & [PERSON_NAME]" at bounding box center [282, 444] width 285 height 28
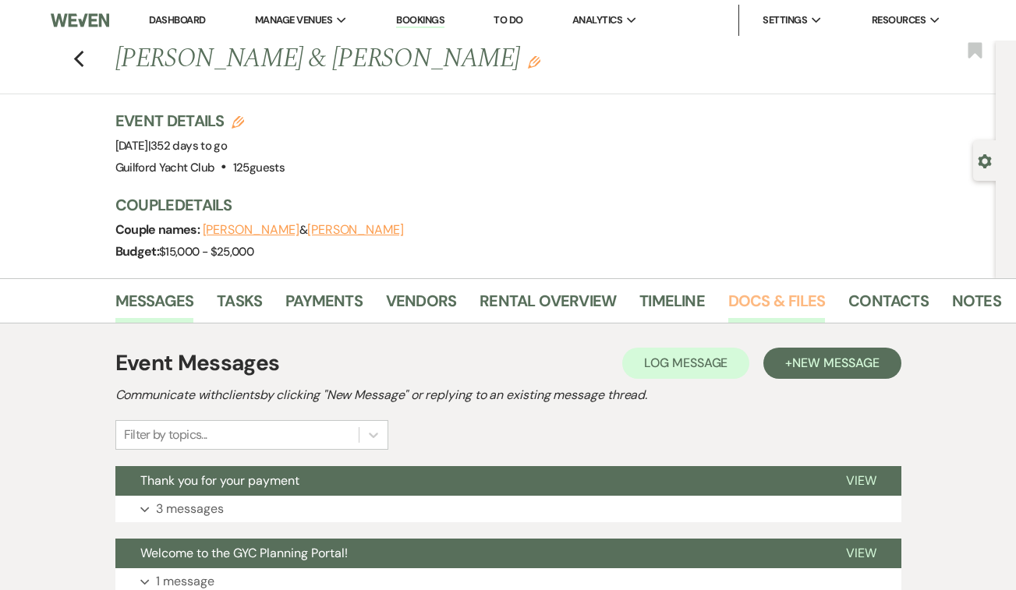
click at [751, 302] on link "Docs & Files" at bounding box center [776, 306] width 97 height 34
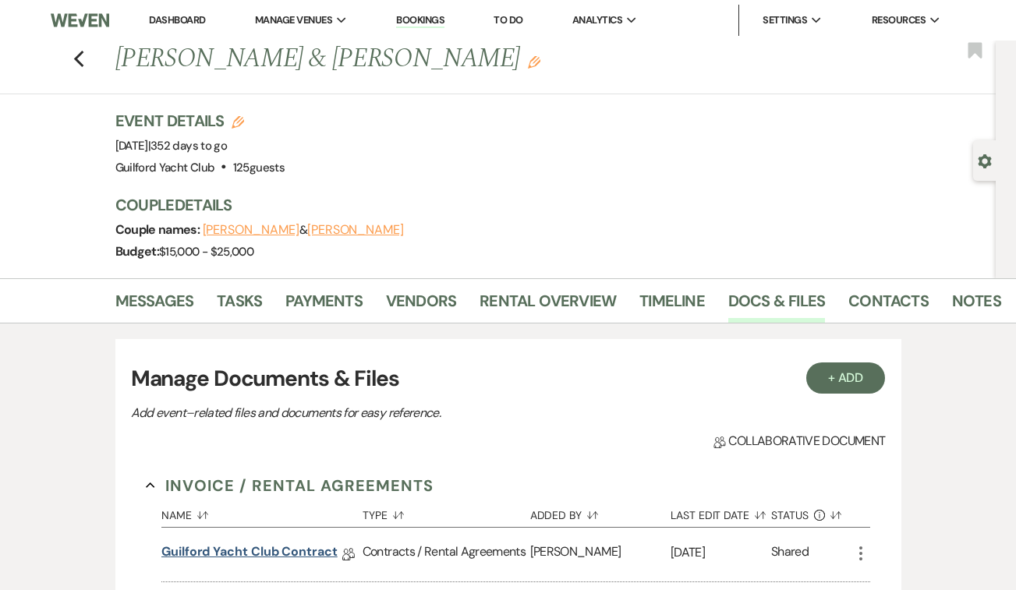
click at [276, 559] on link "Guilford Yacht Club Contract" at bounding box center [249, 555] width 176 height 24
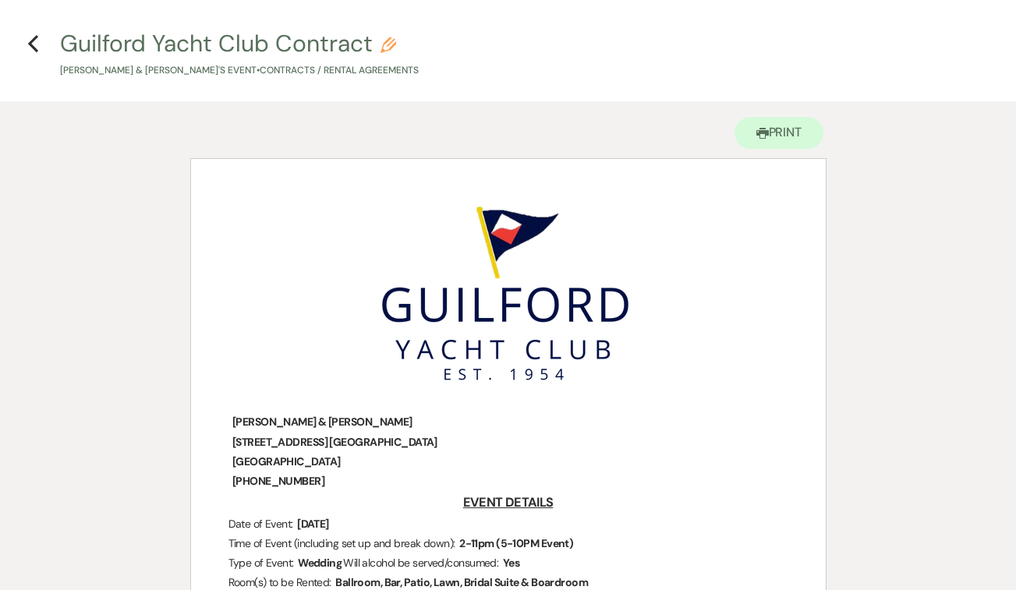
scroll to position [66, 0]
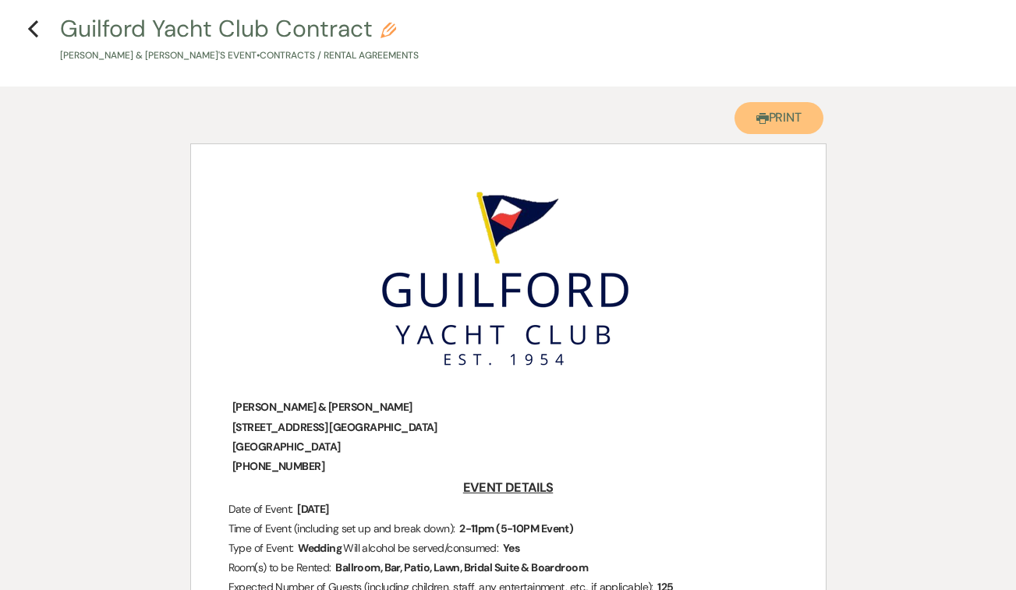
click at [784, 121] on button "Printer Print" at bounding box center [780, 118] width 90 height 32
click at [36, 30] on icon "Previous" at bounding box center [33, 28] width 12 height 19
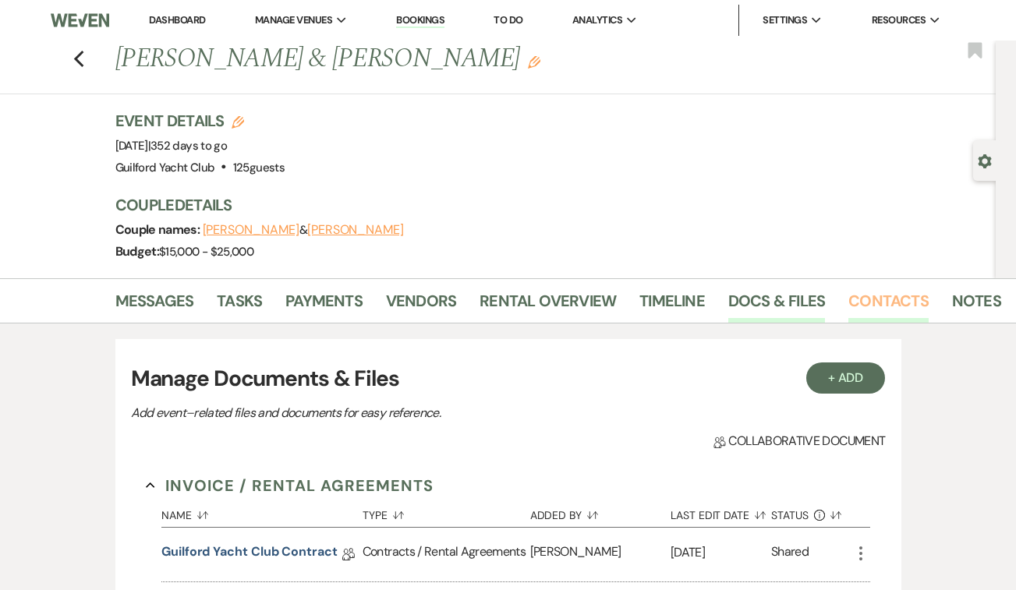
click at [869, 299] on link "Contacts" at bounding box center [888, 306] width 80 height 34
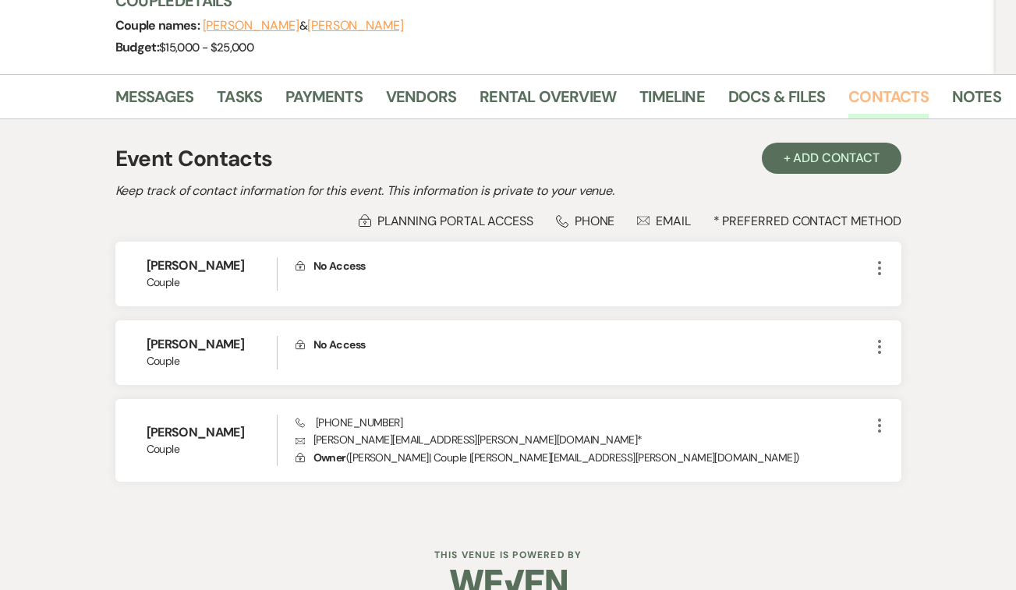
scroll to position [234, 0]
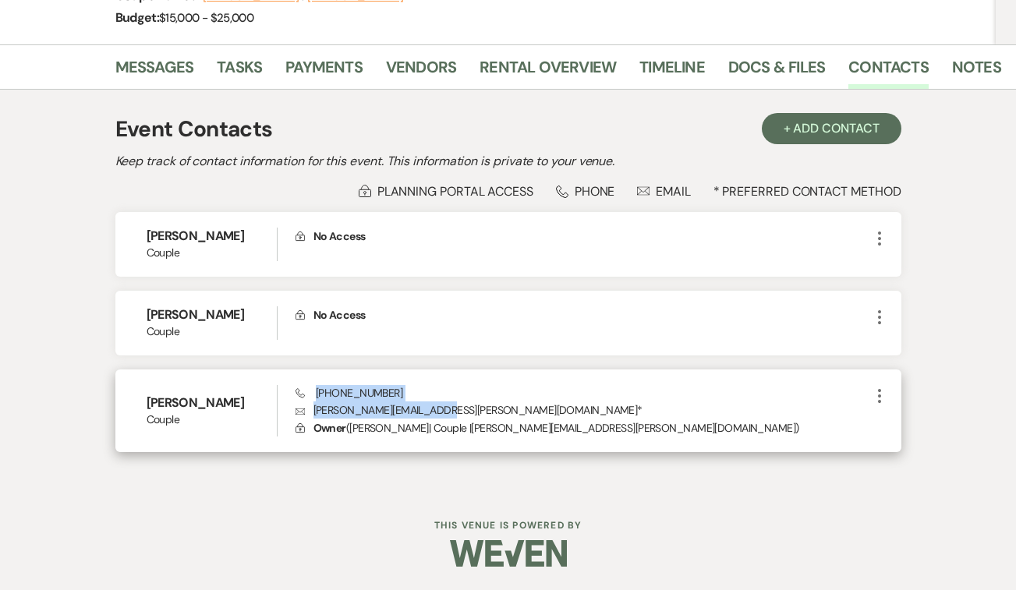
drag, startPoint x: 437, startPoint y: 409, endPoint x: 315, endPoint y: 393, distance: 122.7
click at [315, 393] on div "Phone [PHONE_NUMBER] Envelope [PERSON_NAME][EMAIL_ADDRESS][PERSON_NAME][DOMAIN_…" at bounding box center [583, 410] width 575 height 51
copy div "[PHONE_NUMBER] Envelope [PERSON_NAME][EMAIL_ADDRESS][PERSON_NAME][DOMAIN_NAME]"
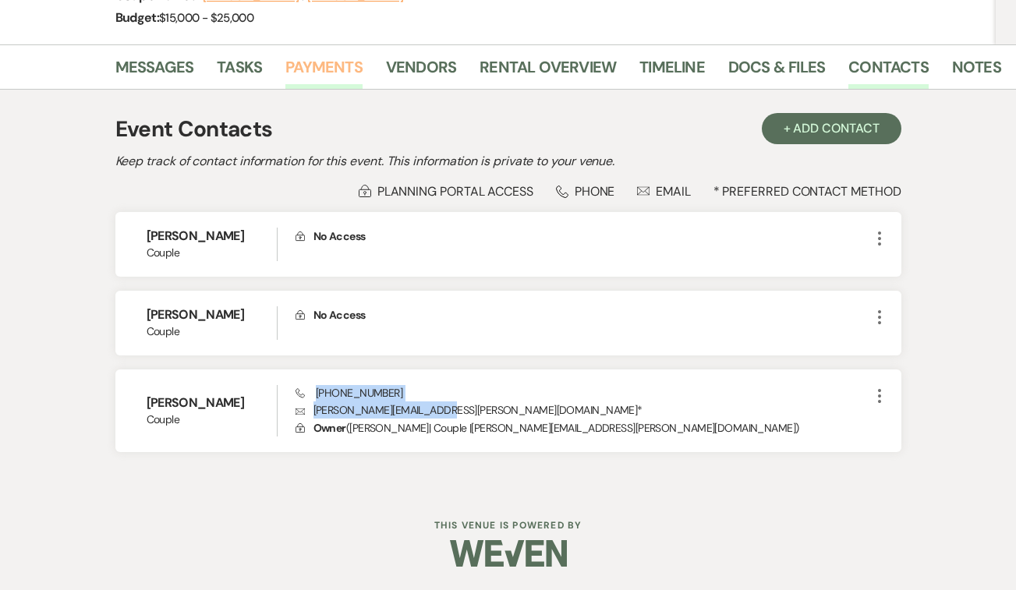
click at [331, 61] on link "Payments" at bounding box center [323, 72] width 77 height 34
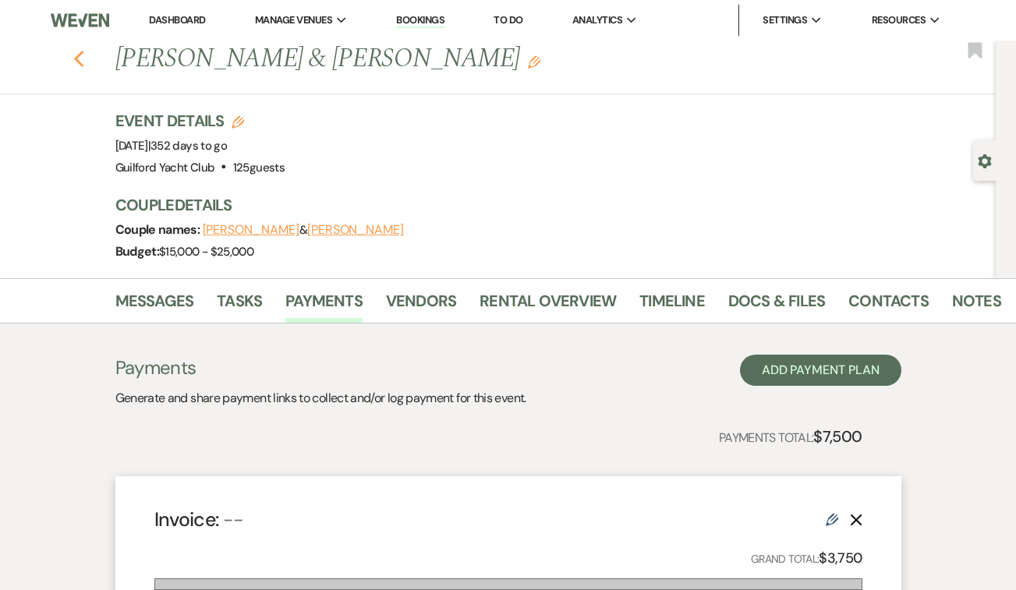
click at [77, 55] on use "button" at bounding box center [78, 59] width 10 height 17
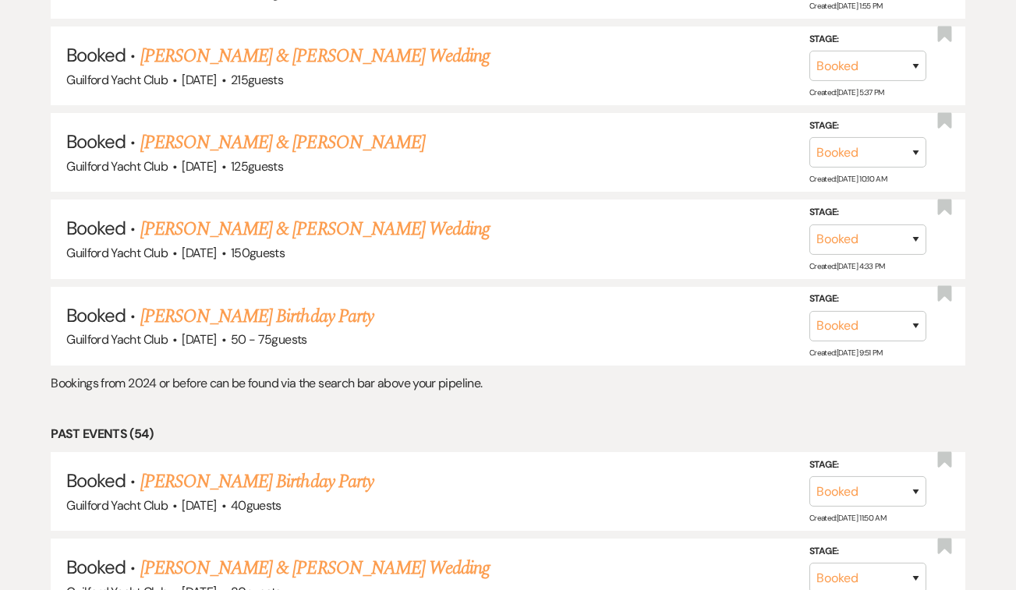
scroll to position [1359, 0]
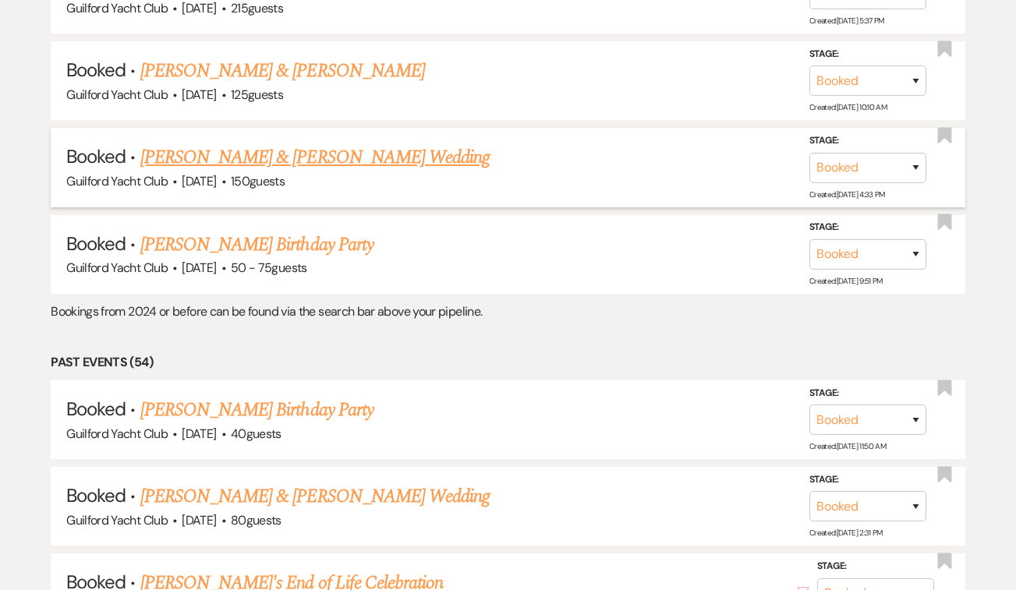
click at [322, 150] on link "[PERSON_NAME] & [PERSON_NAME] Wedding" at bounding box center [314, 157] width 349 height 28
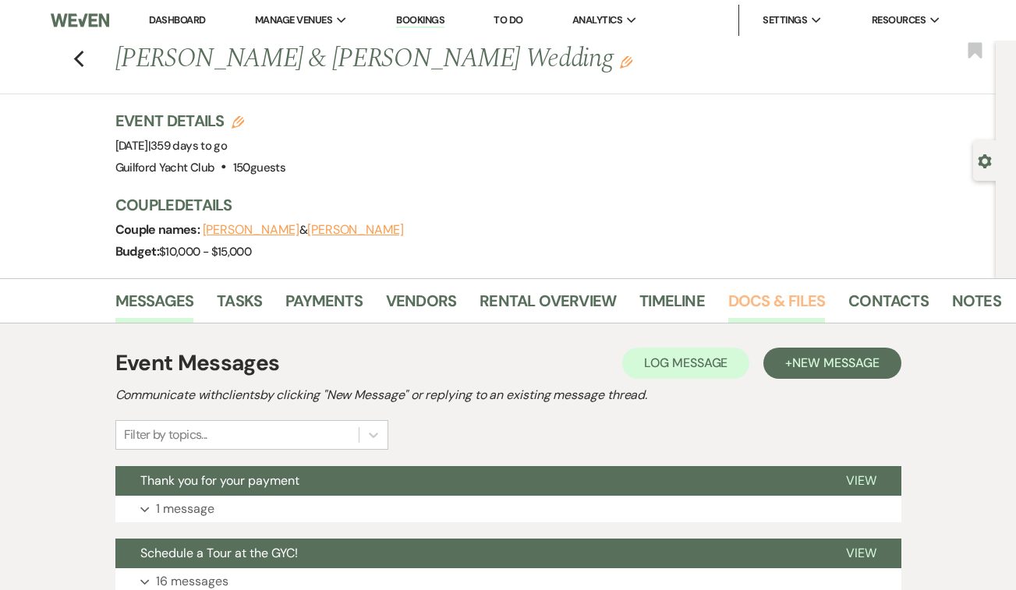
click at [752, 299] on link "Docs & Files" at bounding box center [776, 306] width 97 height 34
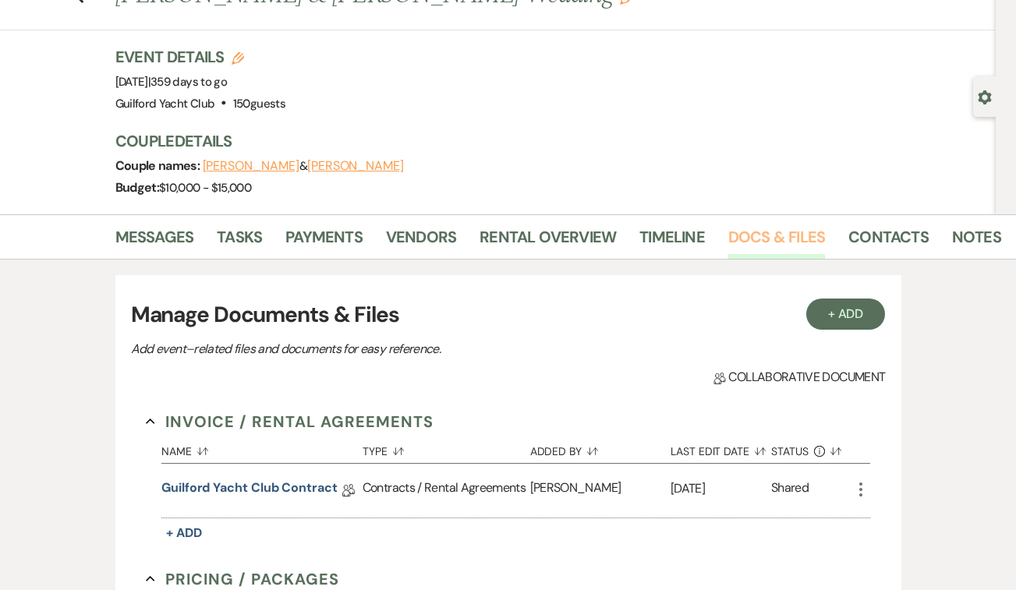
scroll to position [66, 0]
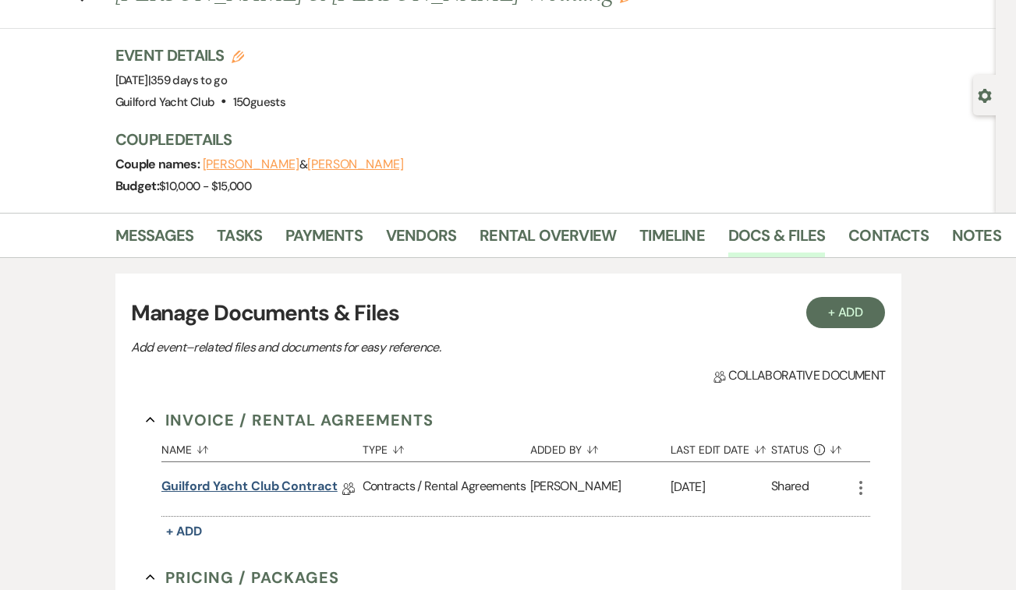
click at [309, 488] on link "Guilford Yacht Club Contract" at bounding box center [249, 489] width 176 height 24
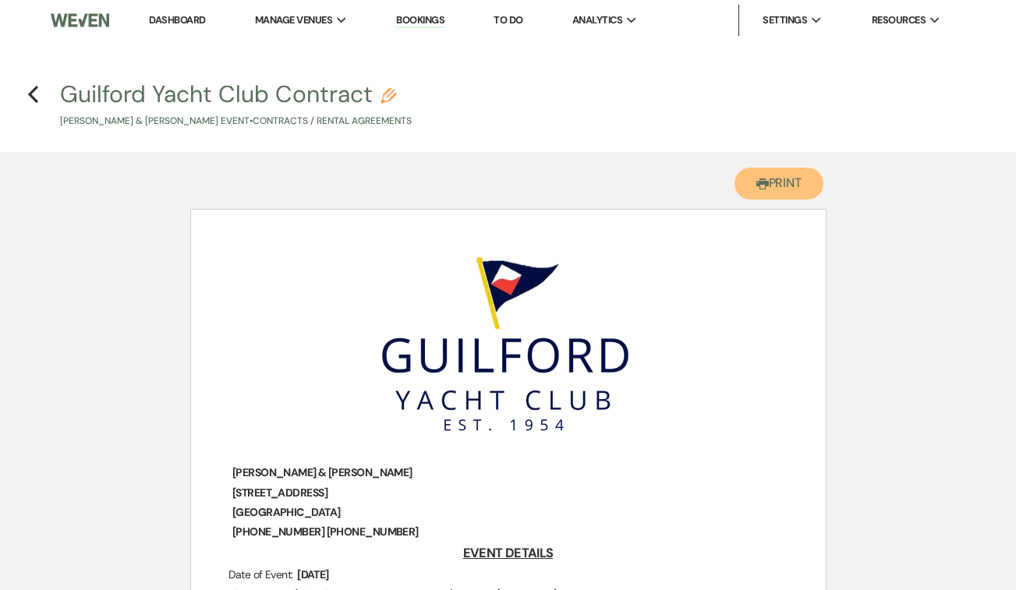
click at [784, 195] on button "Printer Print" at bounding box center [780, 184] width 90 height 32
click at [31, 90] on icon "Previous" at bounding box center [33, 94] width 12 height 19
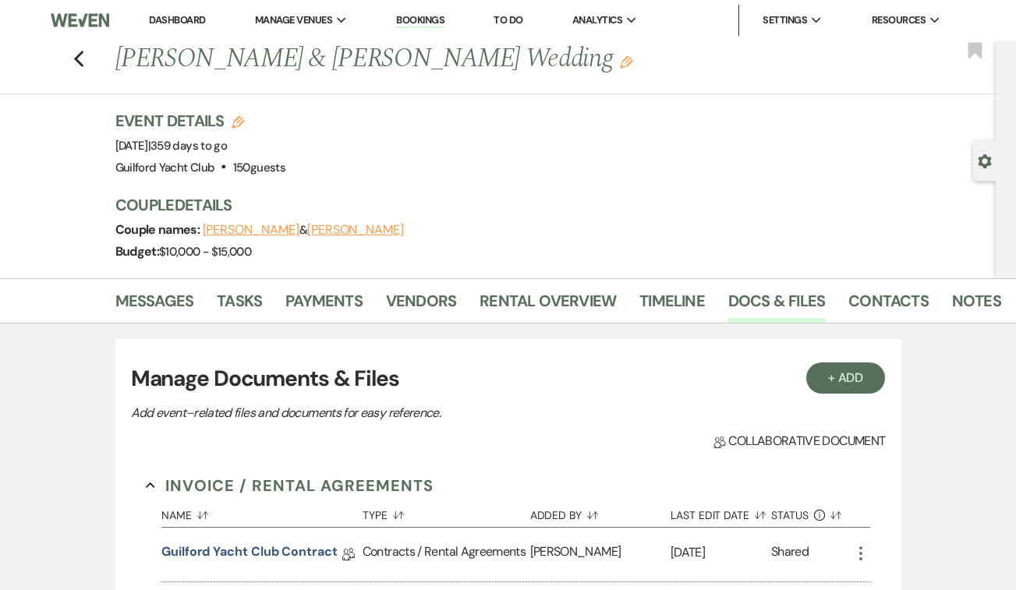
scroll to position [66, 0]
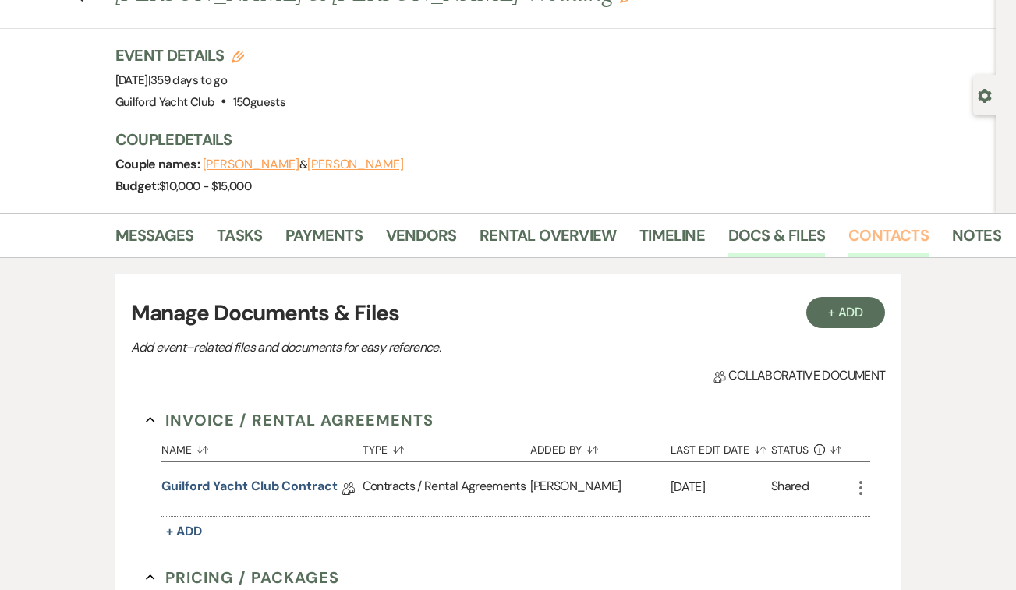
click at [863, 232] on link "Contacts" at bounding box center [888, 240] width 80 height 34
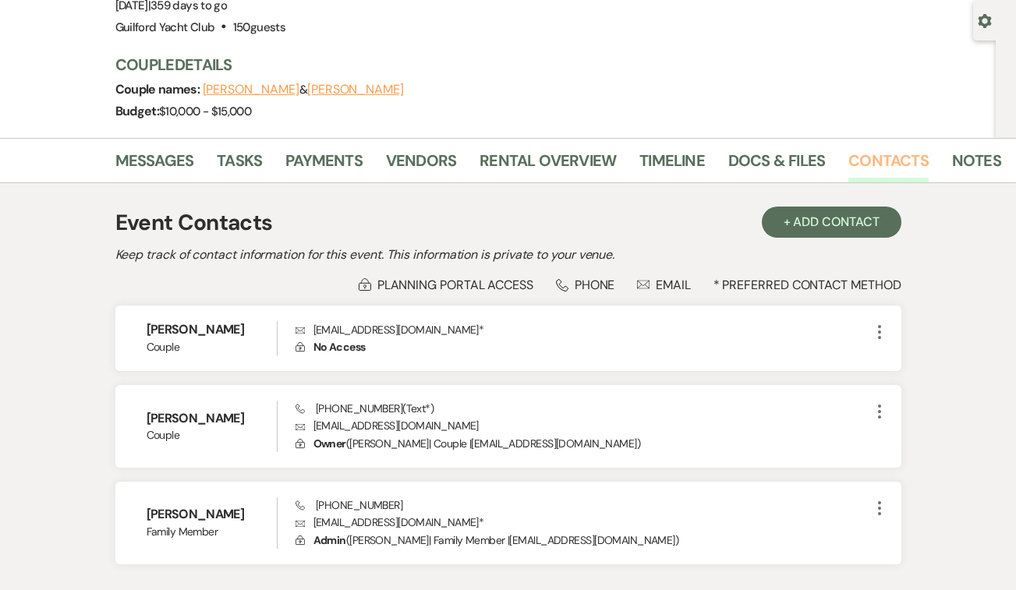
scroll to position [139, 0]
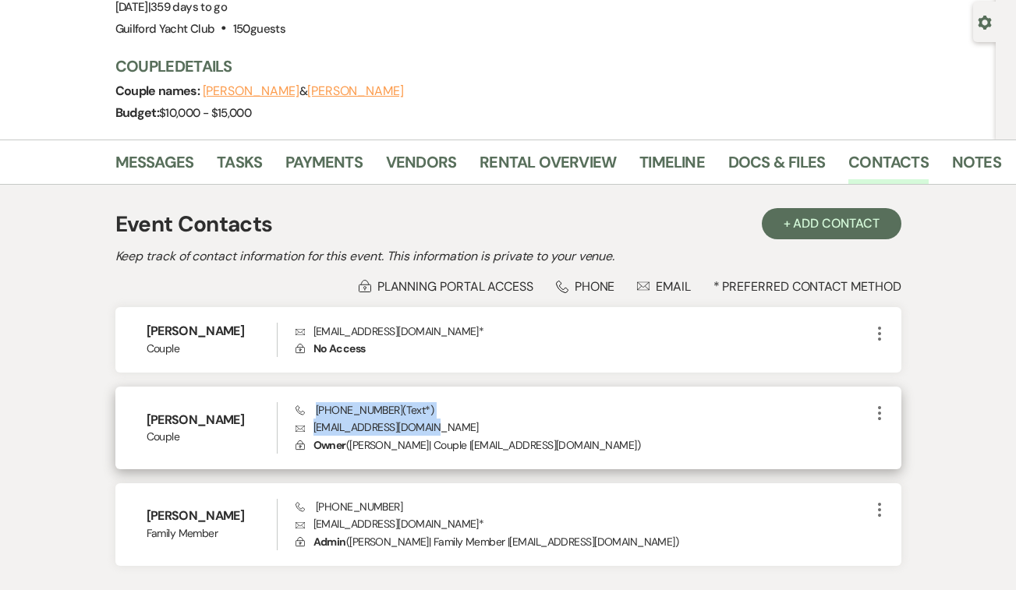
drag, startPoint x: 432, startPoint y: 429, endPoint x: 314, endPoint y: 415, distance: 118.6
click at [314, 415] on div "Phone [PHONE_NUMBER] (Text*) Envelope [EMAIL_ADDRESS][DOMAIN_NAME] Lock Owner (…" at bounding box center [583, 427] width 575 height 51
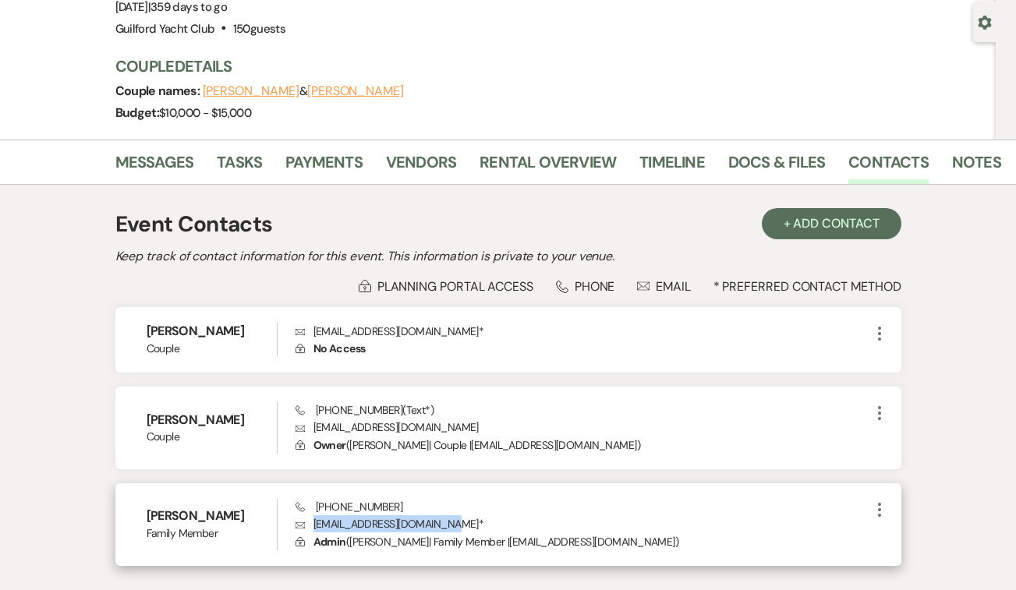
drag, startPoint x: 451, startPoint y: 524, endPoint x: 313, endPoint y: 530, distance: 137.4
click at [313, 530] on p "Envelope [EMAIL_ADDRESS][DOMAIN_NAME] *" at bounding box center [583, 523] width 575 height 17
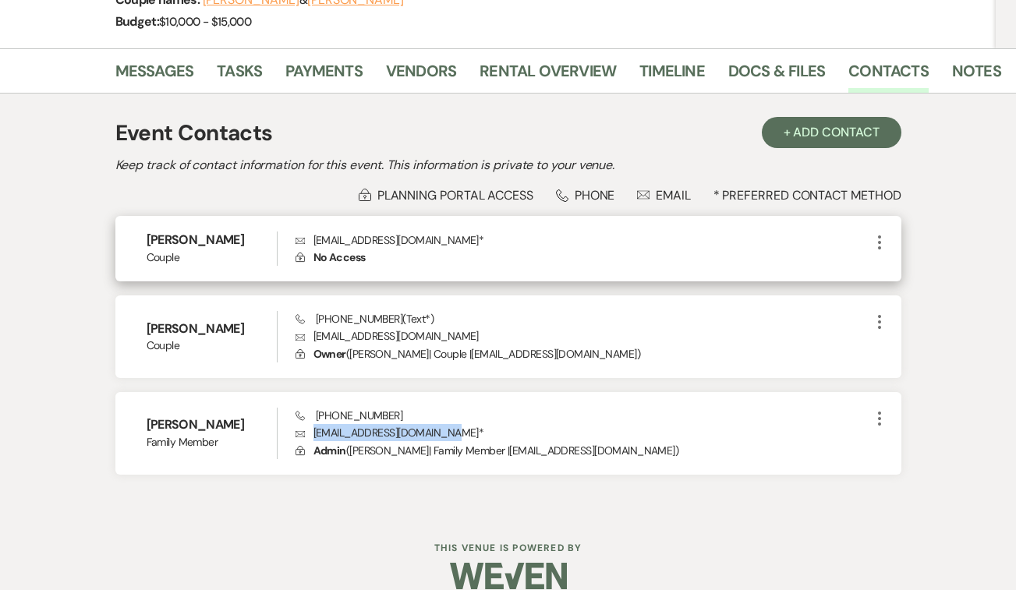
scroll to position [232, 0]
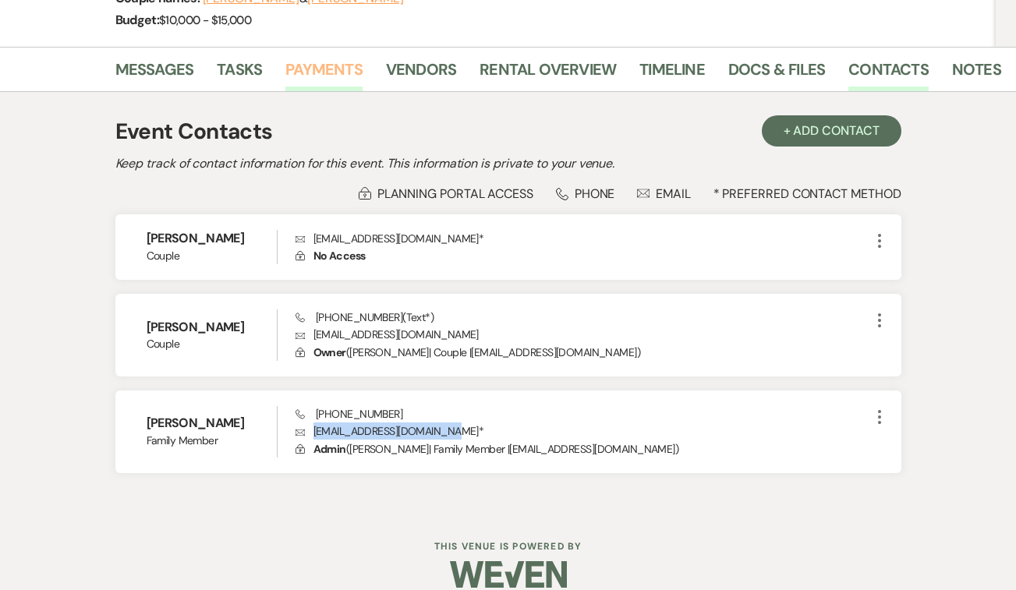
click at [333, 69] on link "Payments" at bounding box center [323, 74] width 77 height 34
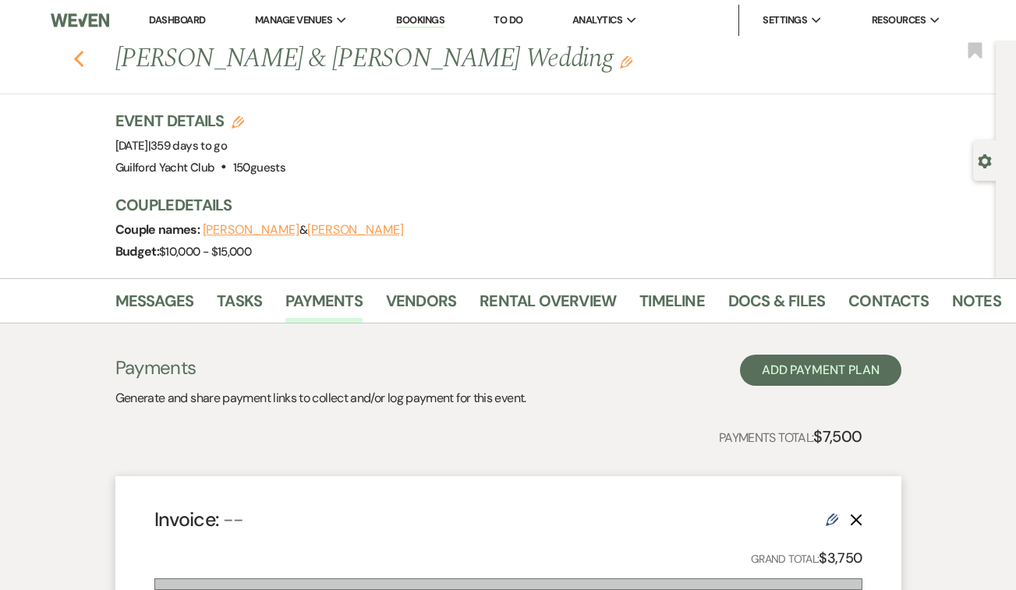
click at [78, 66] on icon "Previous" at bounding box center [79, 59] width 12 height 19
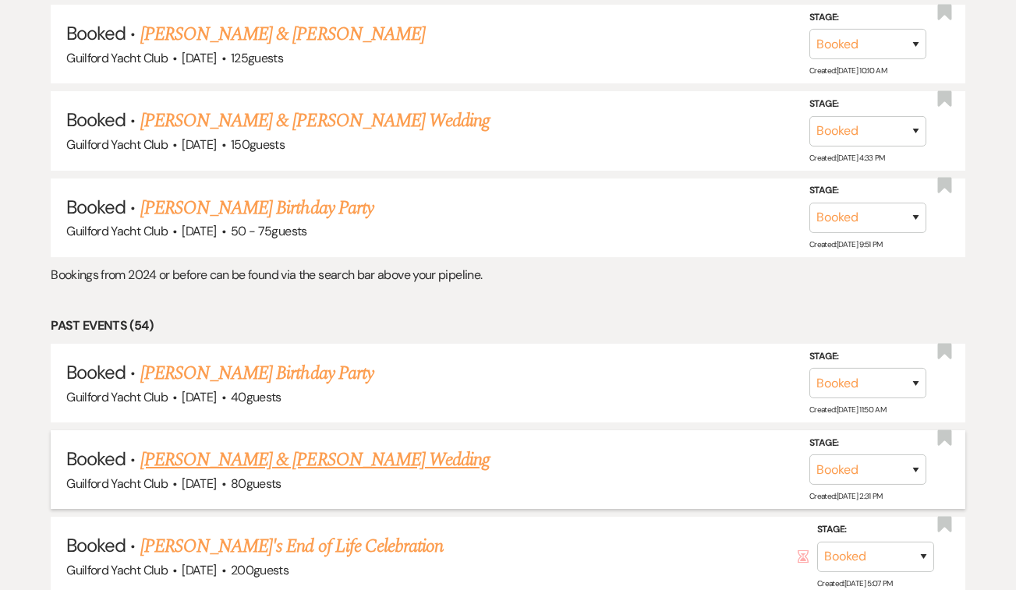
scroll to position [1398, 0]
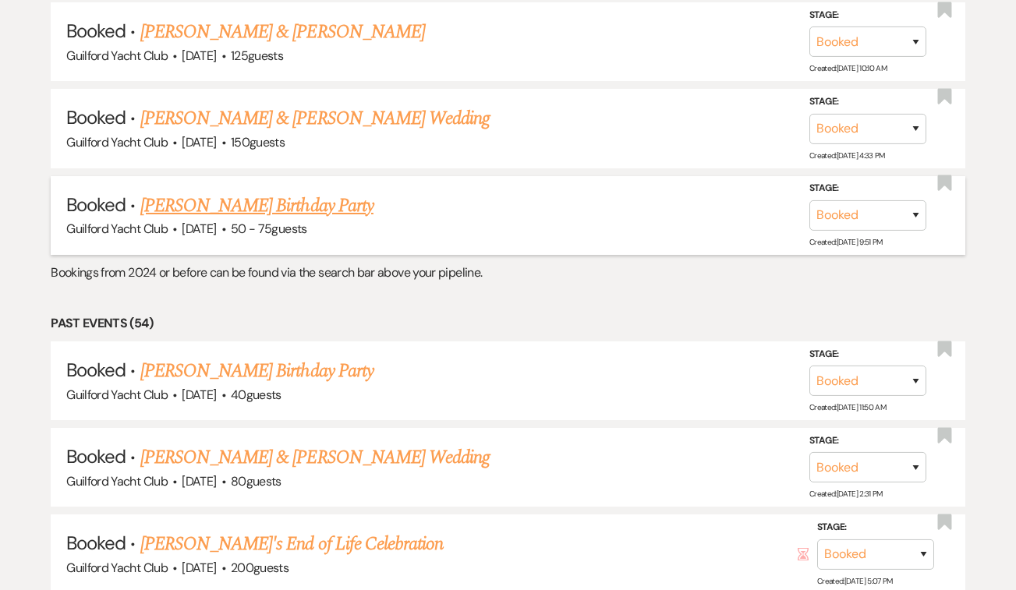
click at [292, 192] on link "[PERSON_NAME] Birthday Party" at bounding box center [256, 206] width 233 height 28
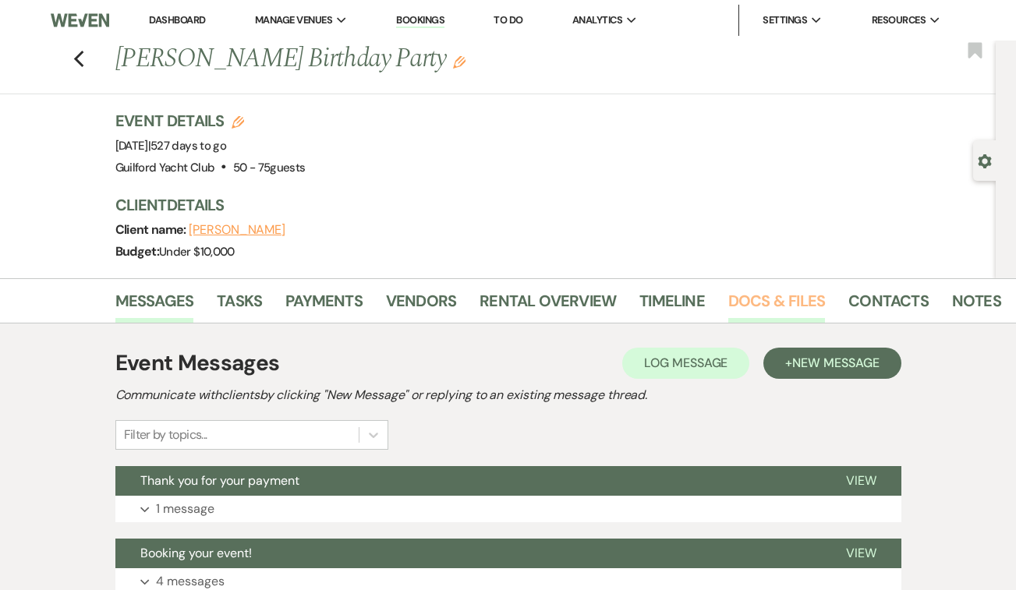
click at [777, 302] on link "Docs & Files" at bounding box center [776, 306] width 97 height 34
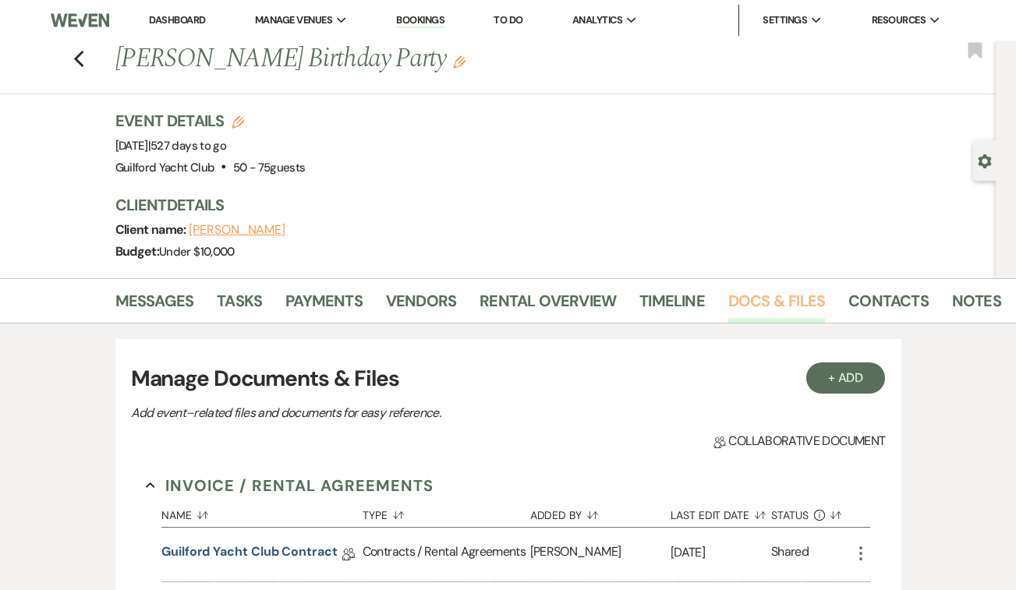
scroll to position [301, 0]
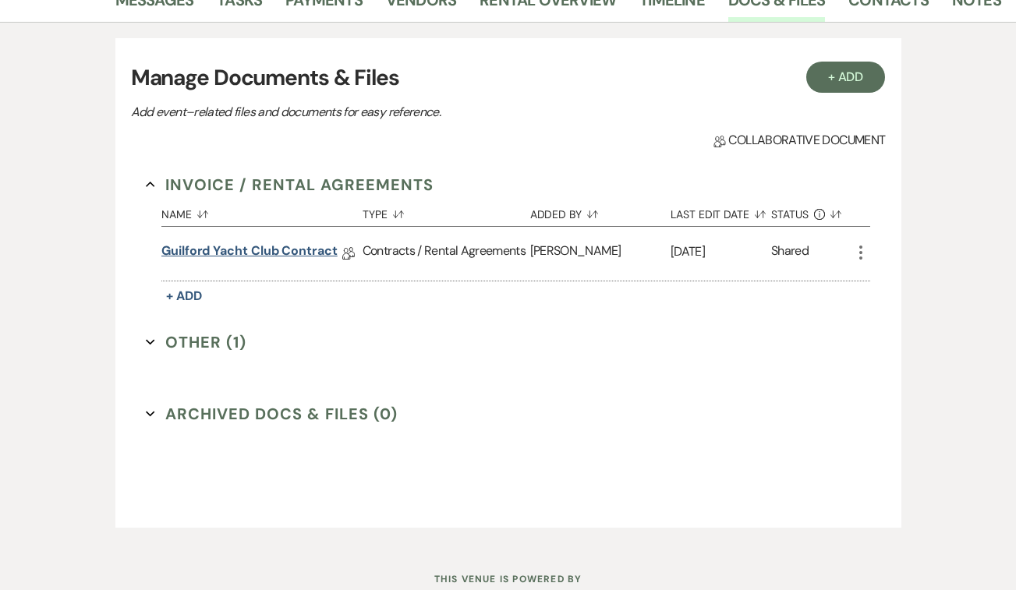
click at [246, 248] on link "Guilford Yacht Club Contract" at bounding box center [249, 254] width 176 height 24
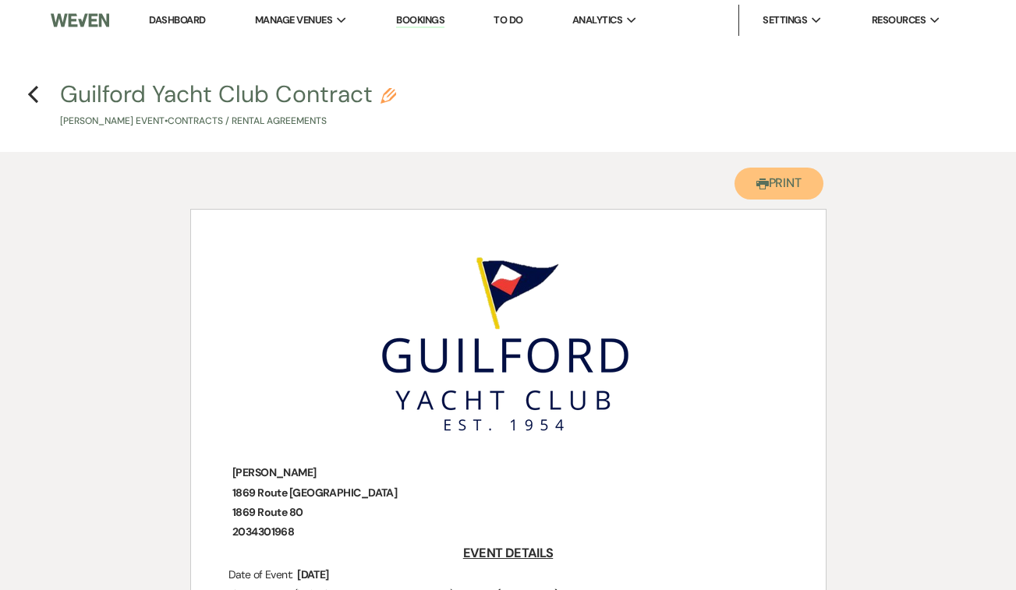
click at [788, 177] on button "Printer Print" at bounding box center [780, 184] width 90 height 32
click at [32, 94] on icon "Previous" at bounding box center [33, 94] width 12 height 19
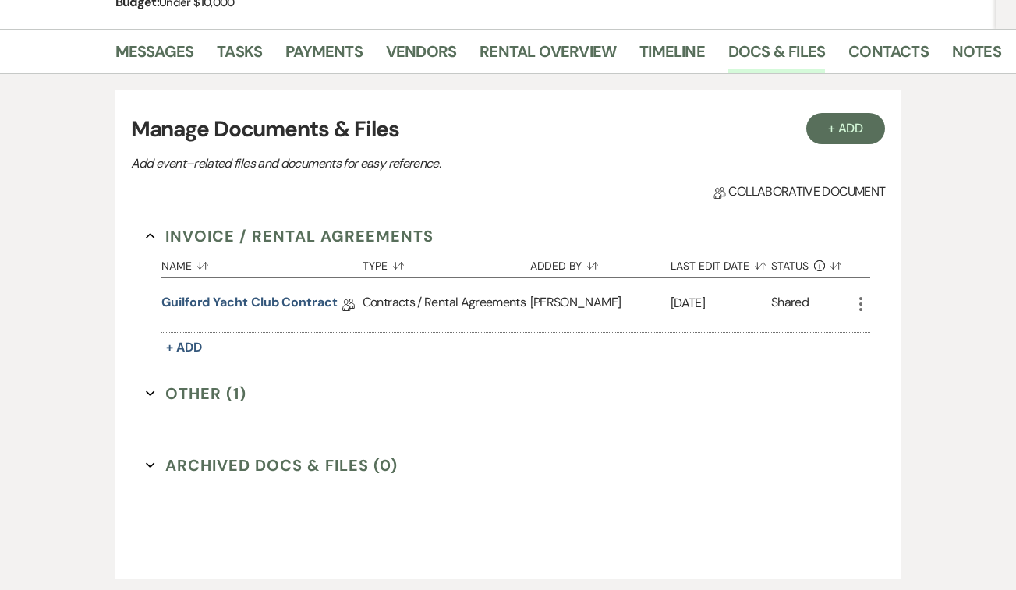
scroll to position [241, 0]
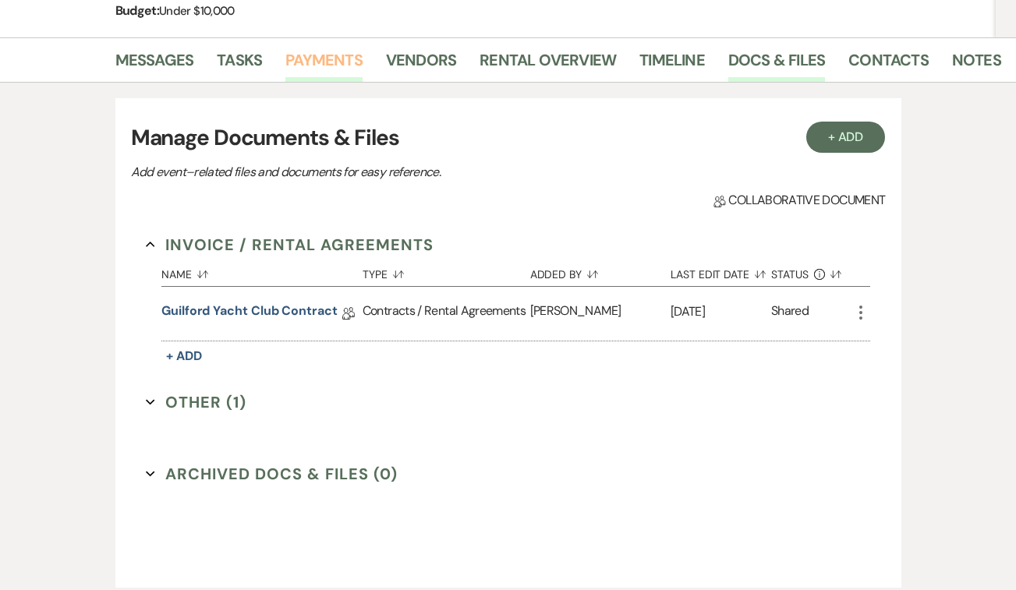
click at [324, 59] on link "Payments" at bounding box center [323, 65] width 77 height 34
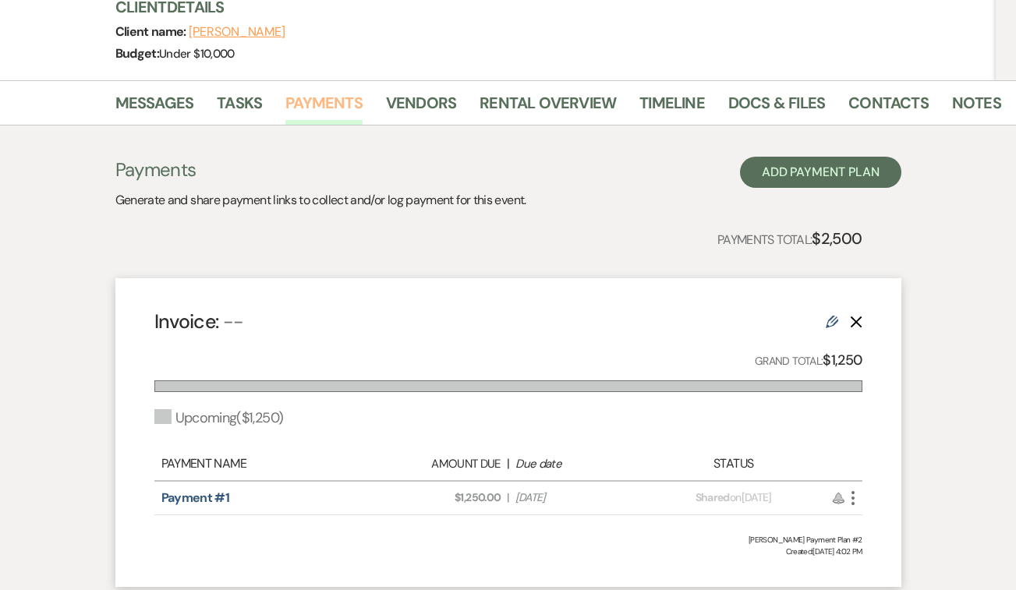
scroll to position [163, 0]
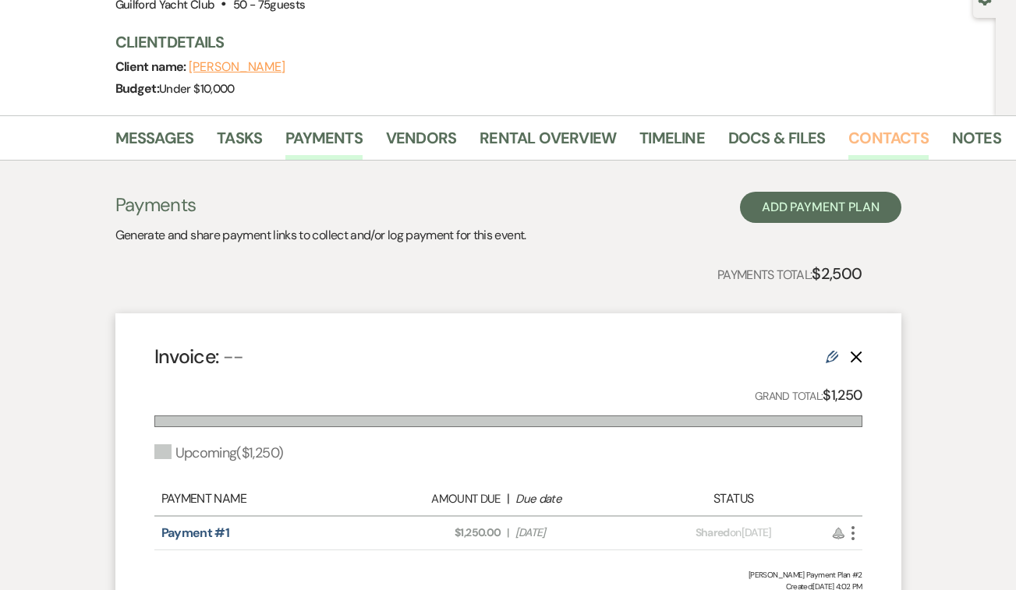
click at [881, 143] on link "Contacts" at bounding box center [888, 143] width 80 height 34
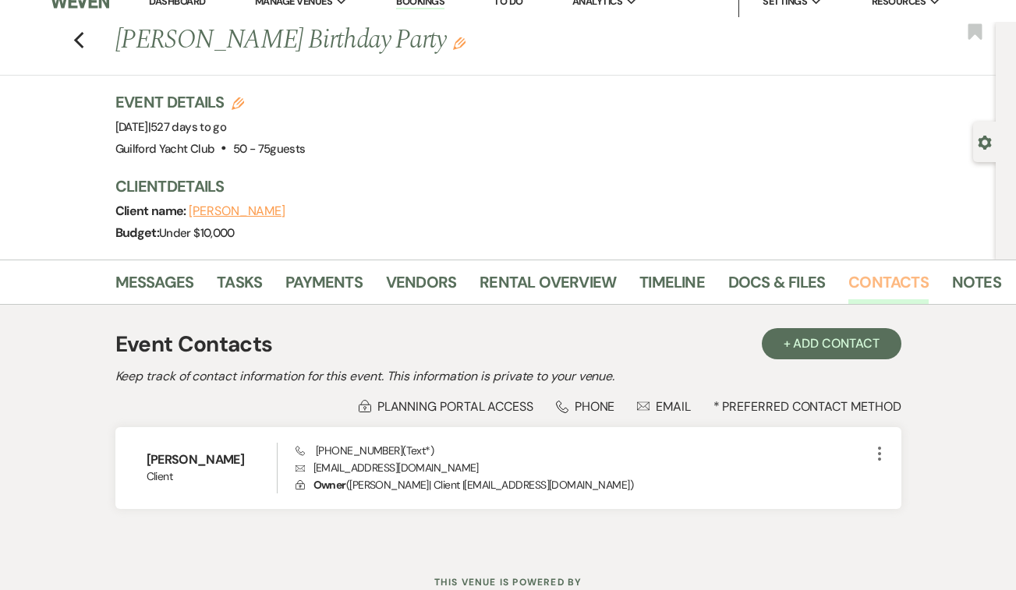
scroll to position [19, 0]
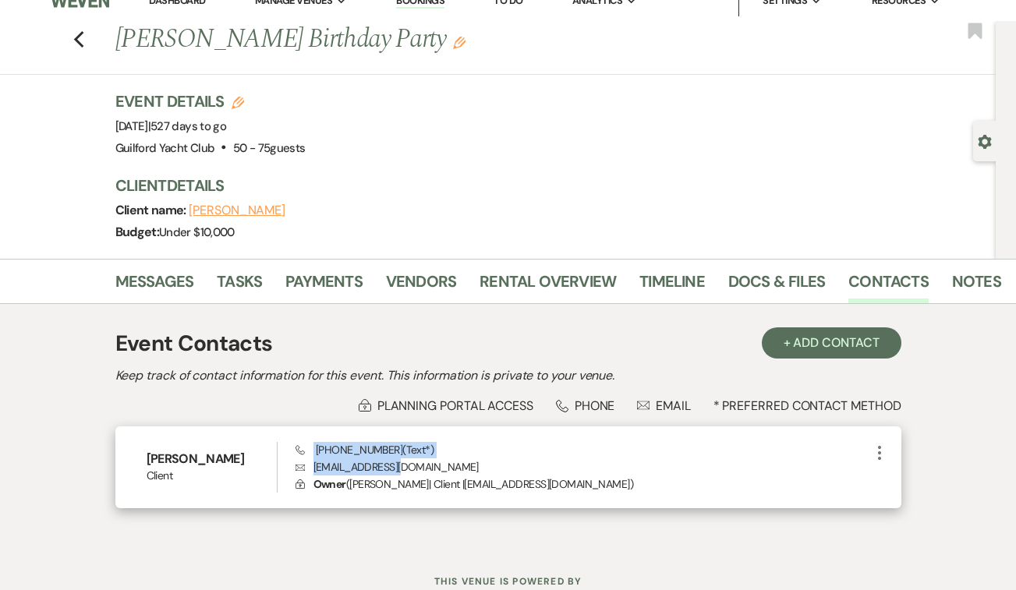
drag, startPoint x: 397, startPoint y: 470, endPoint x: 308, endPoint y: 455, distance: 90.3
click at [308, 455] on div "Phone [PHONE_NUMBER] (Text*) Envelope [EMAIL_ADDRESS][DOMAIN_NAME] Lock Owner (…" at bounding box center [583, 467] width 575 height 51
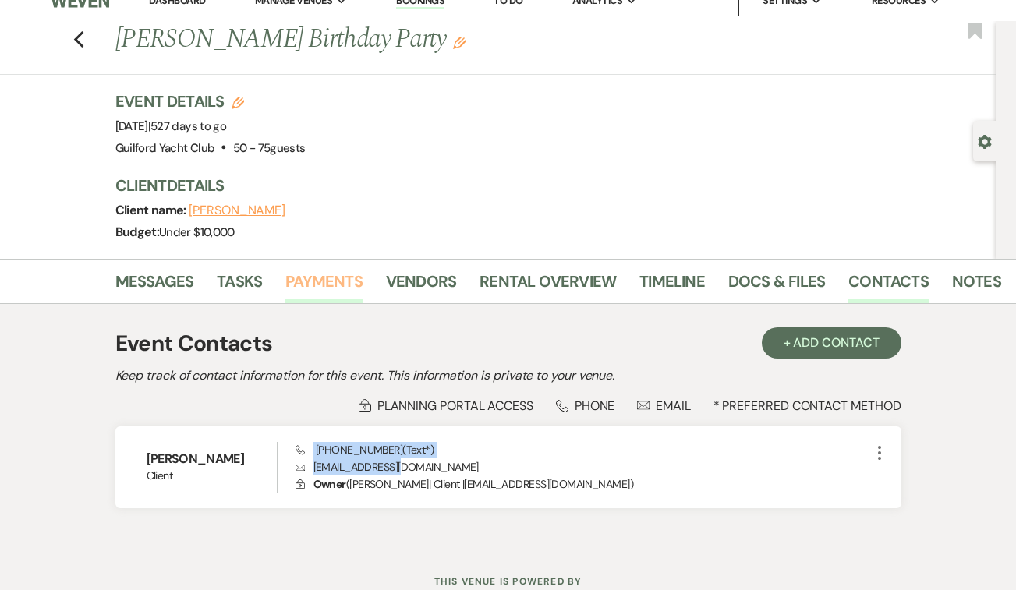
click at [335, 280] on link "Payments" at bounding box center [323, 286] width 77 height 34
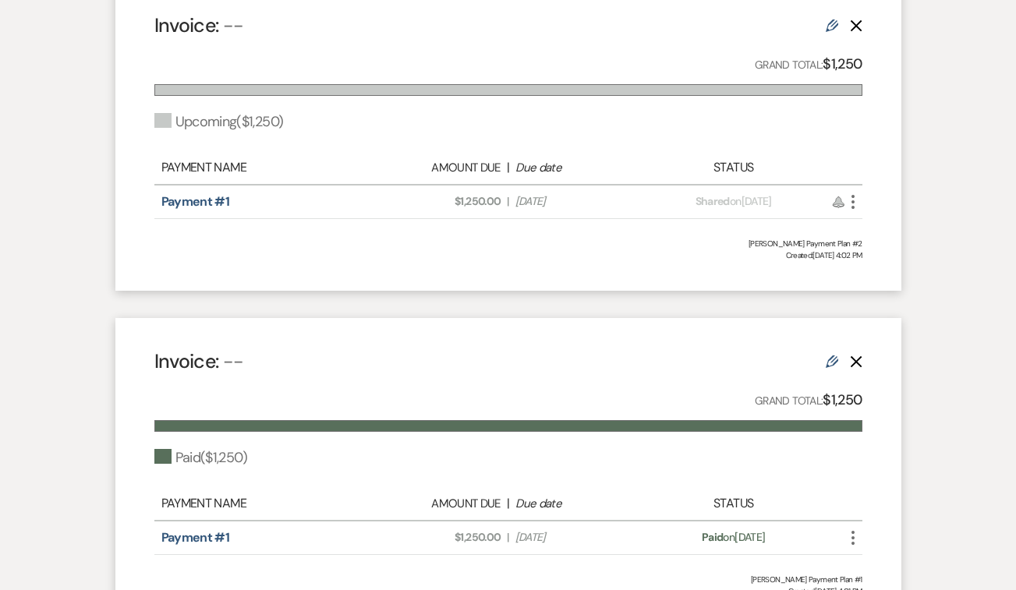
scroll to position [496, 0]
